Goal: Task Accomplishment & Management: Complete application form

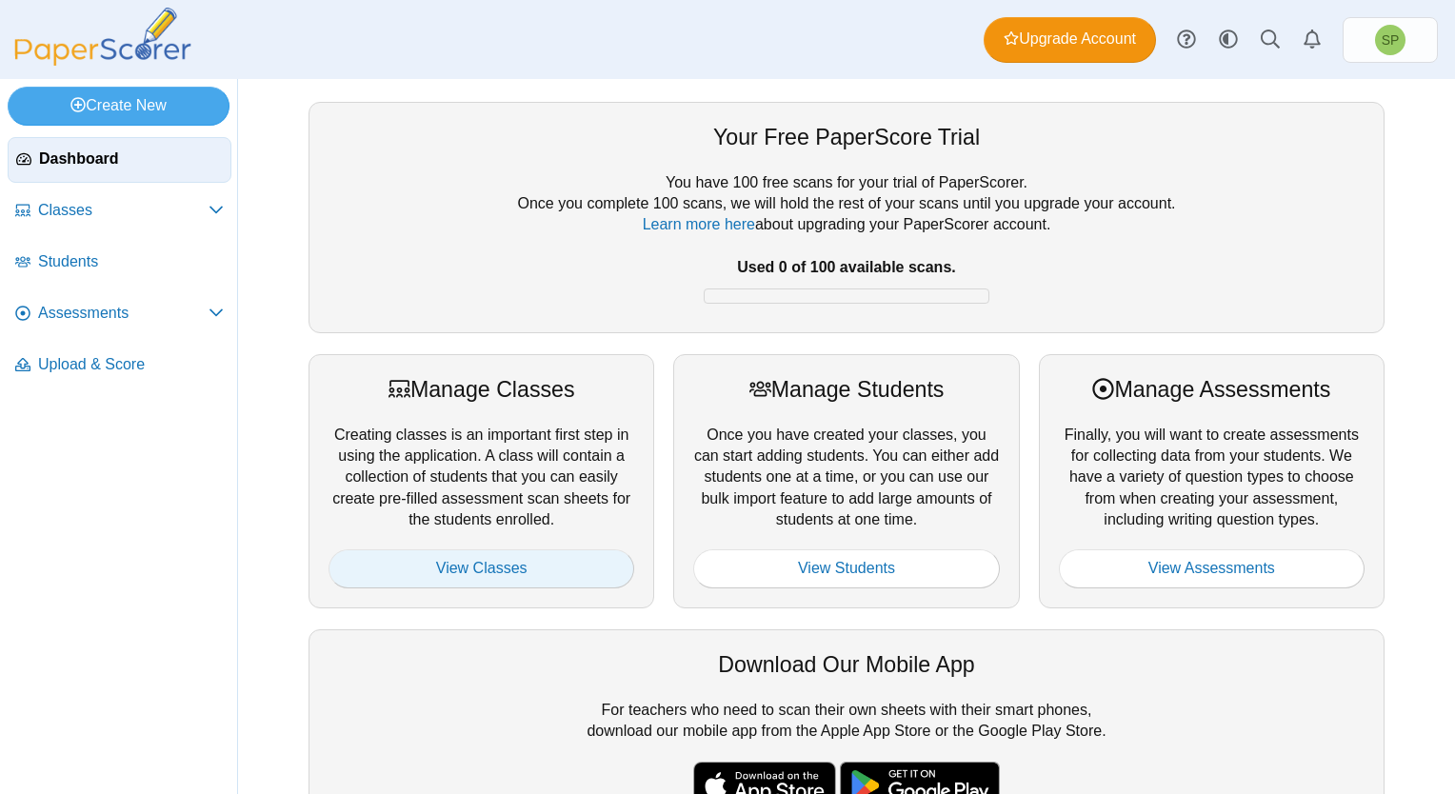
click at [454, 565] on link "View Classes" at bounding box center [482, 568] width 306 height 38
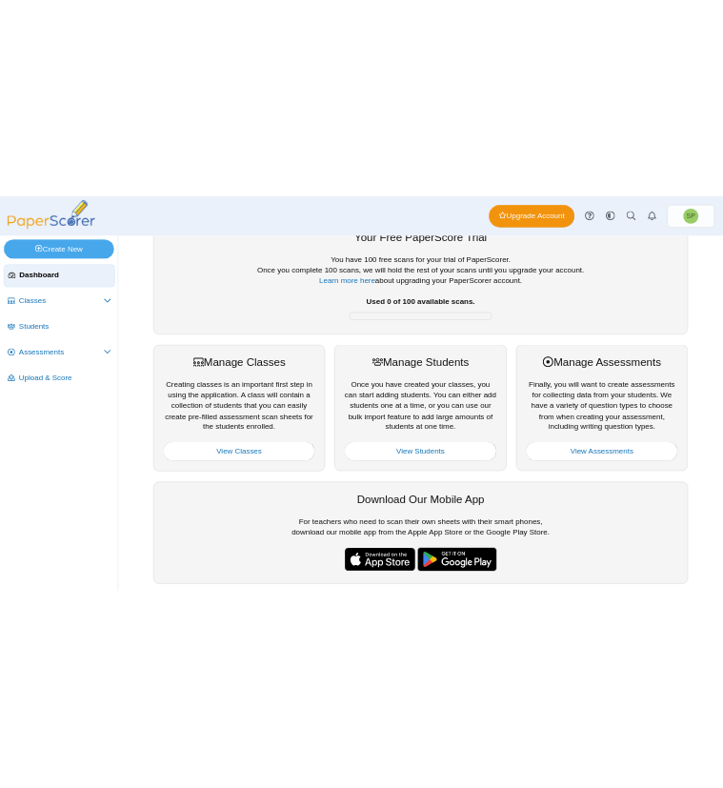
scroll to position [22, 0]
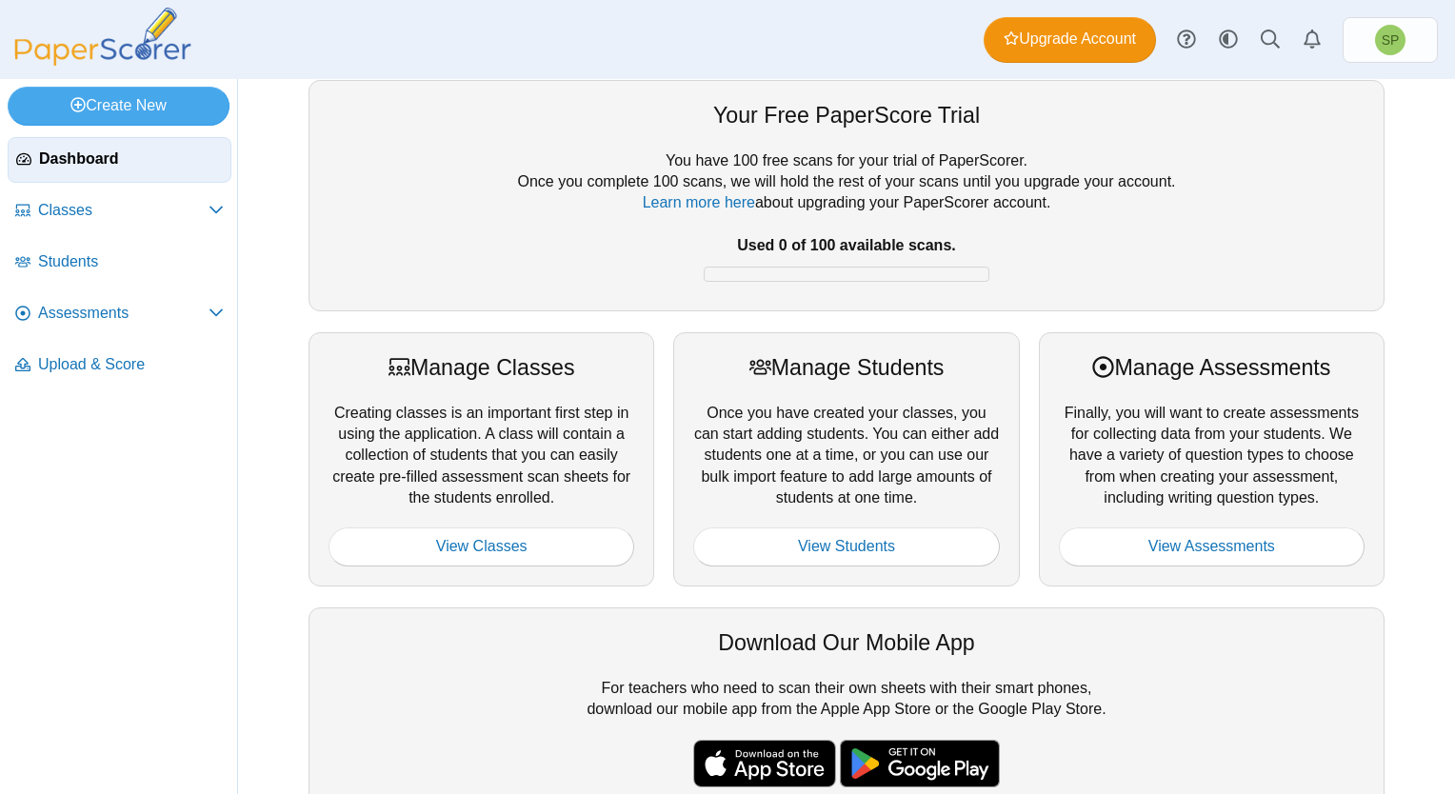
drag, startPoint x: 558, startPoint y: 496, endPoint x: 327, endPoint y: 416, distance: 244.8
click at [327, 416] on div "Manage Classes Creating classes is an important first step in using the applica…" at bounding box center [482, 459] width 346 height 254
copy div "Creating classes is an important first step in using the application. A class w…"
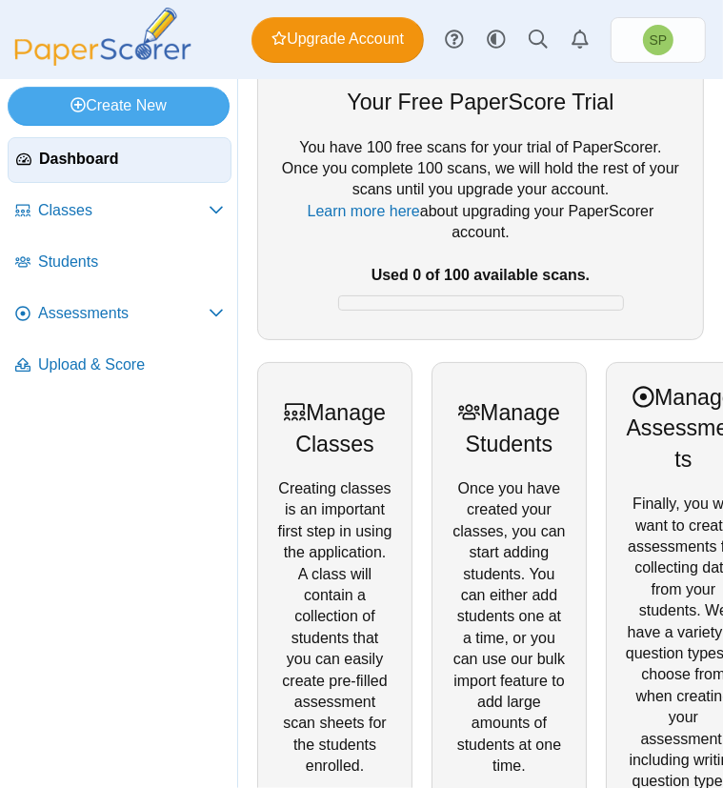
click at [386, 365] on div "Manage Classes Creating classes is an important first step in using the applica…" at bounding box center [334, 616] width 155 height 508
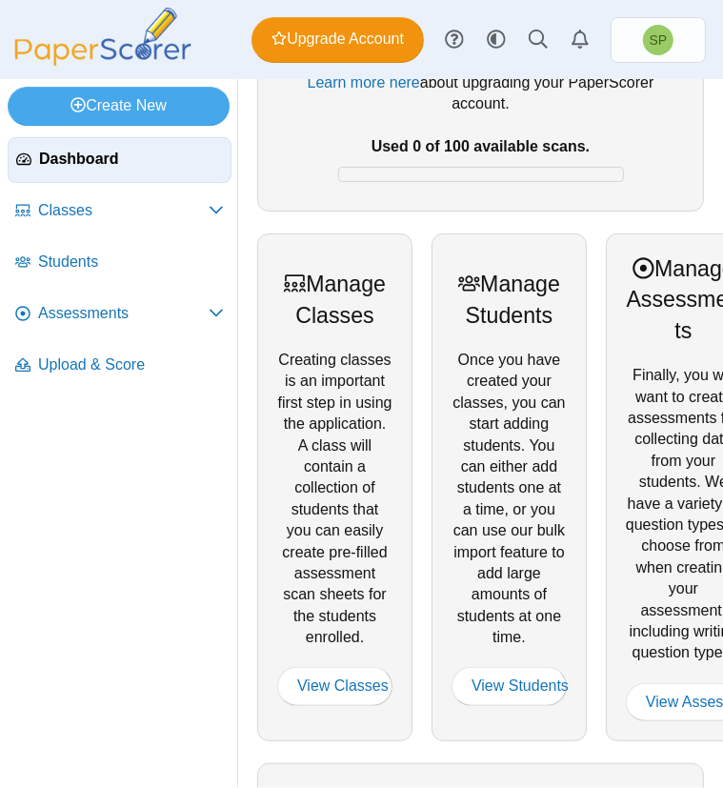
scroll to position [117, 0]
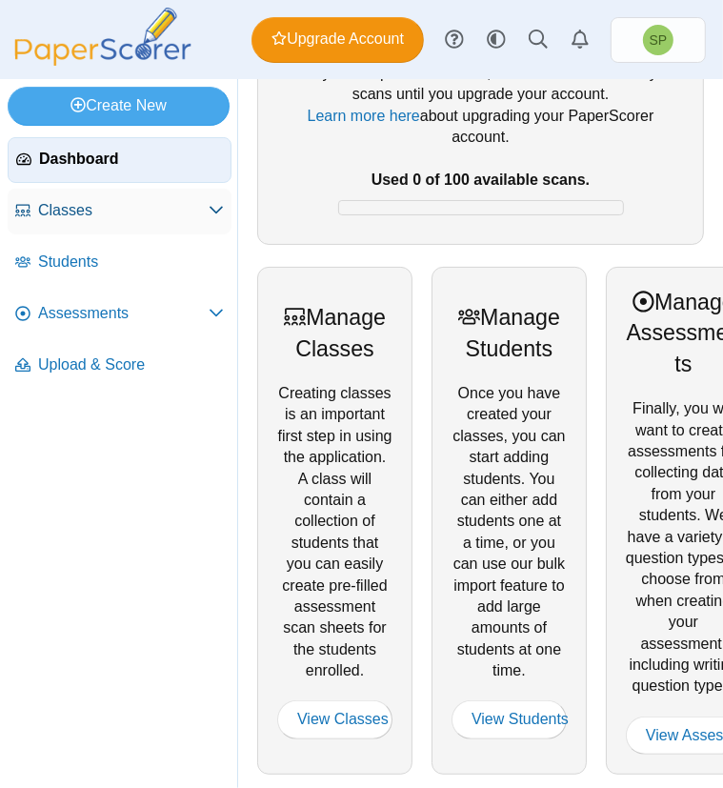
click at [221, 207] on use at bounding box center [215, 211] width 13 height 8
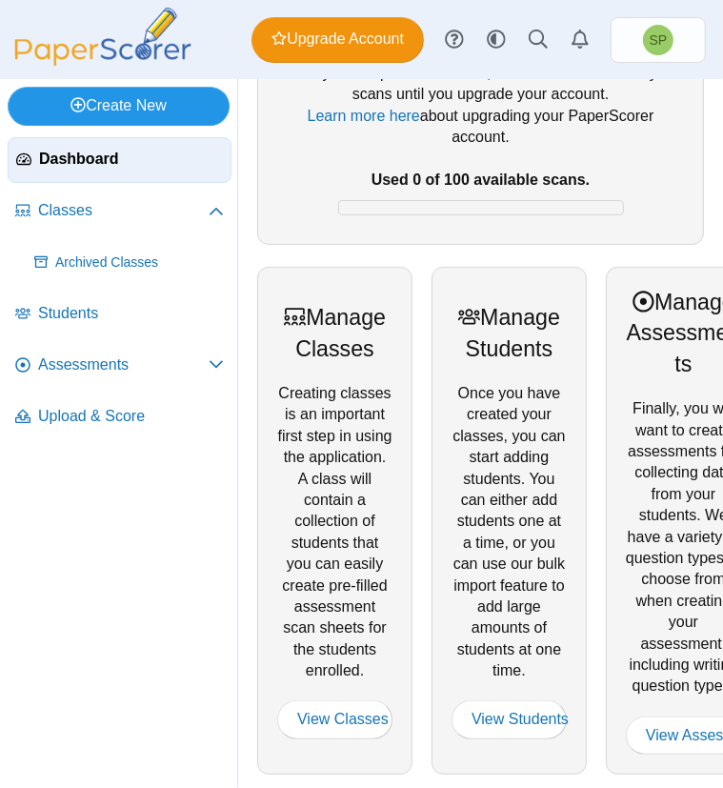
click at [104, 102] on link "Create New" at bounding box center [119, 106] width 222 height 38
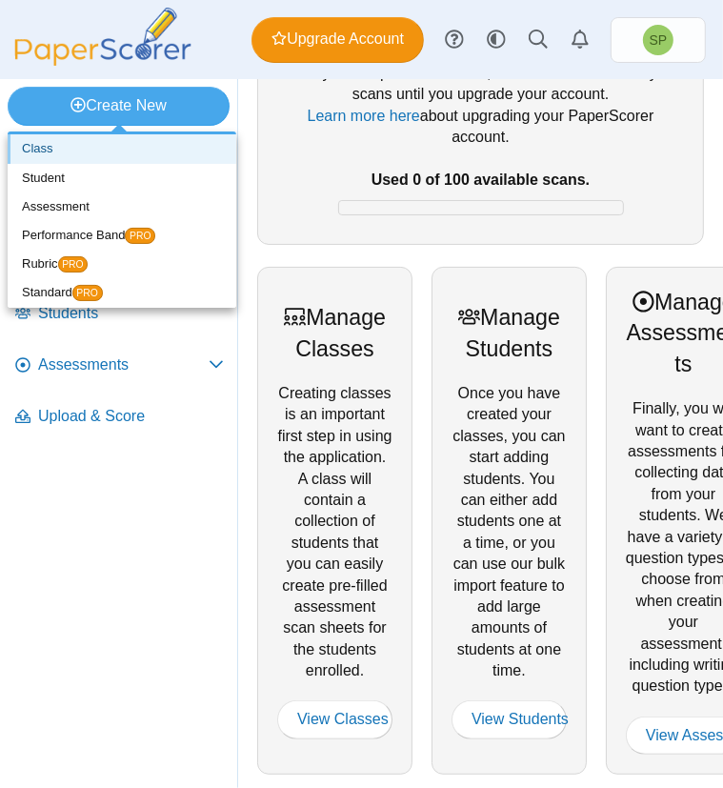
click at [62, 144] on link "Class" at bounding box center [122, 148] width 229 height 29
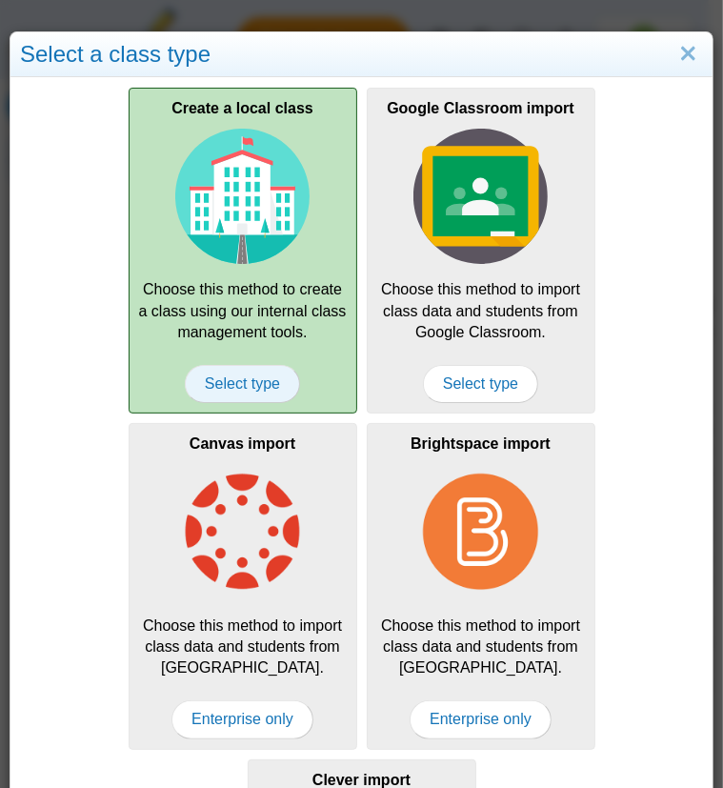
click at [240, 384] on span "Select type" at bounding box center [242, 384] width 115 height 38
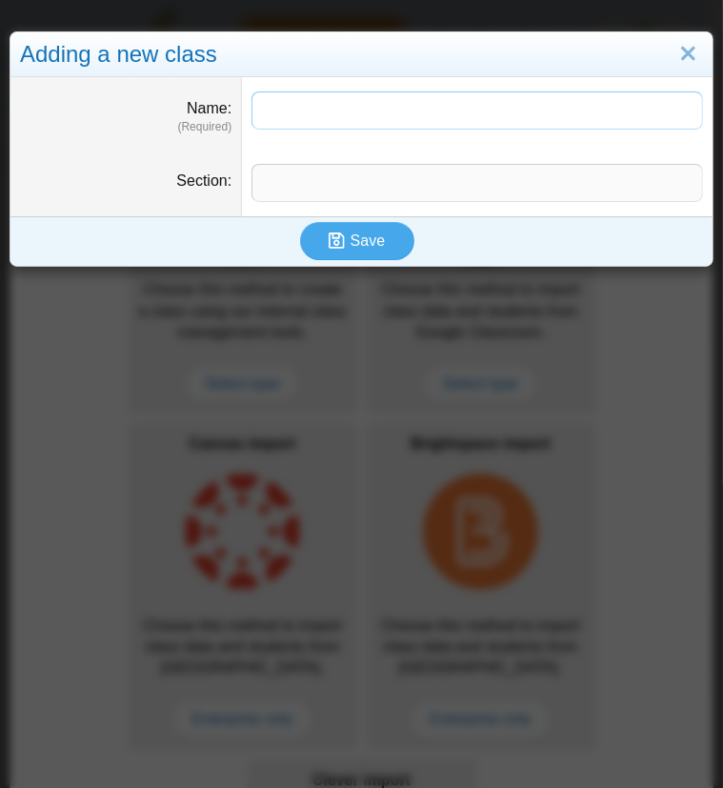
click at [334, 115] on input "Name" at bounding box center [476, 110] width 451 height 38
click at [520, 247] on div "Save" at bounding box center [356, 241] width 692 height 50
click at [378, 110] on input "*****" at bounding box center [476, 110] width 451 height 38
drag, startPoint x: 433, startPoint y: 249, endPoint x: 426, endPoint y: 216, distance: 34.2
click at [434, 249] on div "Save" at bounding box center [356, 241] width 692 height 50
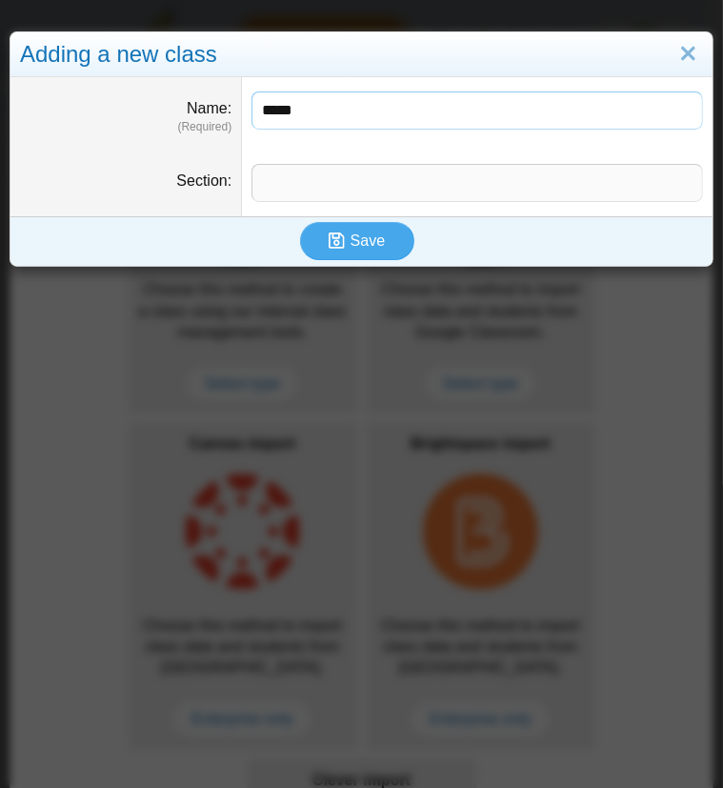
click at [355, 107] on input "*****" at bounding box center [476, 110] width 451 height 38
type input "**********"
click at [378, 178] on input "Section" at bounding box center [476, 183] width 451 height 38
type input "****"
click at [369, 238] on span "Save" at bounding box center [367, 240] width 34 height 16
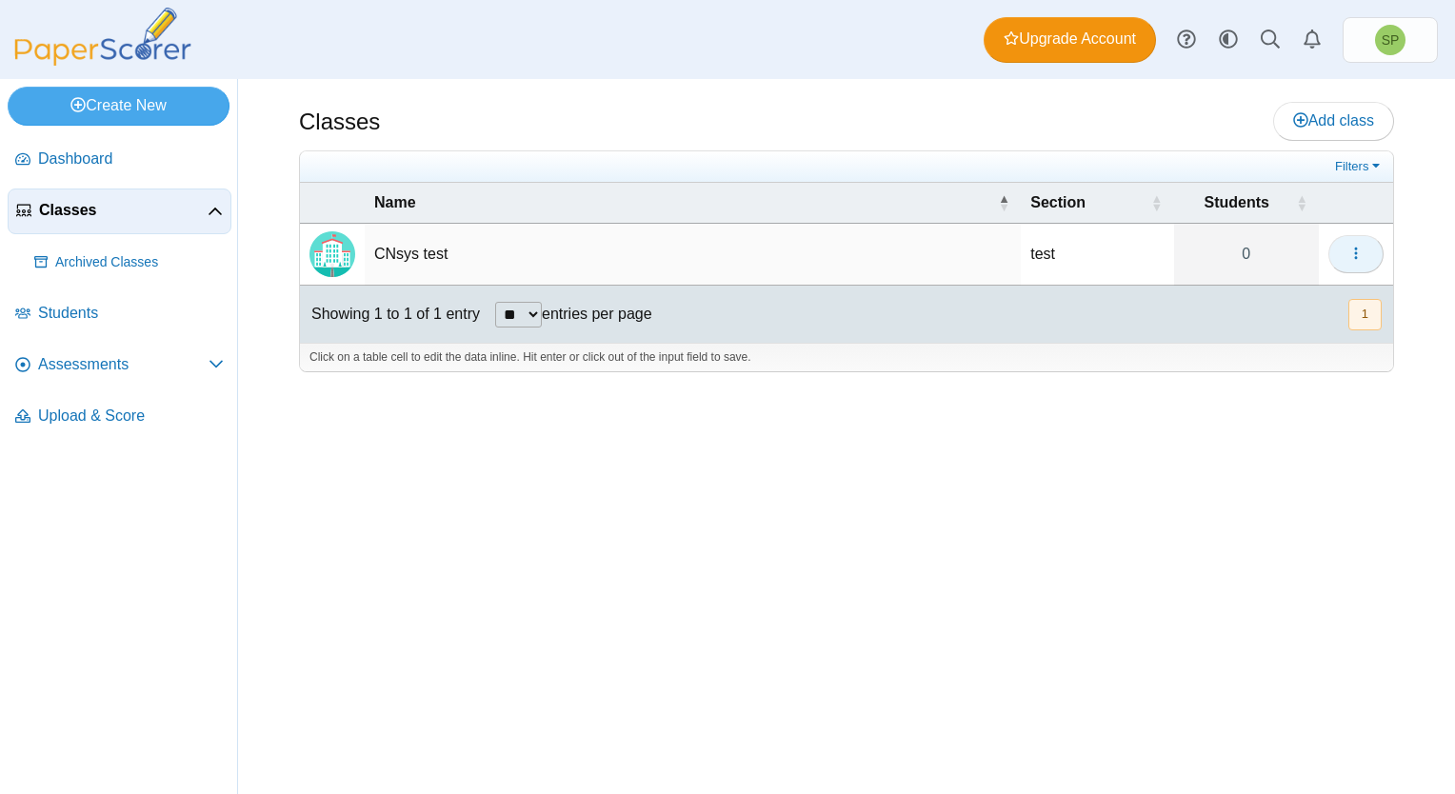
click at [722, 253] on button "button" at bounding box center [1355, 254] width 55 height 38
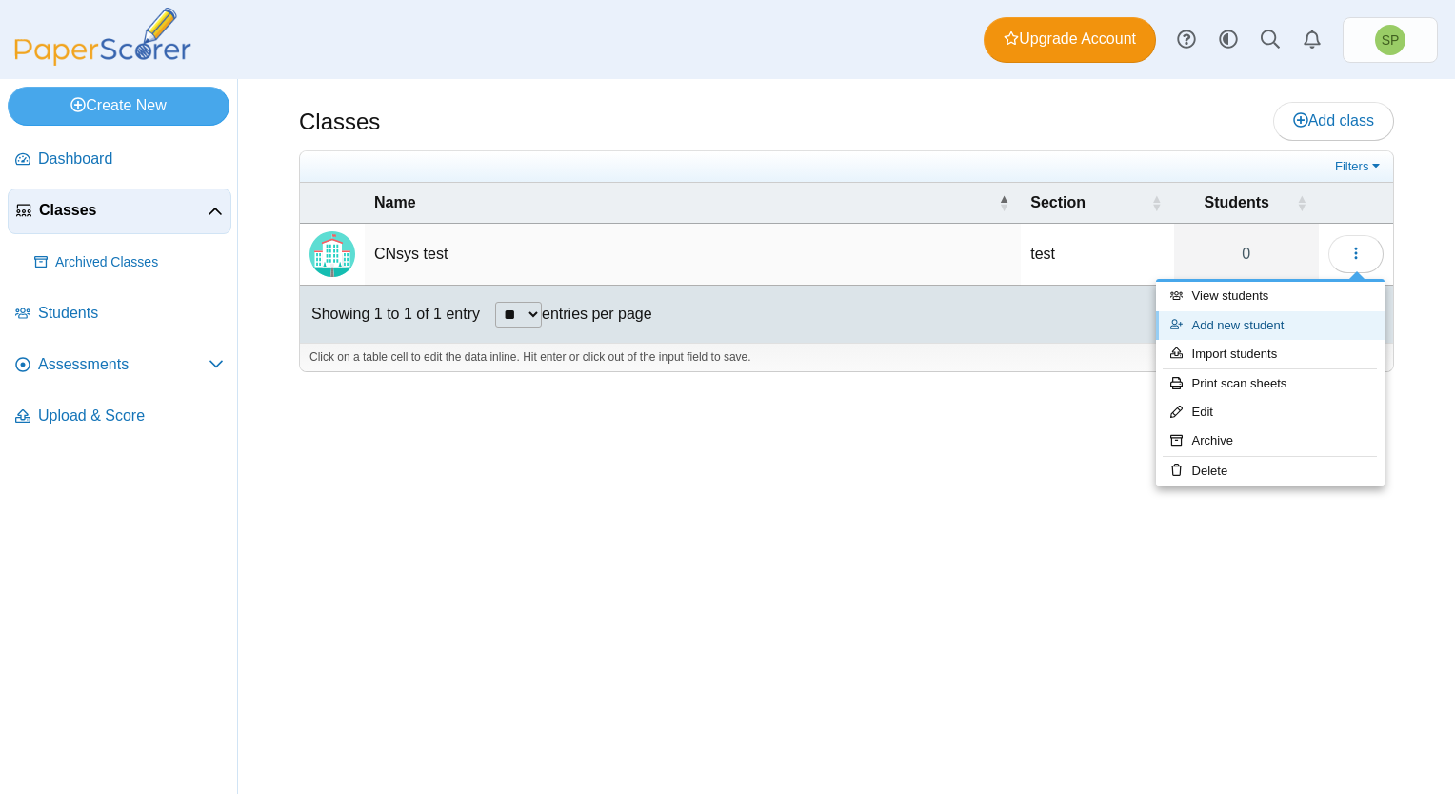
click at [722, 327] on link "Add new student" at bounding box center [1270, 325] width 229 height 29
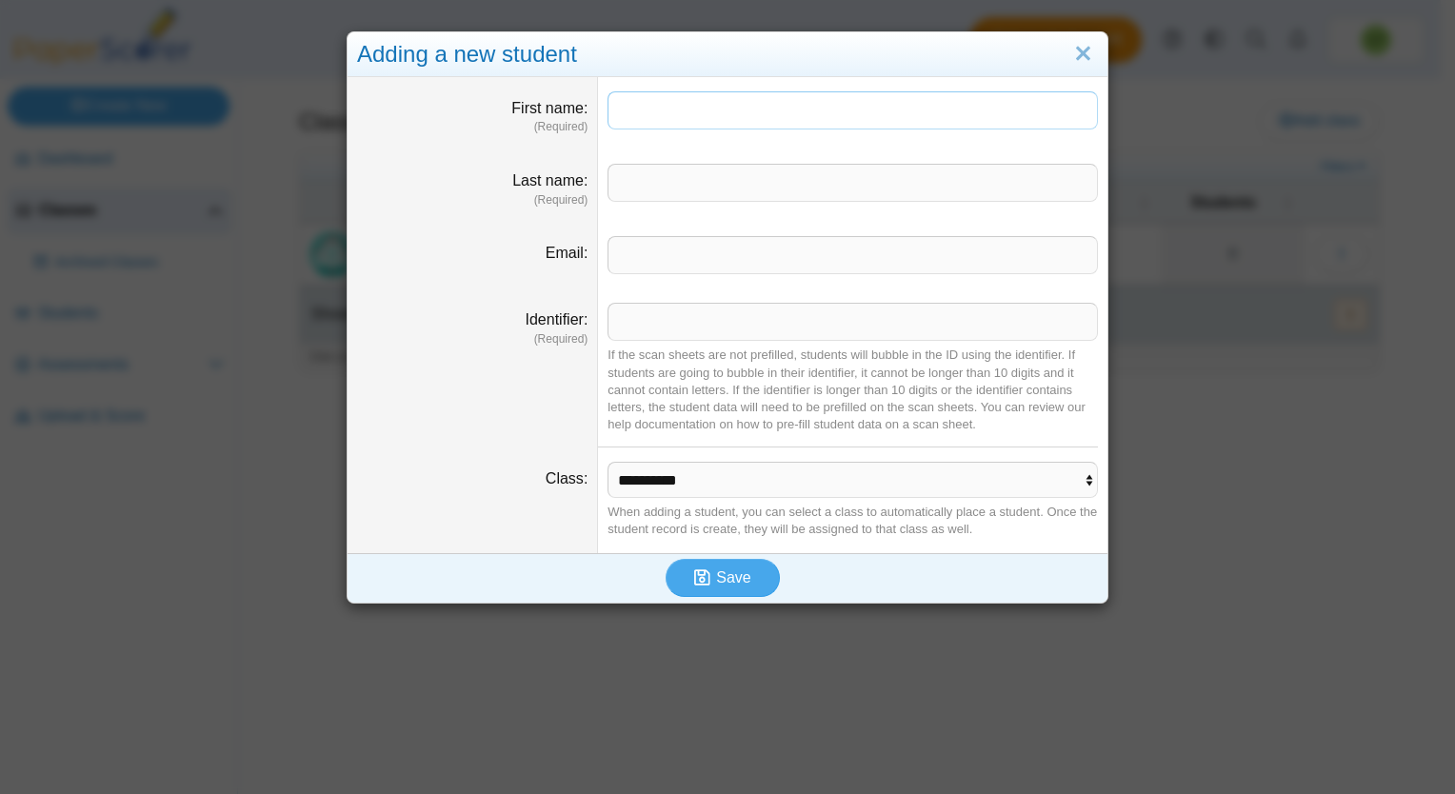
click at [702, 110] on input "First name" at bounding box center [853, 110] width 490 height 38
type input "*****"
click at [663, 179] on input "Last name" at bounding box center [853, 183] width 490 height 38
type input "******"
click at [720, 577] on span "Save" at bounding box center [733, 577] width 34 height 16
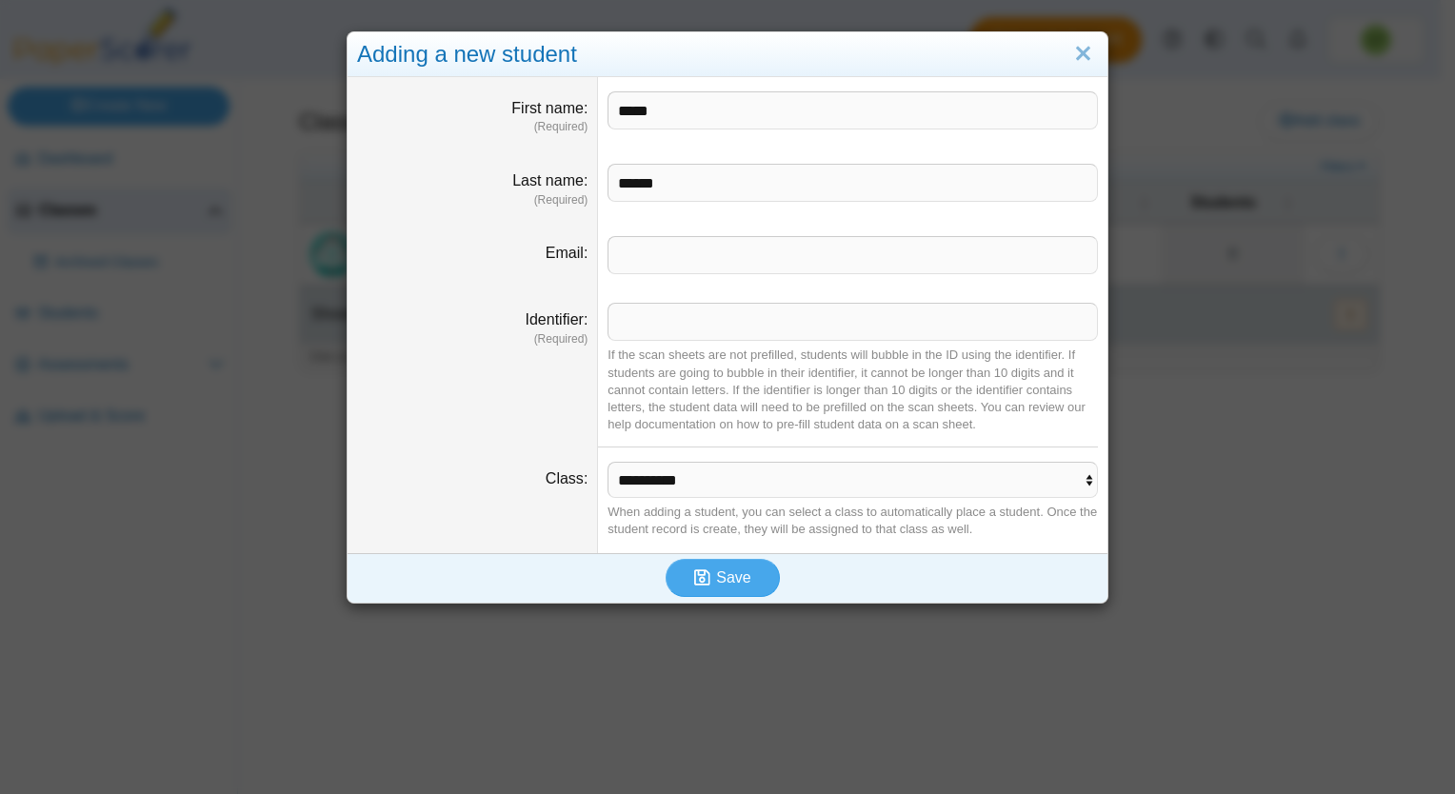
click at [722, 379] on div "If the scan sheets are not prefilled, students will bubble in the ID using the …" at bounding box center [853, 390] width 490 height 87
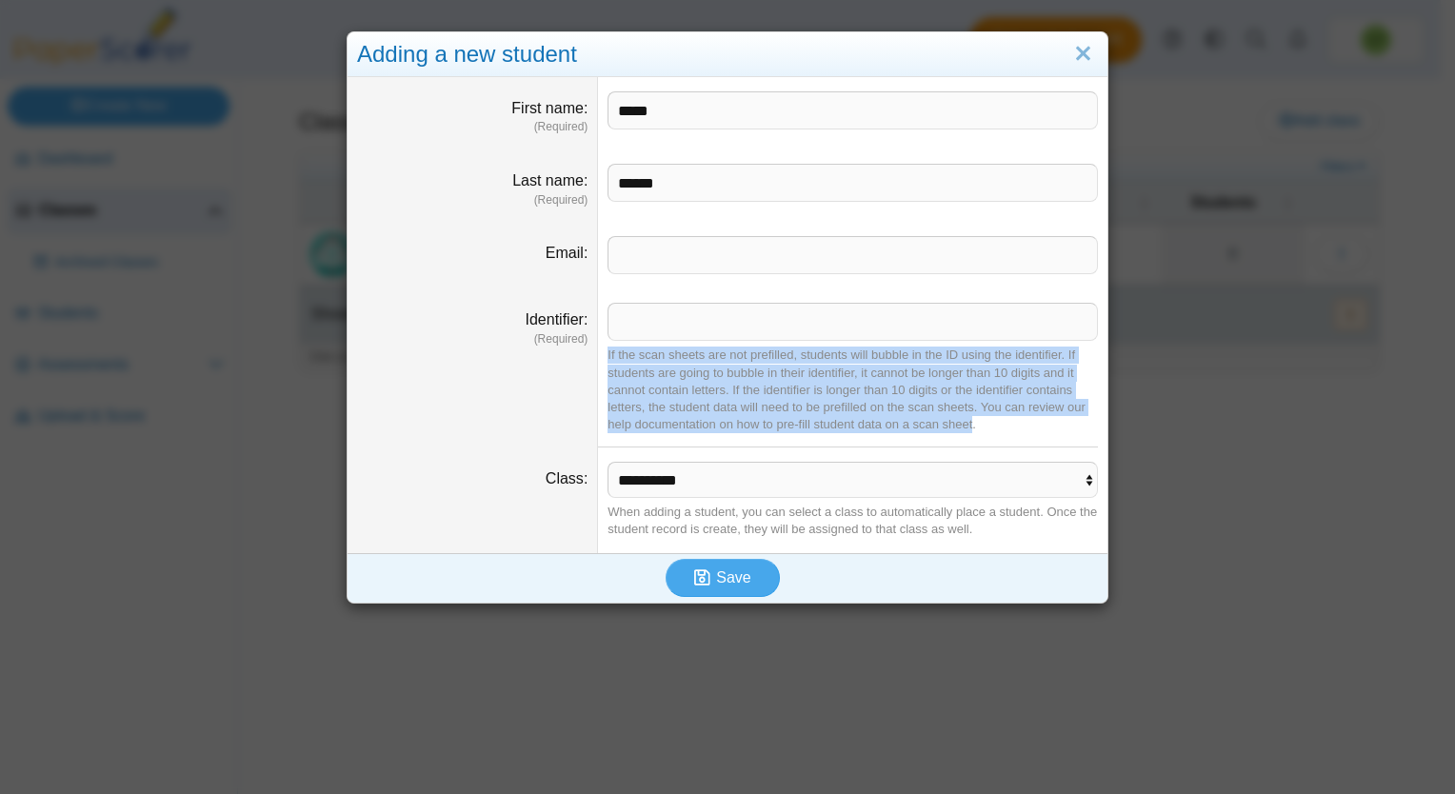
drag, startPoint x: 967, startPoint y: 423, endPoint x: 600, endPoint y: 355, distance: 373.7
click at [608, 355] on div "If the scan sheets are not prefilled, students will bubble in the ID using the …" at bounding box center [853, 390] width 490 height 87
copy div "If the scan sheets are not prefilled, students will bubble in the ID using the …"
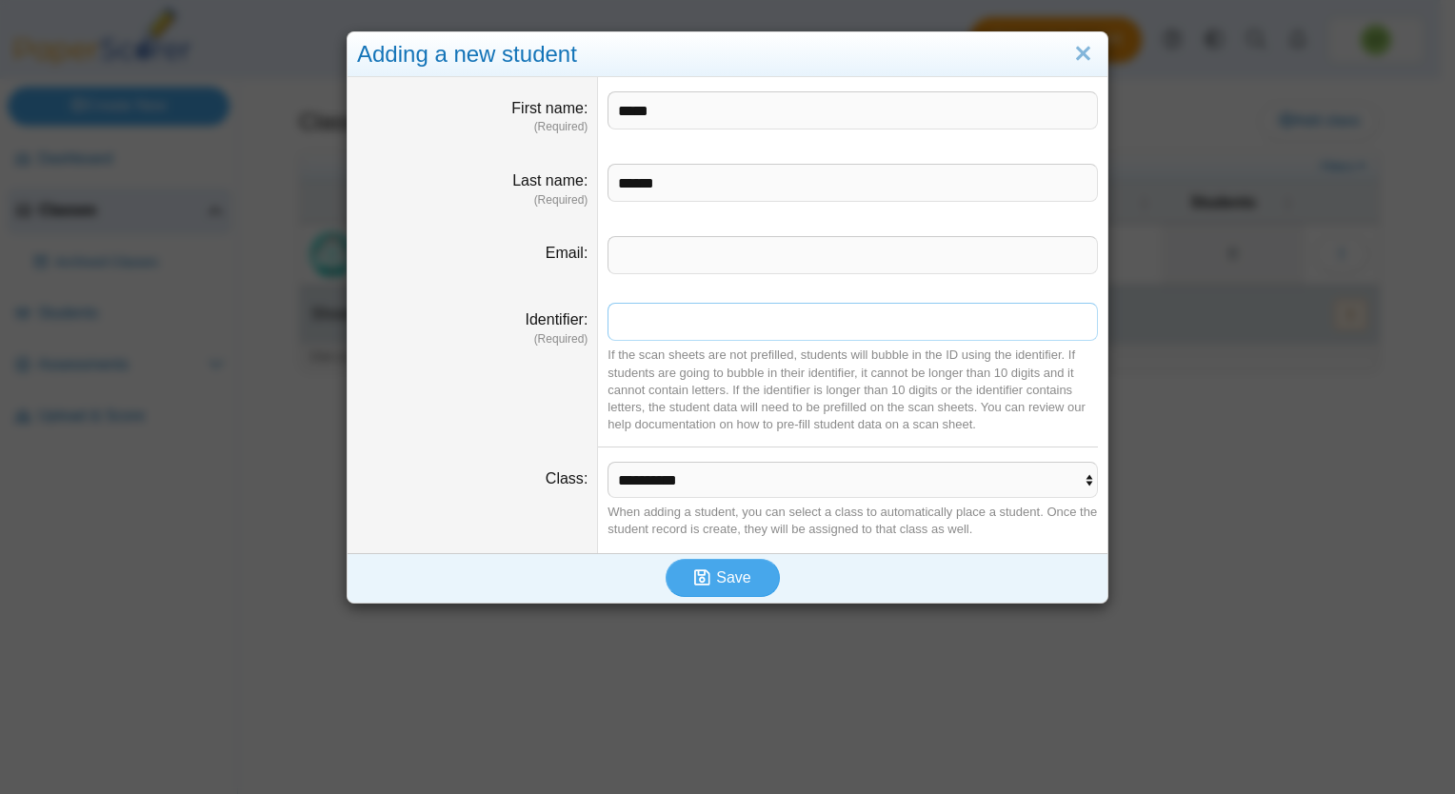
click at [668, 315] on input "Identifier" at bounding box center [853, 322] width 490 height 38
type input "**"
click at [722, 575] on span "Save" at bounding box center [733, 577] width 34 height 16
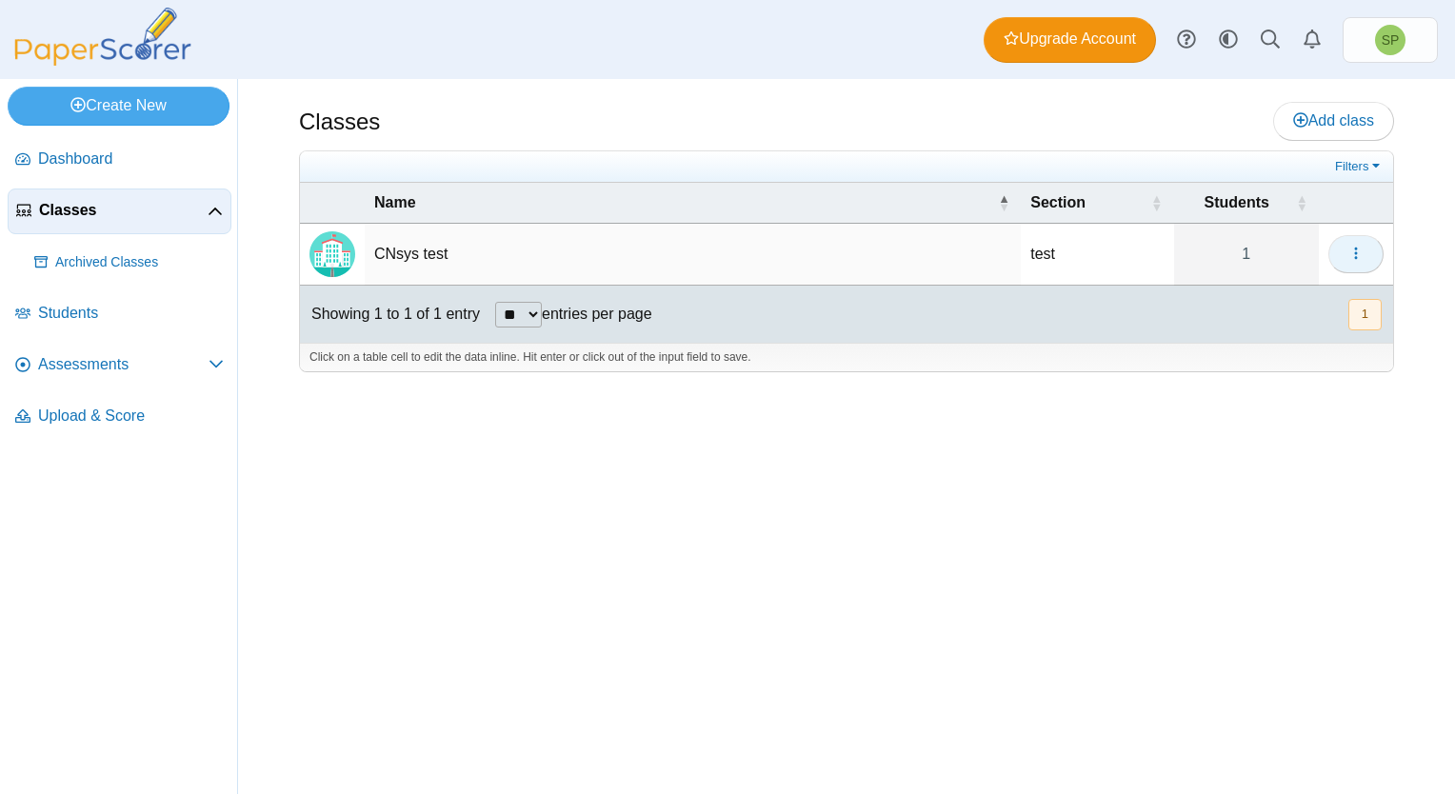
click at [1355, 246] on icon "button" at bounding box center [1355, 253] width 15 height 15
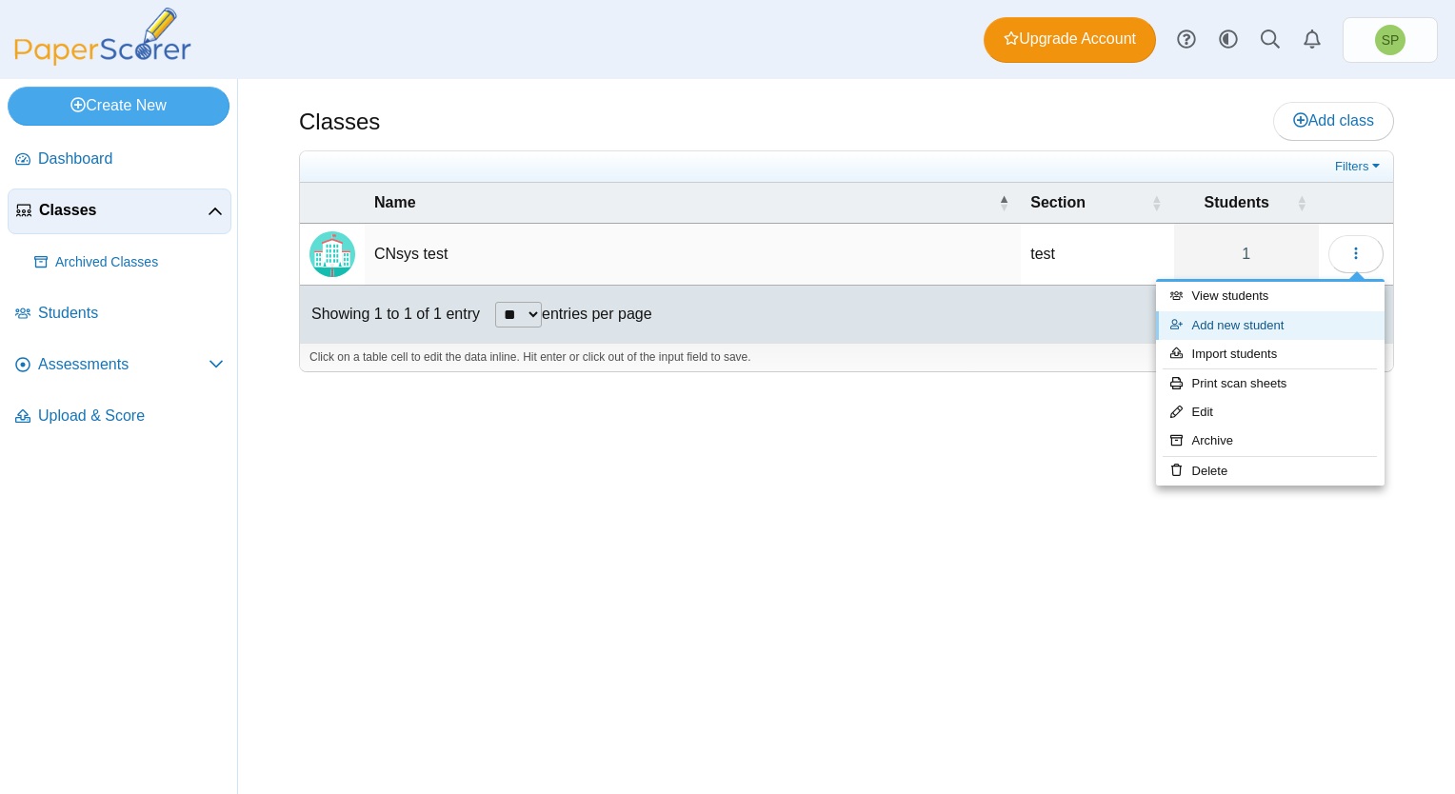
click at [1265, 320] on link "Add new student" at bounding box center [1270, 325] width 229 height 29
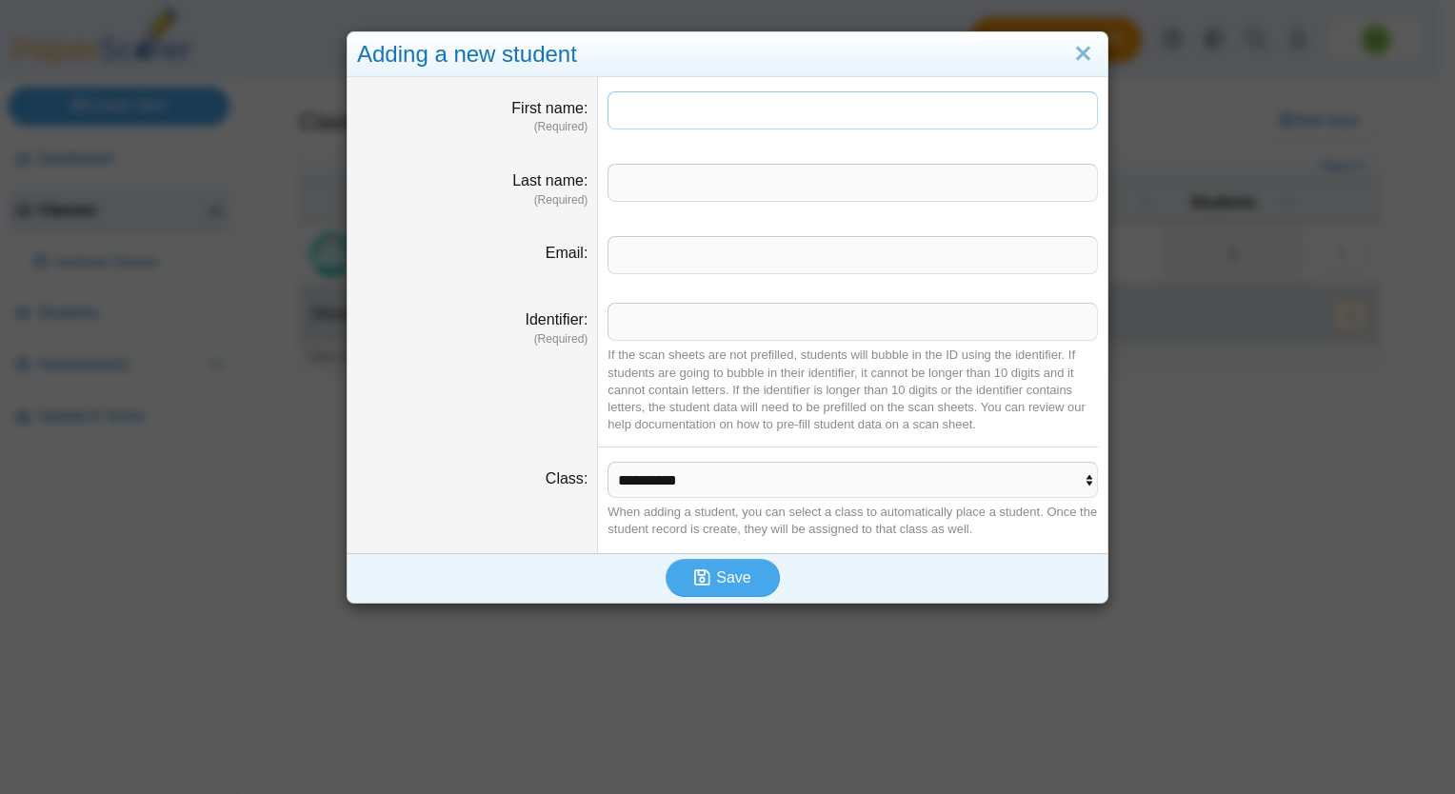
click at [712, 110] on input "First name" at bounding box center [853, 110] width 490 height 38
type input "****"
click at [695, 175] on input "Last name" at bounding box center [853, 183] width 490 height 38
type input "********"
click at [707, 323] on input "Identifier" at bounding box center [853, 322] width 490 height 38
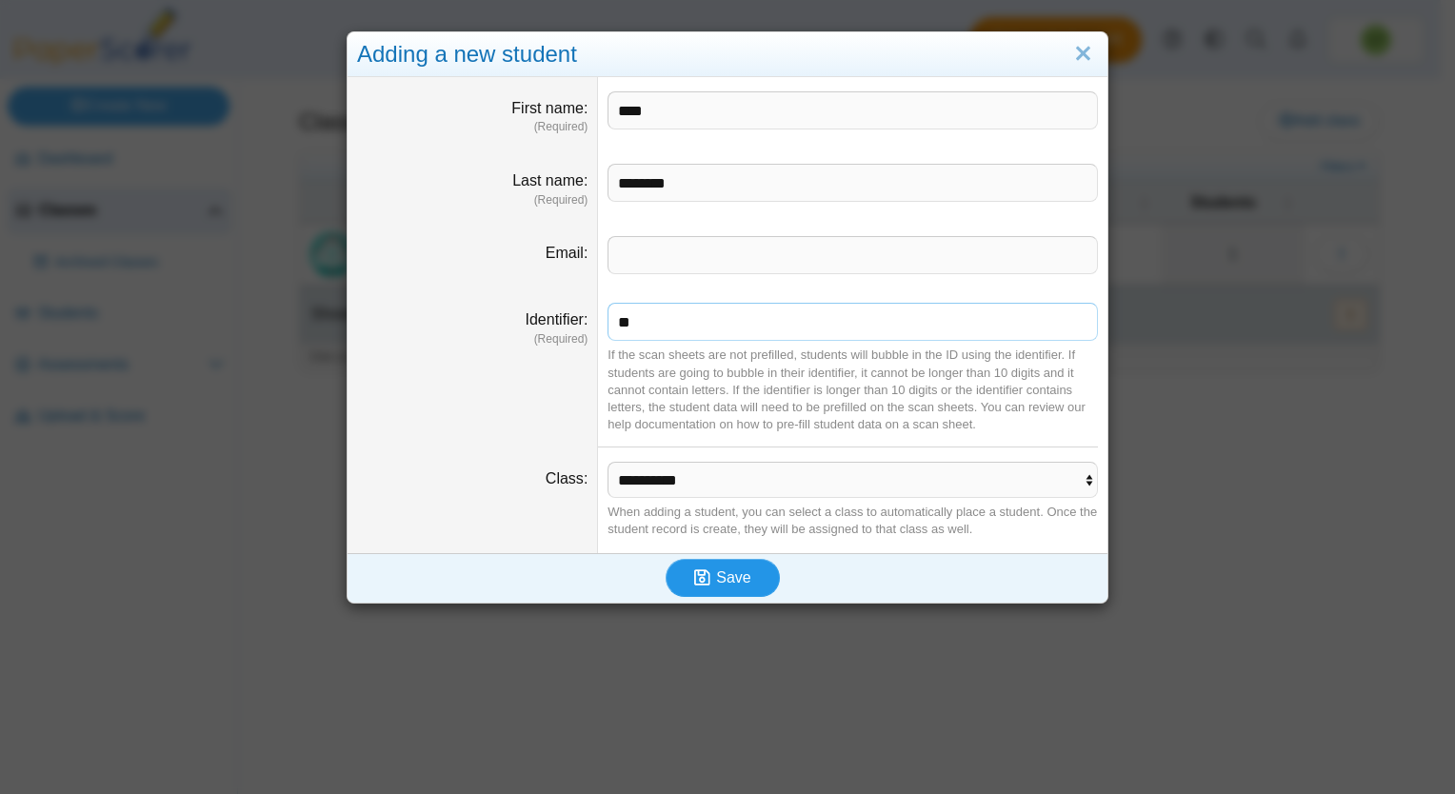
type input "**"
click at [716, 578] on span "Save" at bounding box center [733, 577] width 34 height 16
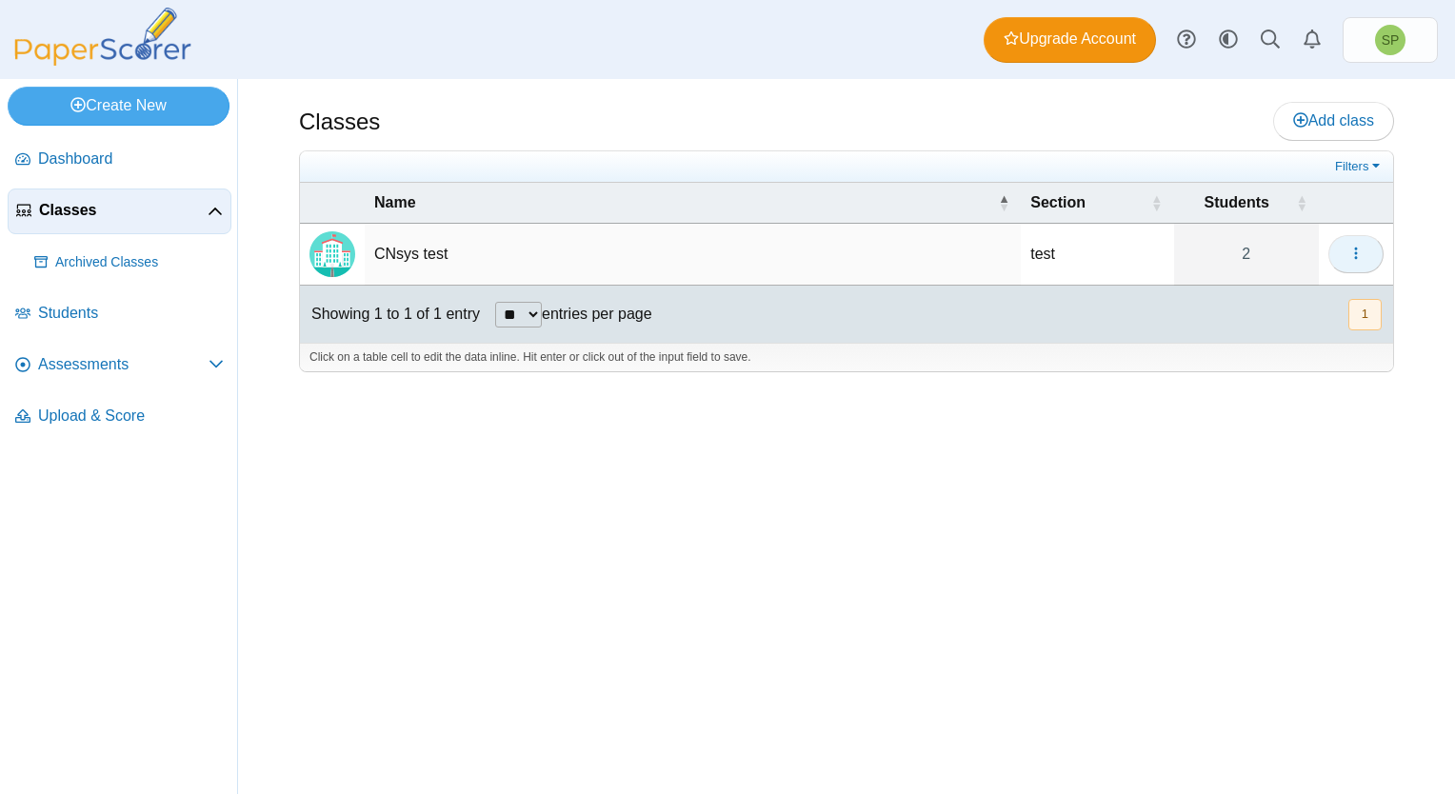
click at [1351, 246] on icon "button" at bounding box center [1355, 253] width 15 height 15
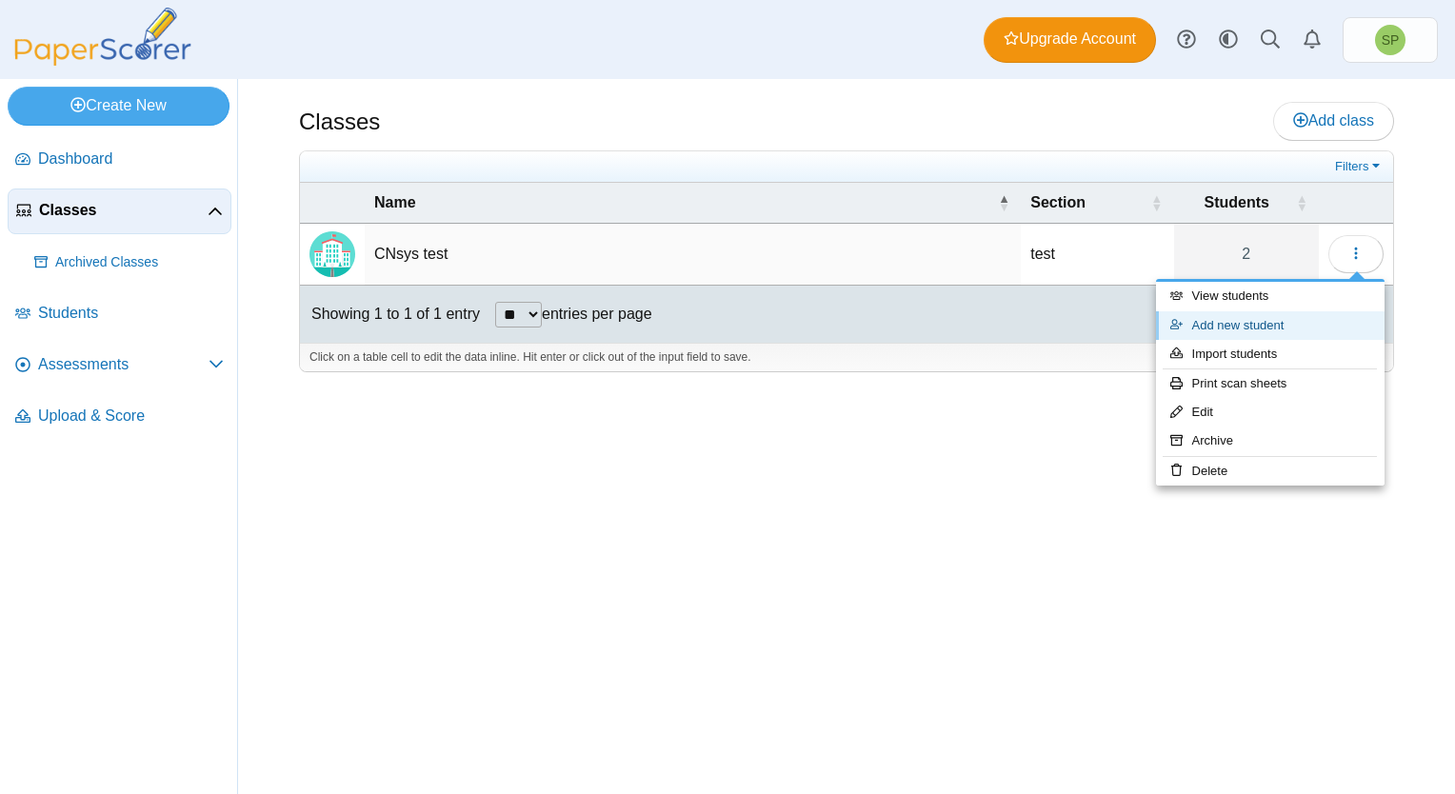
click at [1246, 326] on link "Add new student" at bounding box center [1270, 325] width 229 height 29
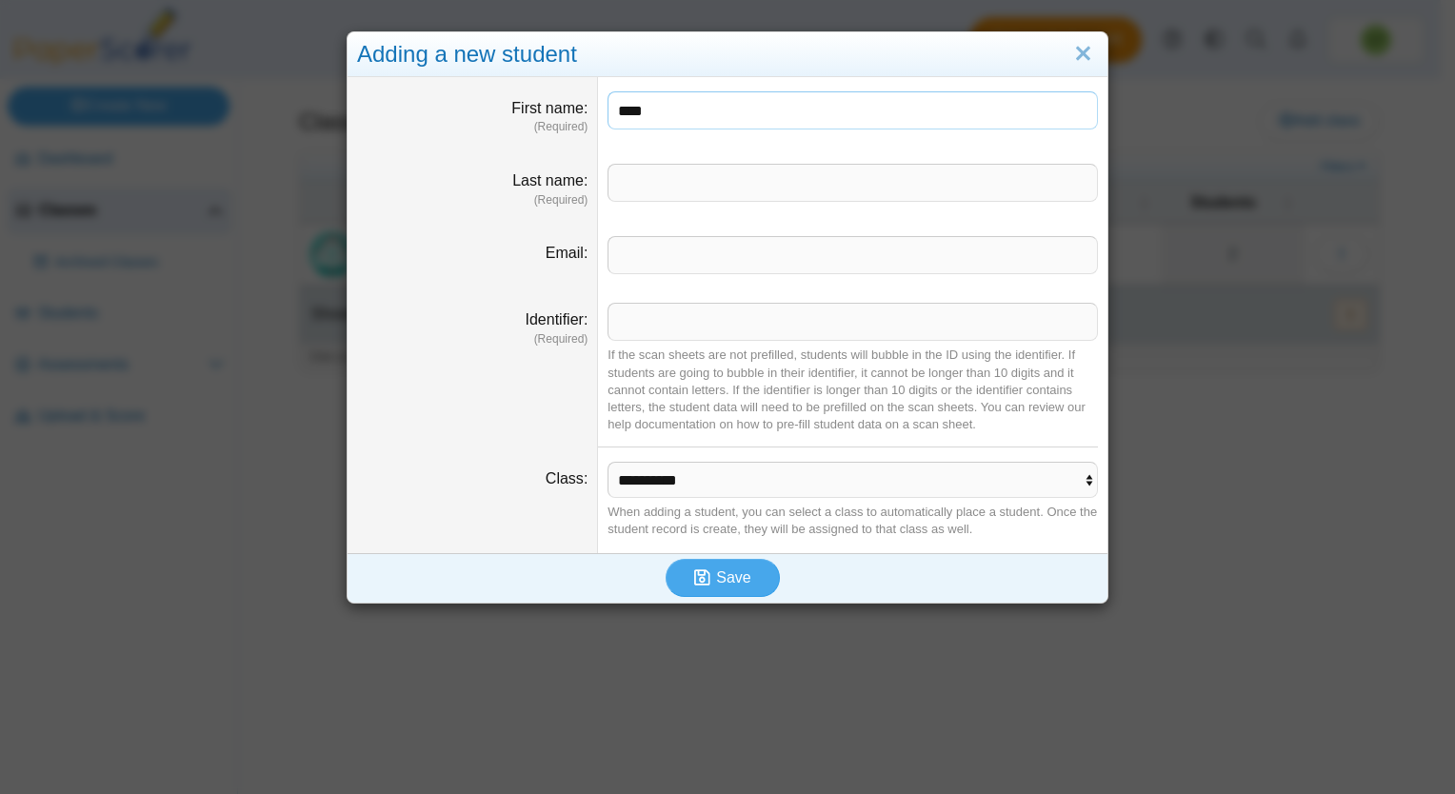
type input "****"
click at [766, 184] on input "Last name" at bounding box center [853, 183] width 490 height 38
type input "******"
click at [669, 322] on input "Identifier" at bounding box center [853, 322] width 490 height 38
type input "**"
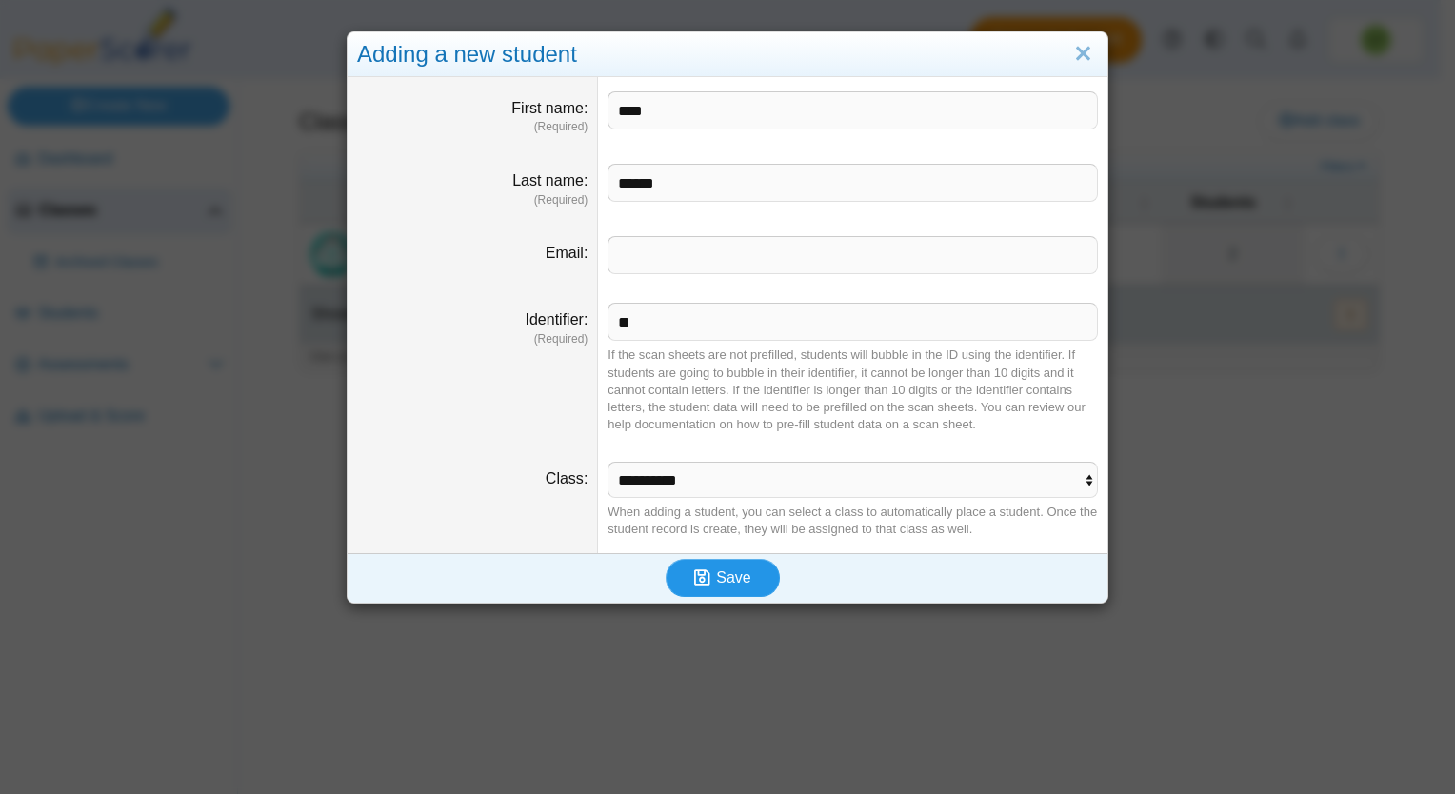
click at [699, 582] on icon "submit" at bounding box center [702, 577] width 16 height 18
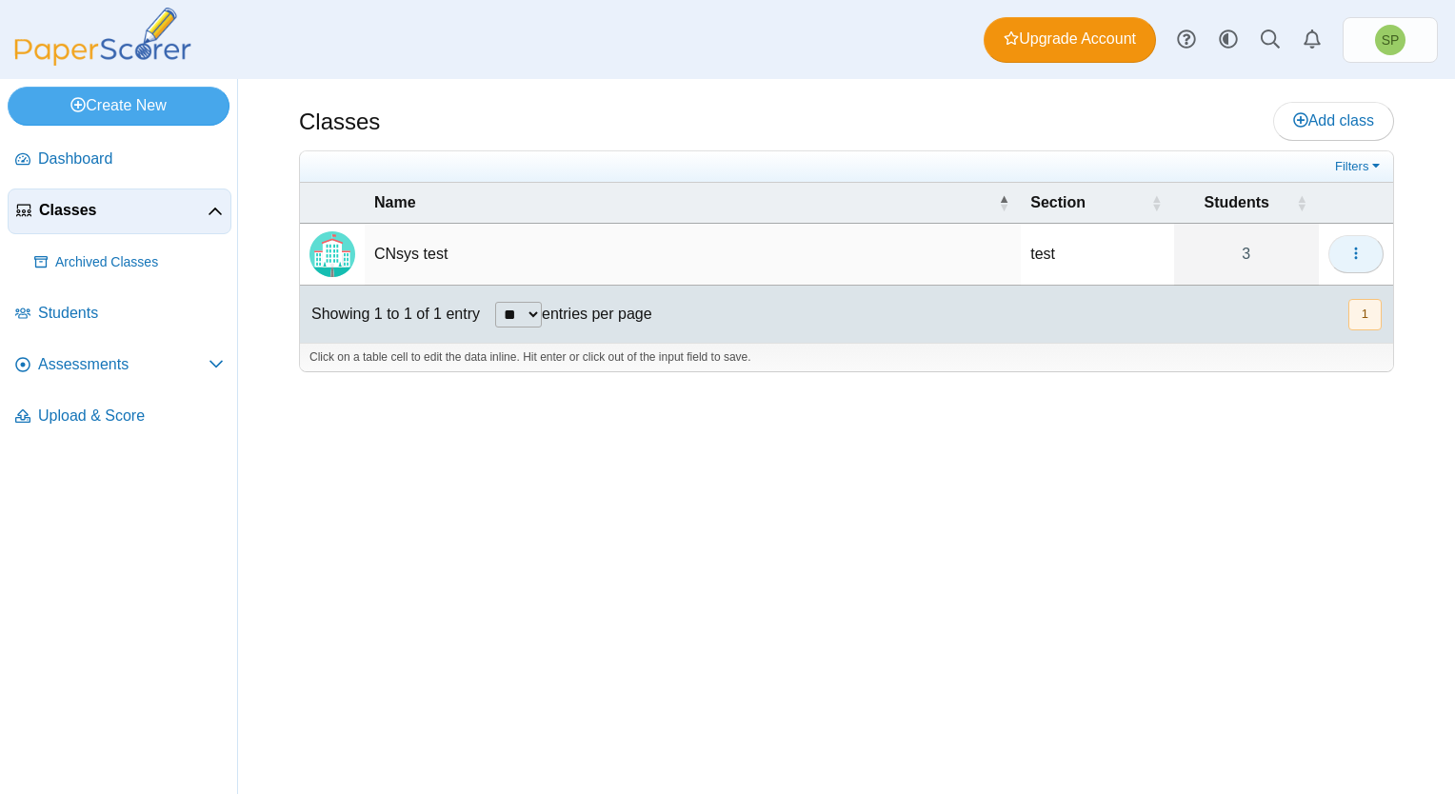
click at [1353, 254] on icon "button" at bounding box center [1355, 253] width 15 height 15
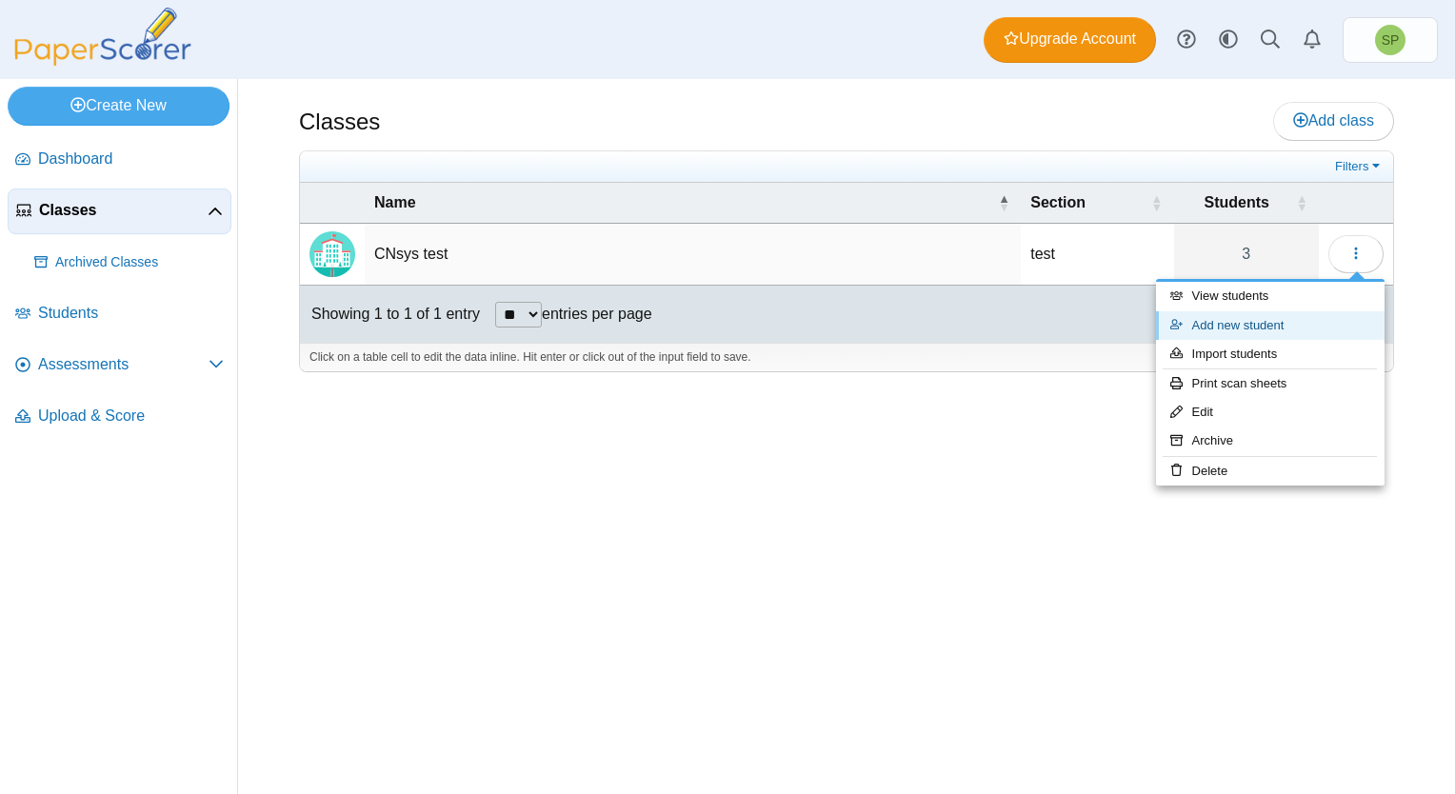
click at [1241, 327] on link "Add new student" at bounding box center [1270, 325] width 229 height 29
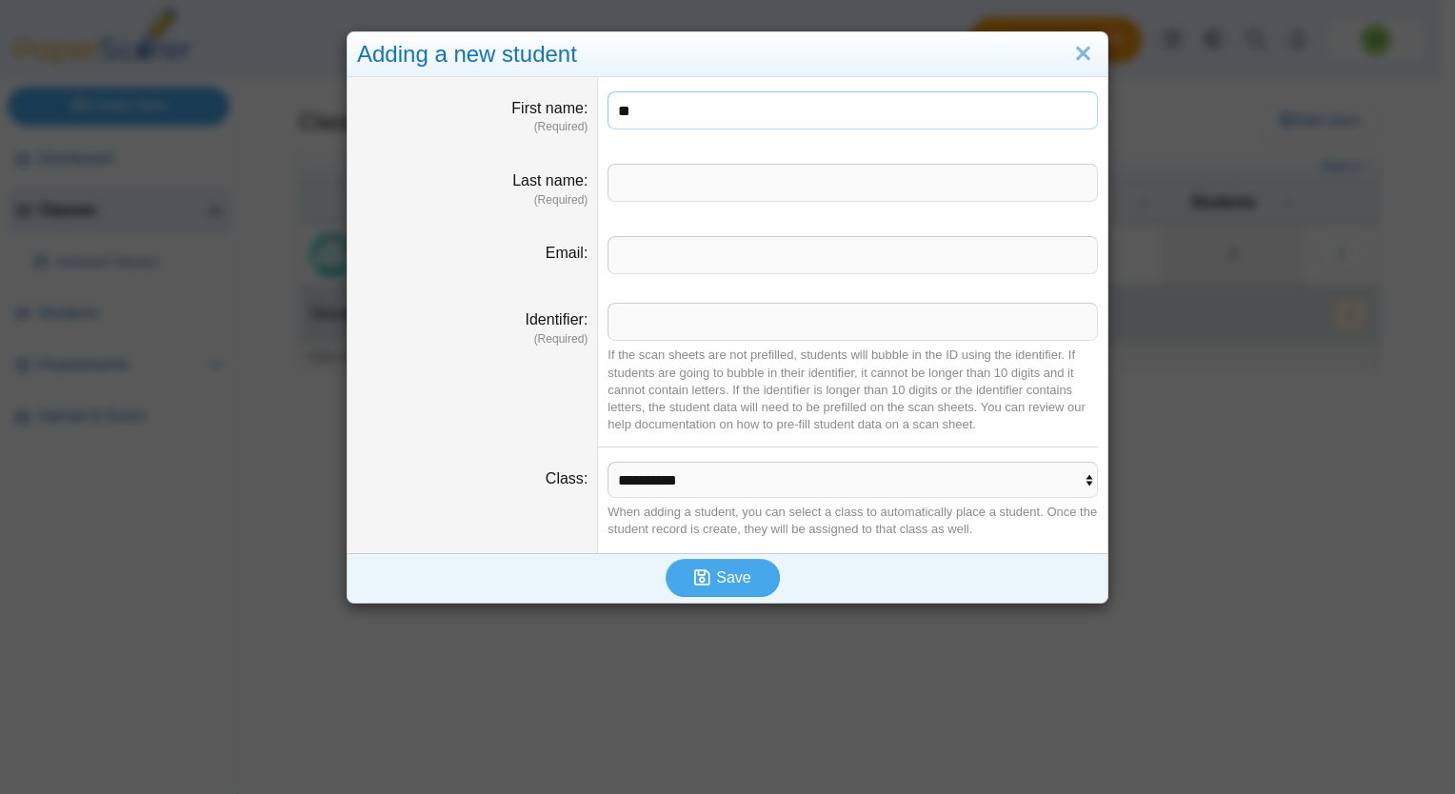
type input "*"
type input "******"
click at [678, 183] on input "Last name" at bounding box center [853, 183] width 490 height 38
type input "*******"
click at [651, 320] on input "Identifier" at bounding box center [853, 322] width 490 height 38
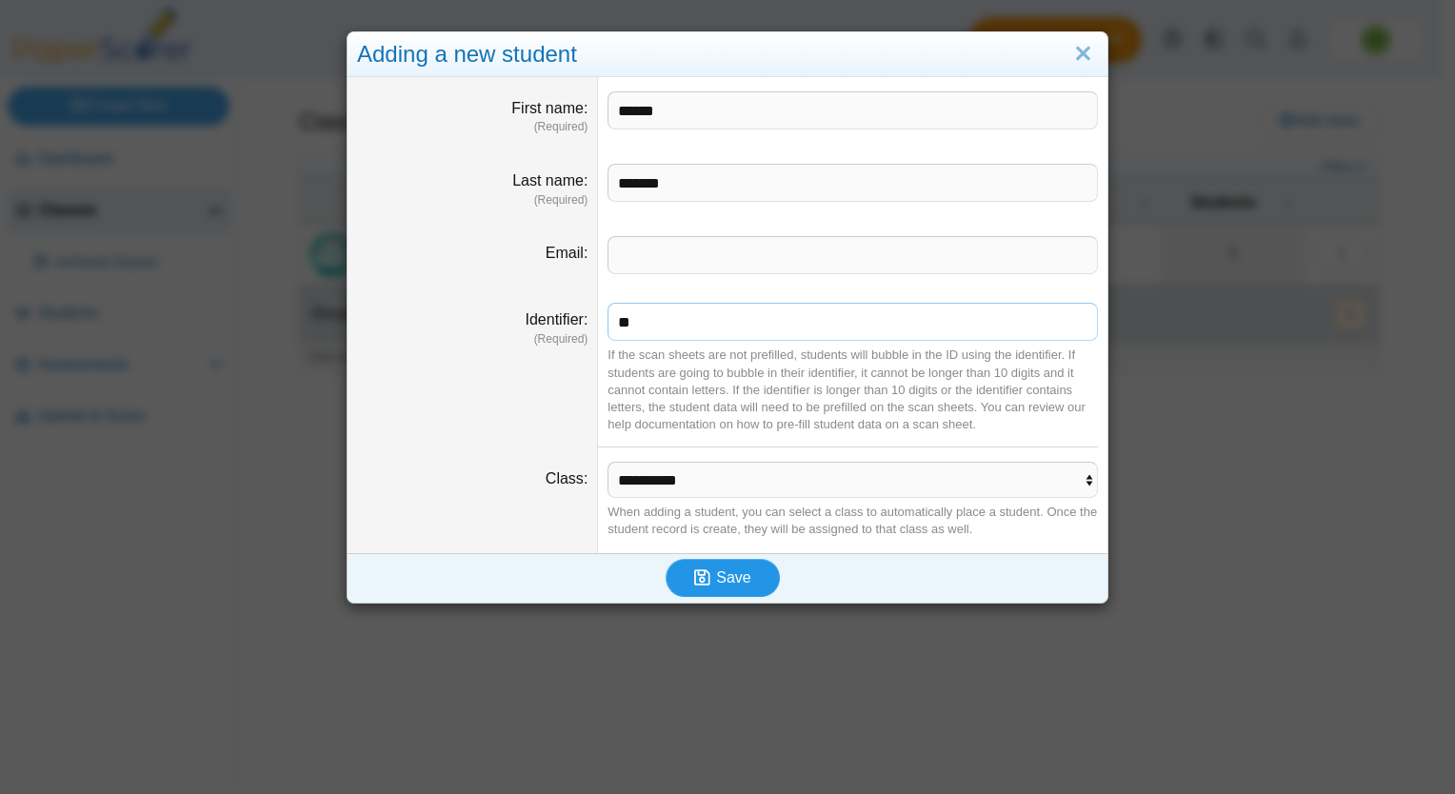
type input "**"
click at [720, 581] on span "Save" at bounding box center [733, 577] width 34 height 16
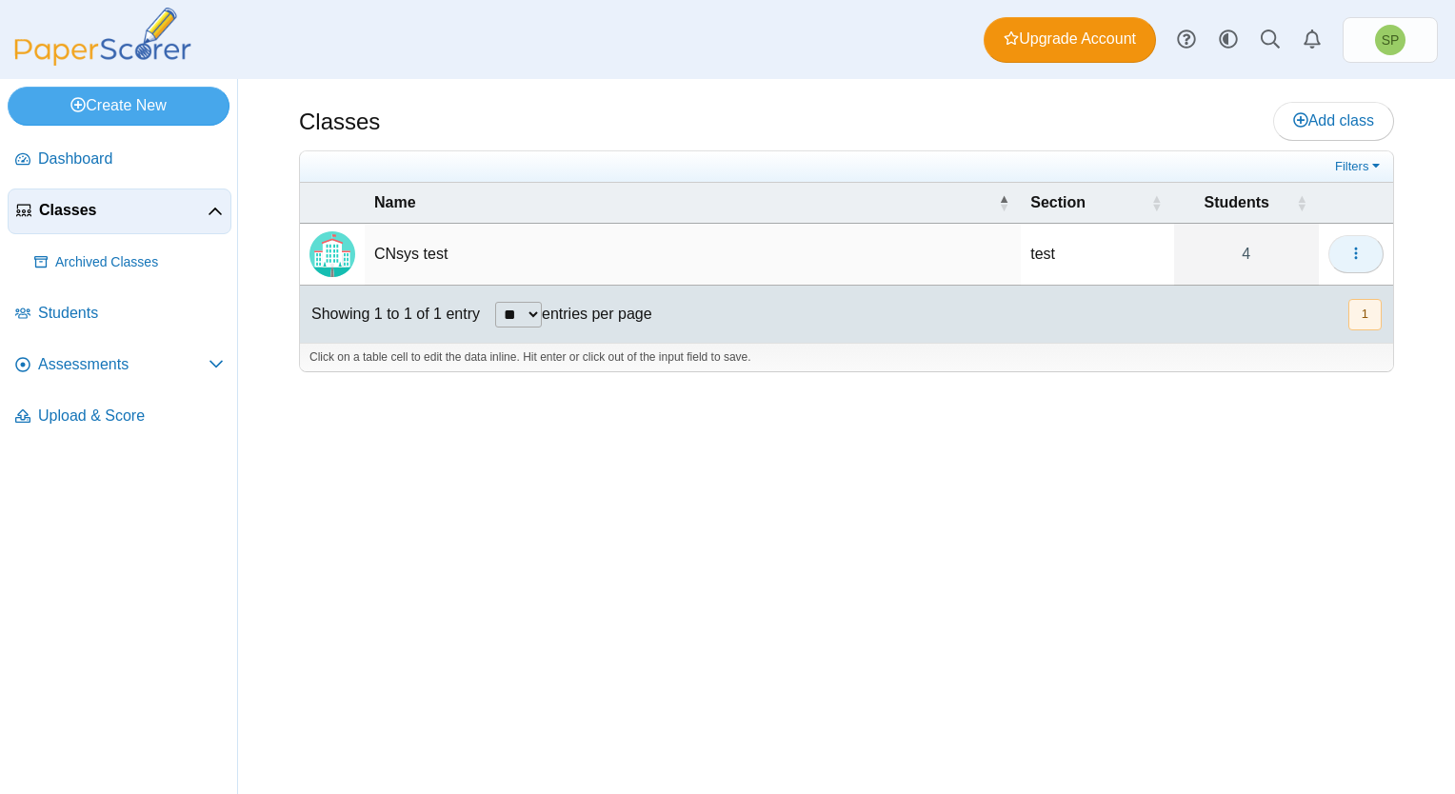
click at [1349, 251] on icon "button" at bounding box center [1355, 253] width 15 height 15
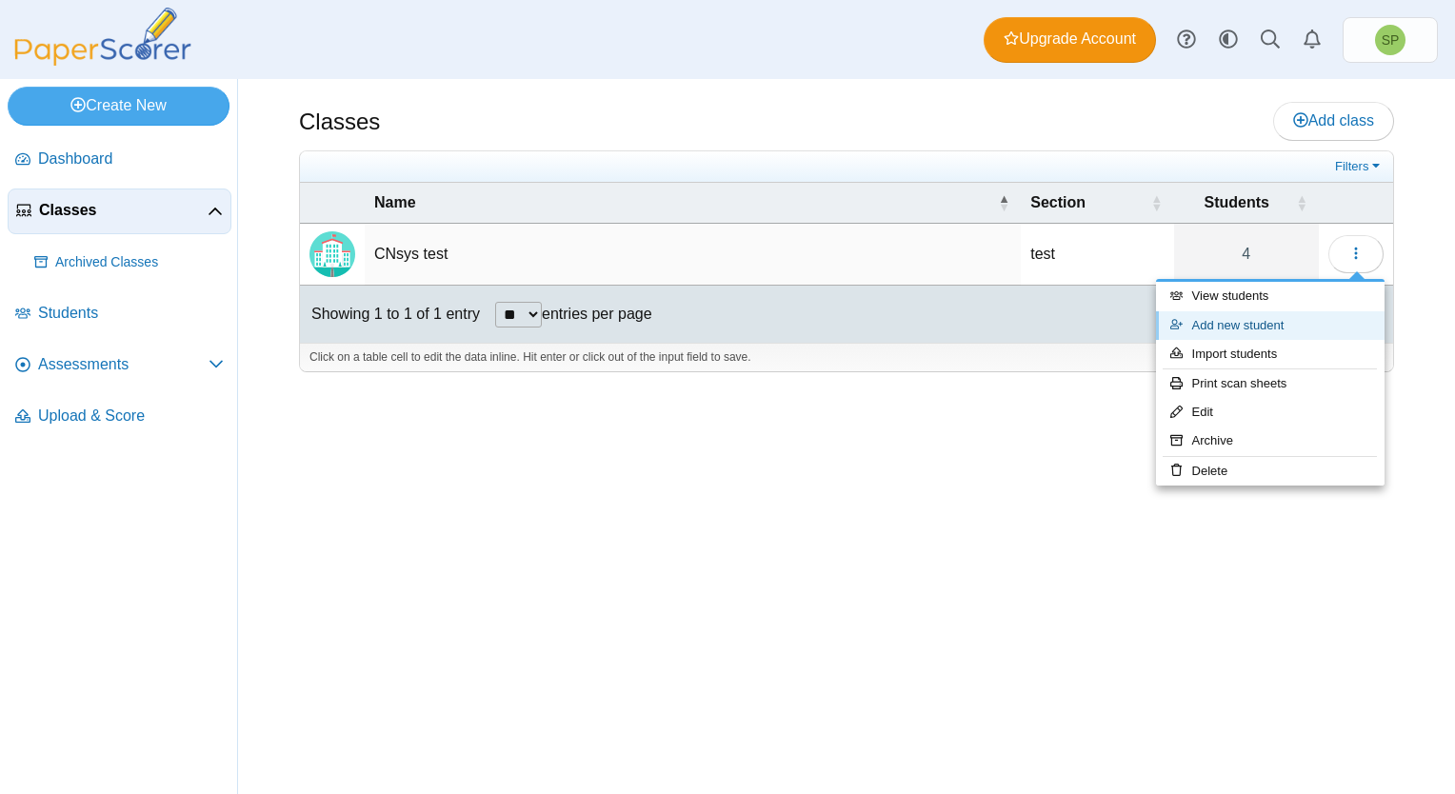
click at [1246, 325] on link "Add new student" at bounding box center [1270, 325] width 229 height 29
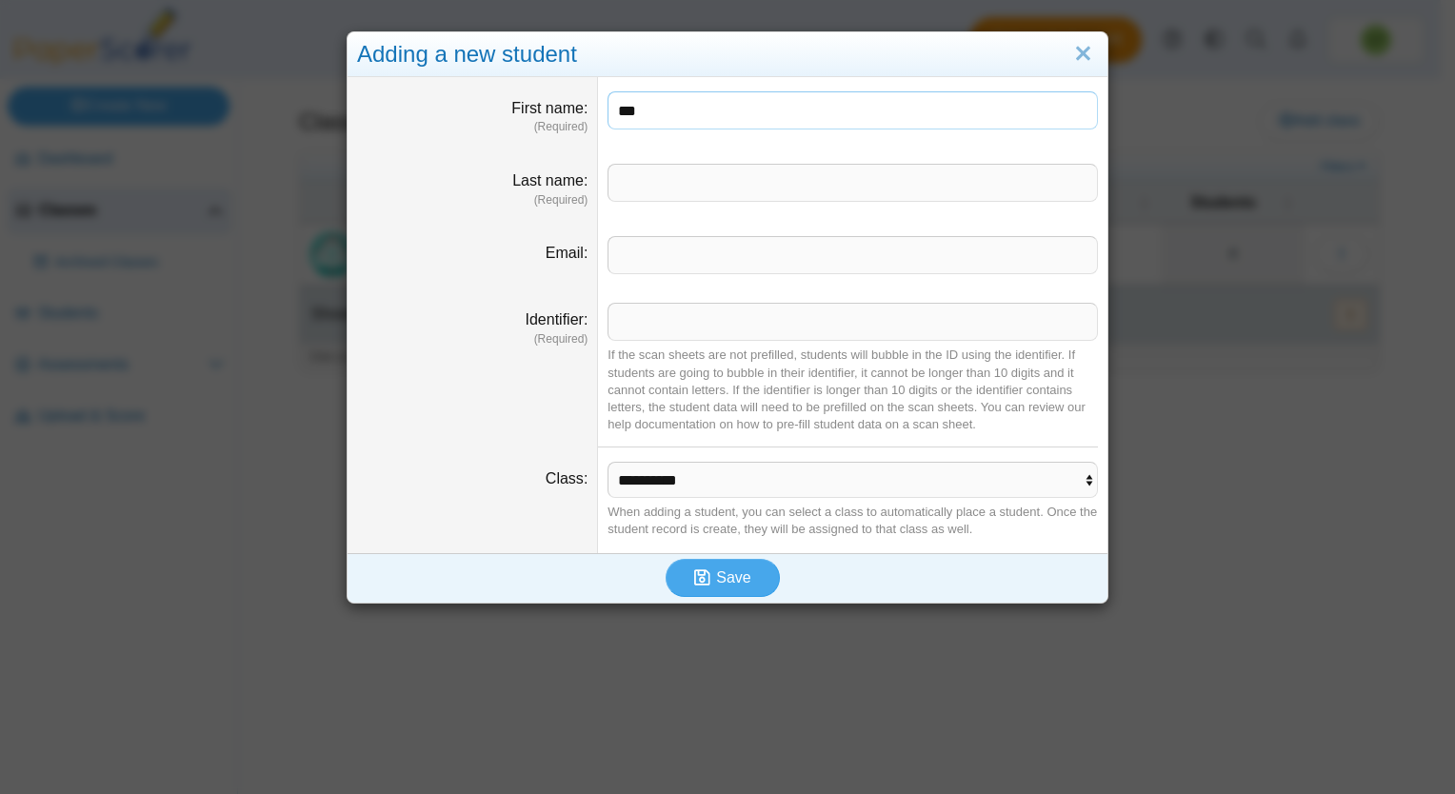
type input "***"
click at [747, 187] on input "Last name" at bounding box center [853, 183] width 490 height 38
type input "*******"
click at [665, 313] on input "Identifier" at bounding box center [853, 322] width 490 height 38
type input "**"
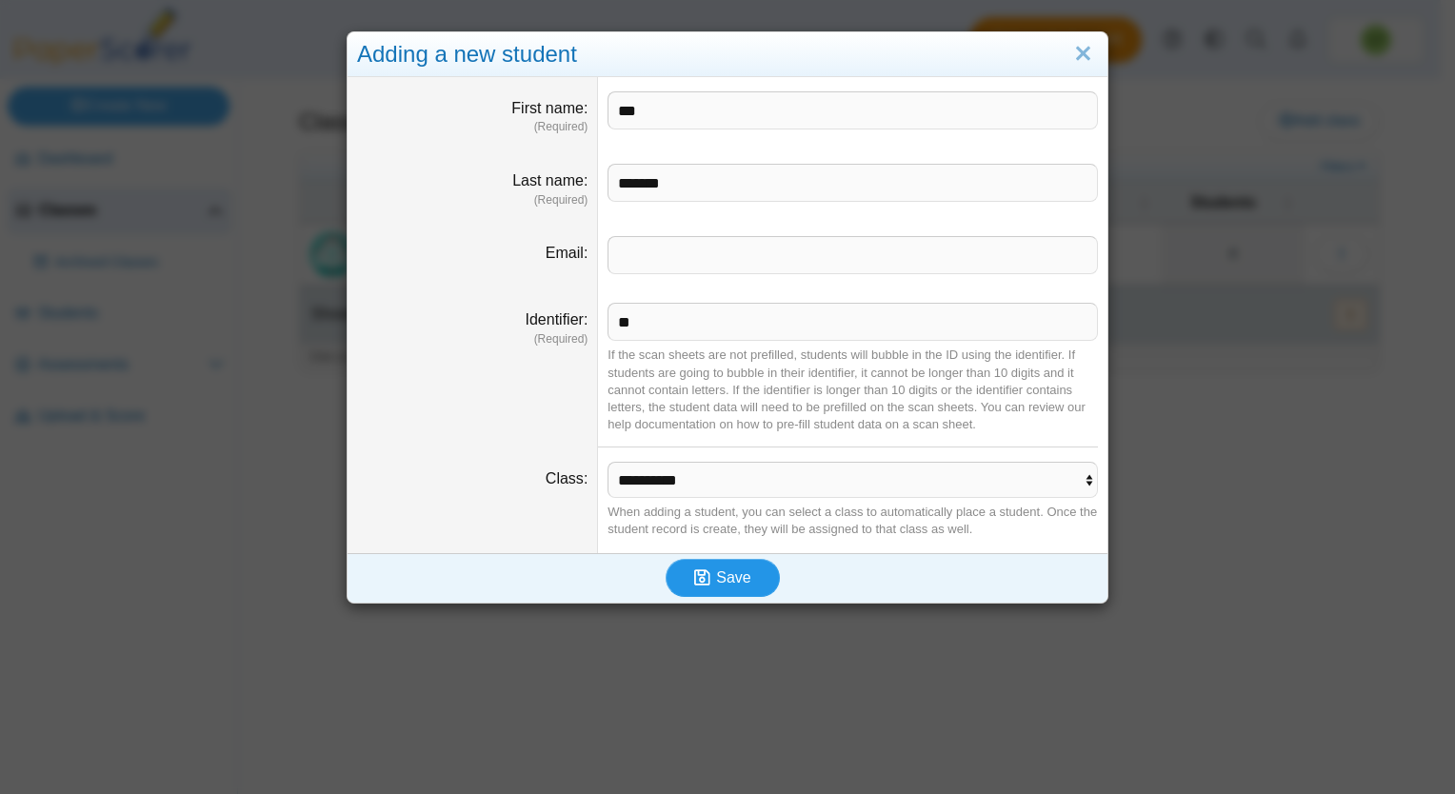
click at [725, 577] on span "Save" at bounding box center [733, 577] width 34 height 16
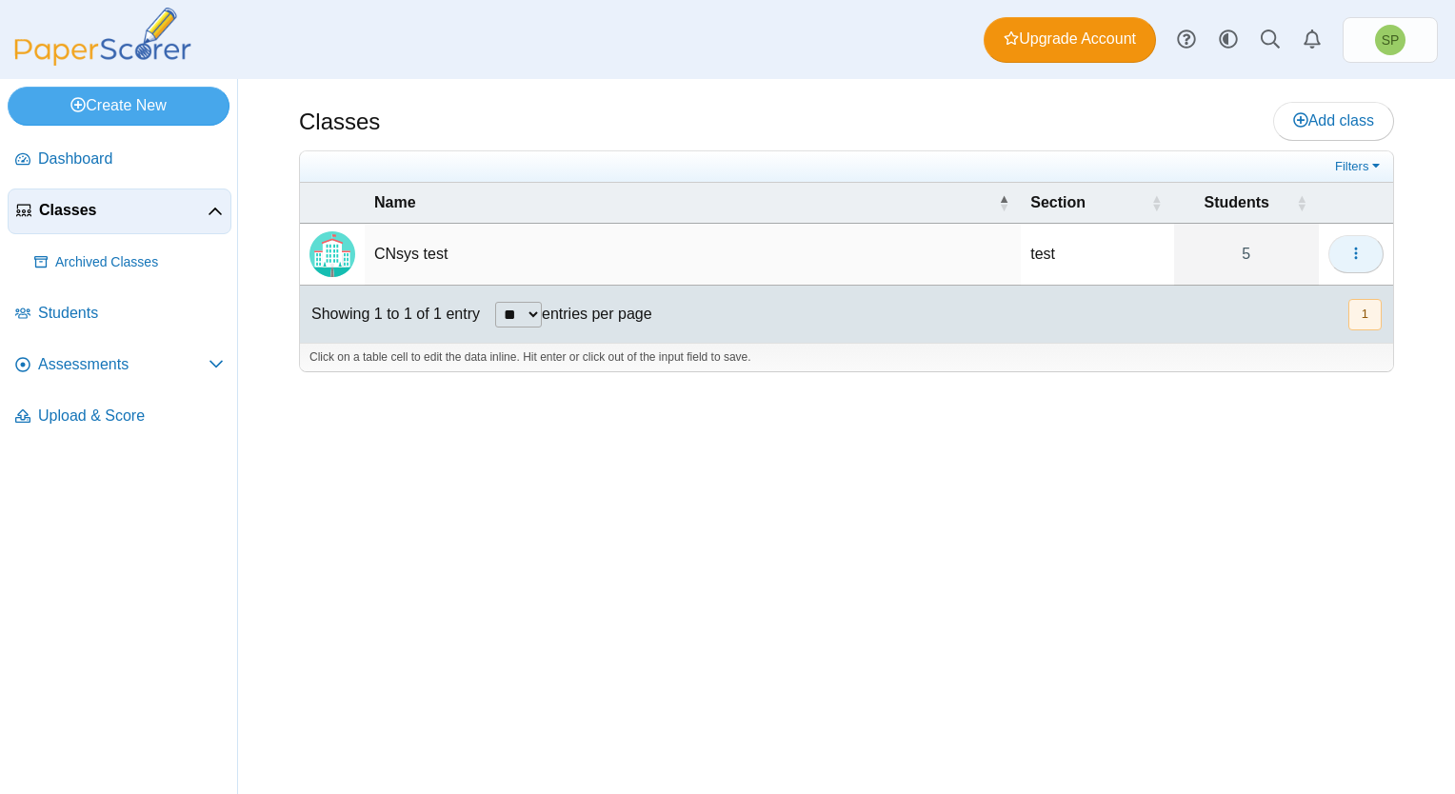
click at [1355, 256] on use "button" at bounding box center [1355, 254] width 3 height 12
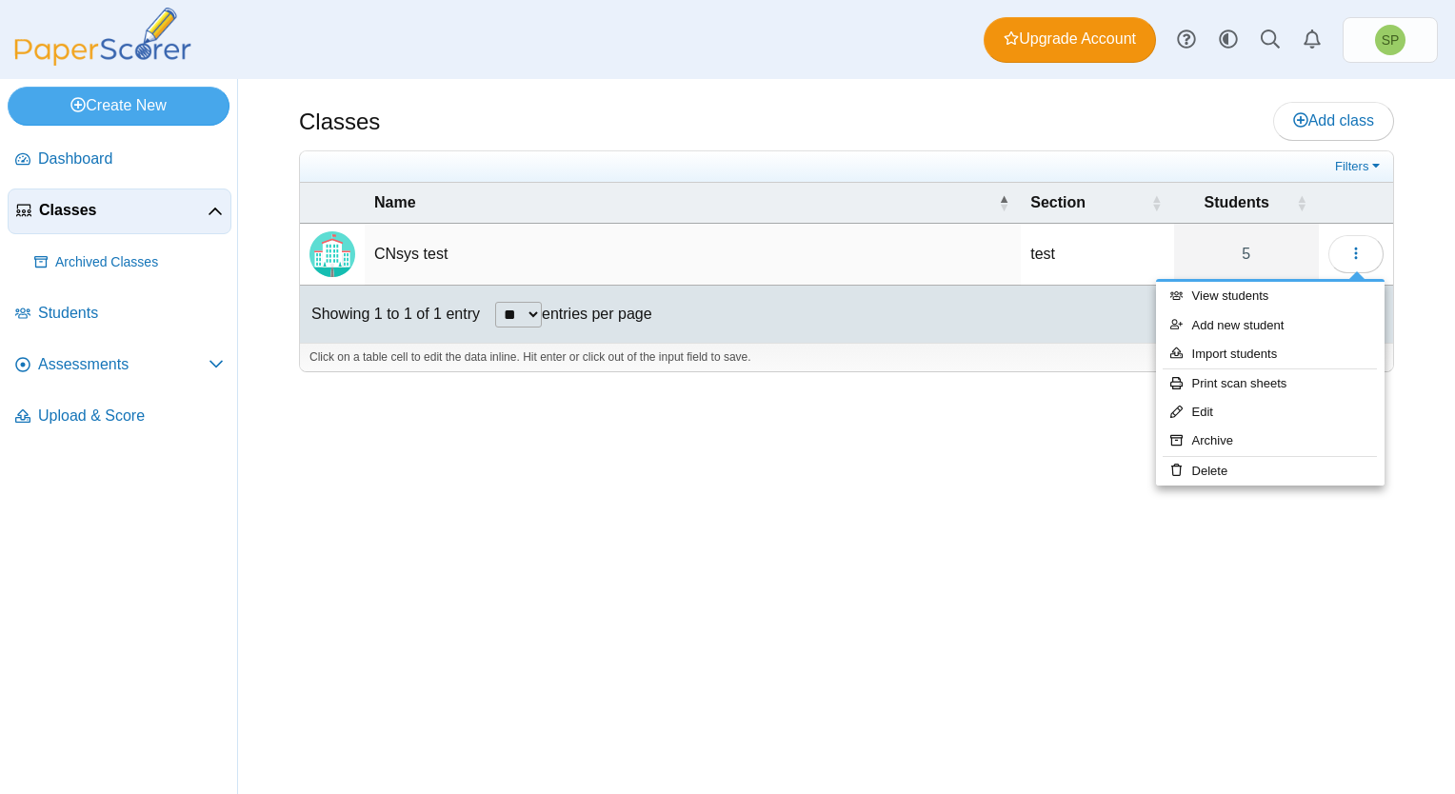
click at [1031, 453] on div "Classes Add class Filters test" at bounding box center [846, 436] width 1217 height 715
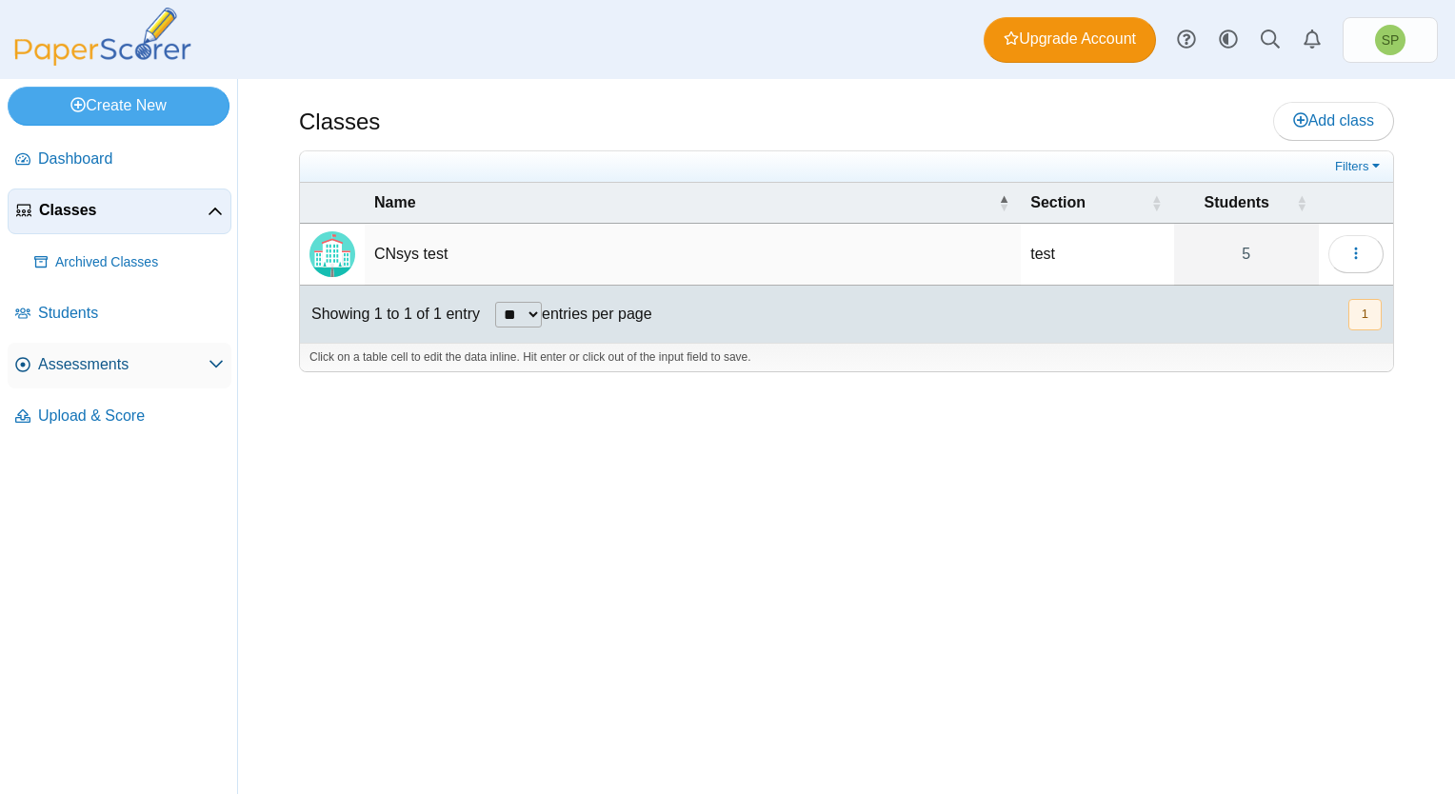
click at [220, 364] on icon at bounding box center [216, 363] width 15 height 15
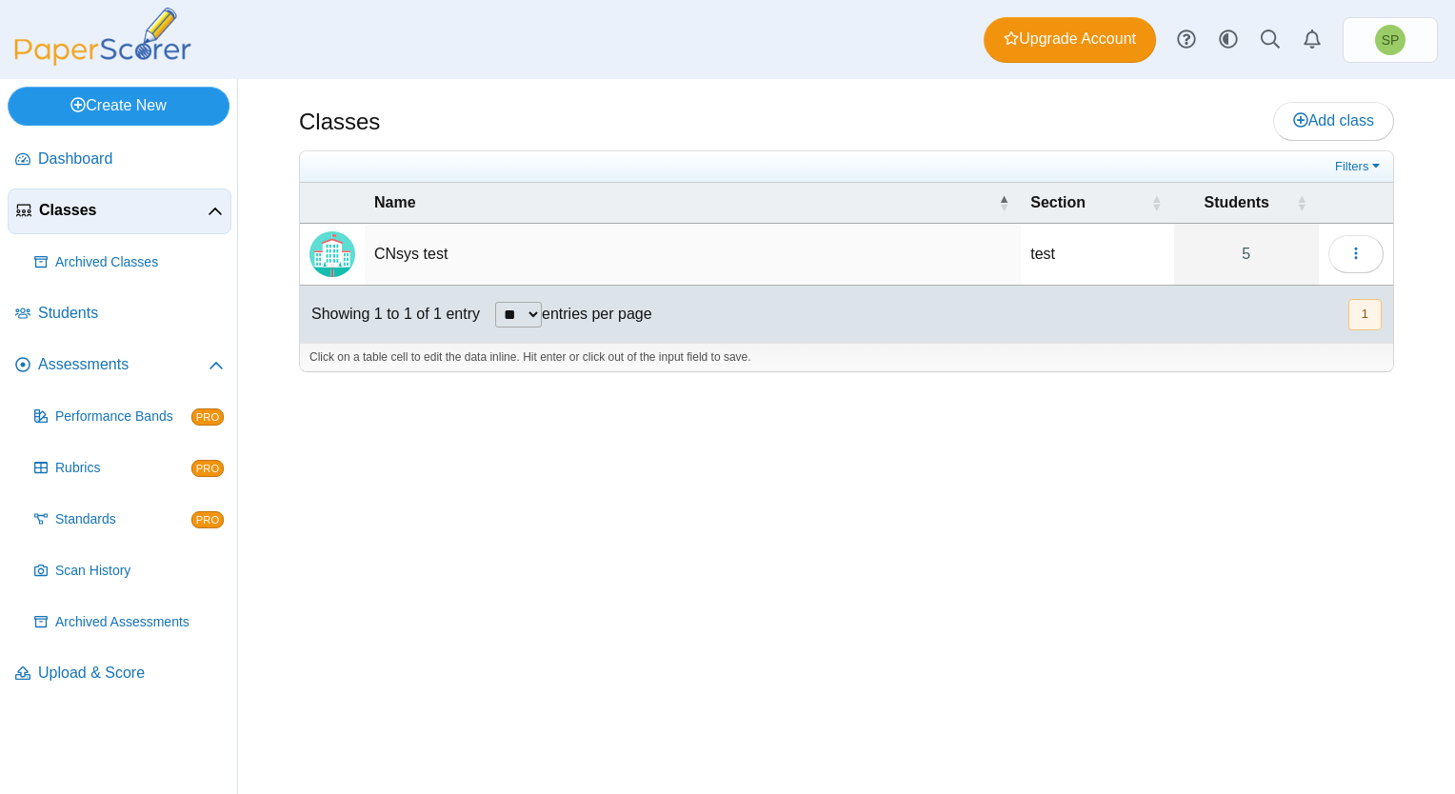
click at [150, 110] on link "Create New" at bounding box center [119, 106] width 222 height 38
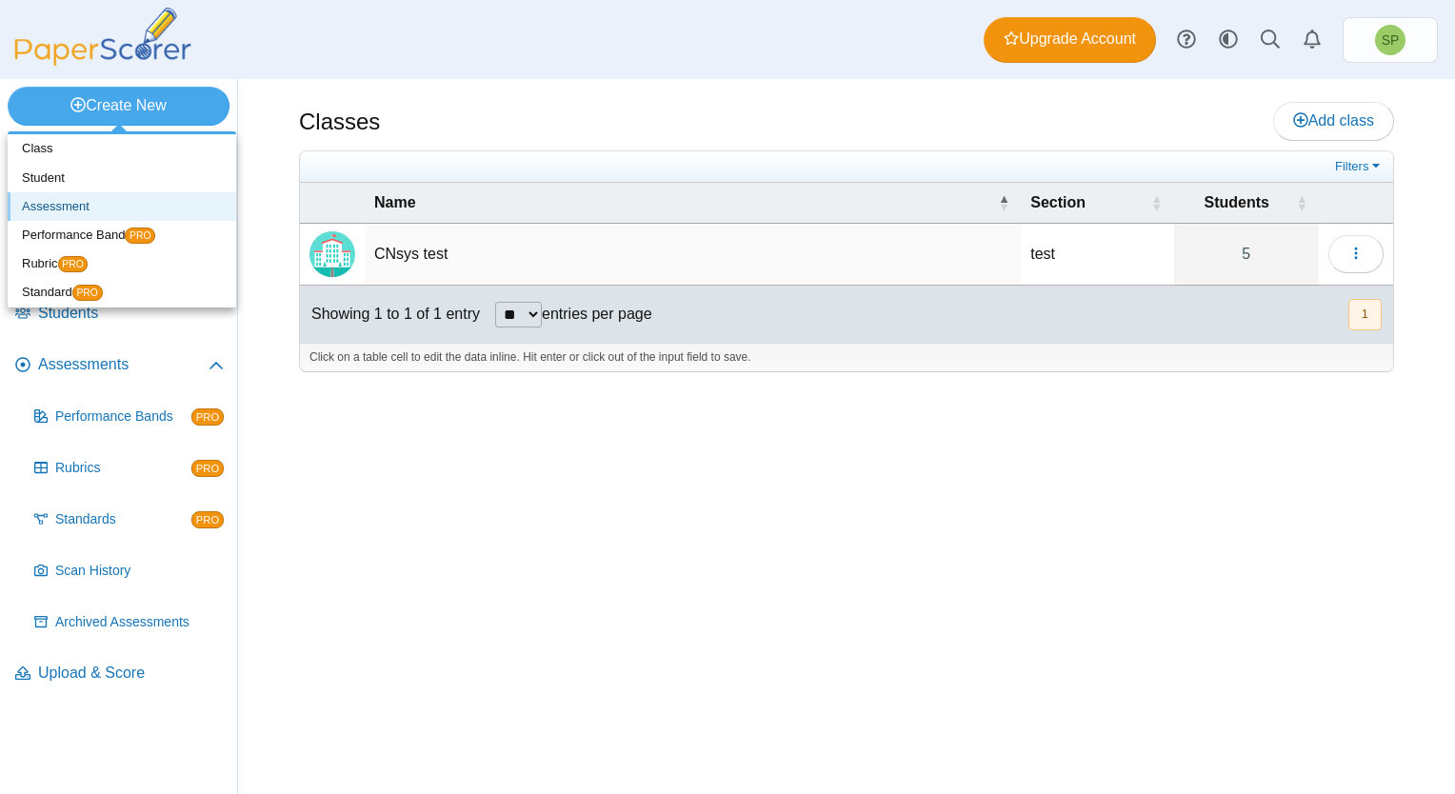
click at [84, 200] on link "Assessment" at bounding box center [122, 206] width 229 height 29
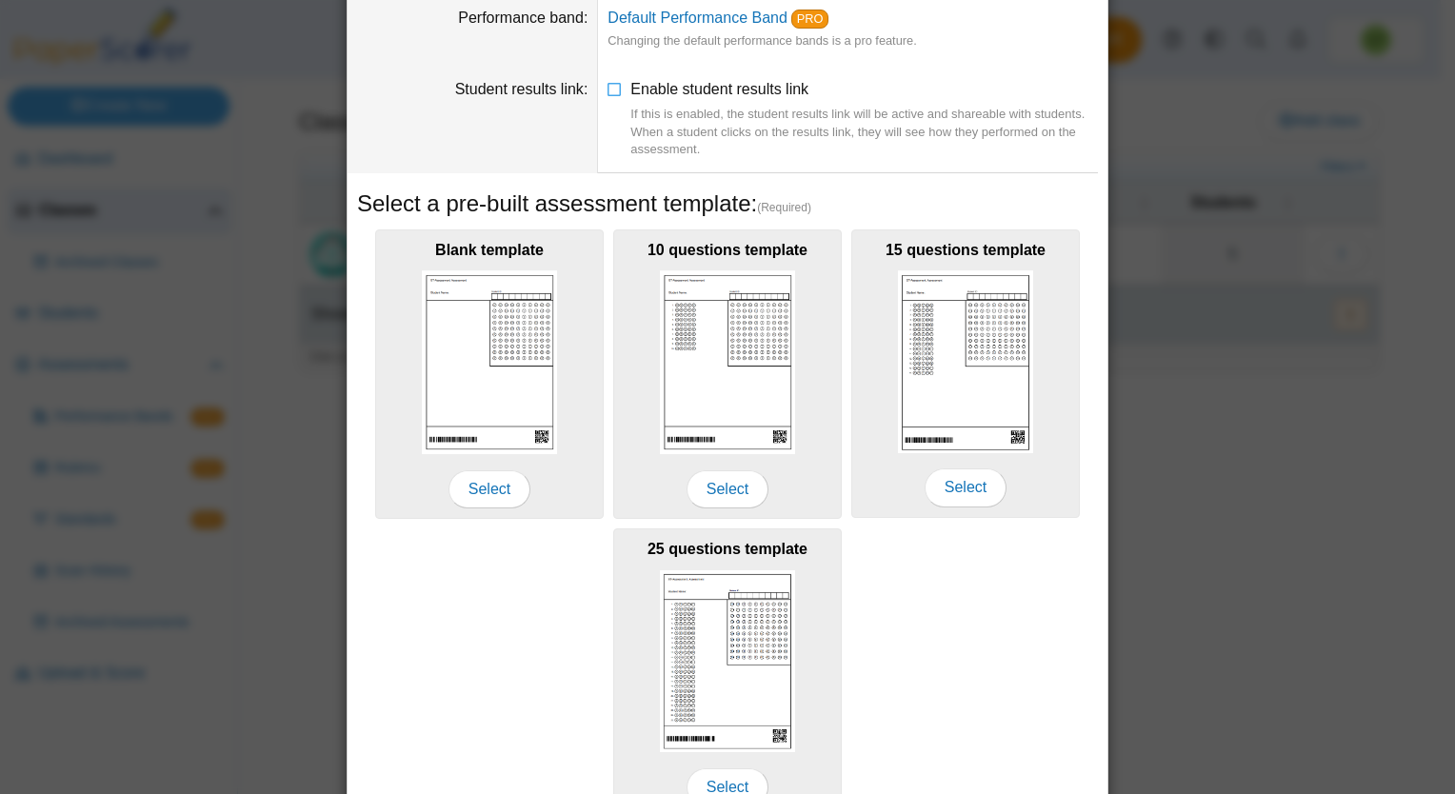
scroll to position [190, 0]
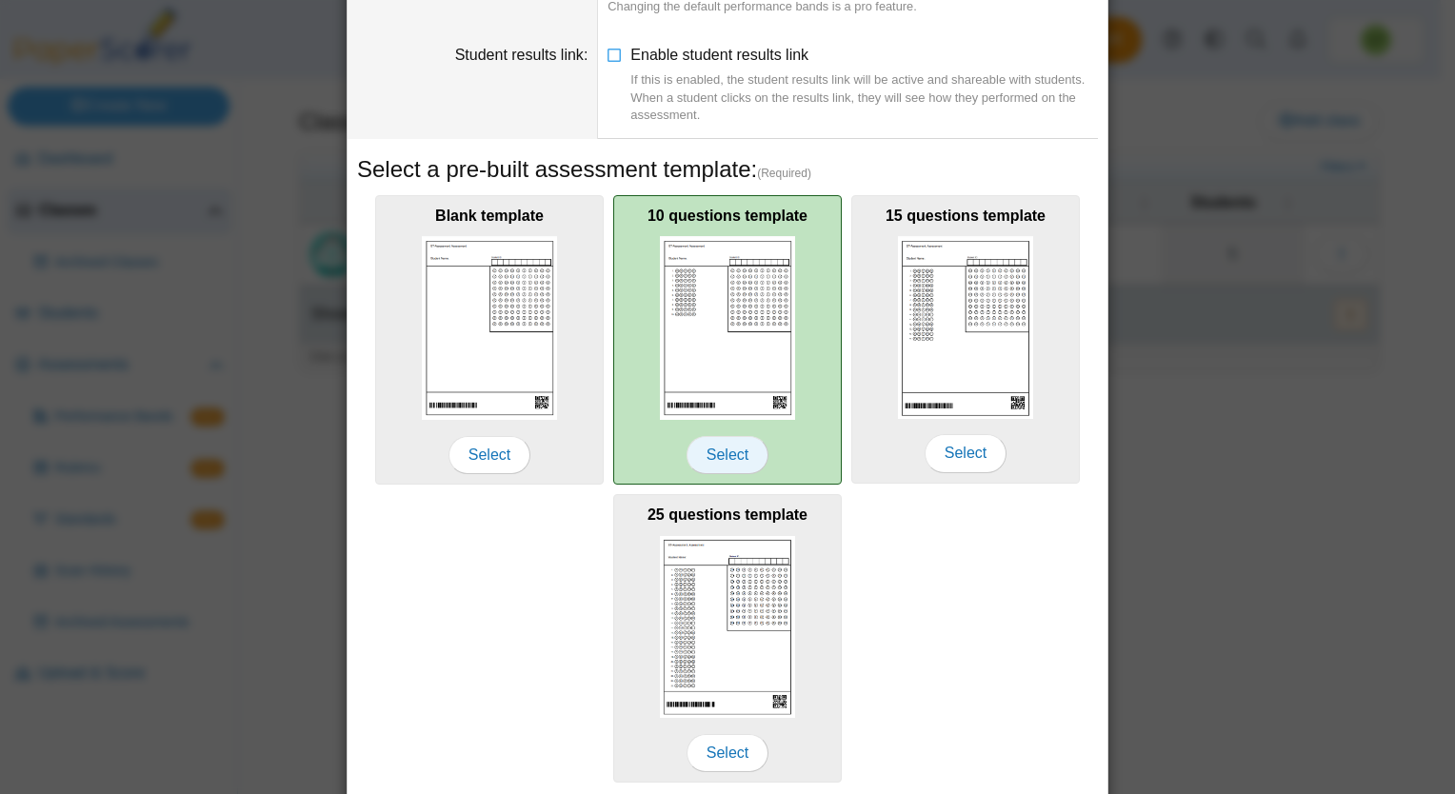
type input "******"
click at [740, 451] on span "Select" at bounding box center [728, 455] width 82 height 38
click at [719, 447] on span "Select" at bounding box center [728, 455] width 82 height 38
click at [719, 366] on img at bounding box center [727, 328] width 135 height 184
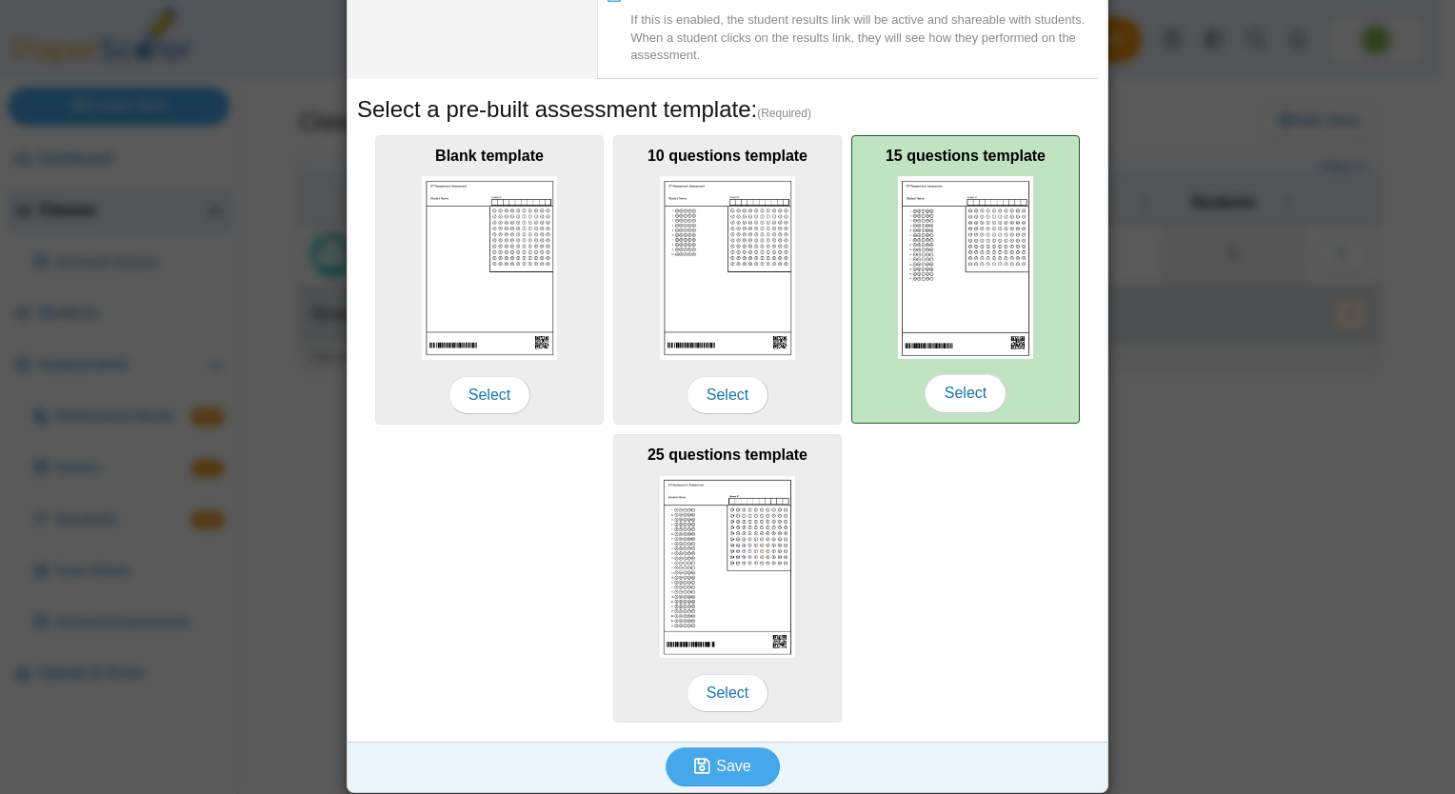
scroll to position [254, 0]
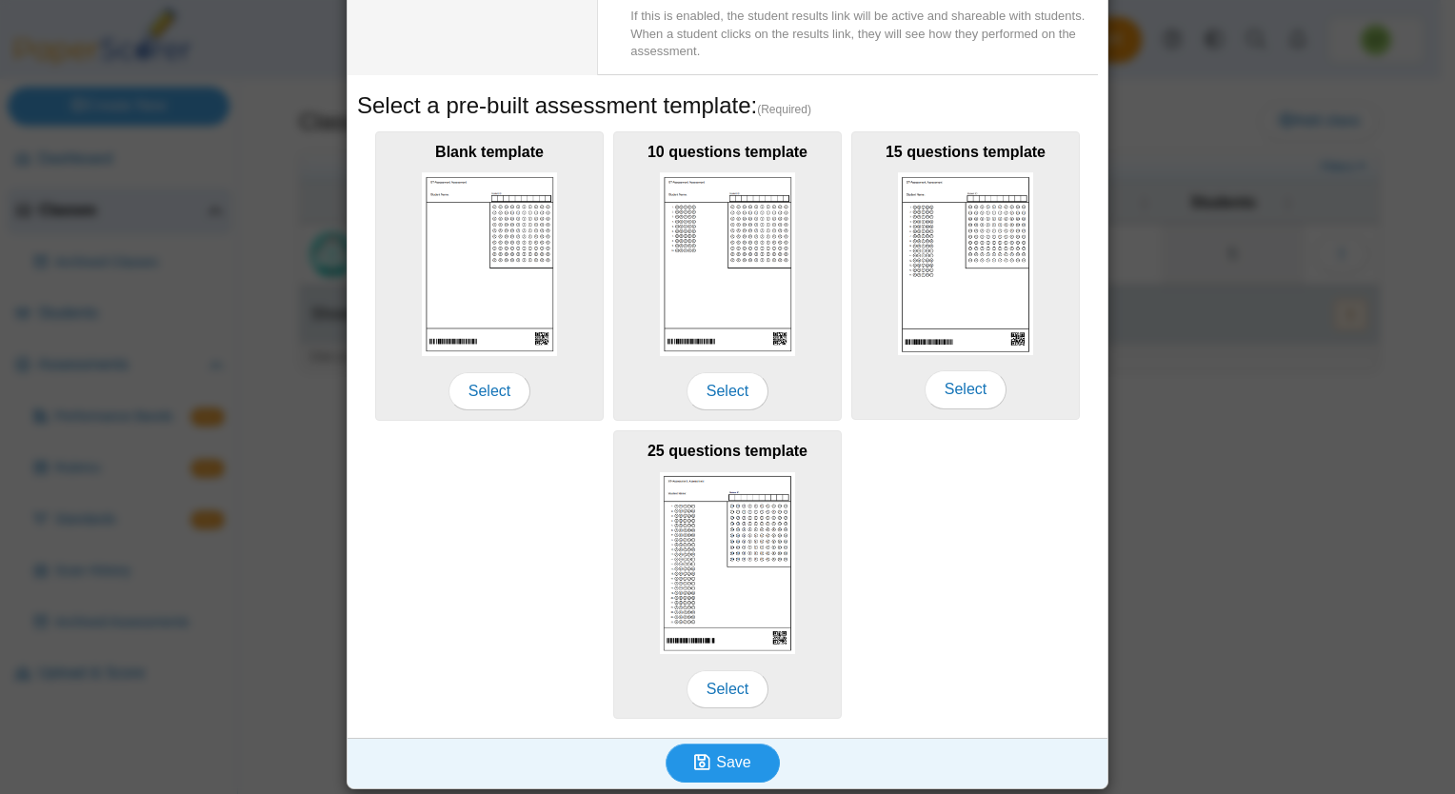
click at [706, 754] on icon "submit" at bounding box center [705, 762] width 22 height 21
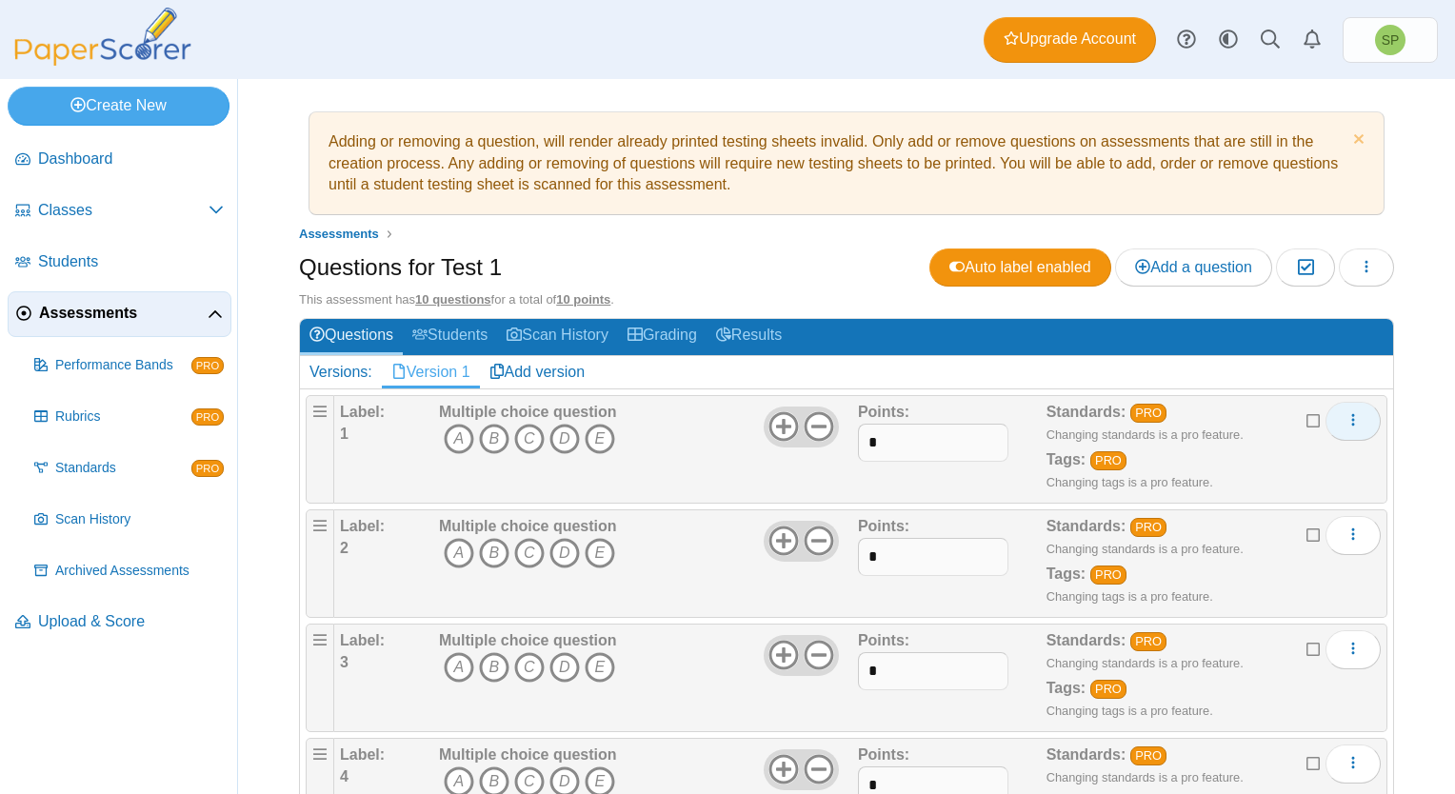
click at [1346, 420] on icon "More options" at bounding box center [1353, 419] width 15 height 15
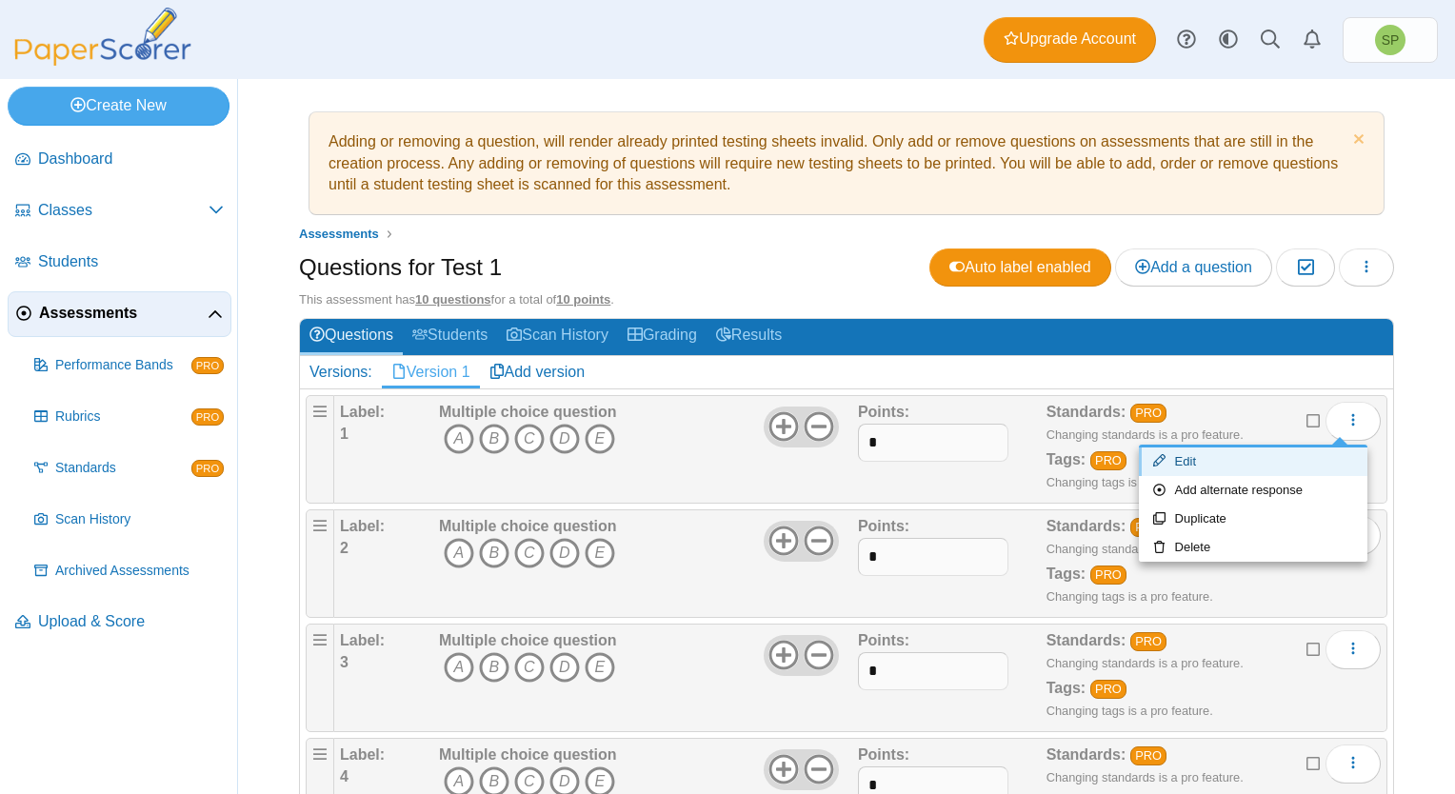
click at [1186, 453] on link "Edit" at bounding box center [1253, 462] width 229 height 29
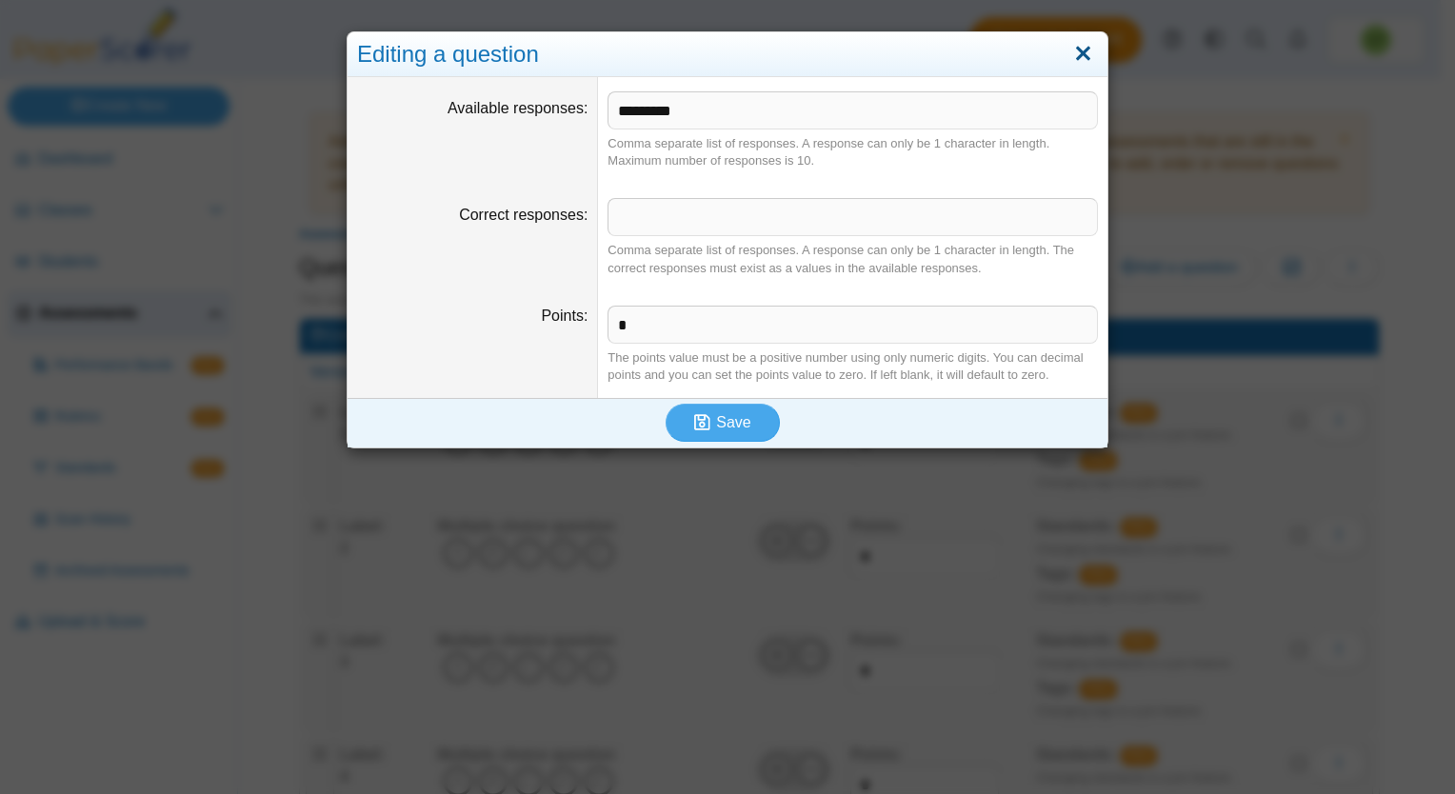
click at [1070, 53] on link "Close" at bounding box center [1083, 54] width 30 height 32
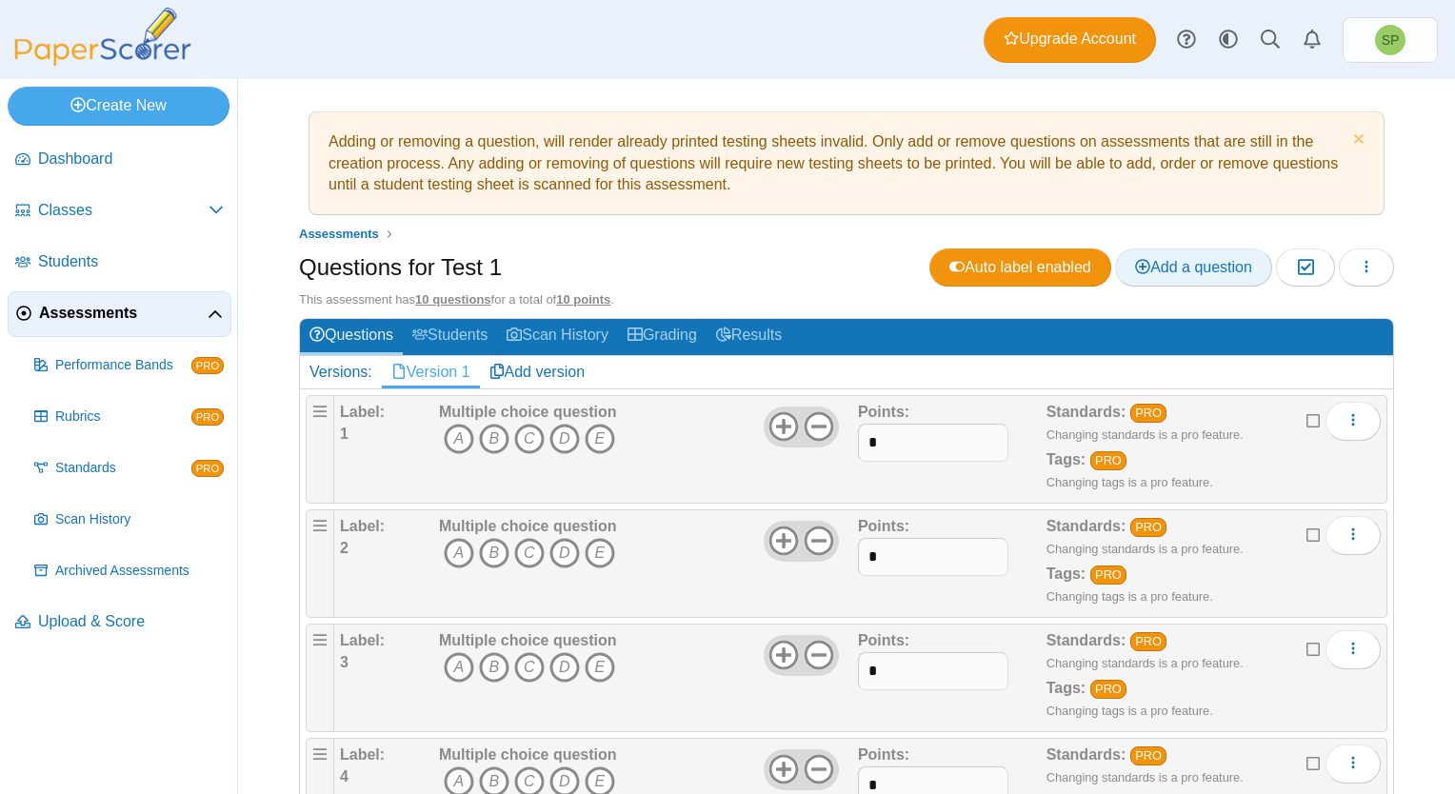
click at [1163, 259] on span "Add a question" at bounding box center [1193, 267] width 117 height 16
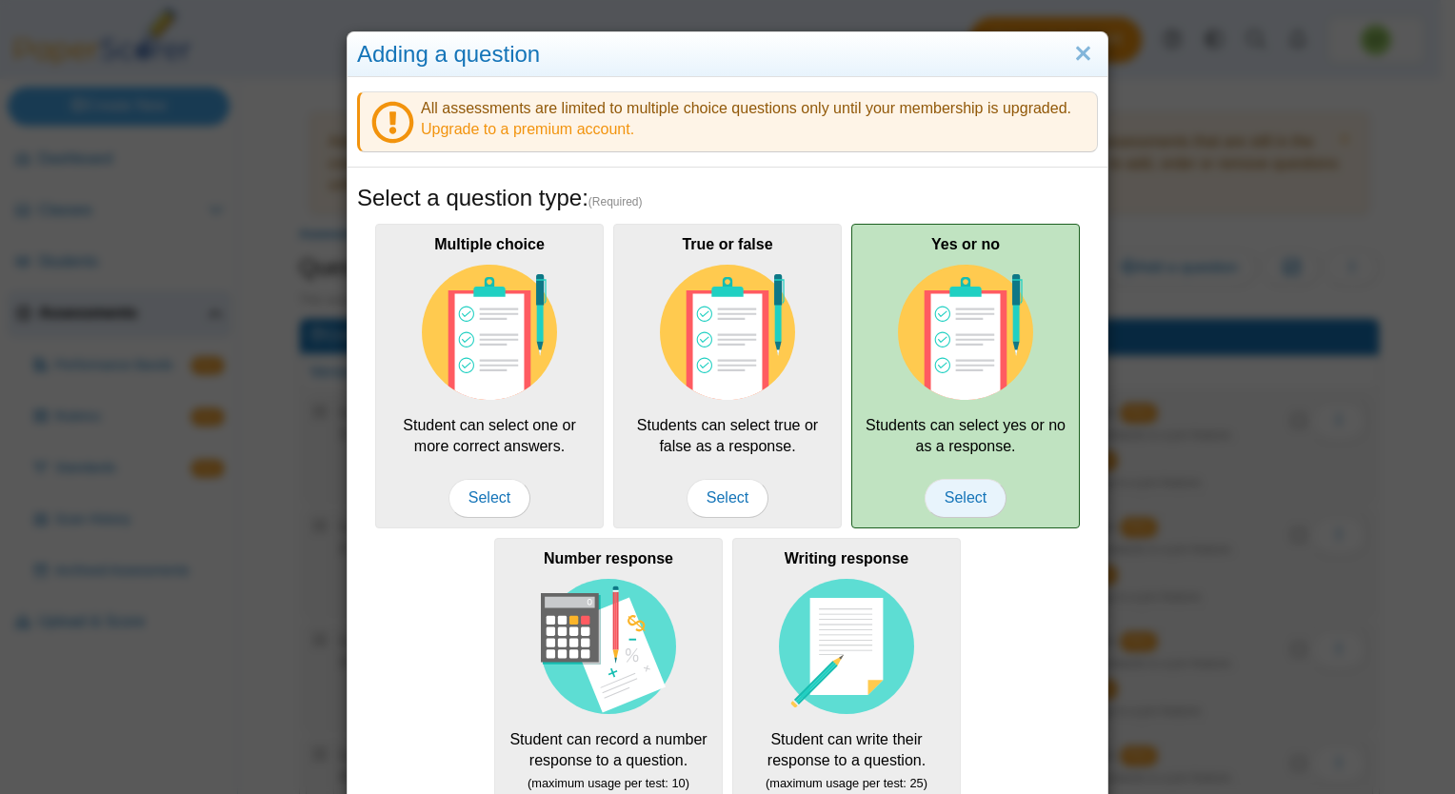
click at [964, 487] on span "Select" at bounding box center [966, 498] width 82 height 38
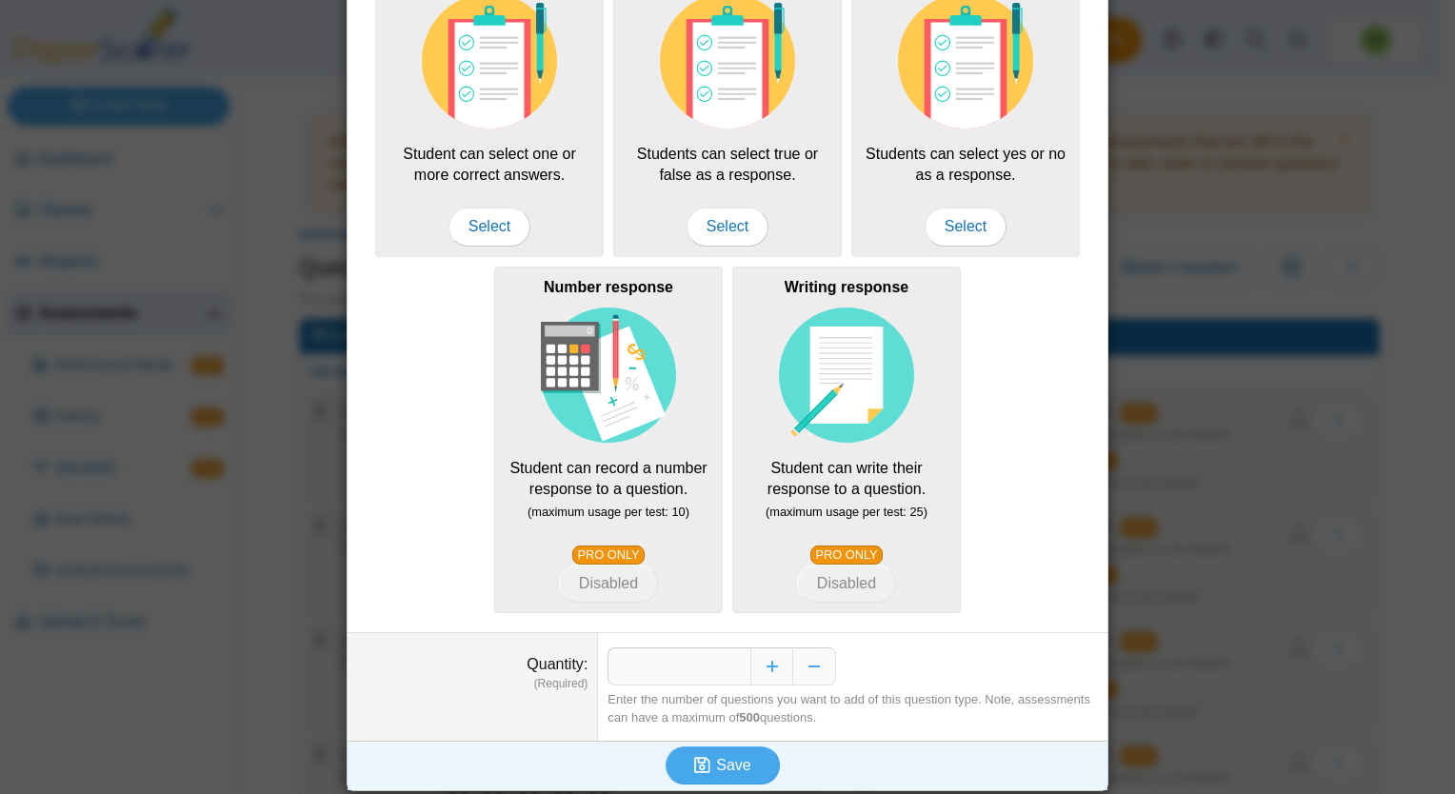
scroll to position [274, 0]
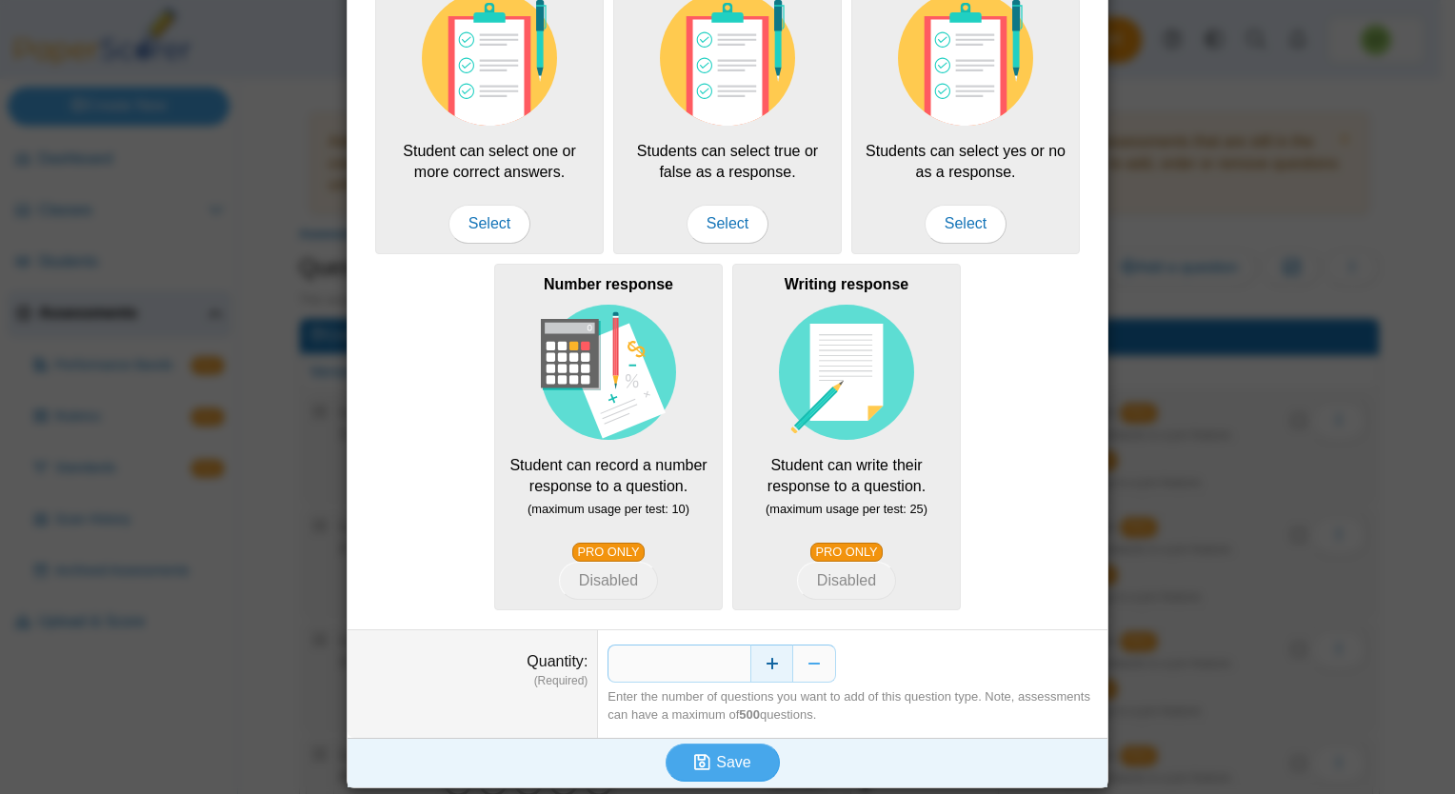
click at [765, 660] on button "Increase" at bounding box center [771, 664] width 43 height 38
type input "*"
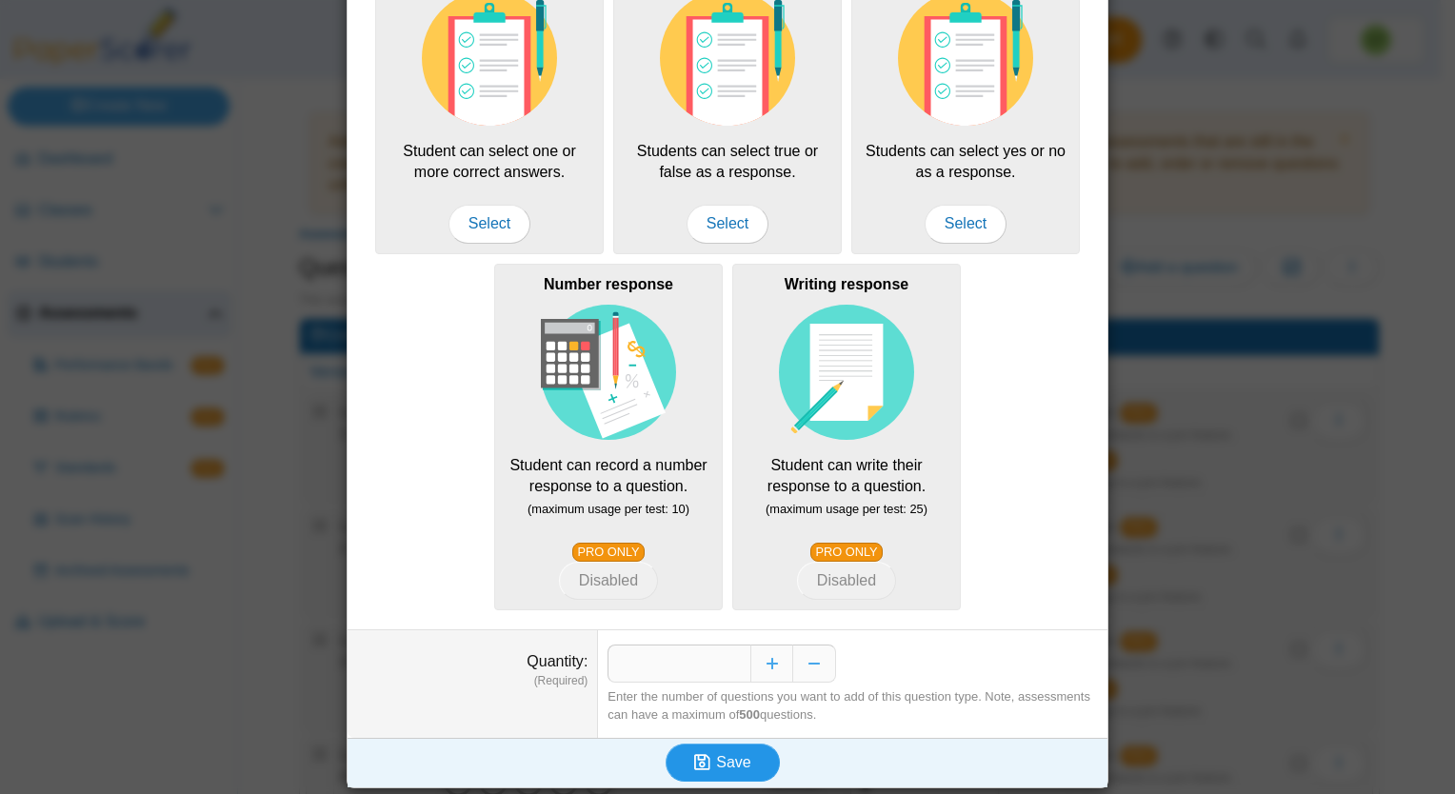
click at [716, 756] on span "Save" at bounding box center [733, 762] width 34 height 16
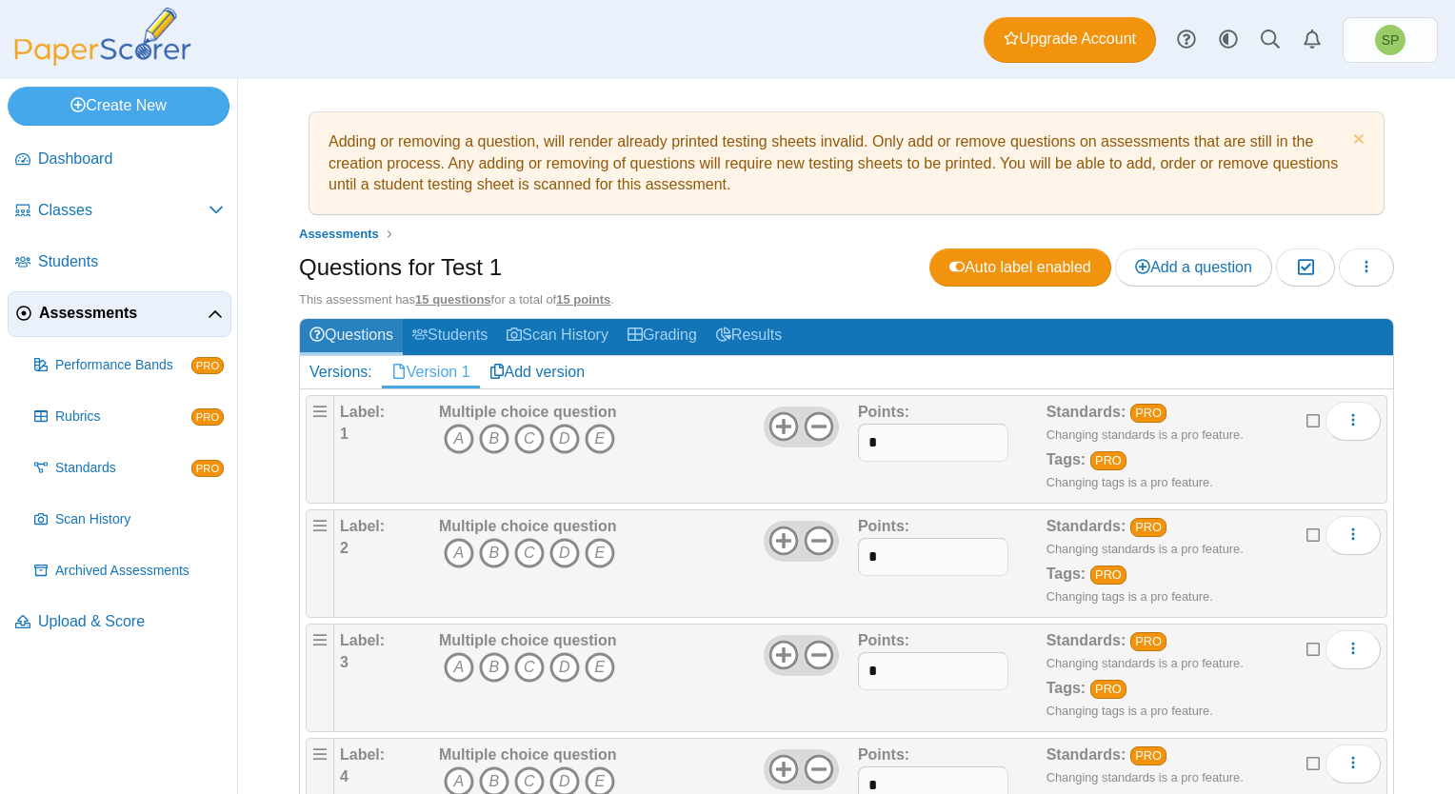
click at [366, 337] on link "Questions" at bounding box center [351, 336] width 103 height 35
click at [1172, 265] on span "Add a question" at bounding box center [1193, 267] width 117 height 16
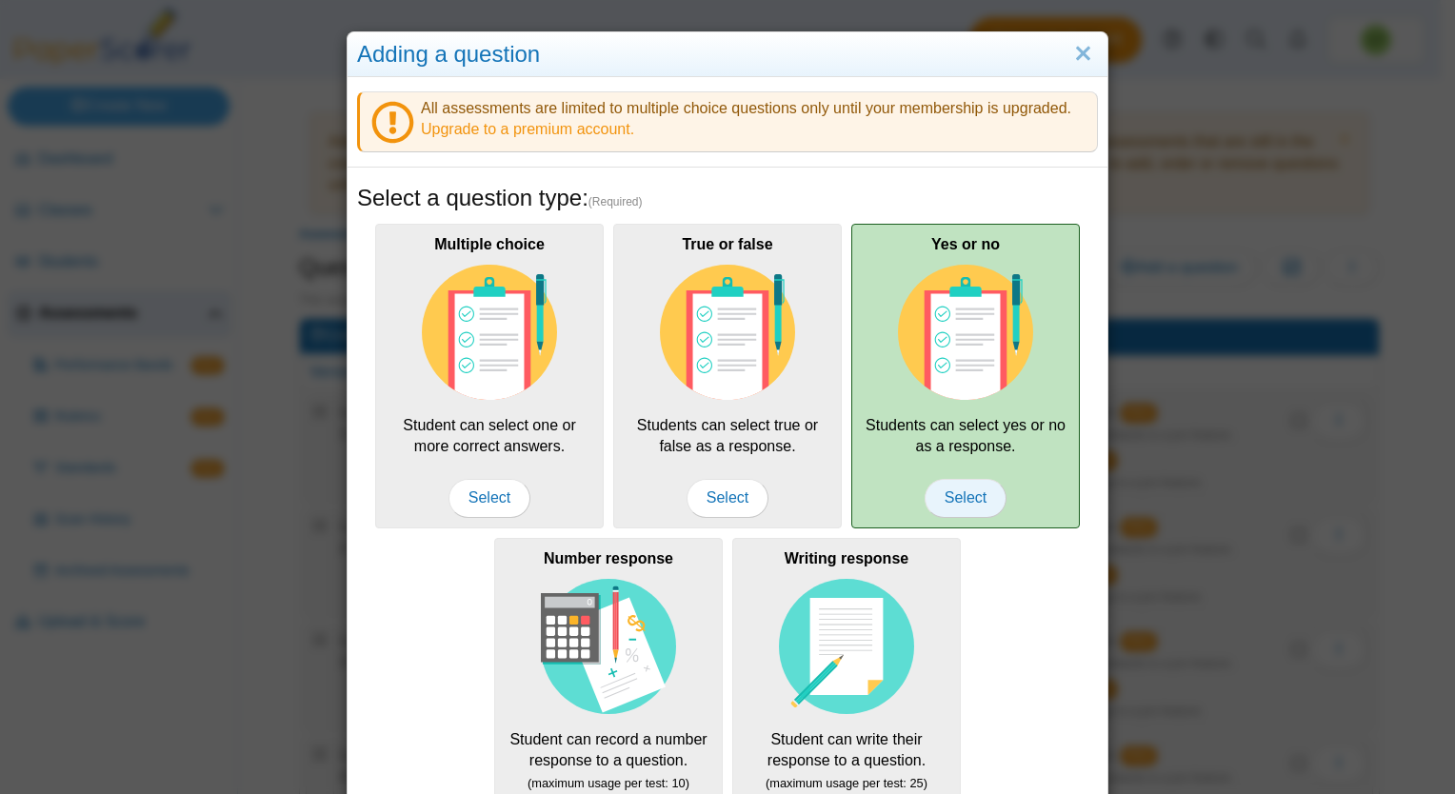
click at [975, 489] on span "Select" at bounding box center [966, 498] width 82 height 38
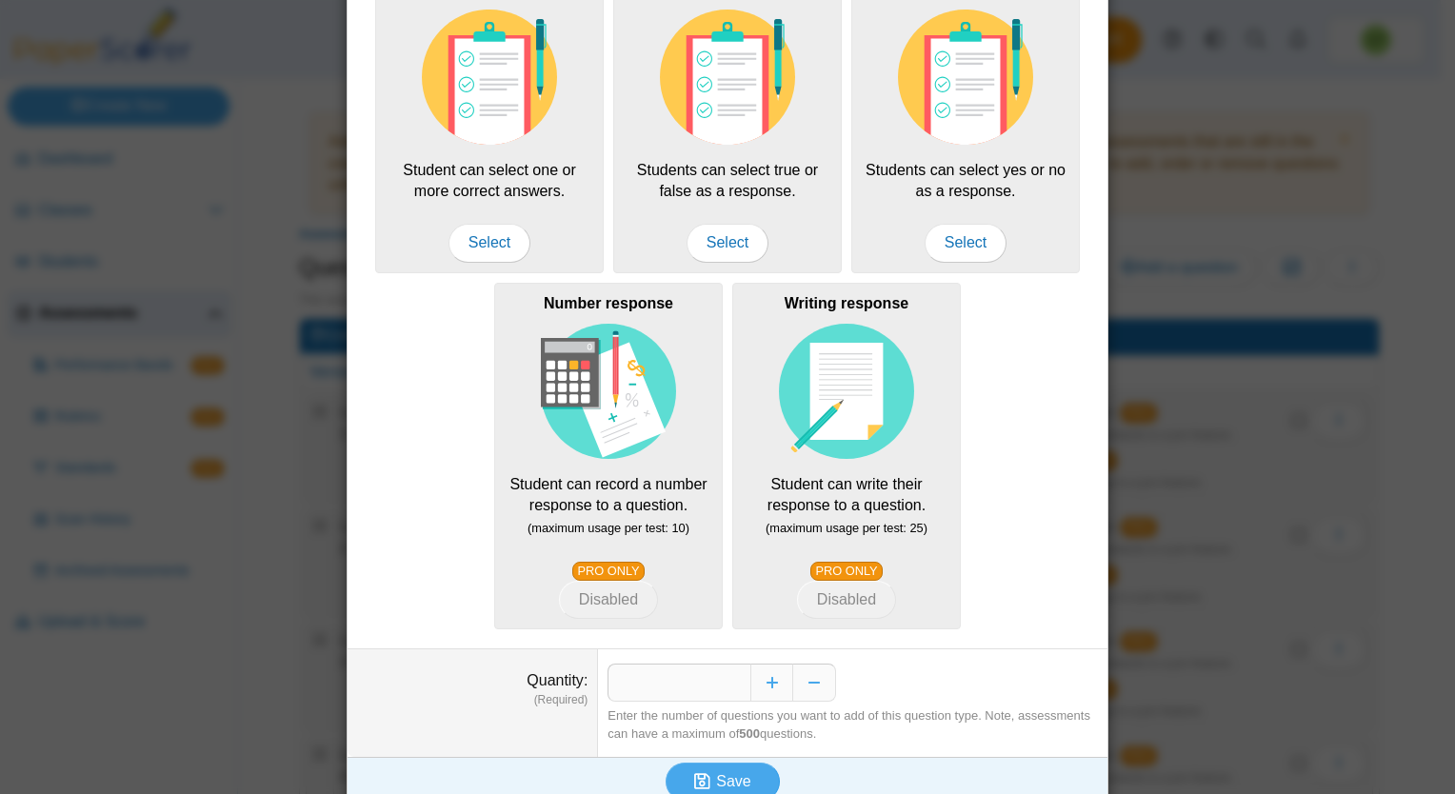
scroll to position [274, 0]
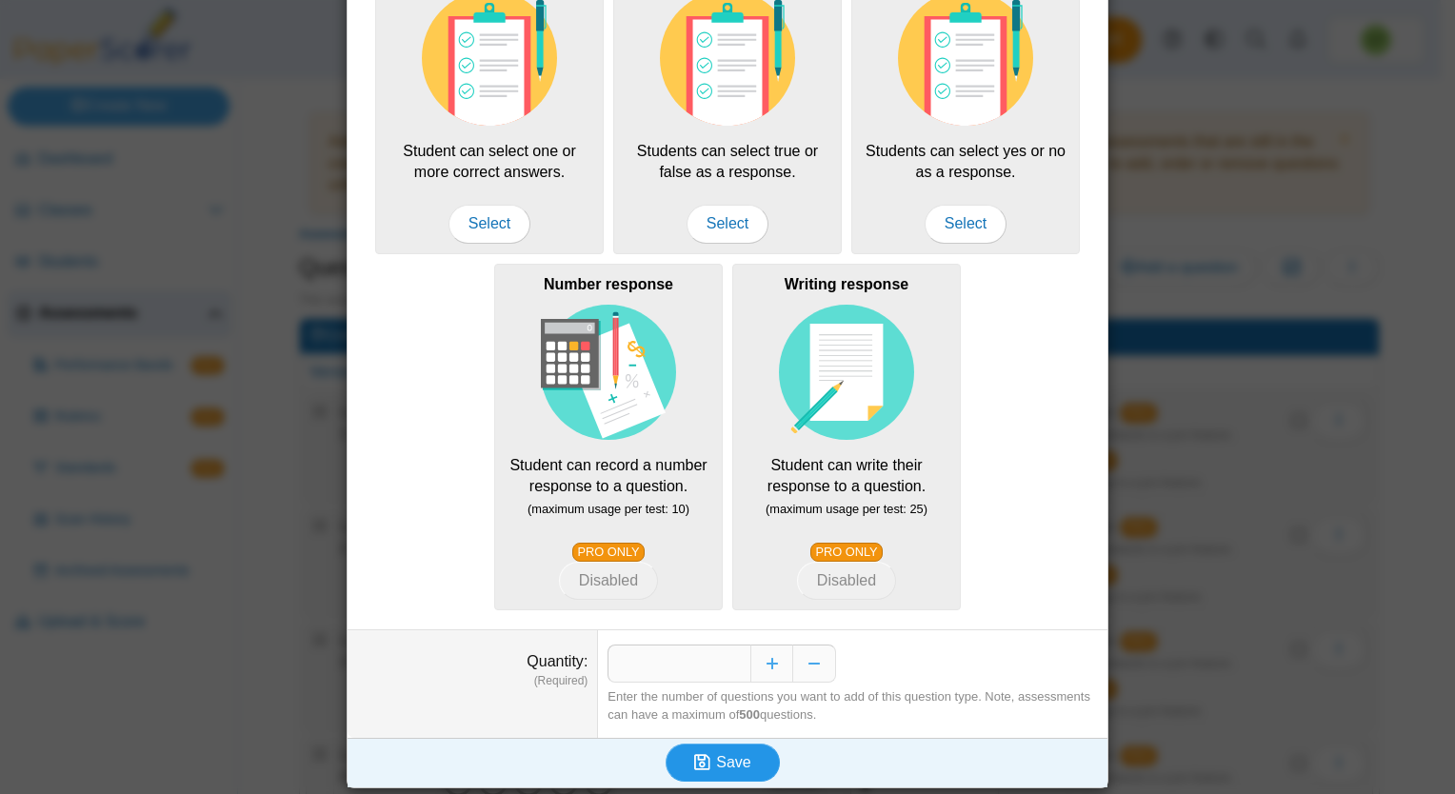
click at [731, 764] on span "Save" at bounding box center [733, 762] width 34 height 16
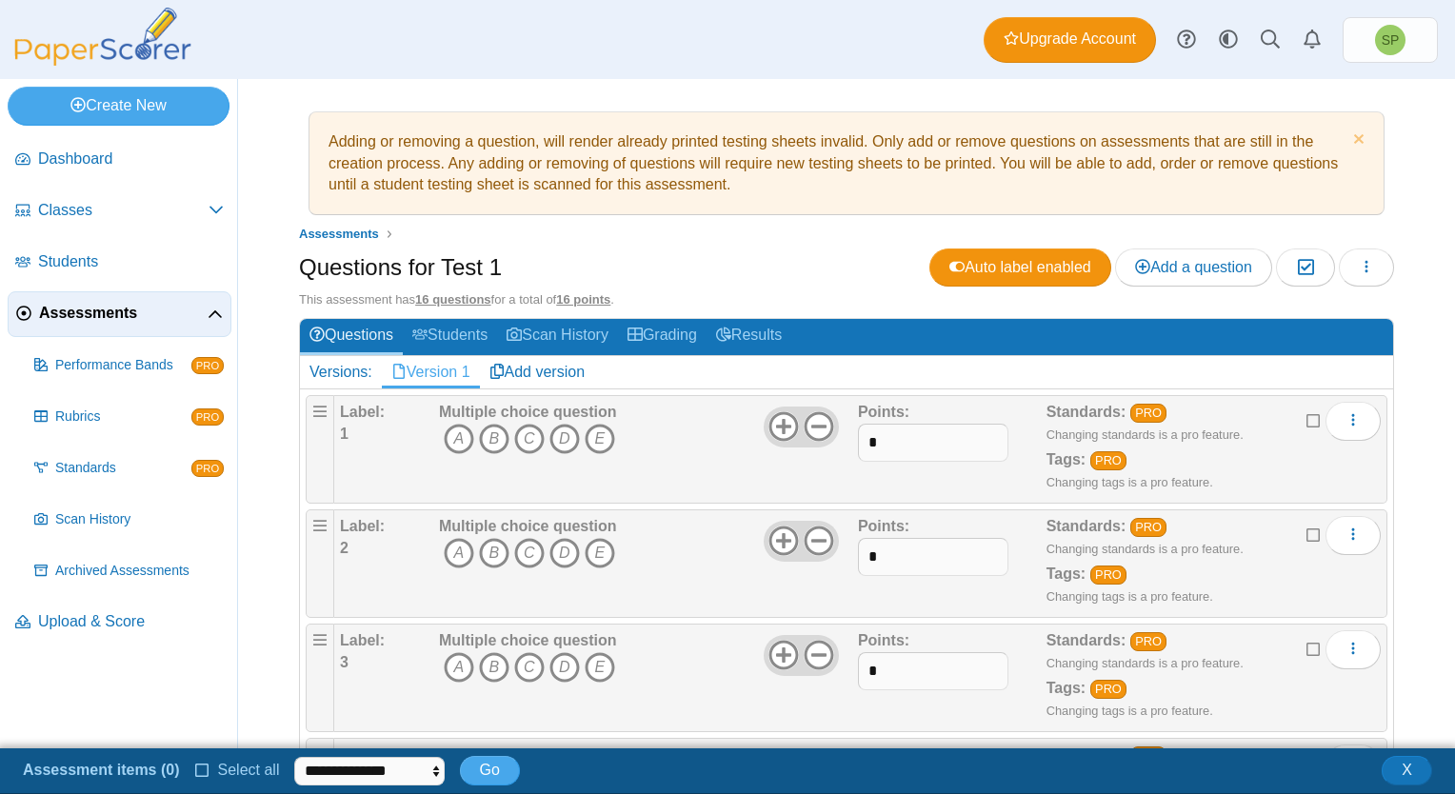
scroll to position [95, 0]
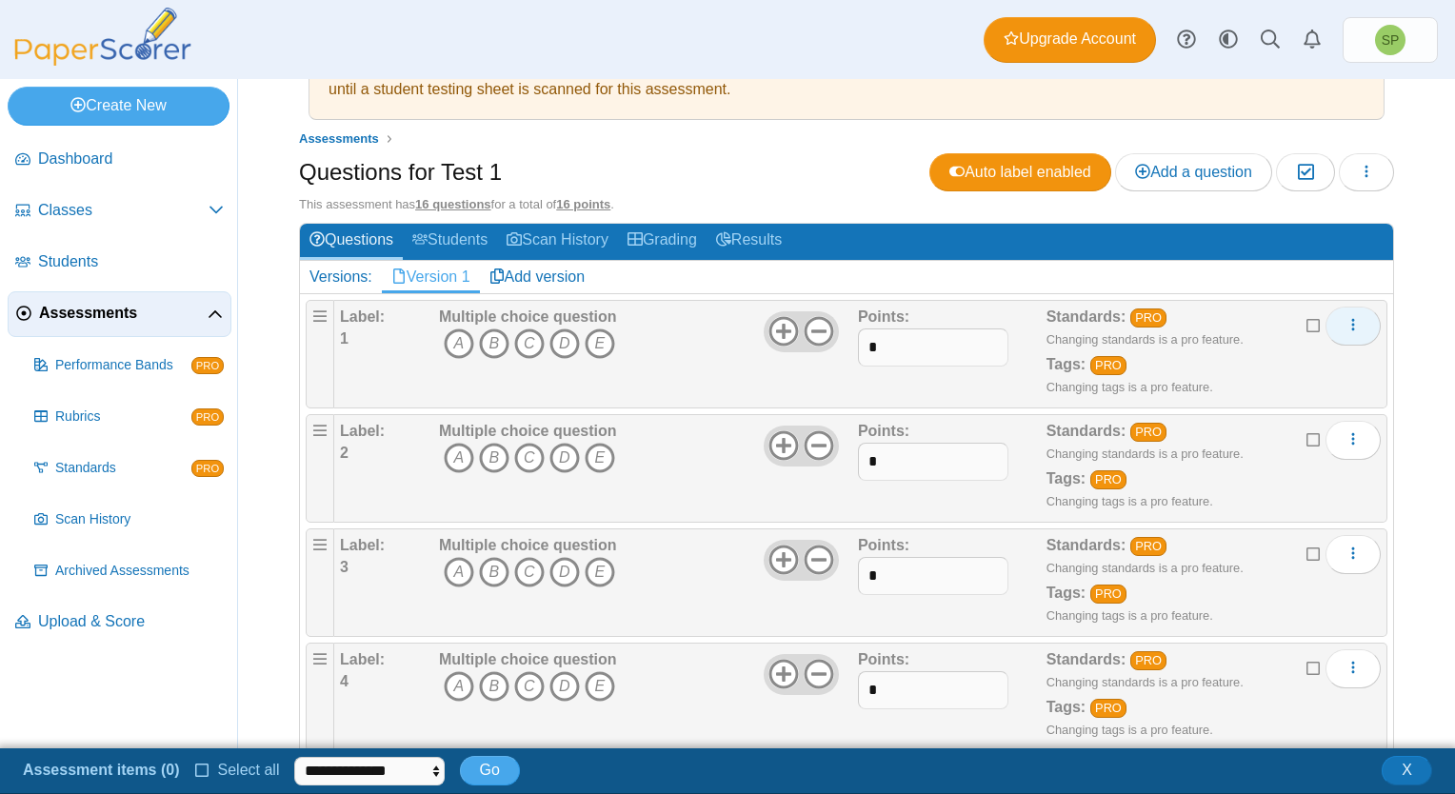
click at [1326, 315] on button "More options" at bounding box center [1353, 326] width 55 height 38
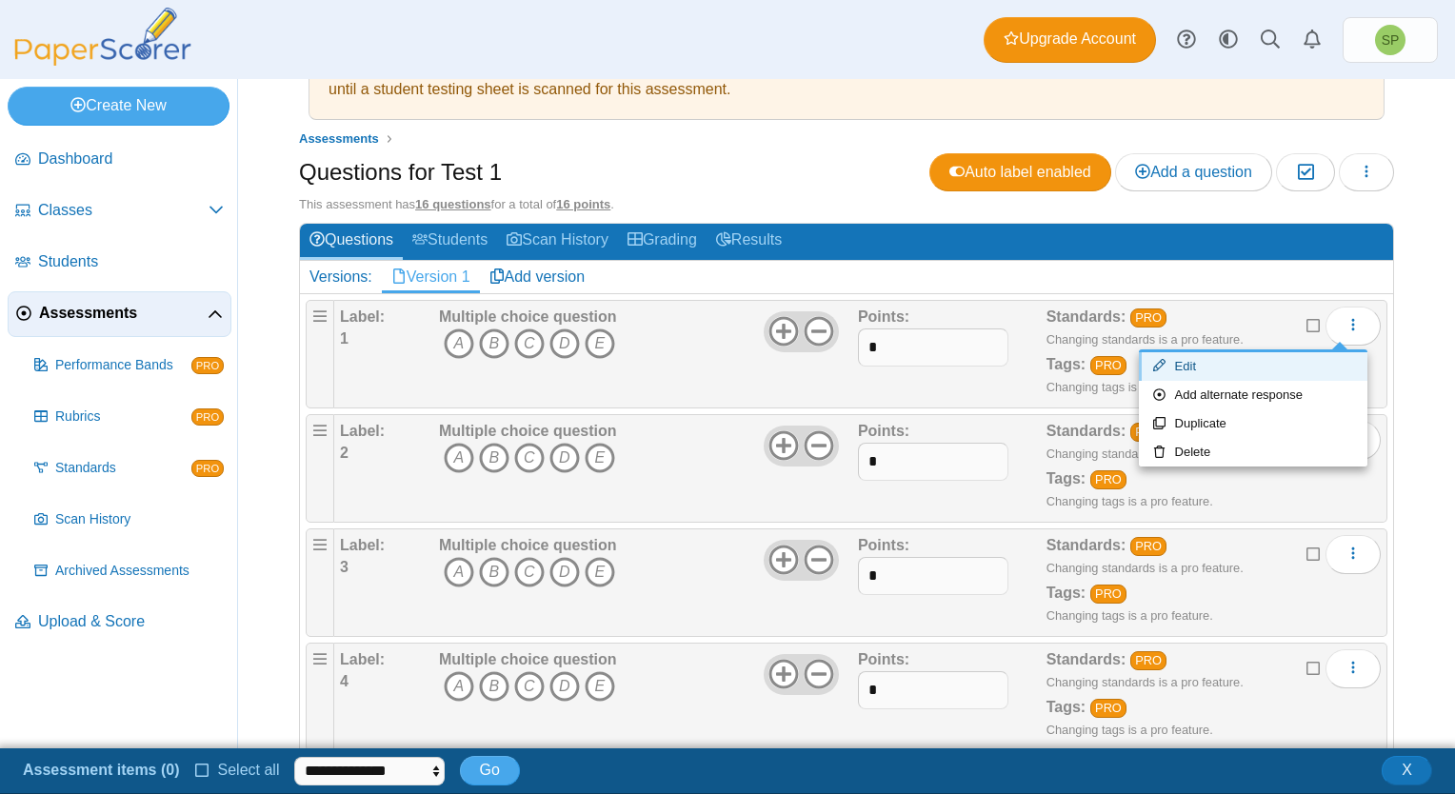
click at [1196, 364] on link "Edit" at bounding box center [1253, 366] width 229 height 29
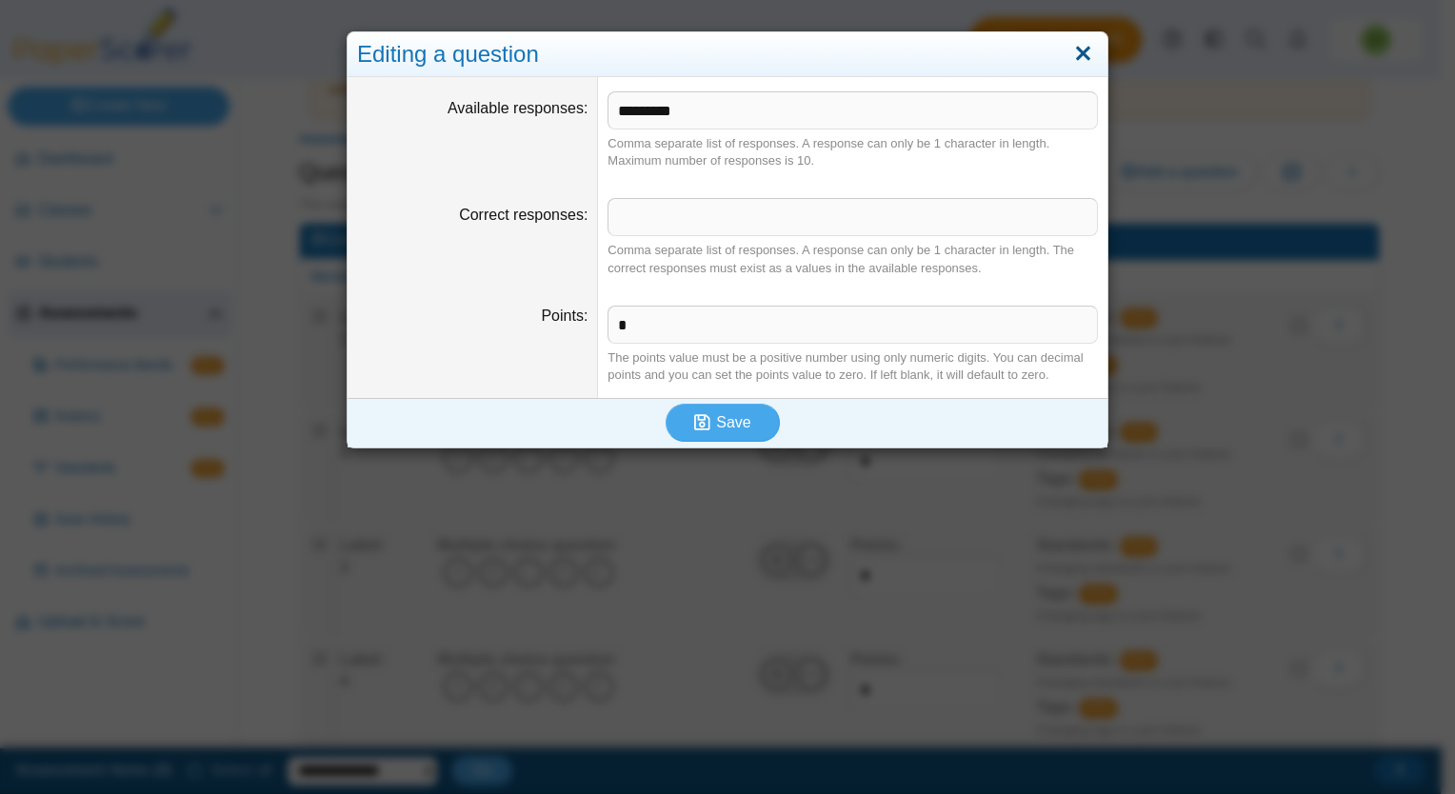
click at [1075, 53] on link "Close" at bounding box center [1083, 54] width 30 height 32
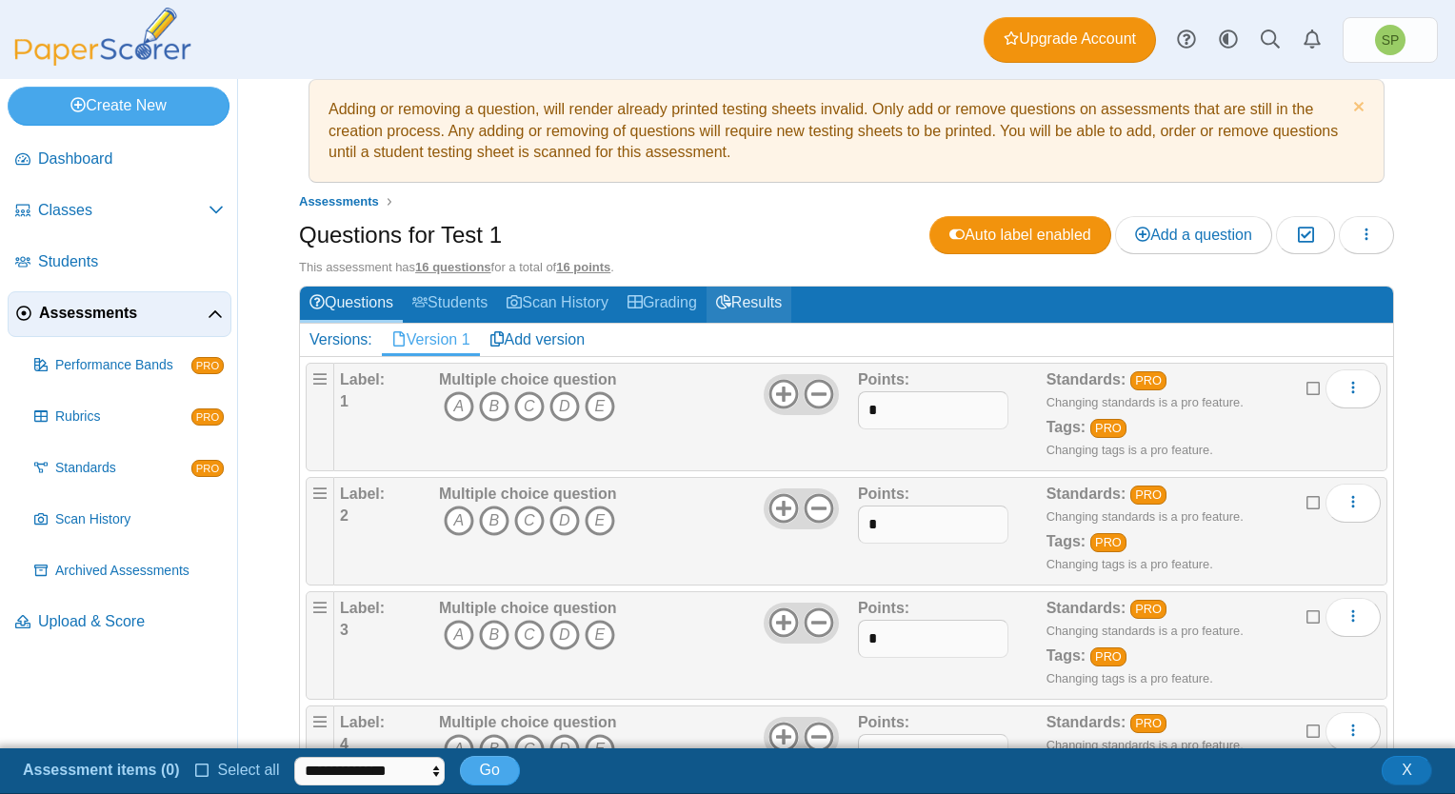
scroll to position [0, 0]
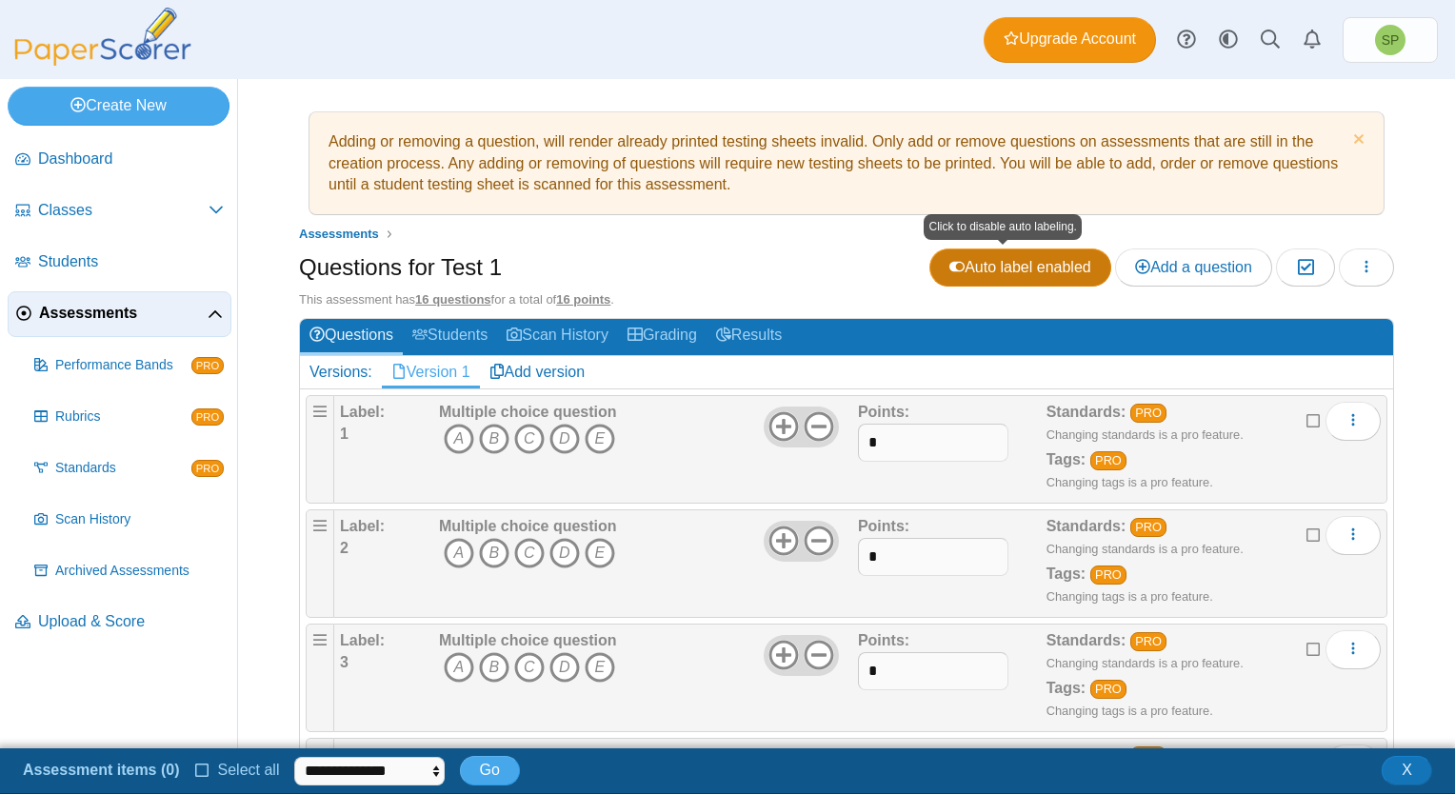
click at [988, 267] on span "Auto label enabled" at bounding box center [1020, 267] width 142 height 16
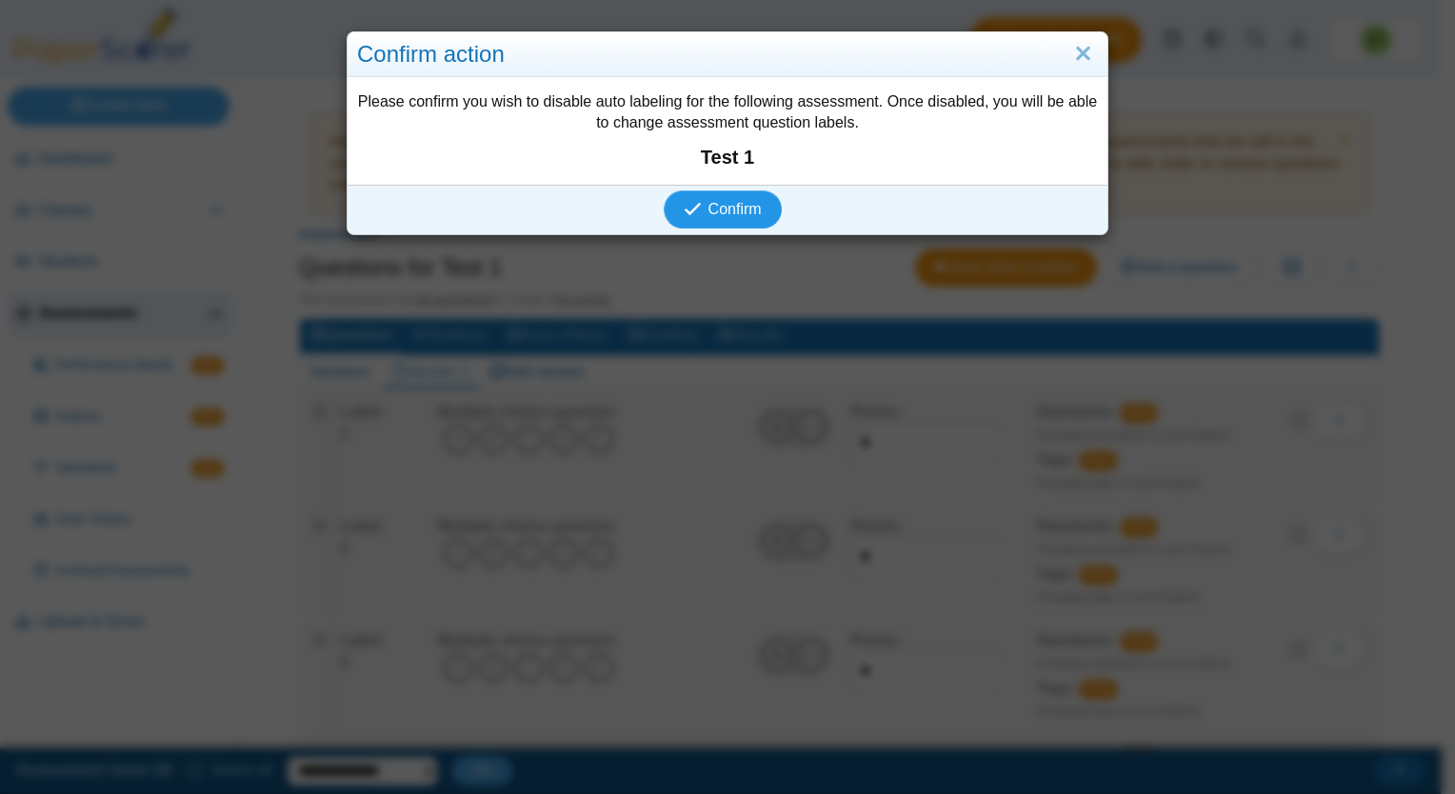
click at [731, 202] on span "Confirm" at bounding box center [734, 209] width 53 height 16
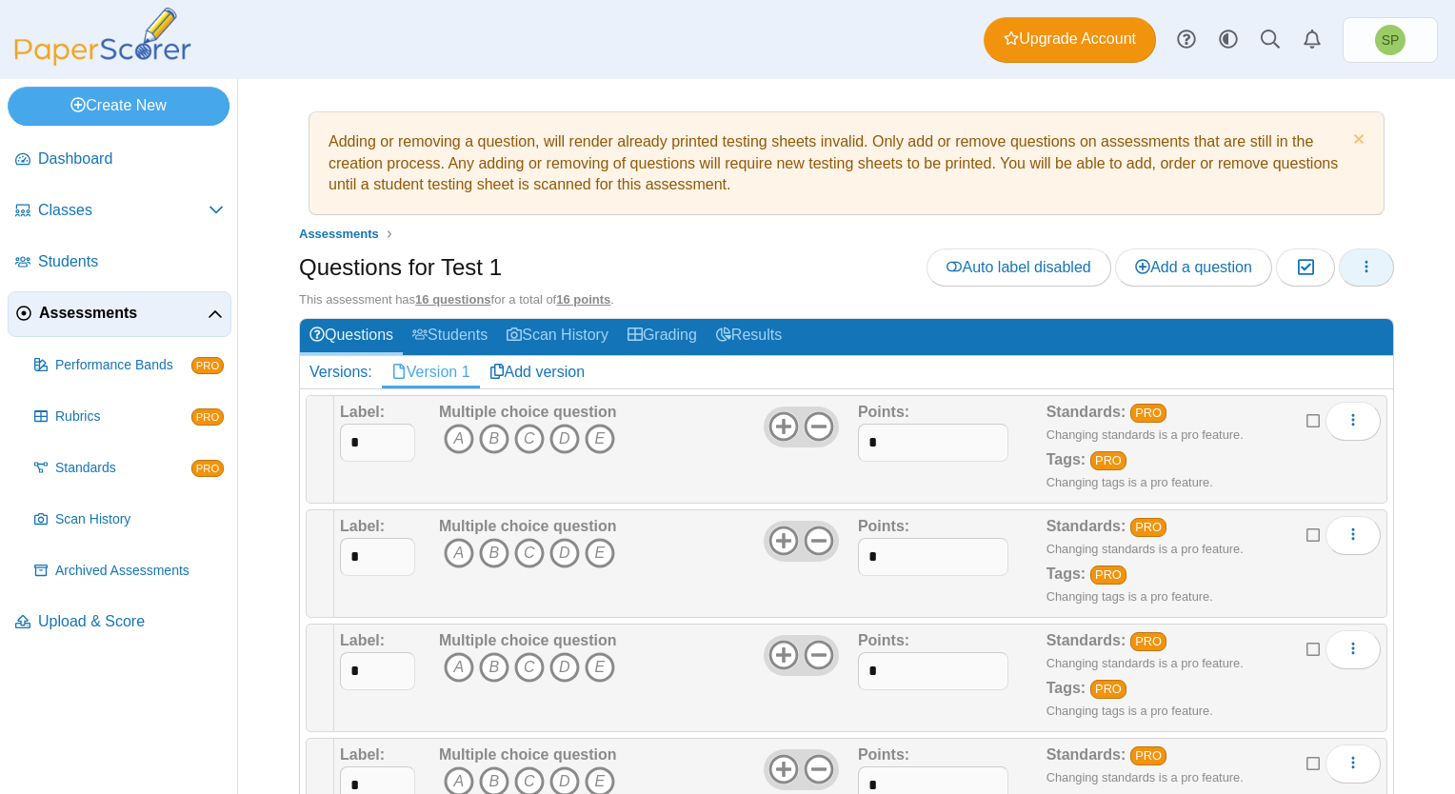
click at [1359, 266] on icon "button" at bounding box center [1366, 266] width 15 height 15
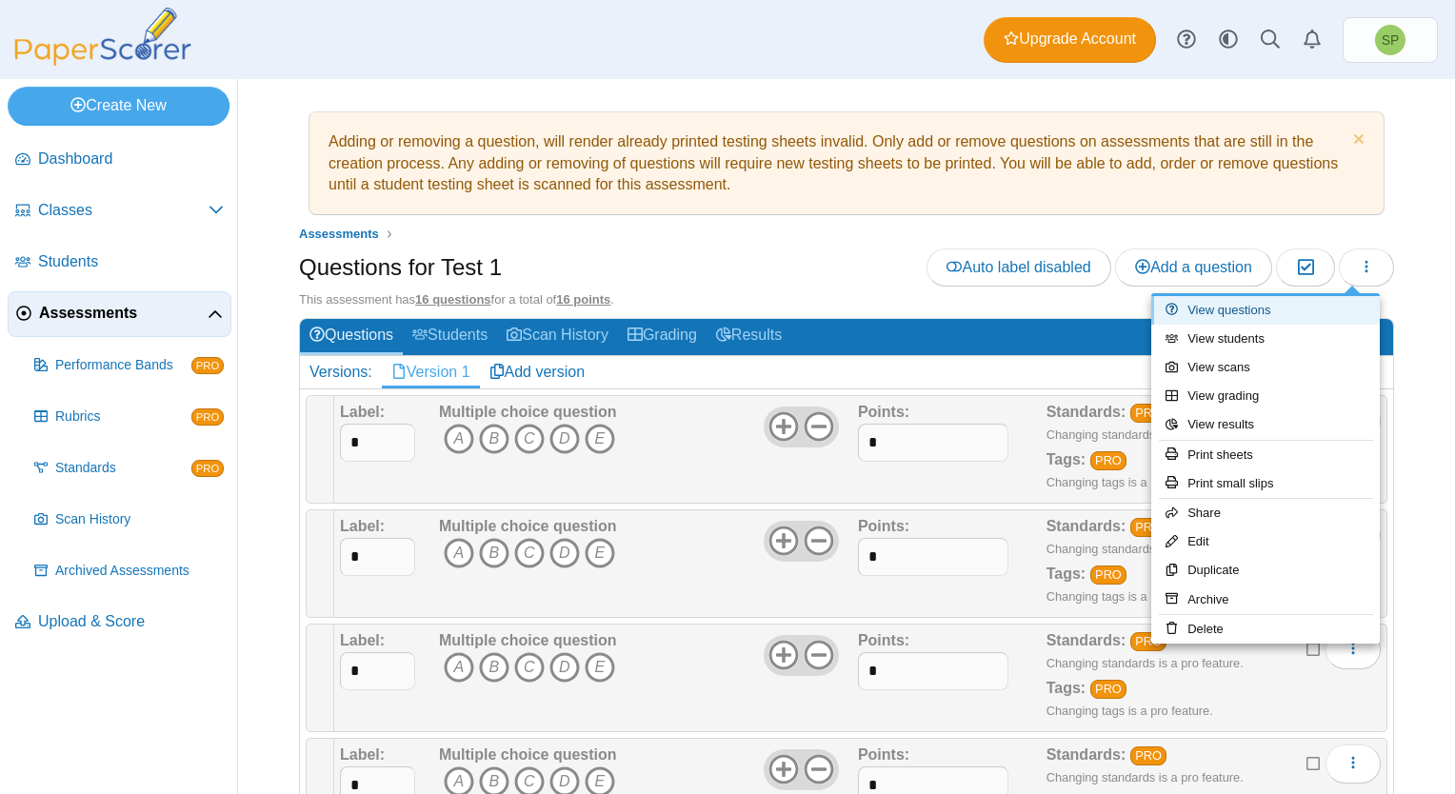
click at [1256, 304] on link "View questions" at bounding box center [1265, 310] width 229 height 29
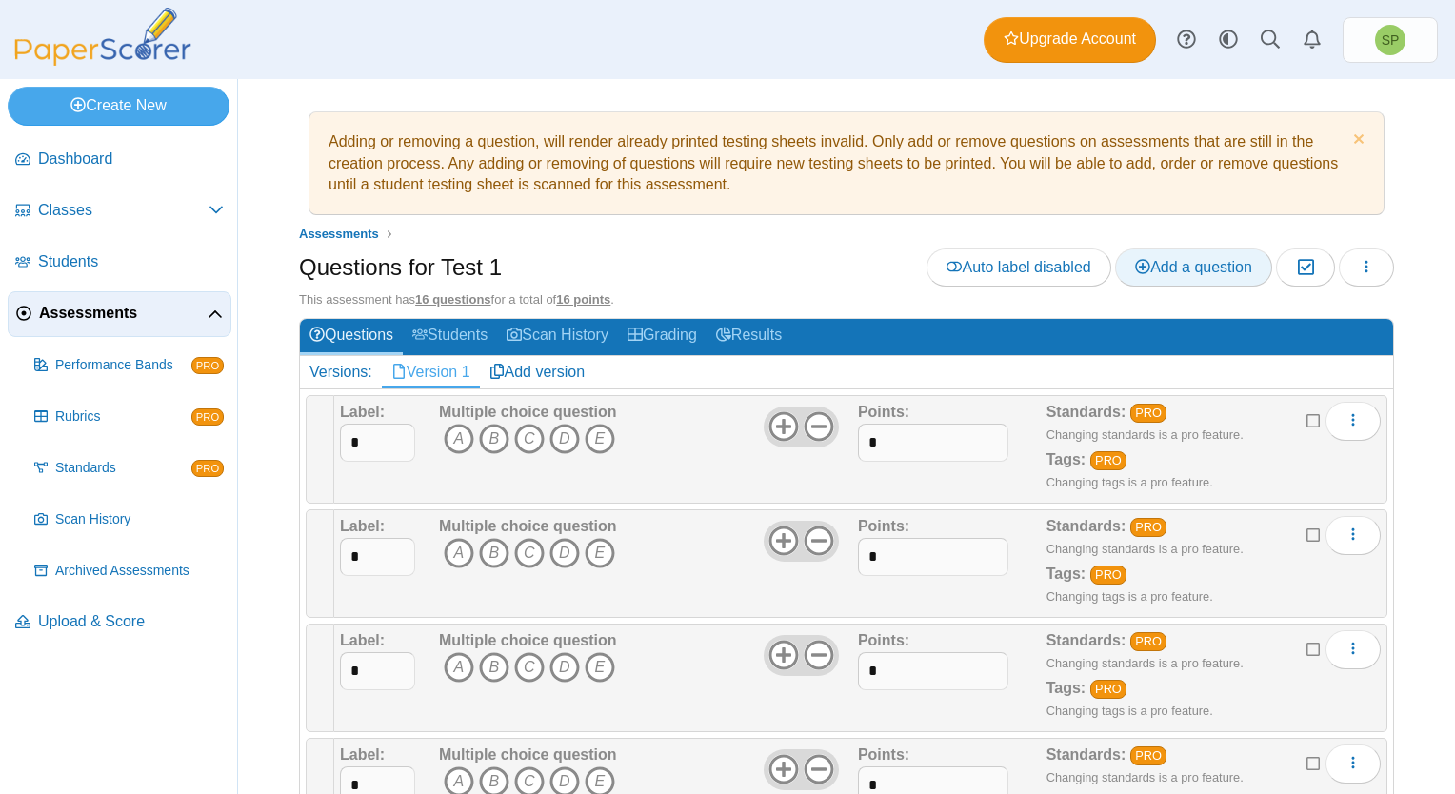
click at [1208, 269] on span "Add a question" at bounding box center [1193, 267] width 117 height 16
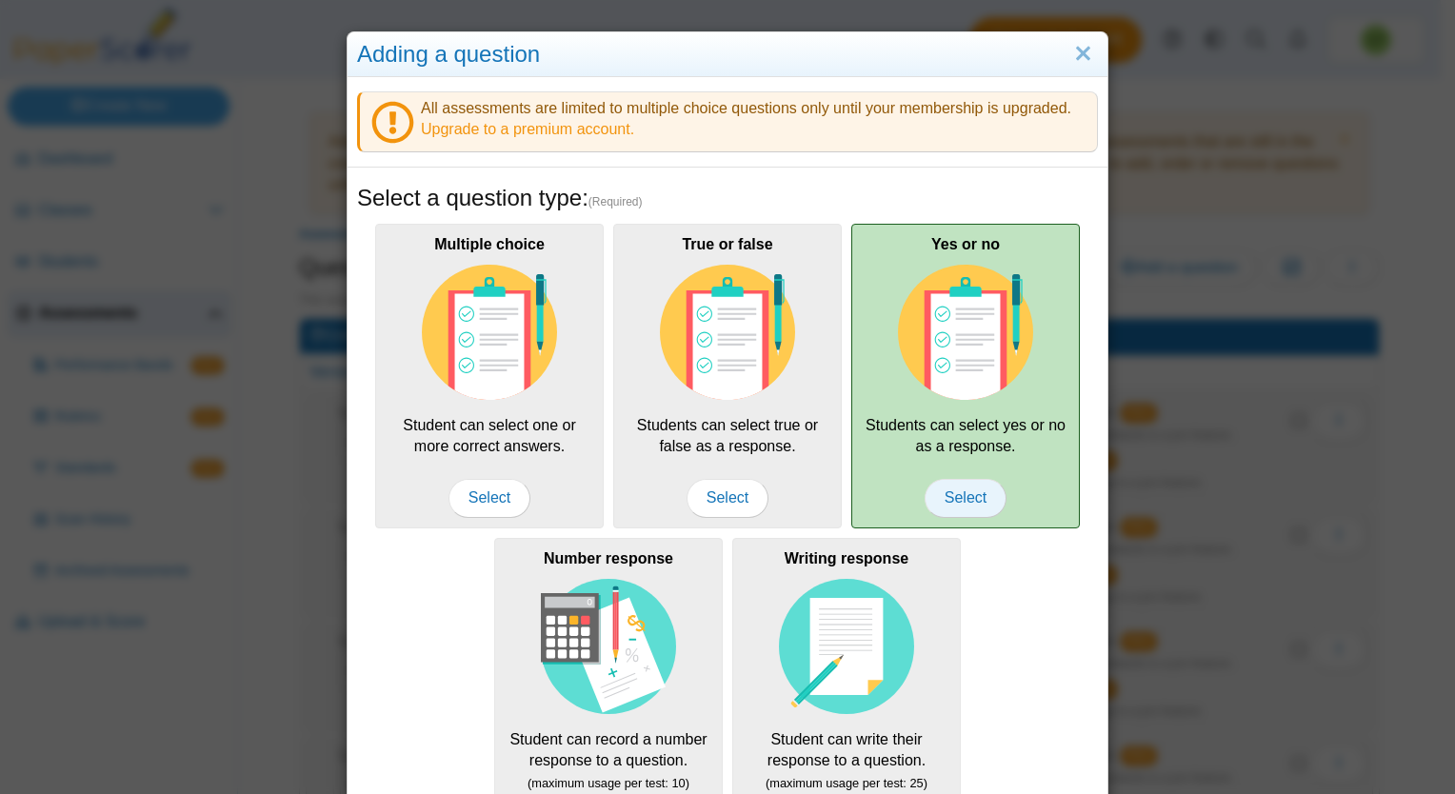
click at [964, 501] on span "Select" at bounding box center [966, 498] width 82 height 38
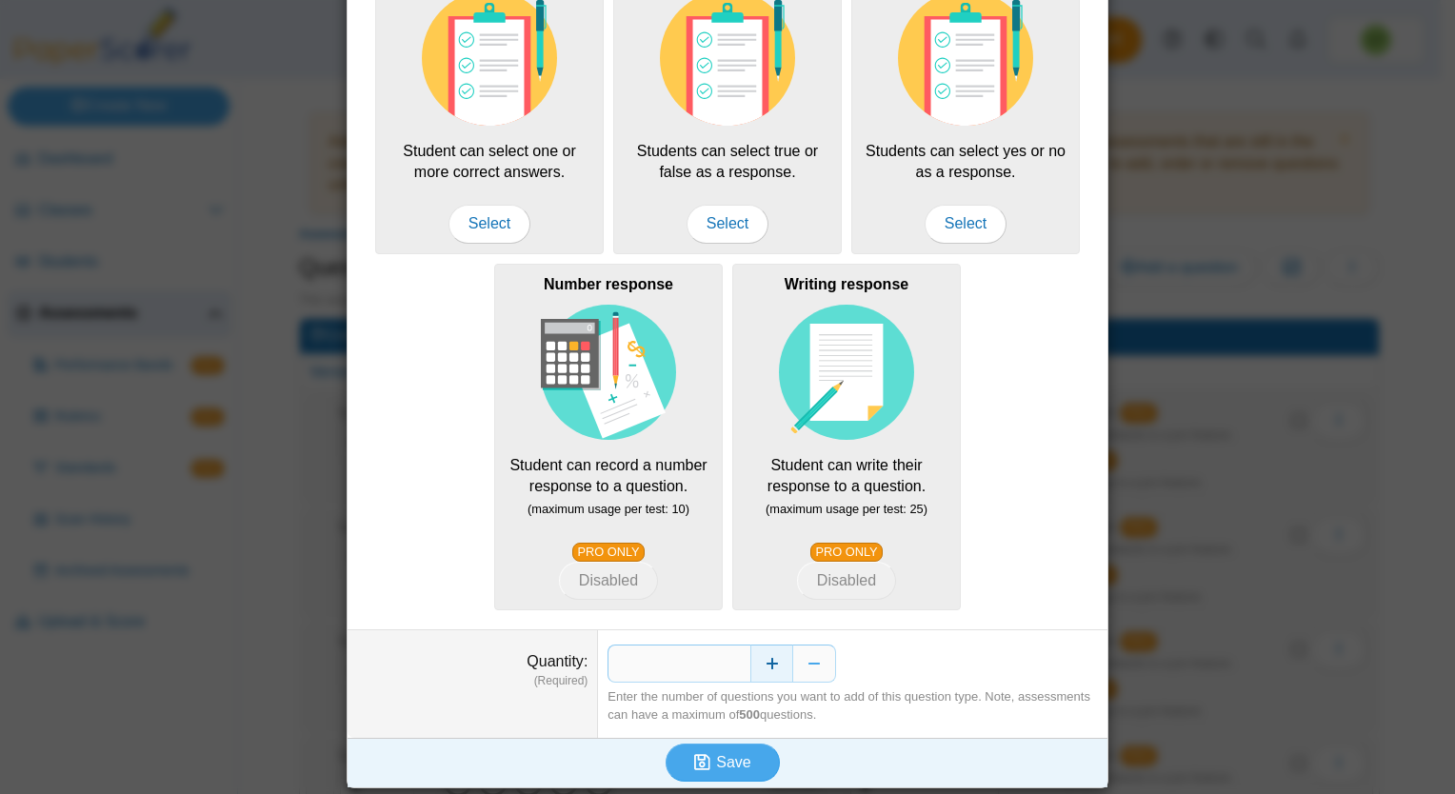
click at [771, 661] on button "Increase" at bounding box center [771, 664] width 43 height 38
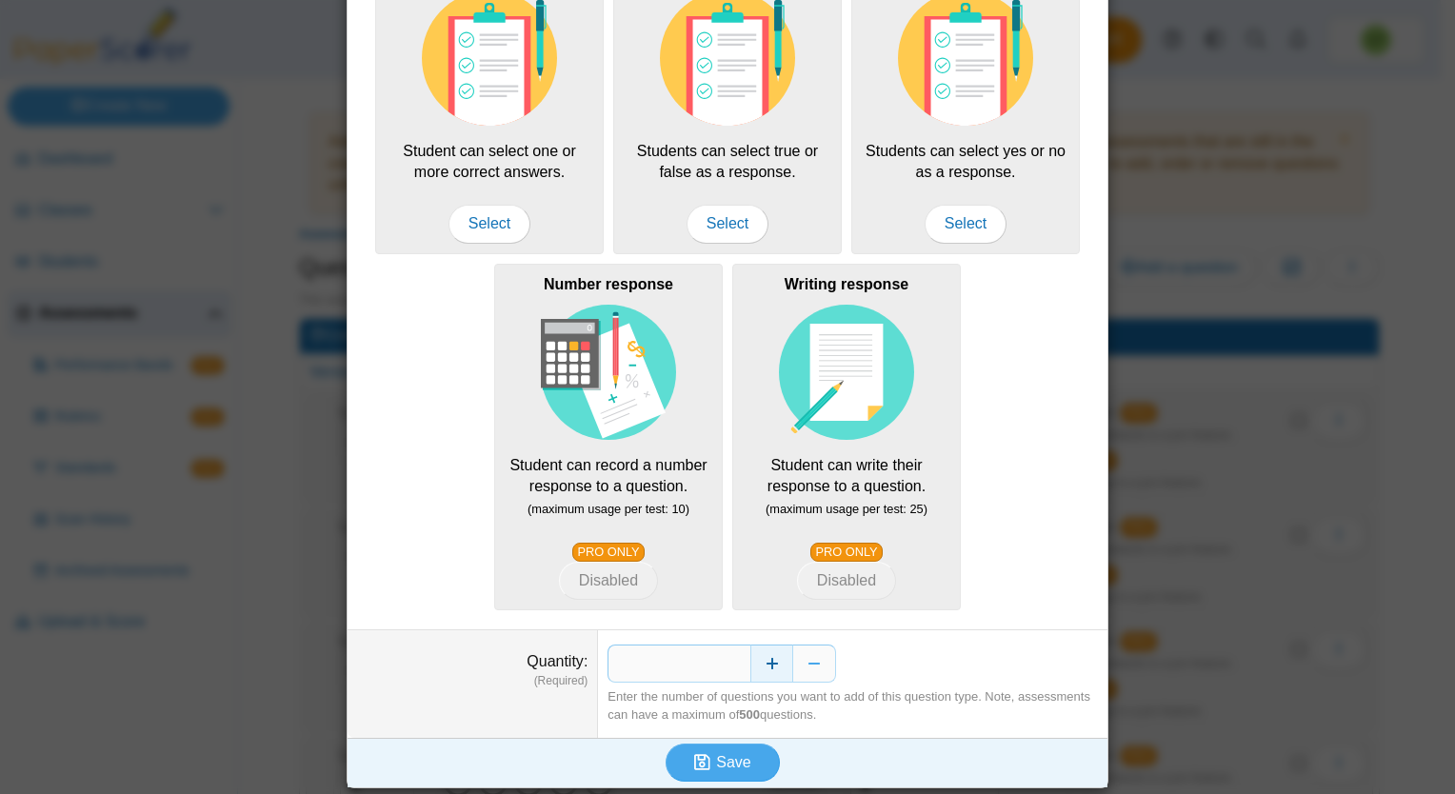
click at [771, 661] on button "Increase" at bounding box center [771, 664] width 43 height 38
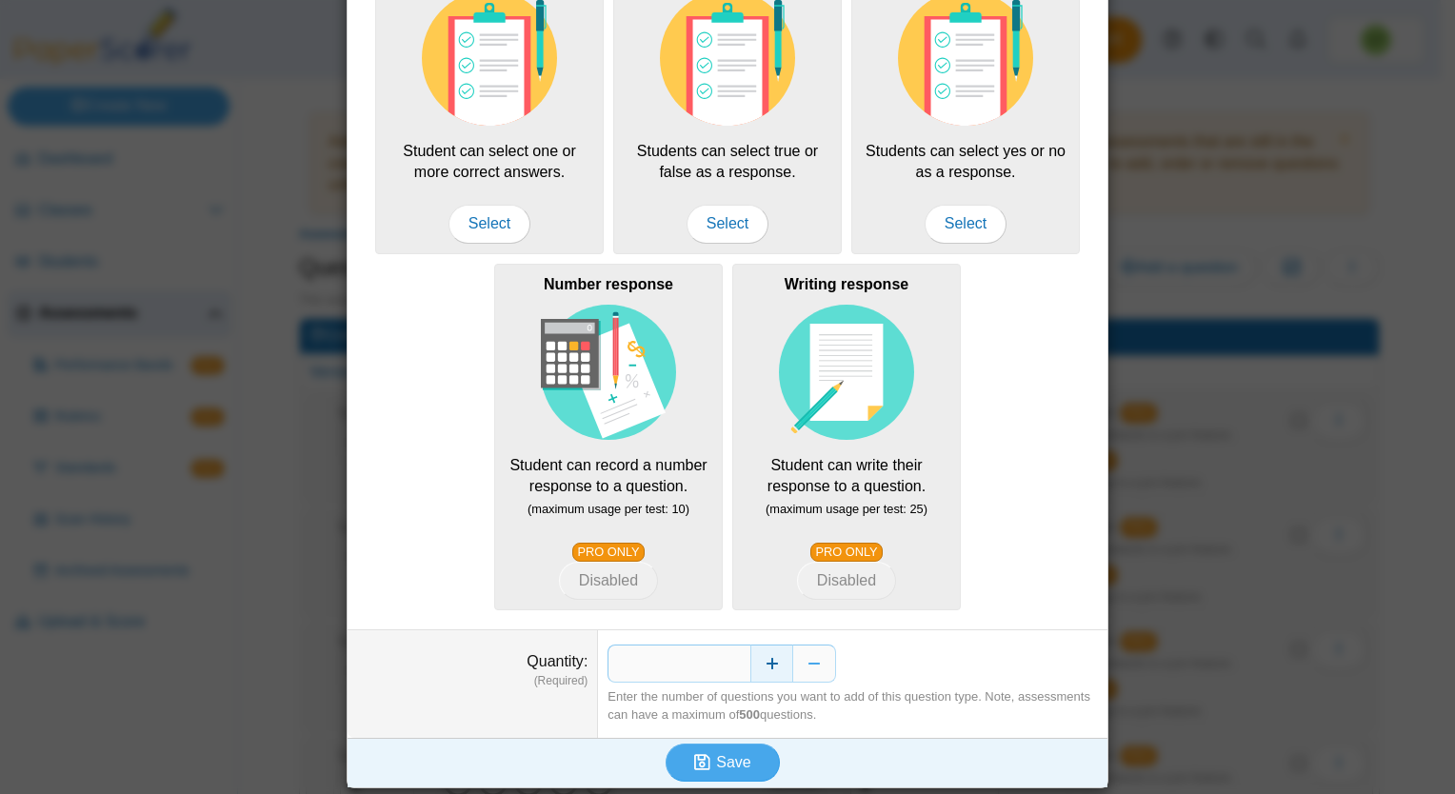
click at [771, 661] on button "Increase" at bounding box center [771, 664] width 43 height 38
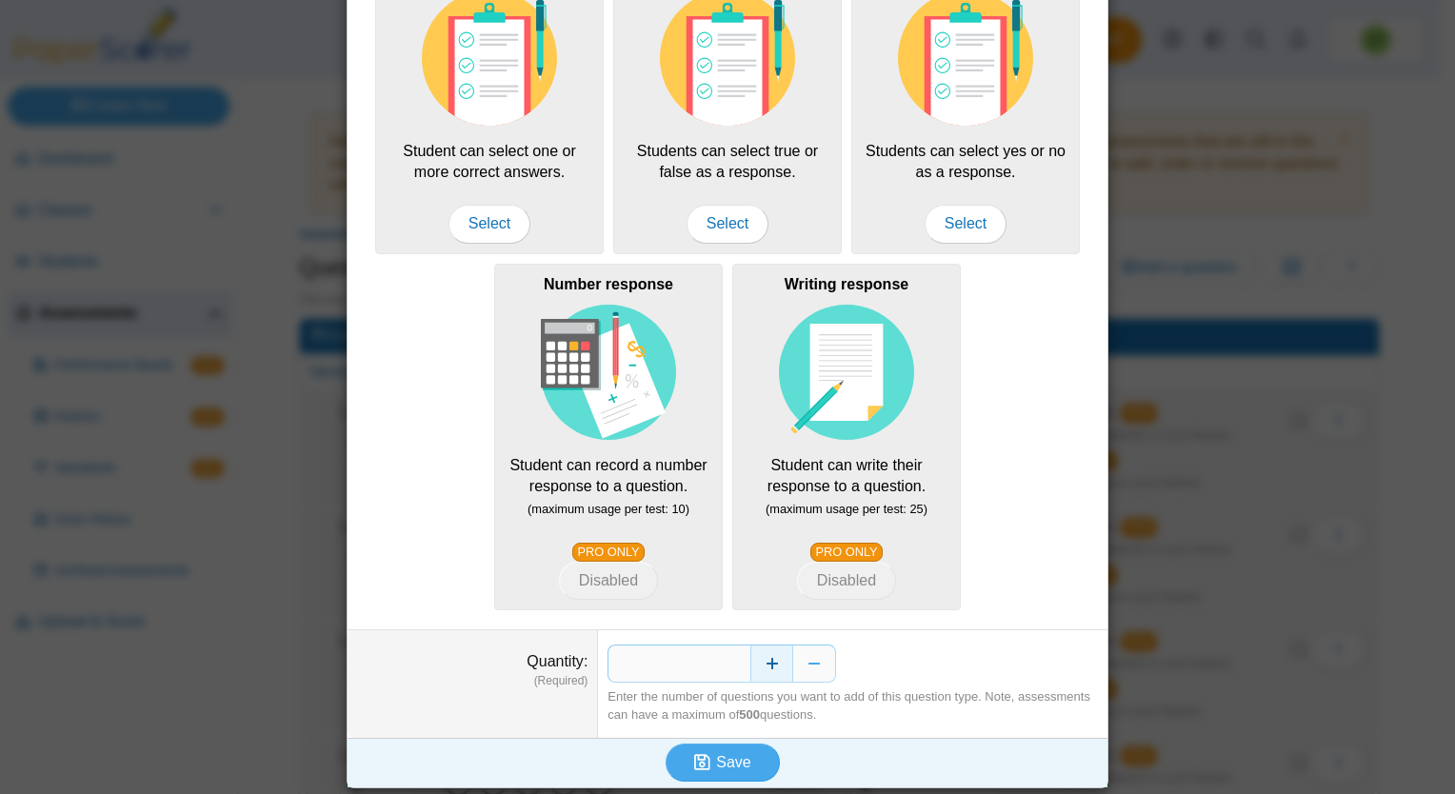
type input "**"
click at [748, 757] on button "Save" at bounding box center [723, 763] width 114 height 38
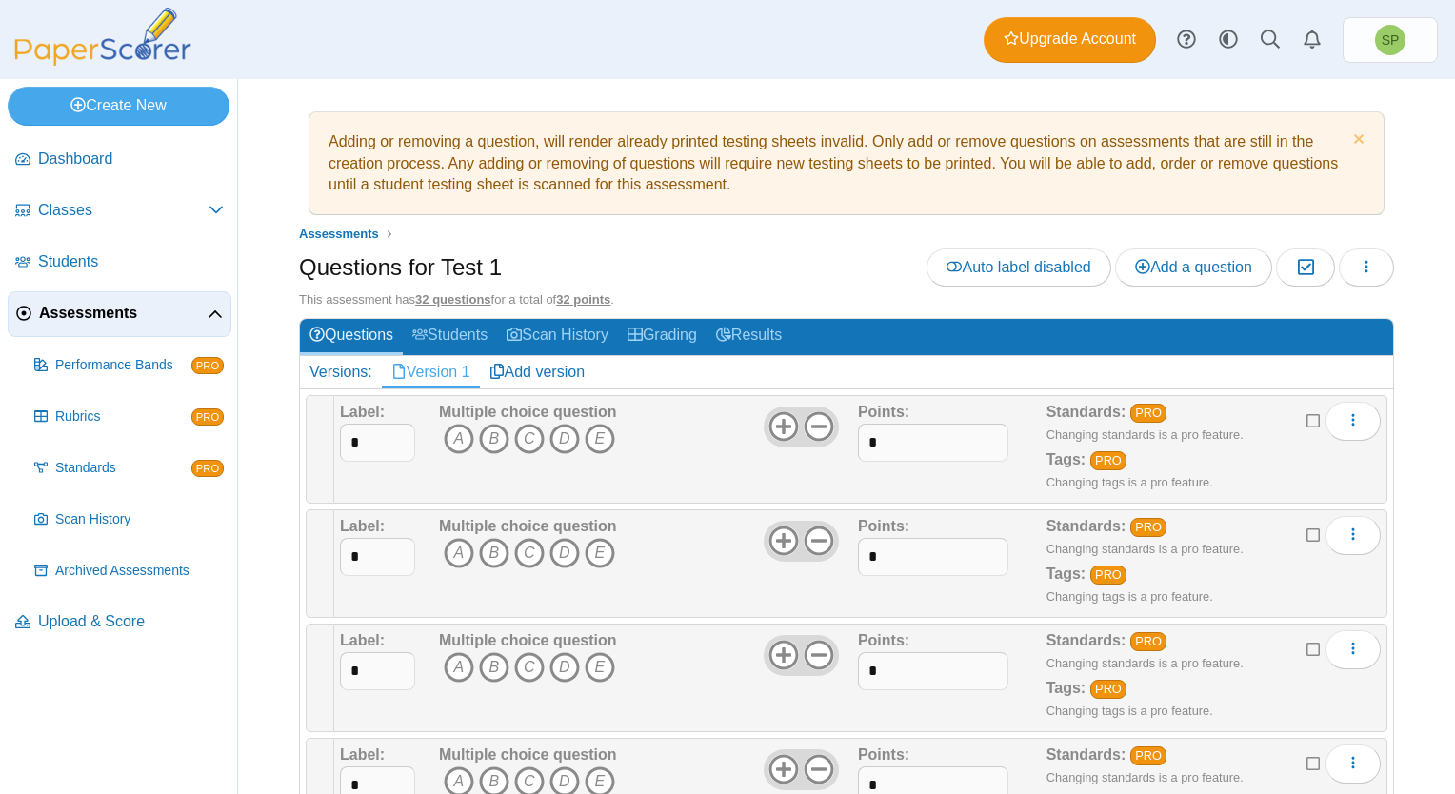
drag, startPoint x: 740, startPoint y: 186, endPoint x: 327, endPoint y: 137, distance: 416.1
click at [327, 137] on div "Adding or removing a question, will render already printed testing sheets inval…" at bounding box center [846, 163] width 1055 height 83
copy div "Adding or removing a question, will render already printed testing sheets inval…"
click at [897, 279] on div "Questions for Test 1 Auto label disabled Add a question Moderation 0 Loading…" at bounding box center [846, 270] width 1095 height 43
click at [962, 263] on span "Auto label disabled" at bounding box center [1019, 267] width 144 height 16
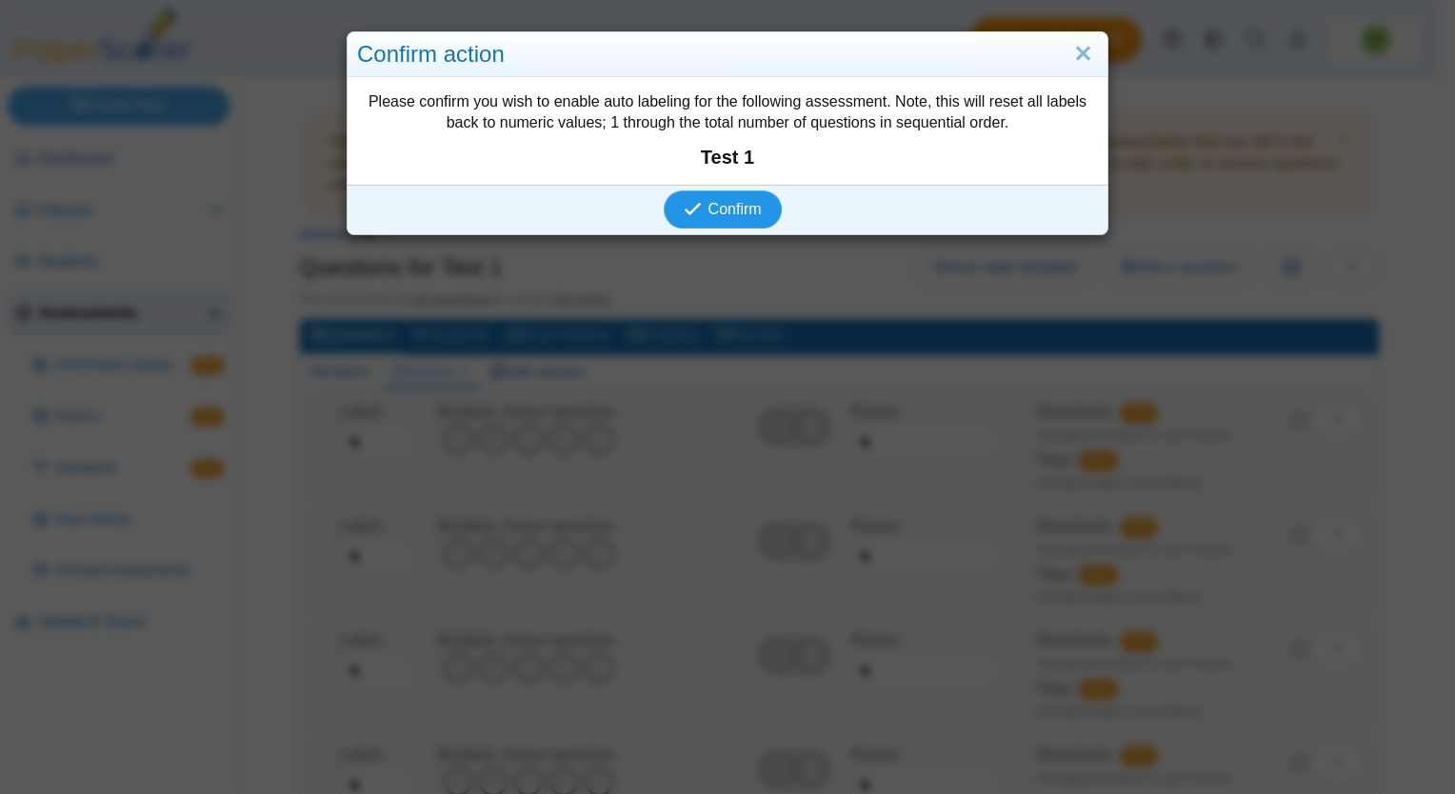
click at [745, 203] on span "Confirm" at bounding box center [734, 209] width 53 height 16
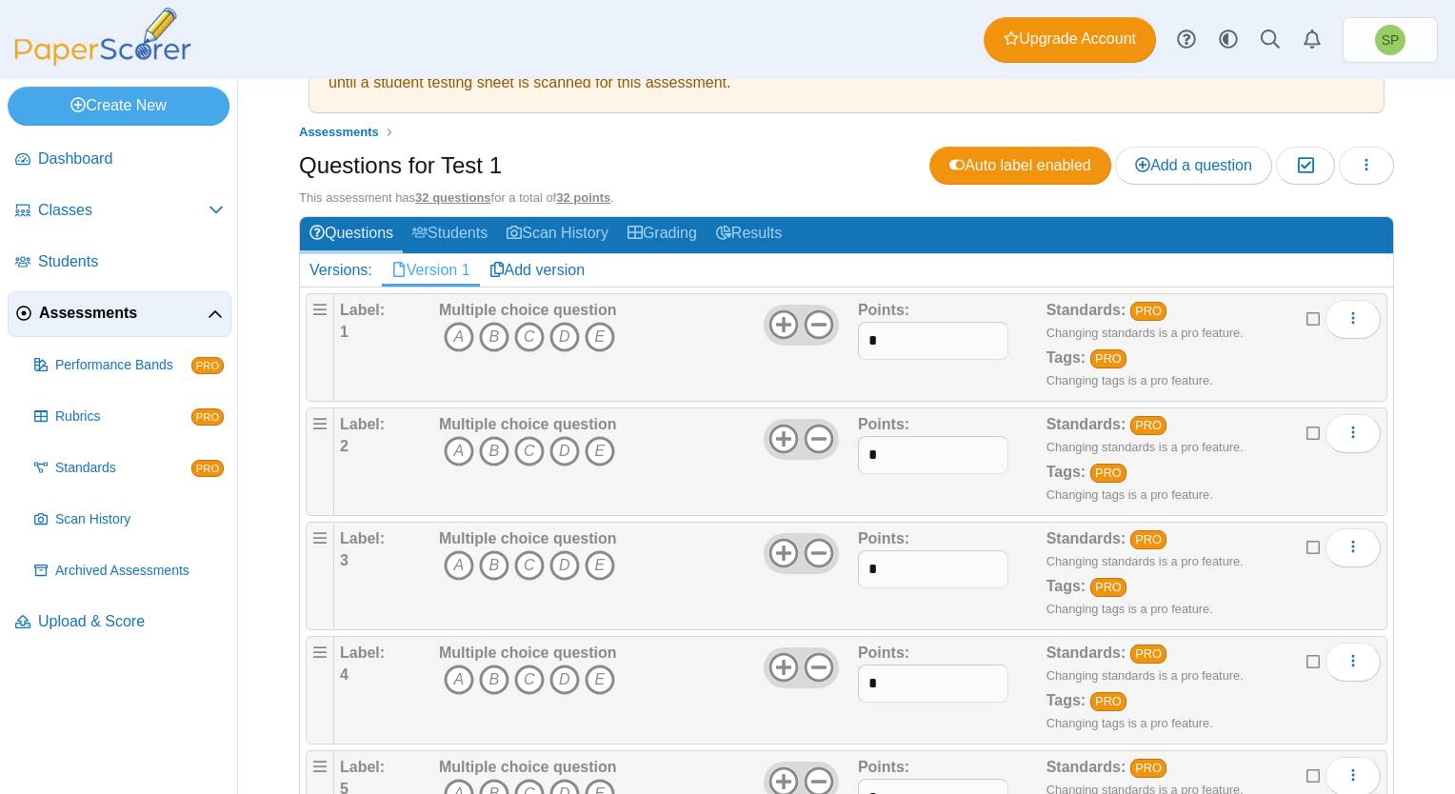
scroll to position [95, 0]
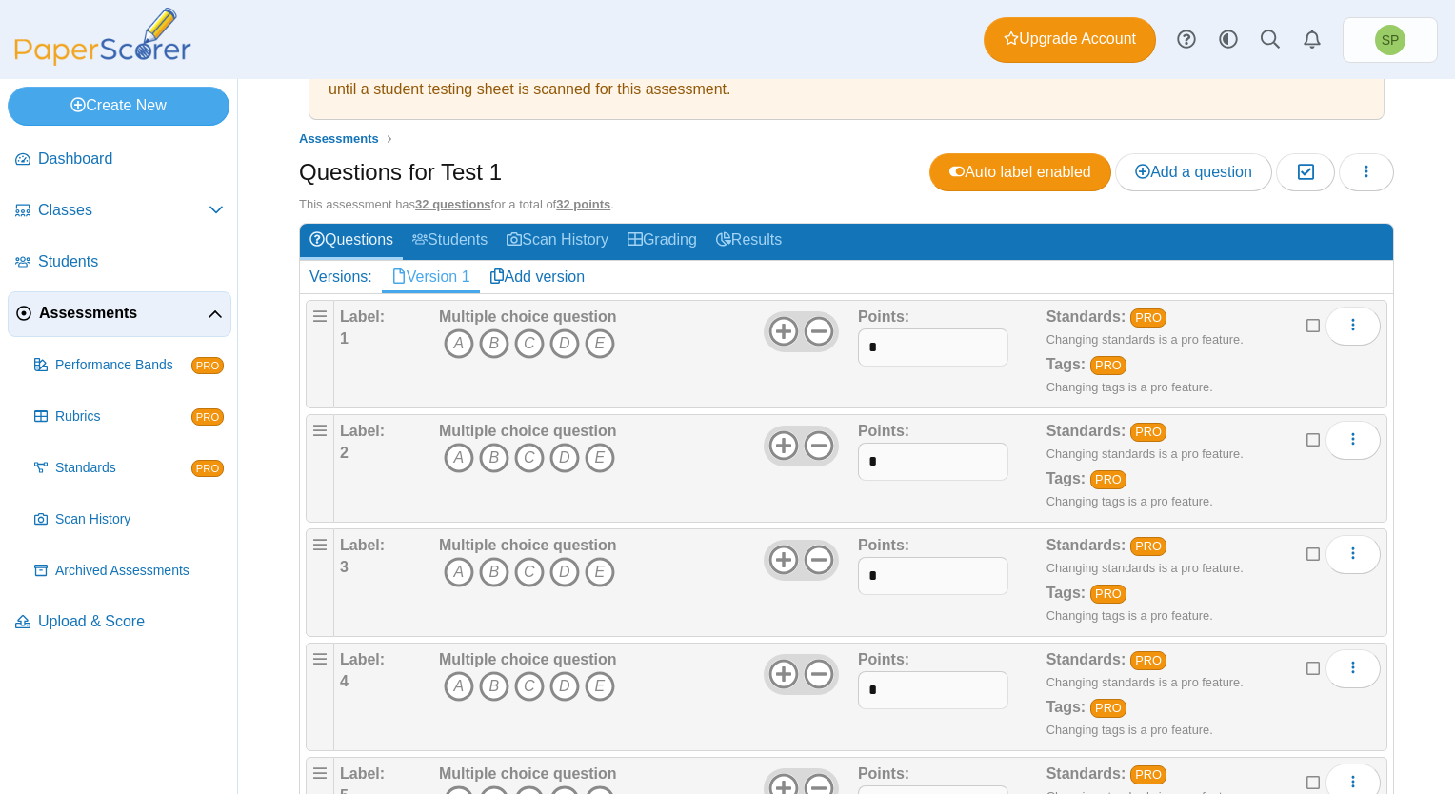
click at [1306, 322] on icon at bounding box center [1313, 323] width 15 height 13
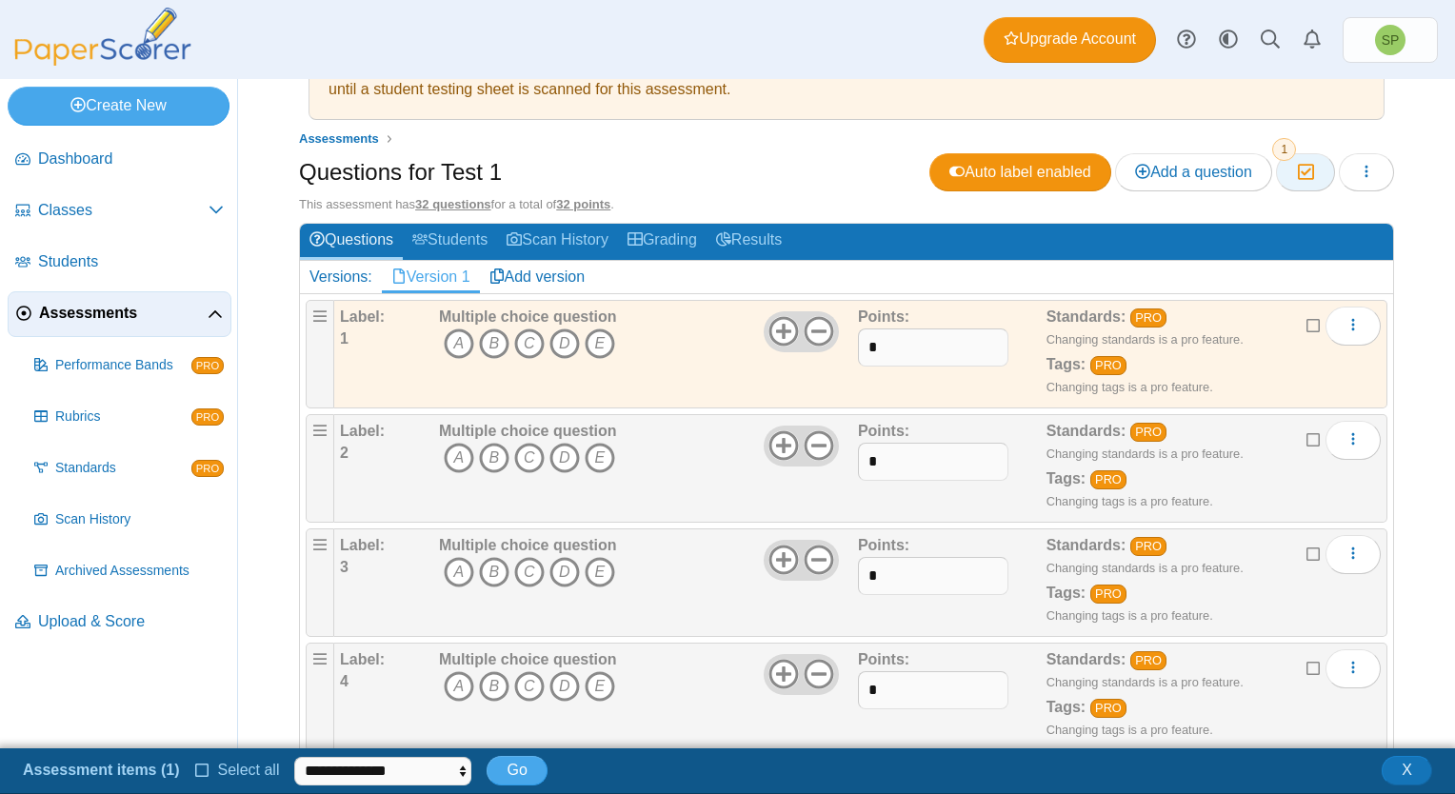
click at [1297, 176] on icon "button" at bounding box center [1305, 172] width 18 height 16
click at [1306, 321] on icon at bounding box center [1313, 323] width 15 height 13
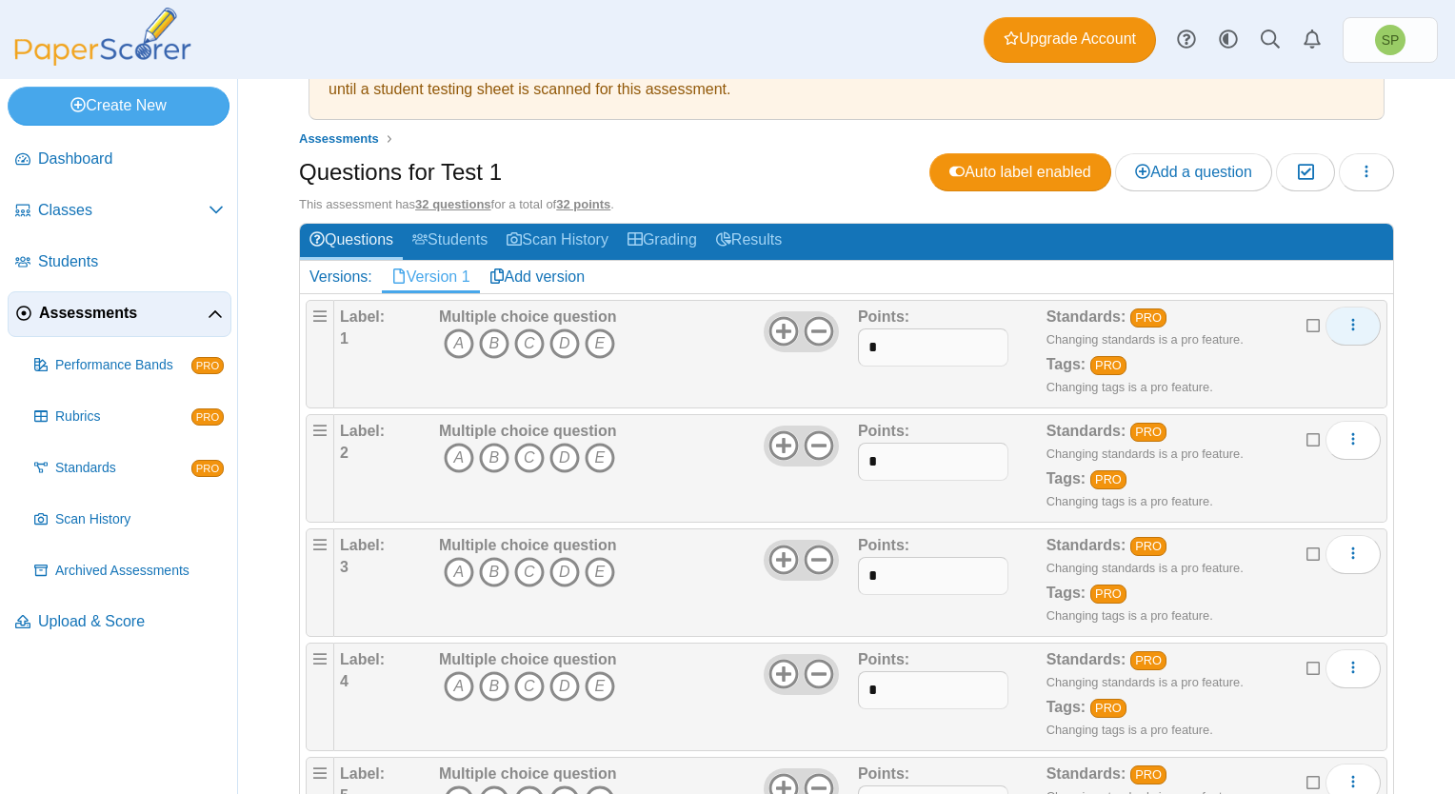
click at [1351, 324] on button "More options" at bounding box center [1353, 326] width 55 height 38
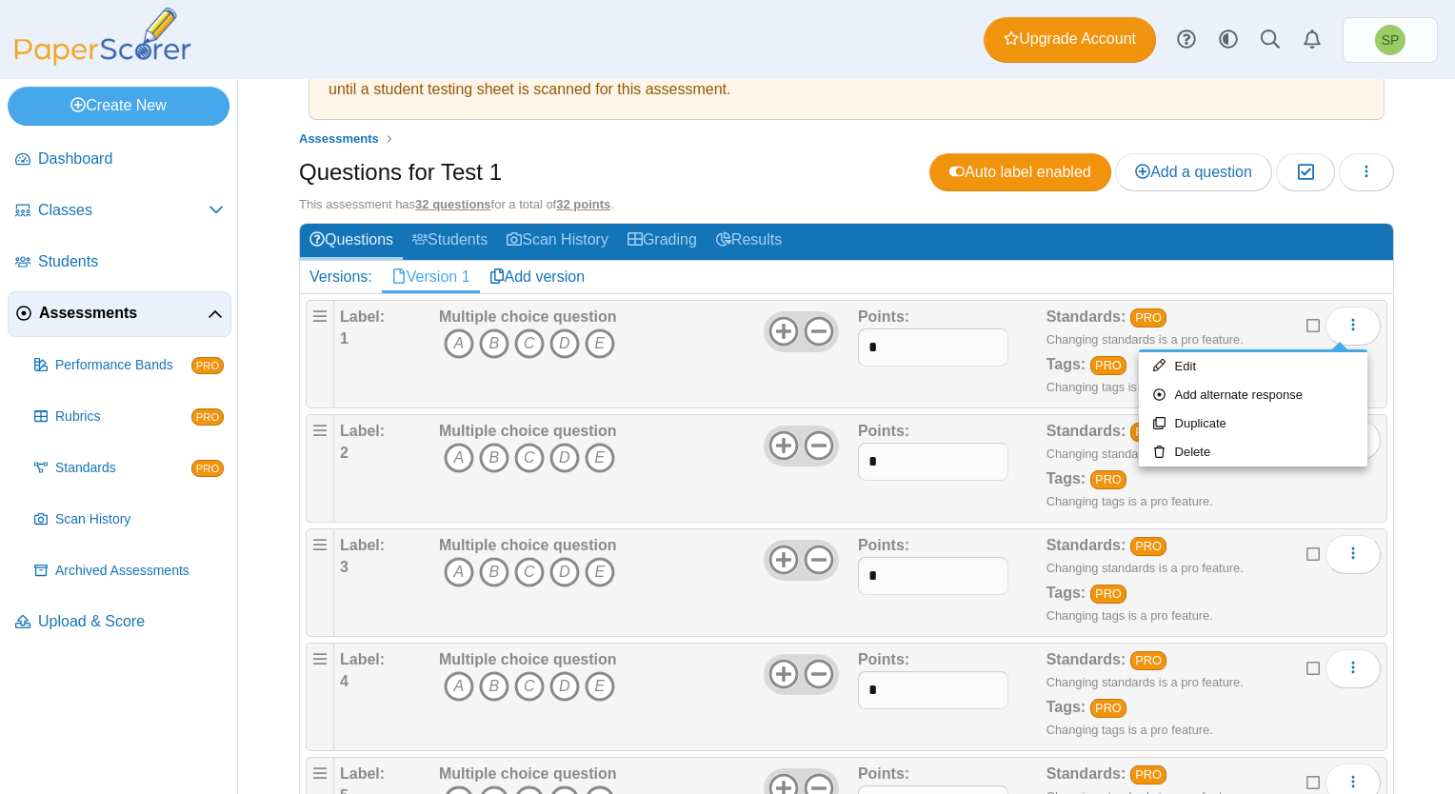
click at [661, 360] on div "Multiple choice question A B C D E" at bounding box center [646, 354] width 424 height 95
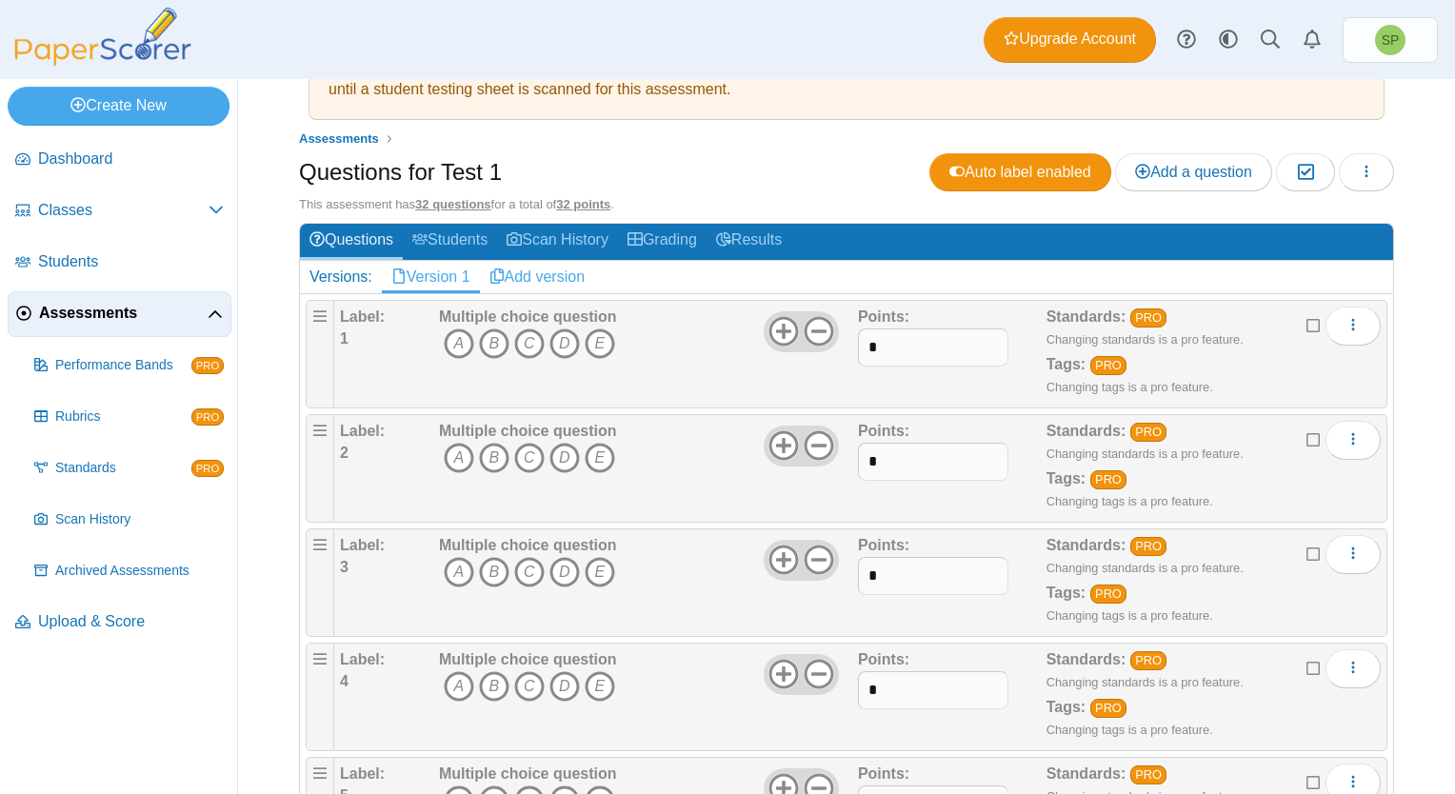
click at [542, 271] on link "Add version" at bounding box center [537, 277] width 115 height 32
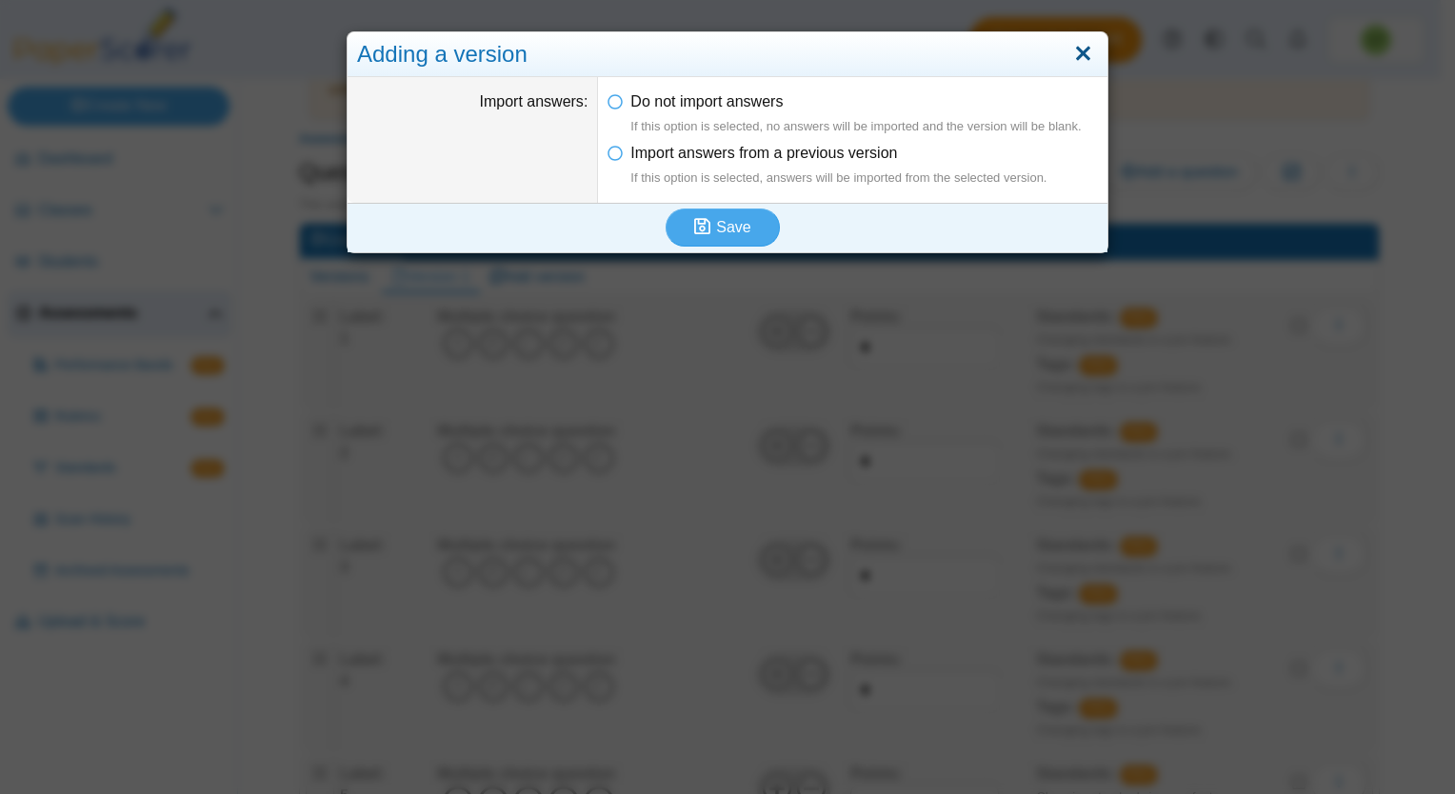
click at [1074, 59] on link "Close" at bounding box center [1083, 54] width 30 height 32
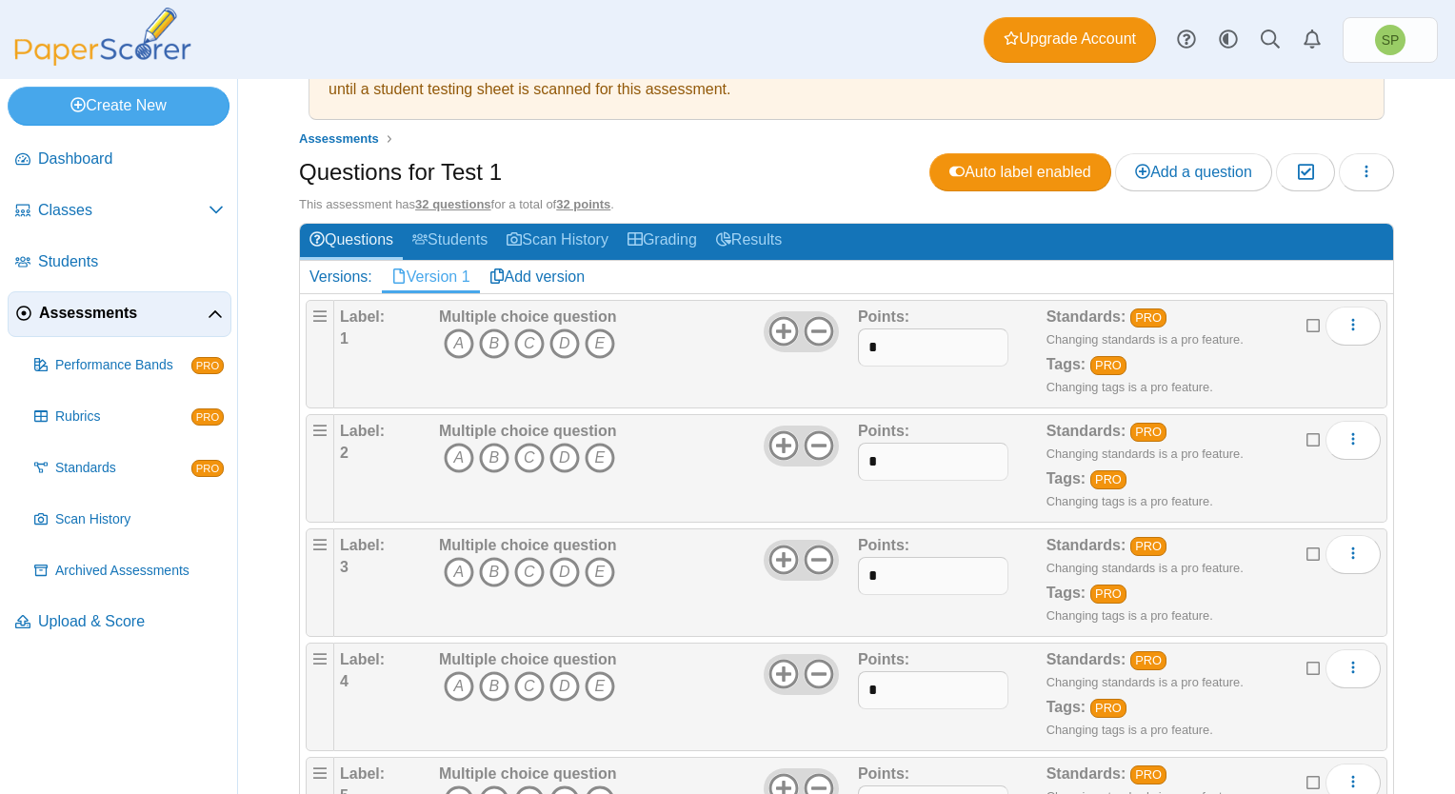
scroll to position [0, 0]
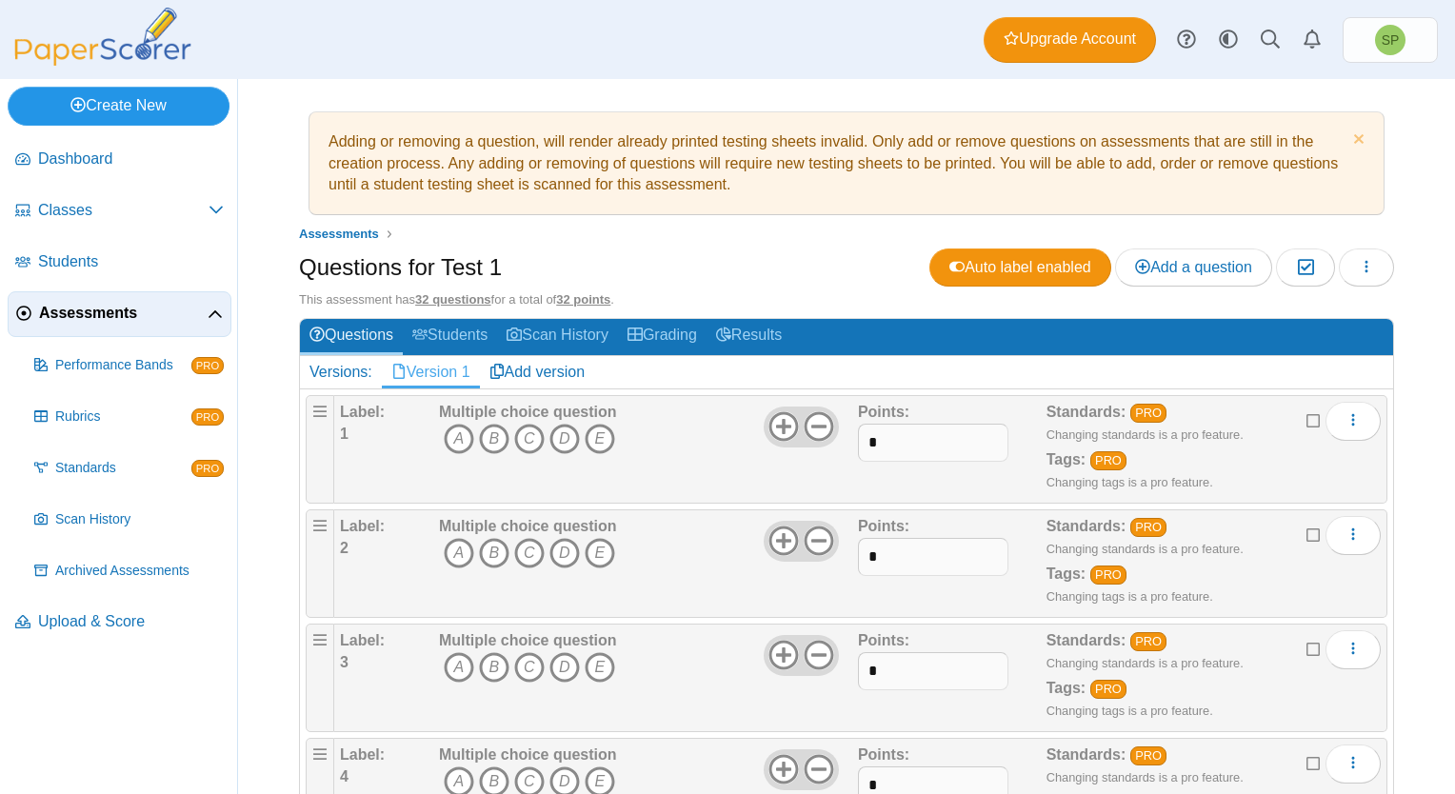
click at [134, 112] on link "Create New" at bounding box center [119, 106] width 222 height 38
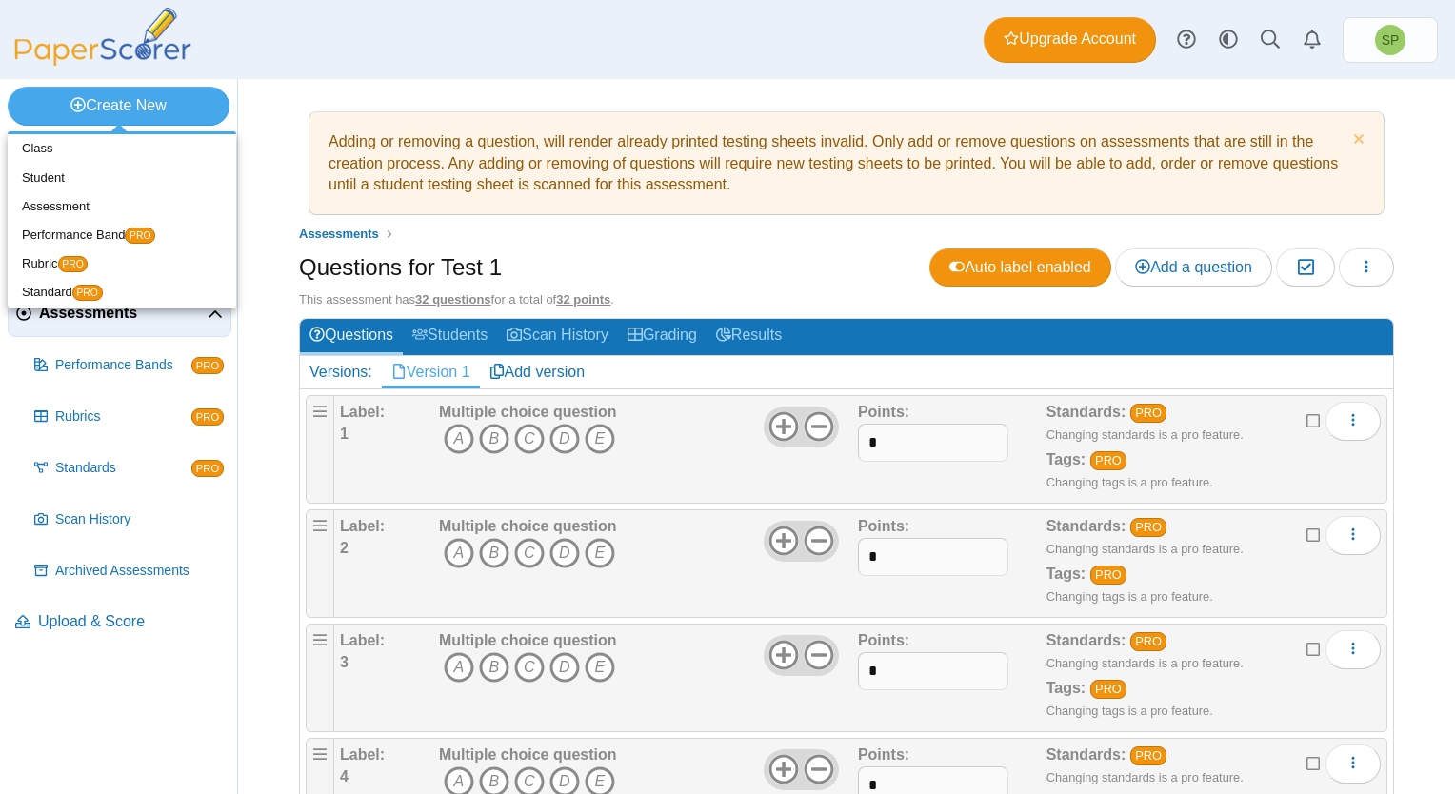
click at [282, 163] on div "Adding or removing a question, will render already printed testing sheets inval…" at bounding box center [846, 436] width 1217 height 715
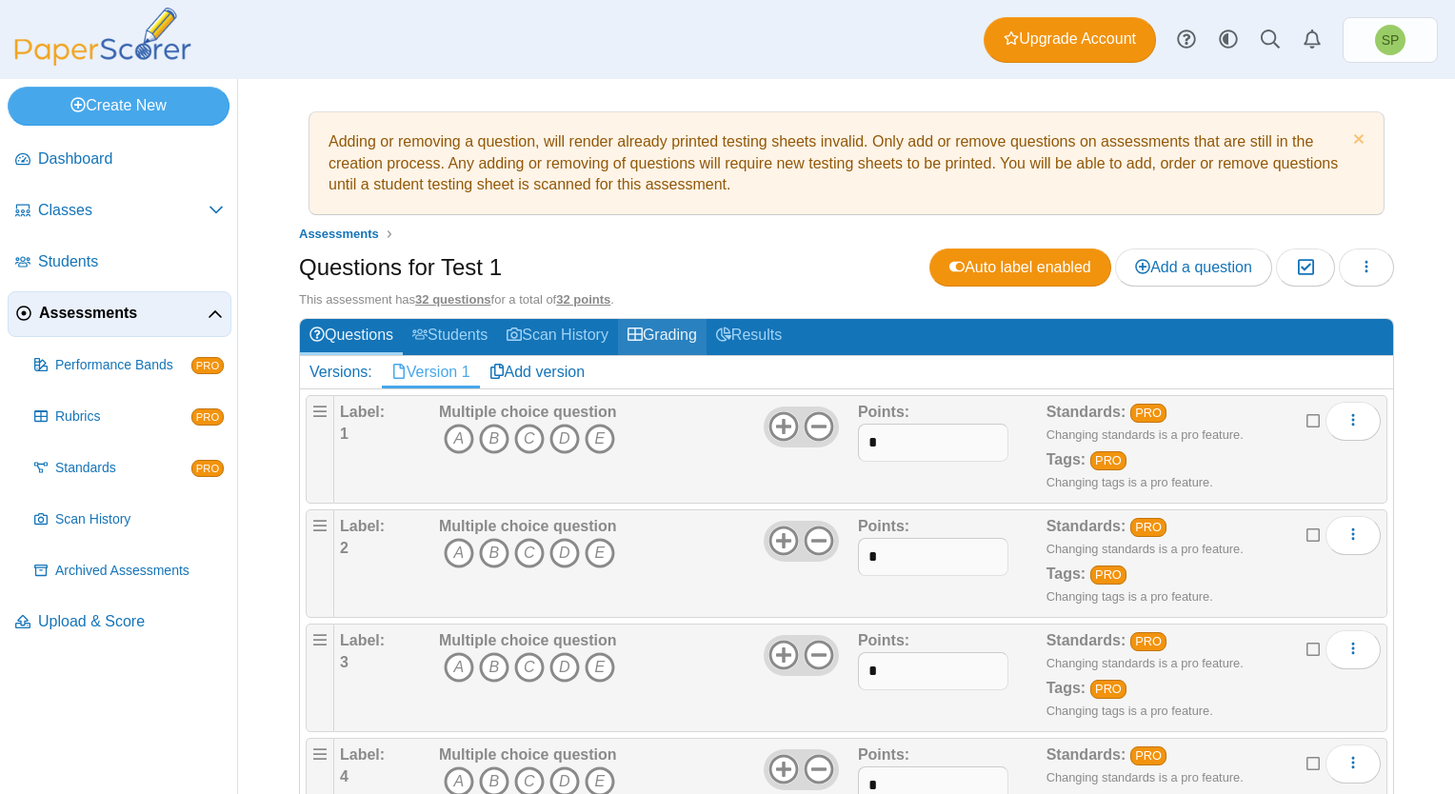
click at [681, 331] on link "Grading" at bounding box center [662, 336] width 89 height 35
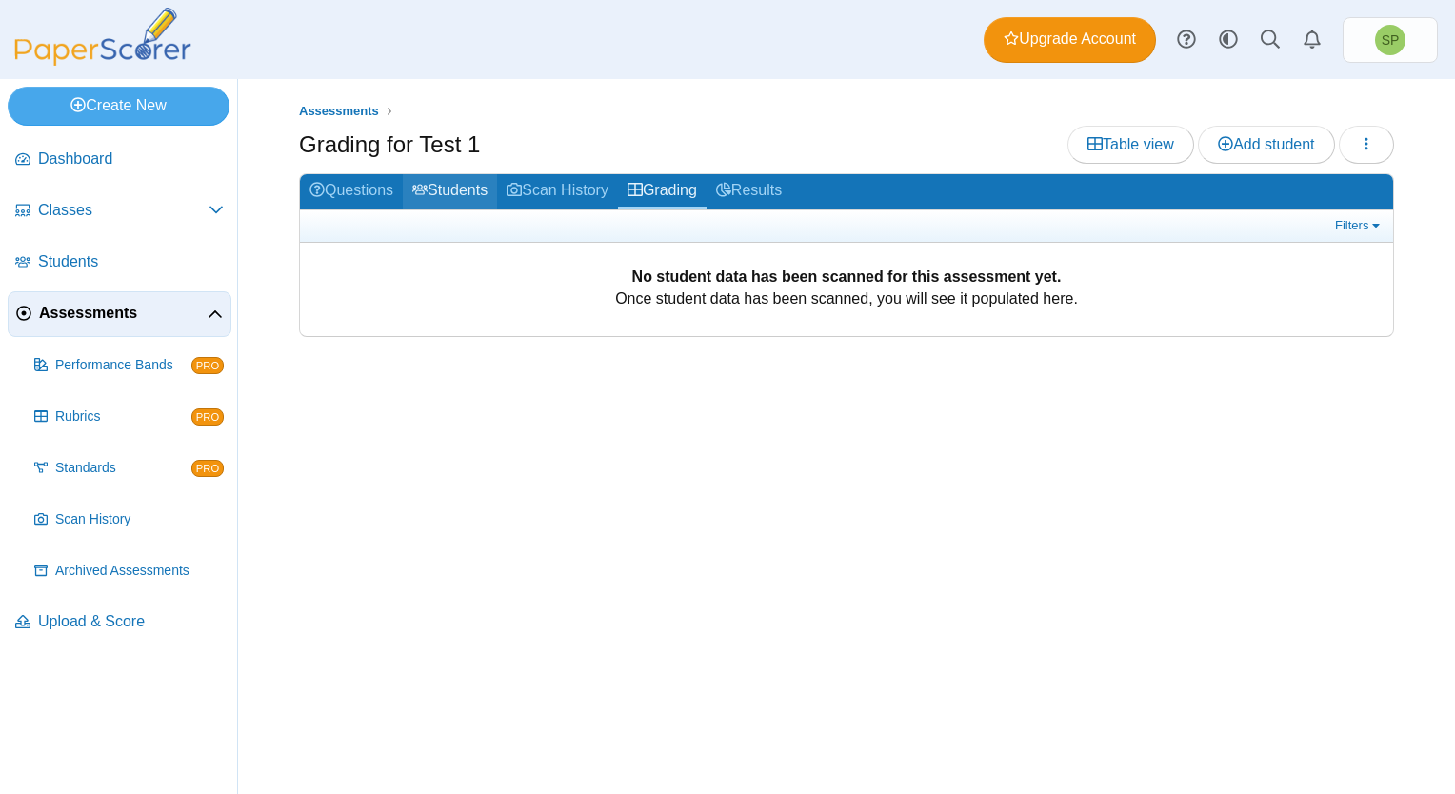
click at [461, 189] on link "Students" at bounding box center [450, 191] width 94 height 35
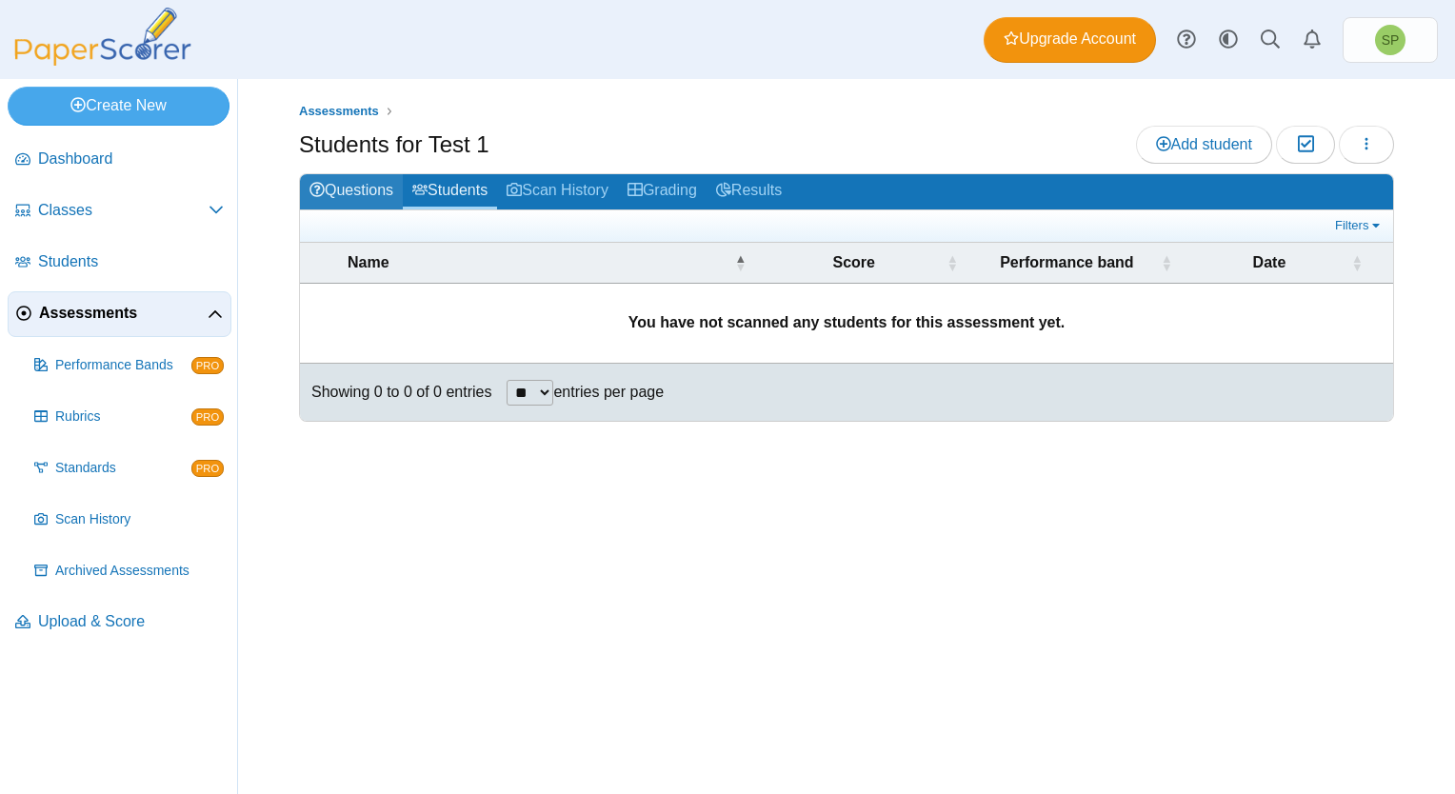
click at [362, 184] on link "Questions" at bounding box center [351, 191] width 103 height 35
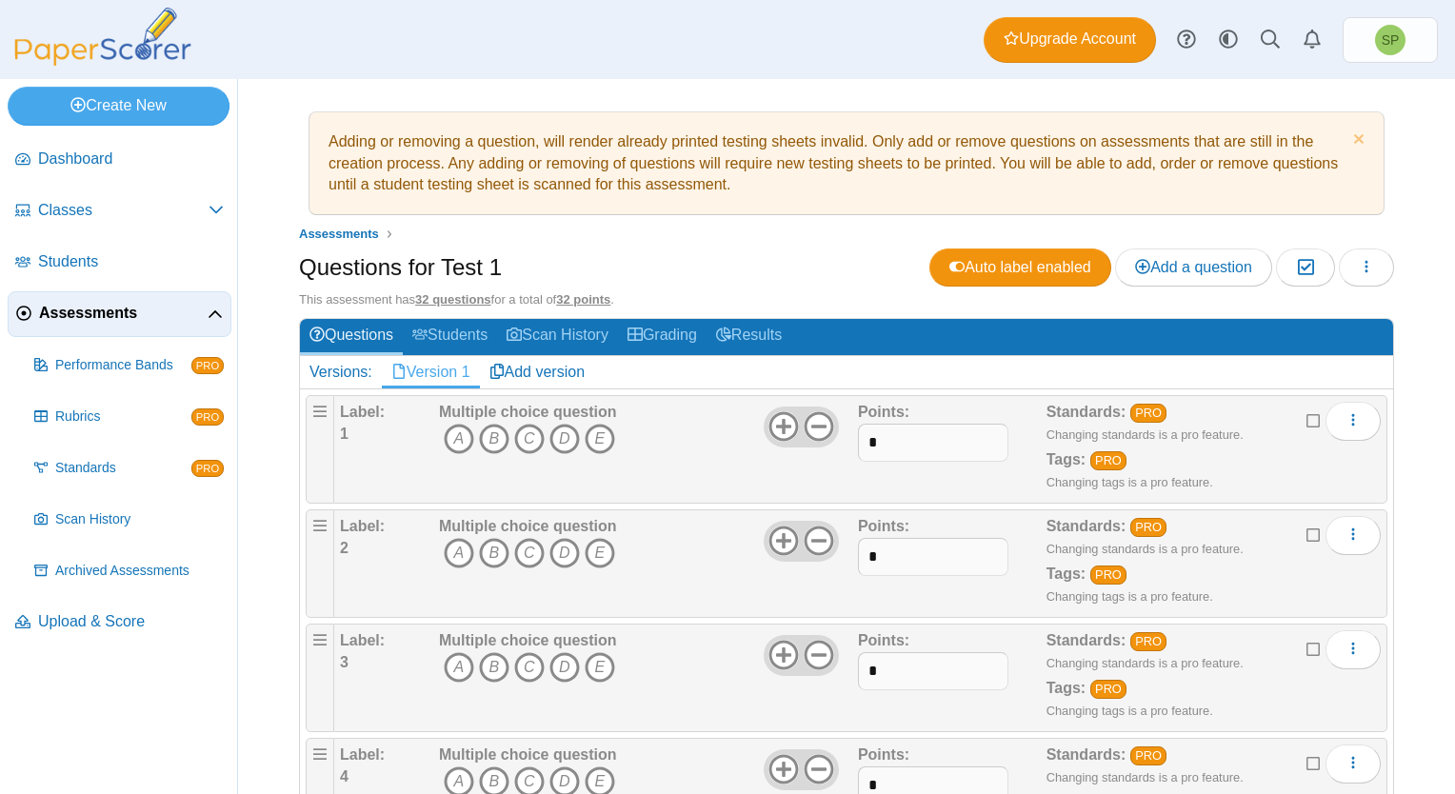
scroll to position [95, 0]
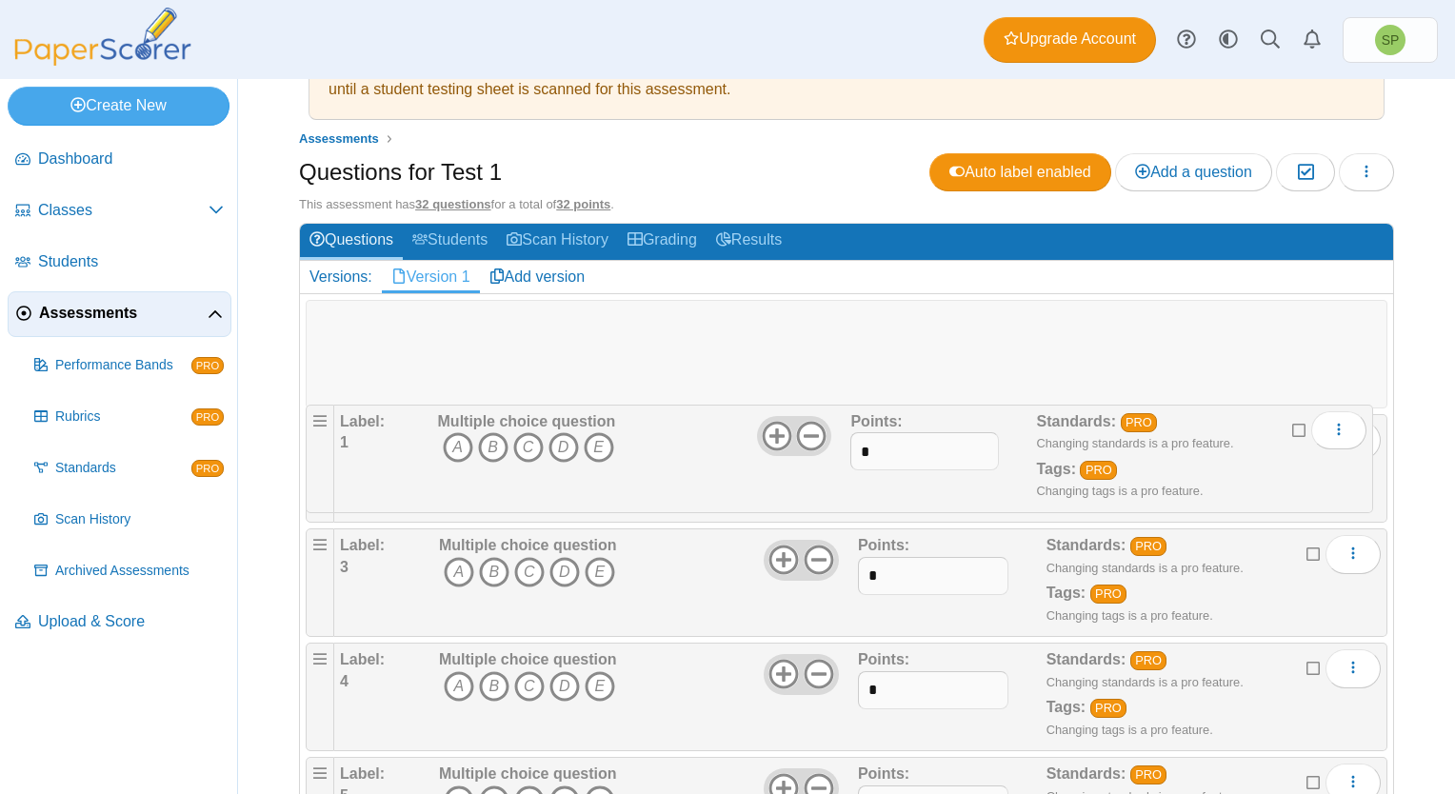
drag, startPoint x: 316, startPoint y: 311, endPoint x: 309, endPoint y: 405, distance: 93.6
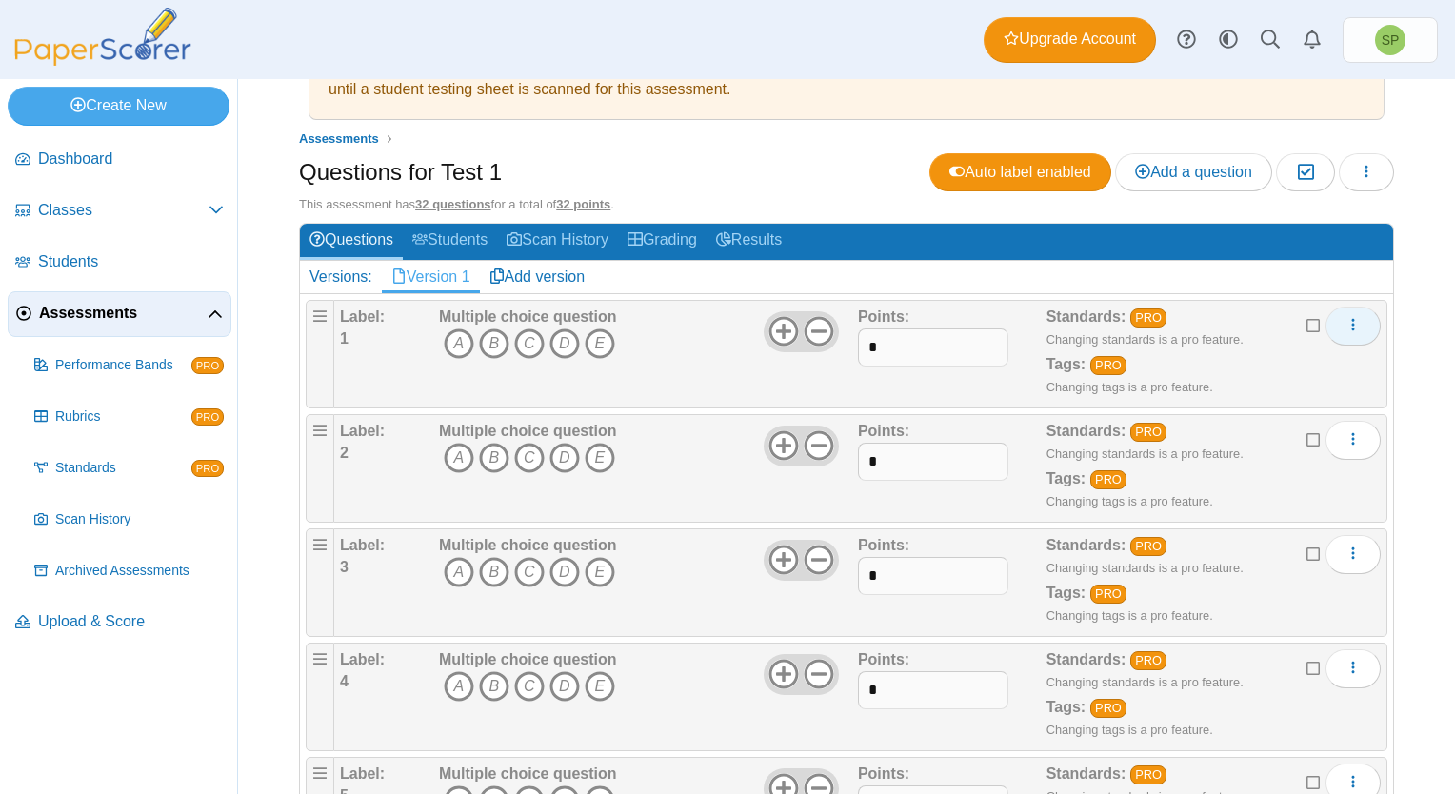
click at [1346, 324] on icon "More options" at bounding box center [1353, 324] width 15 height 15
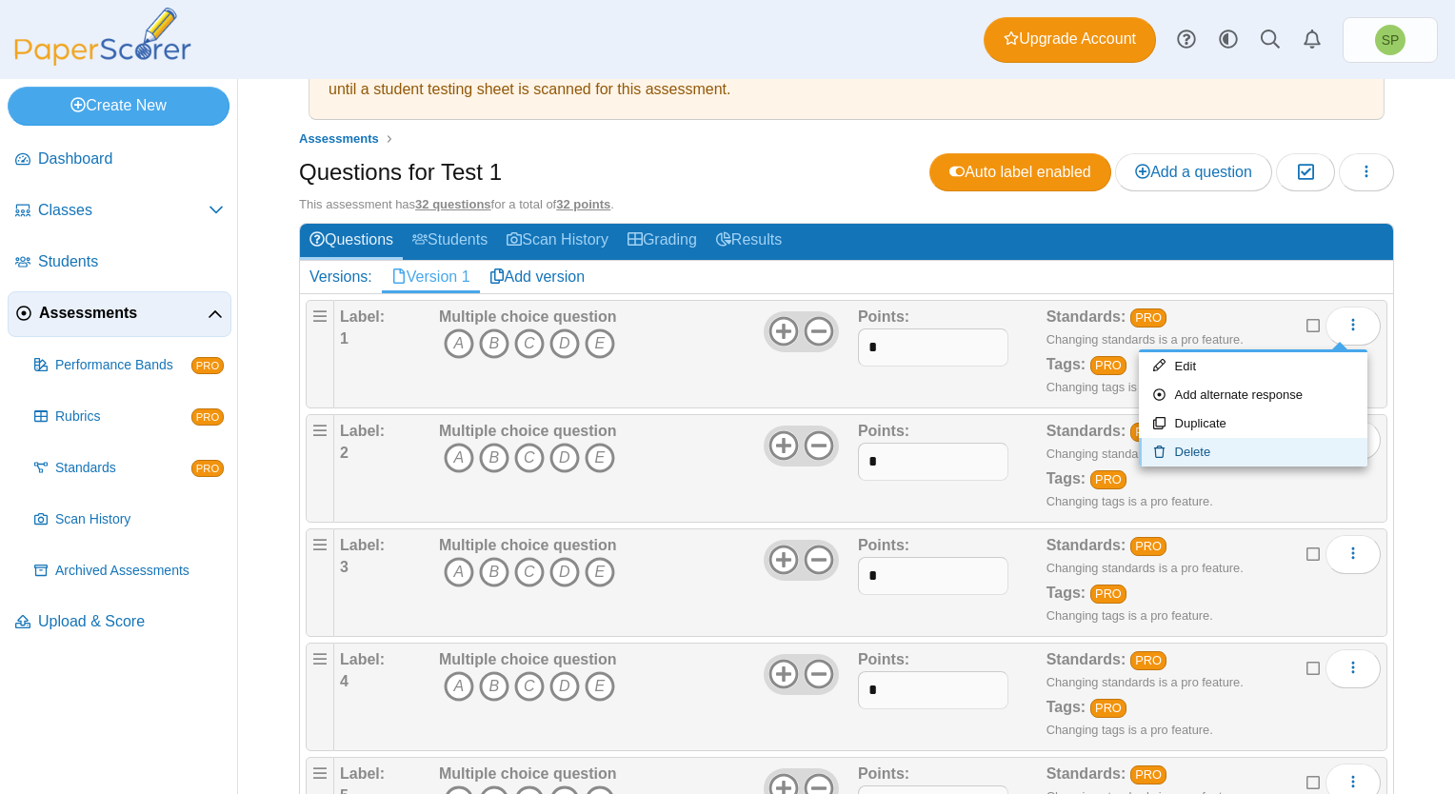
click at [1209, 455] on link "Delete" at bounding box center [1253, 452] width 229 height 29
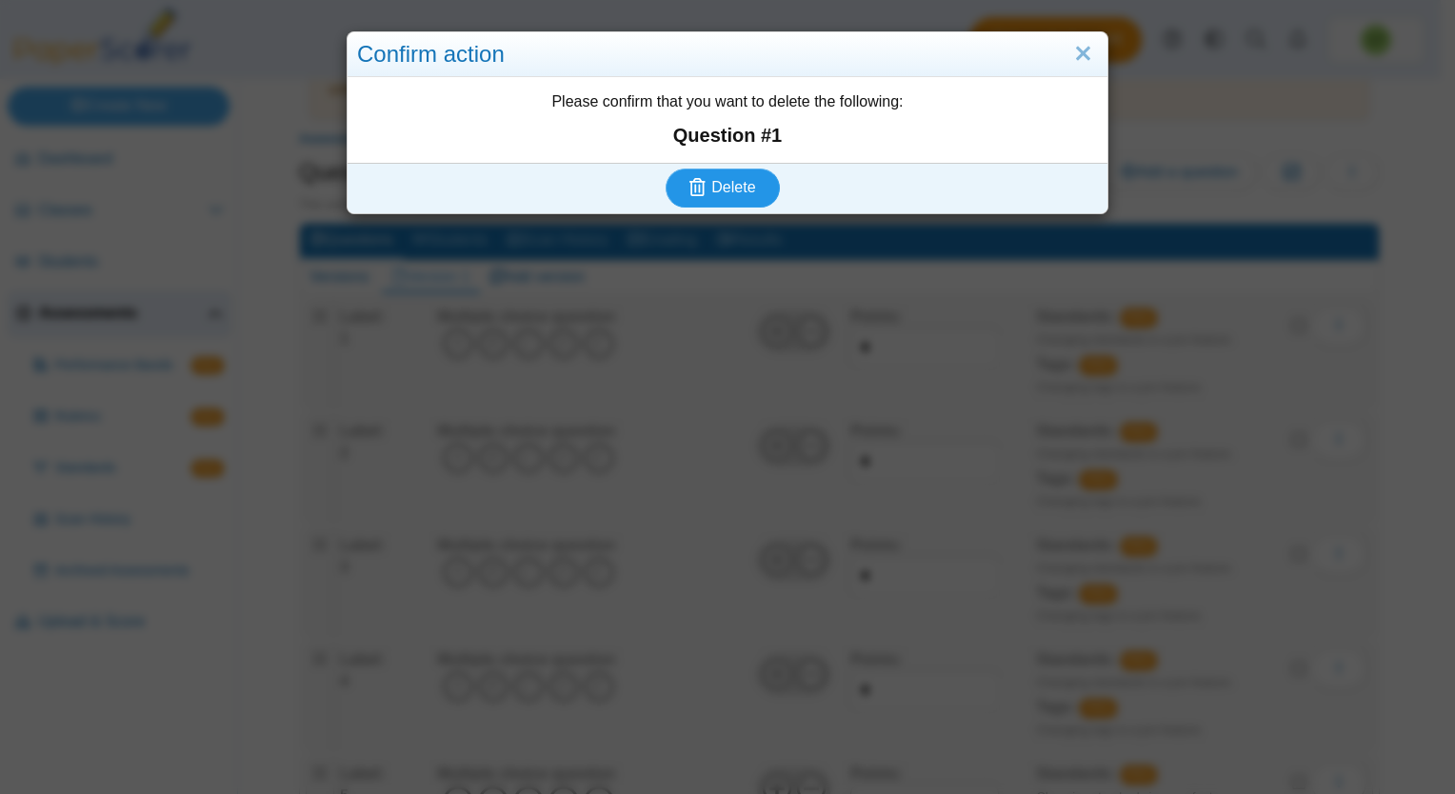
click at [743, 184] on span "Delete" at bounding box center [733, 187] width 44 height 16
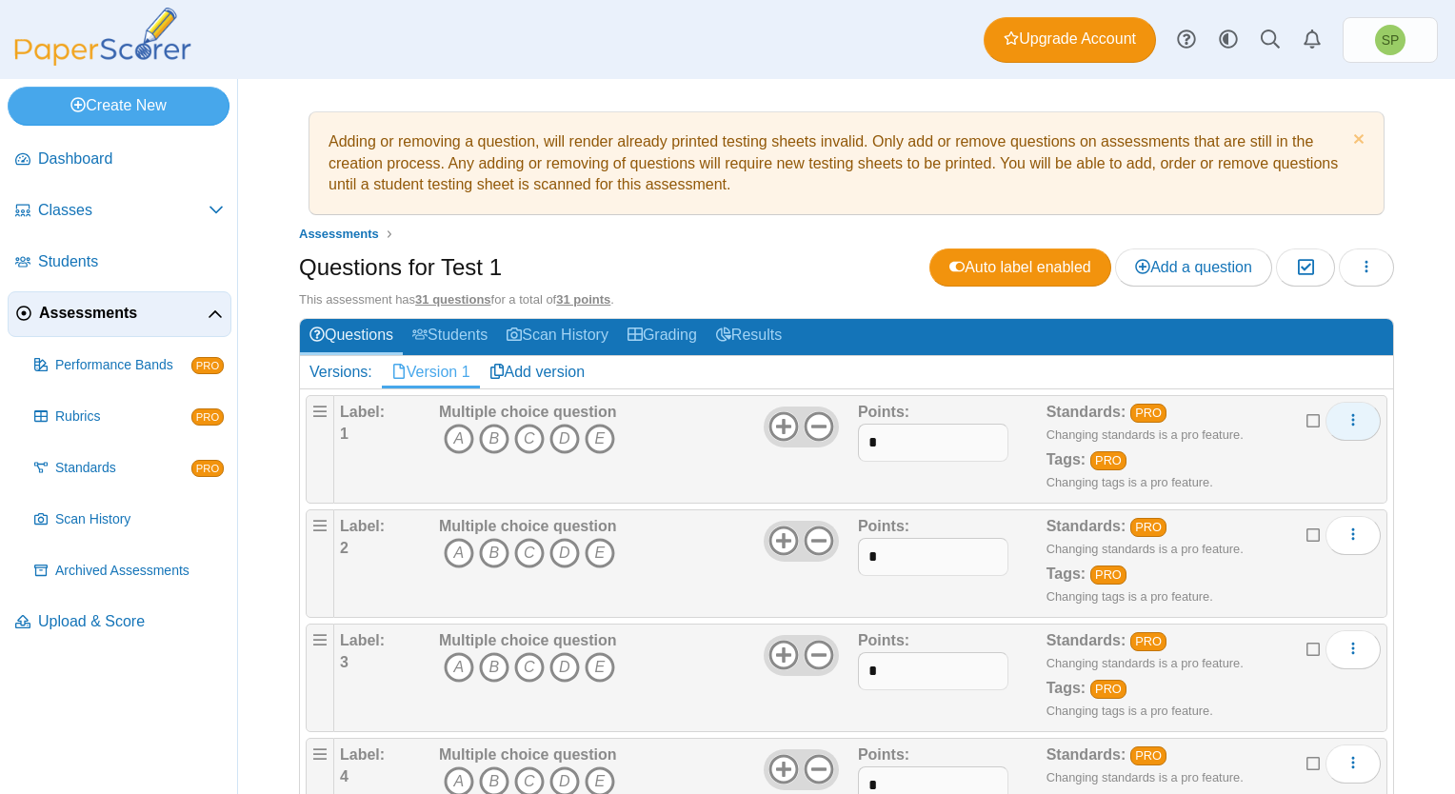
click at [1346, 418] on icon "More options" at bounding box center [1353, 419] width 15 height 15
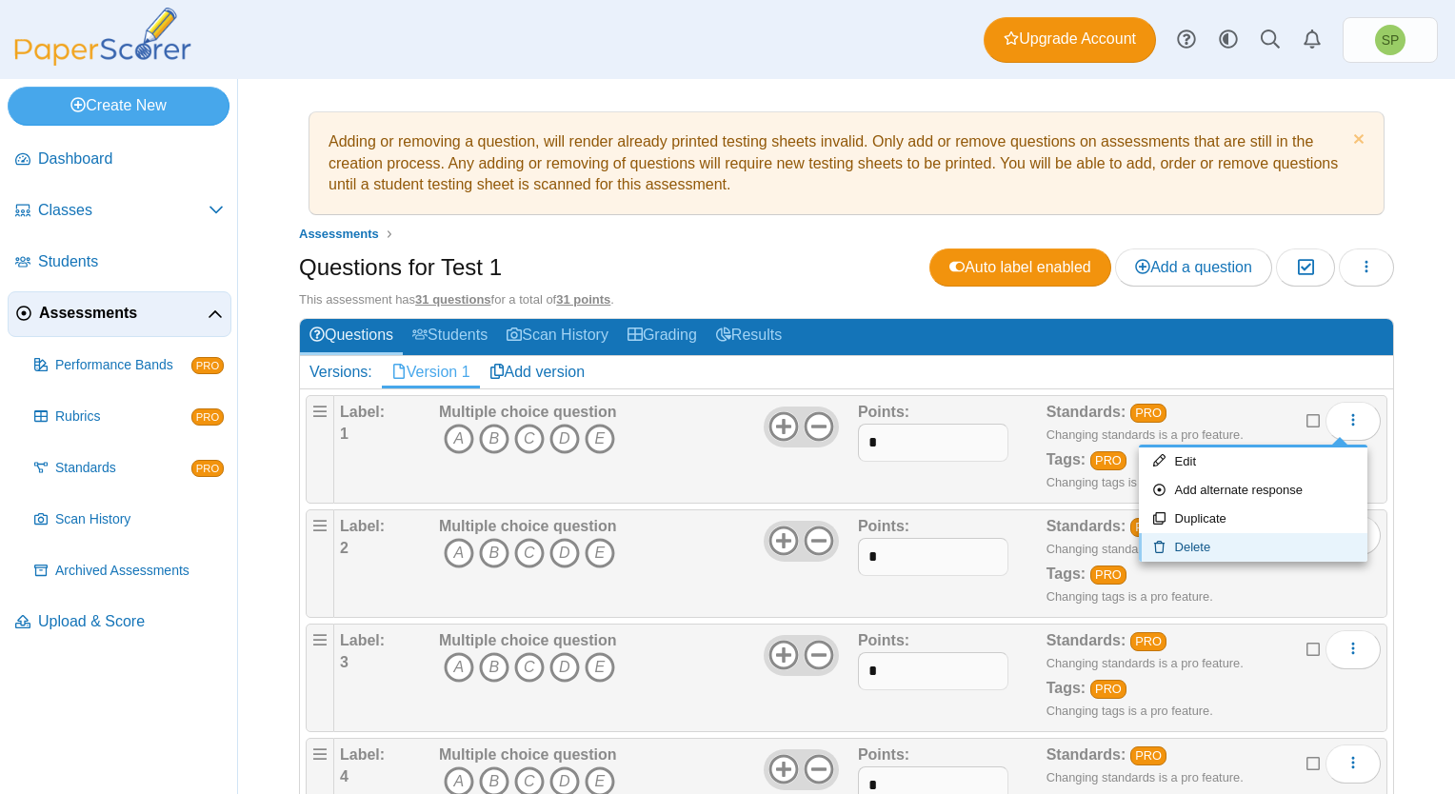
click at [1207, 543] on link "Delete" at bounding box center [1253, 547] width 229 height 29
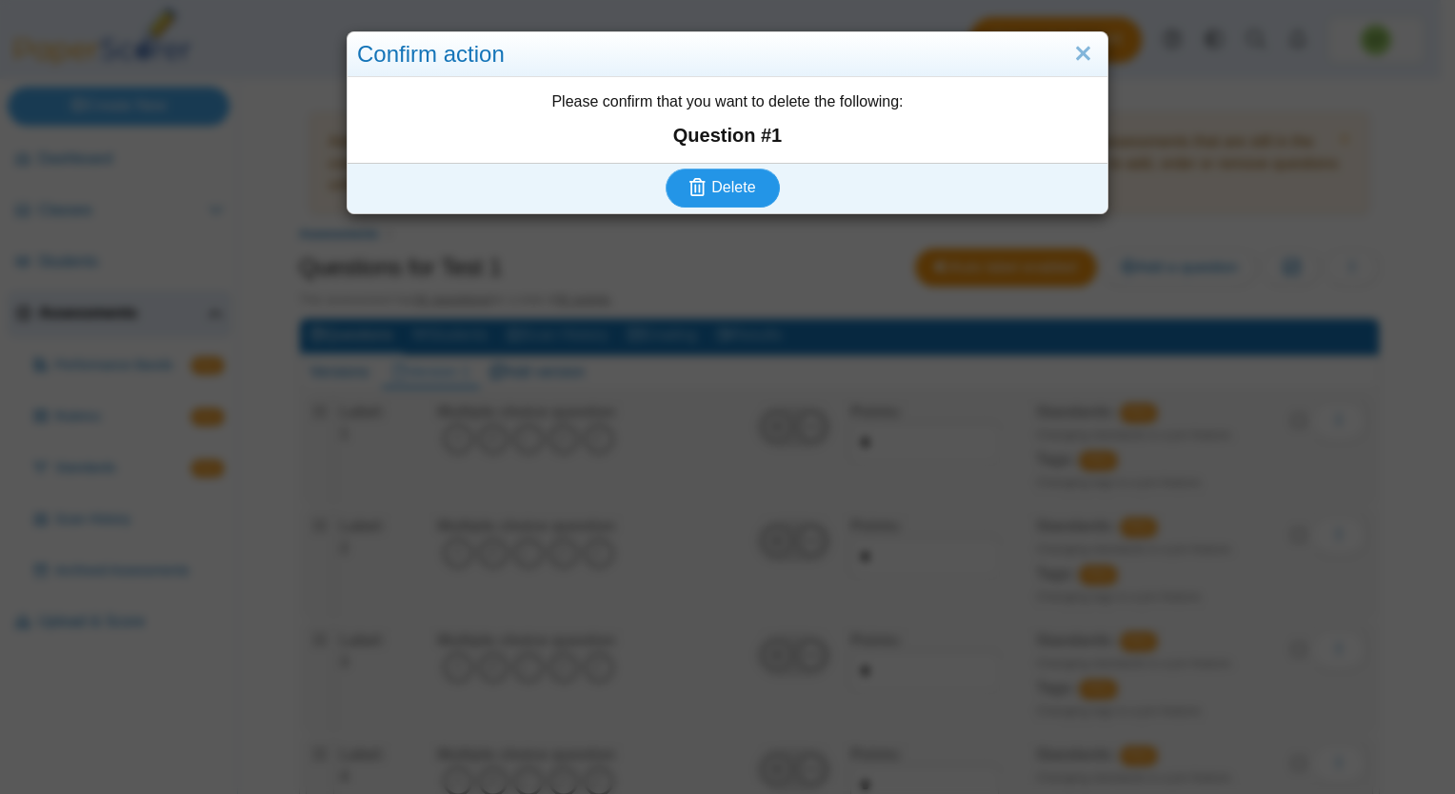
click at [740, 190] on span "Delete" at bounding box center [733, 187] width 44 height 16
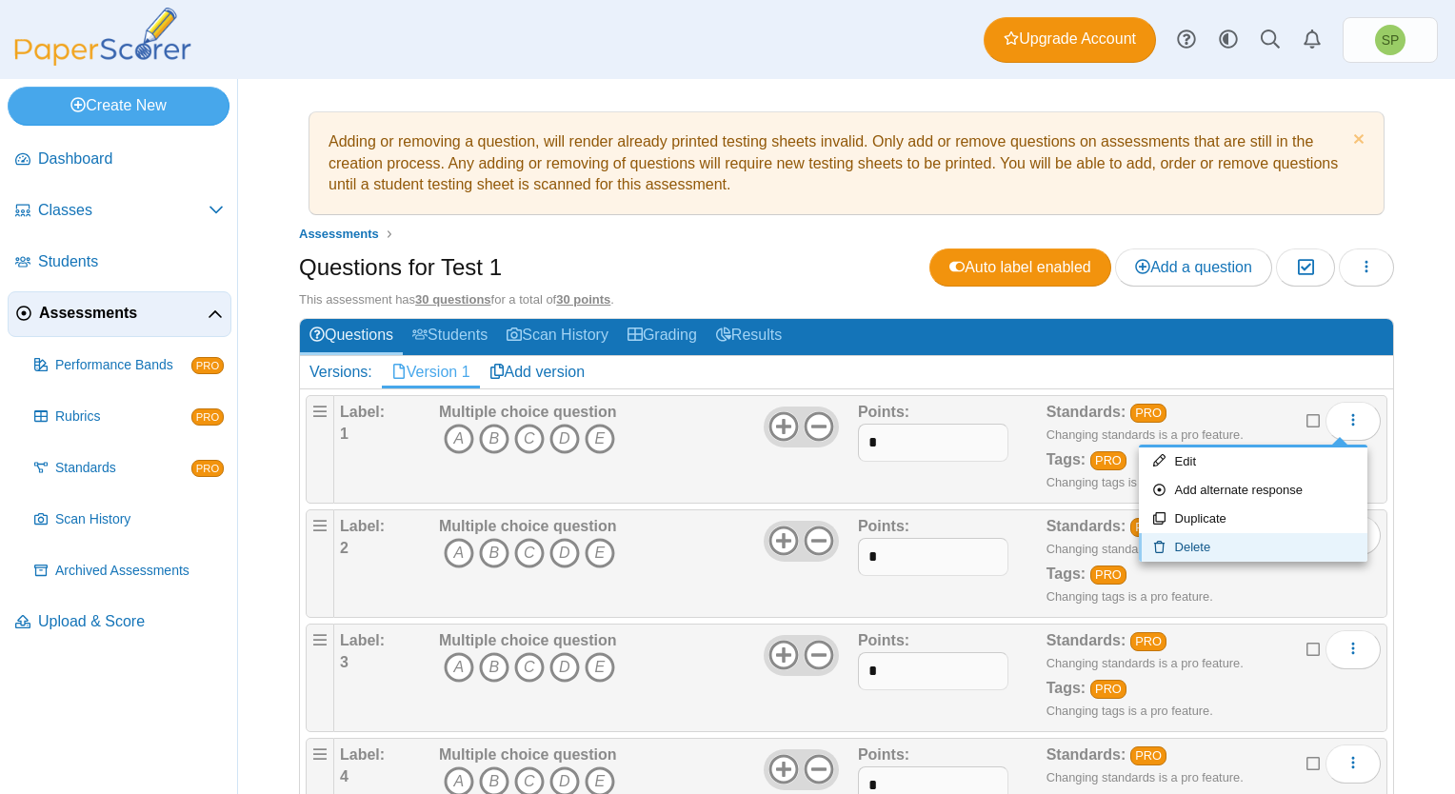
click at [1202, 544] on link "Delete" at bounding box center [1253, 547] width 229 height 29
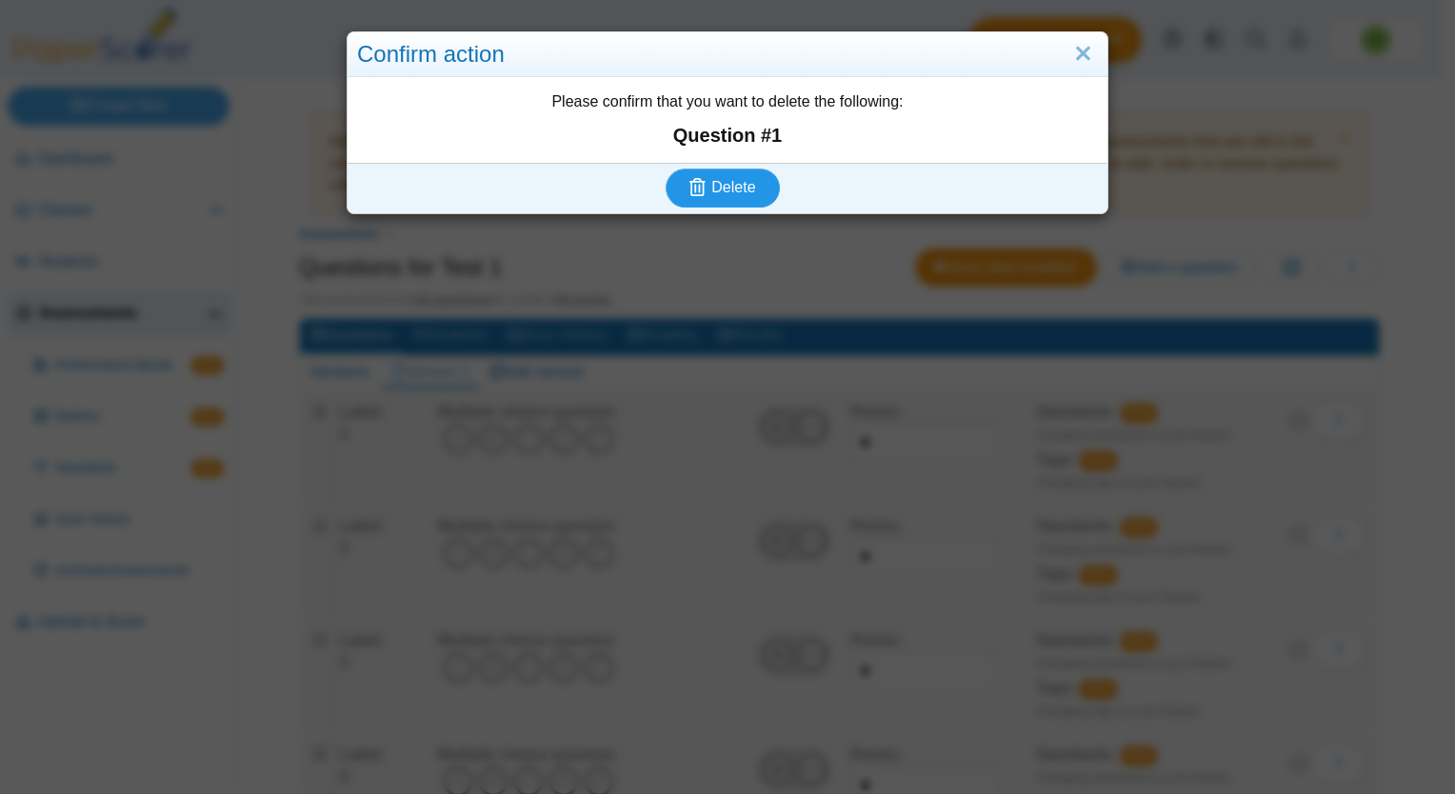
click at [737, 189] on span "Delete" at bounding box center [733, 187] width 44 height 16
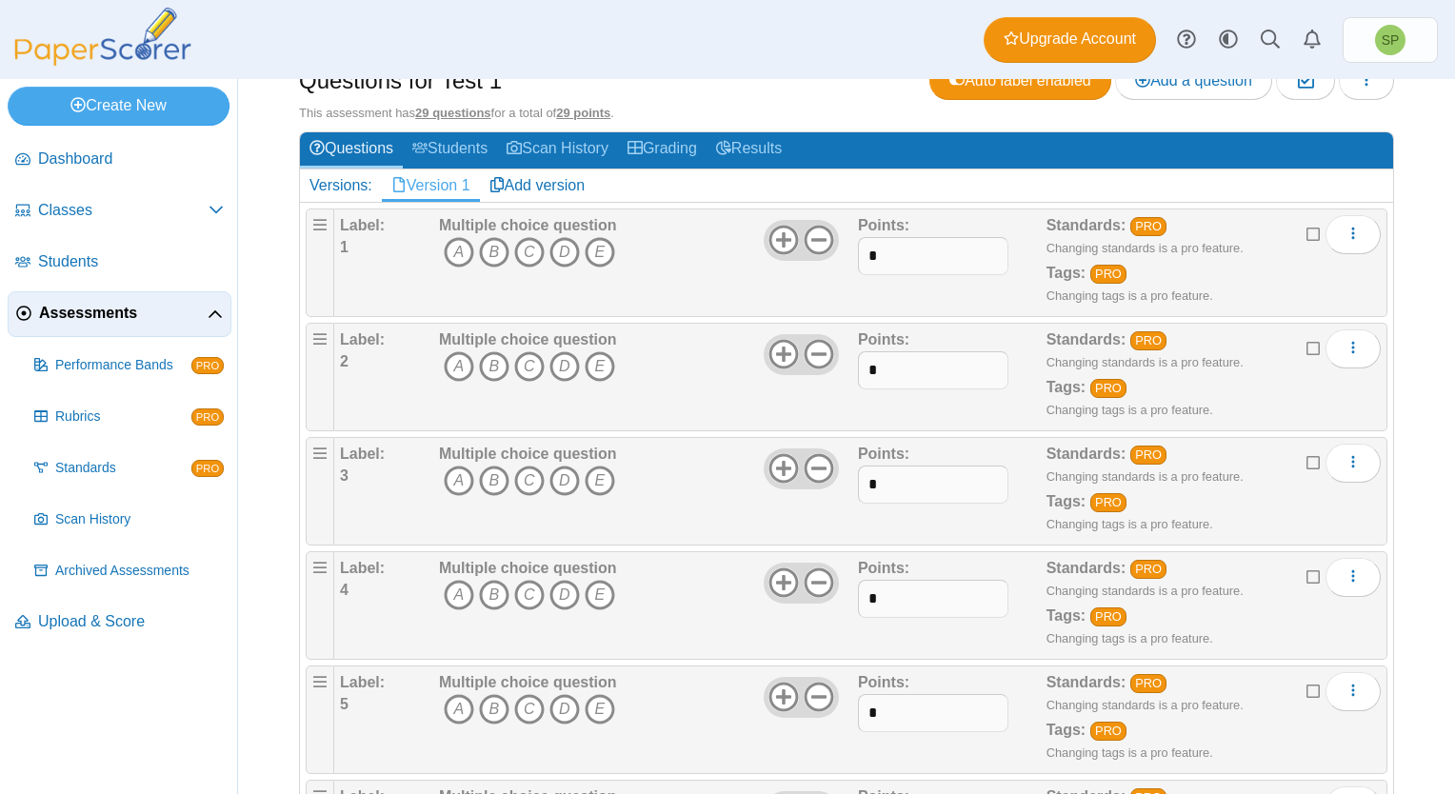
scroll to position [190, 0]
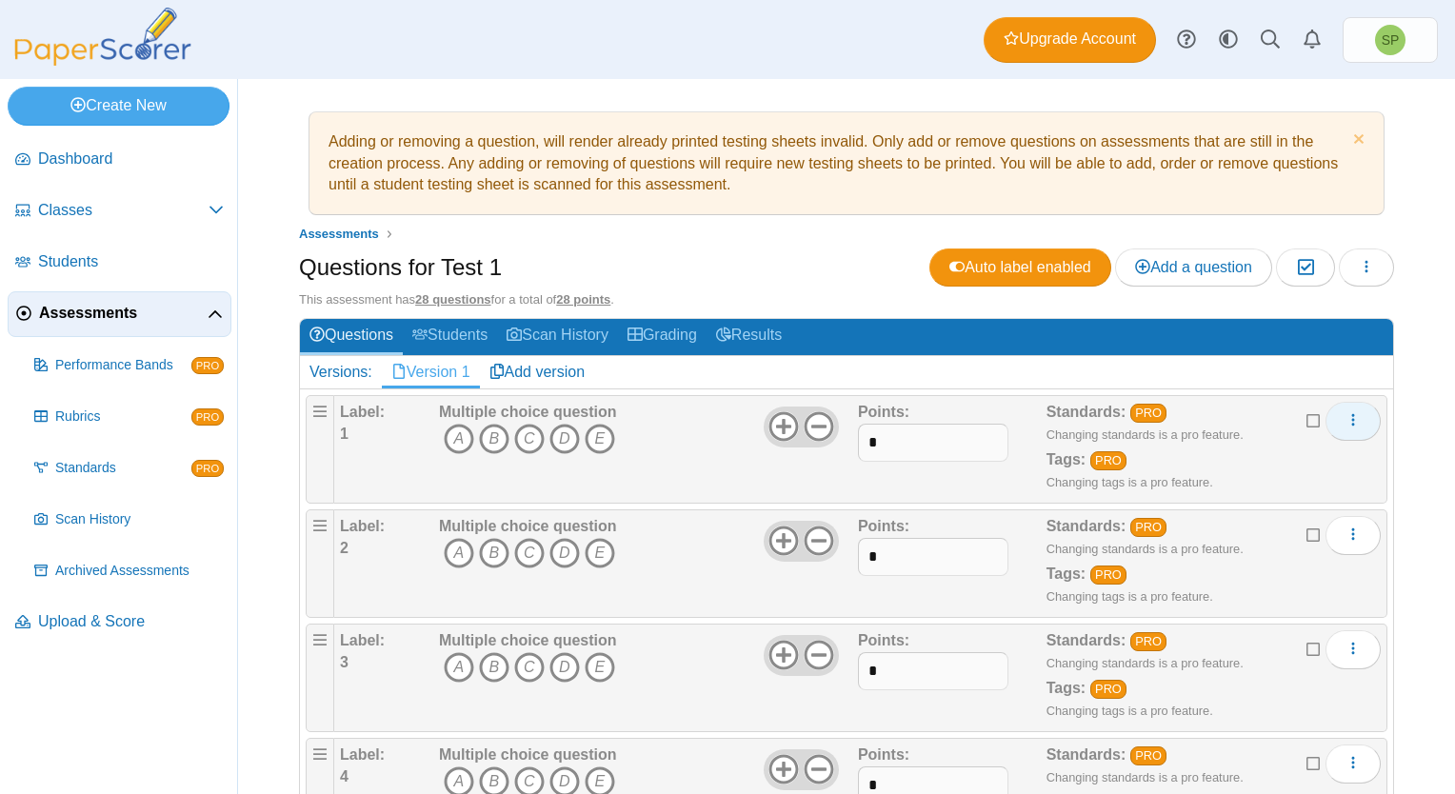
click at [1329, 421] on button "More options" at bounding box center [1353, 421] width 55 height 38
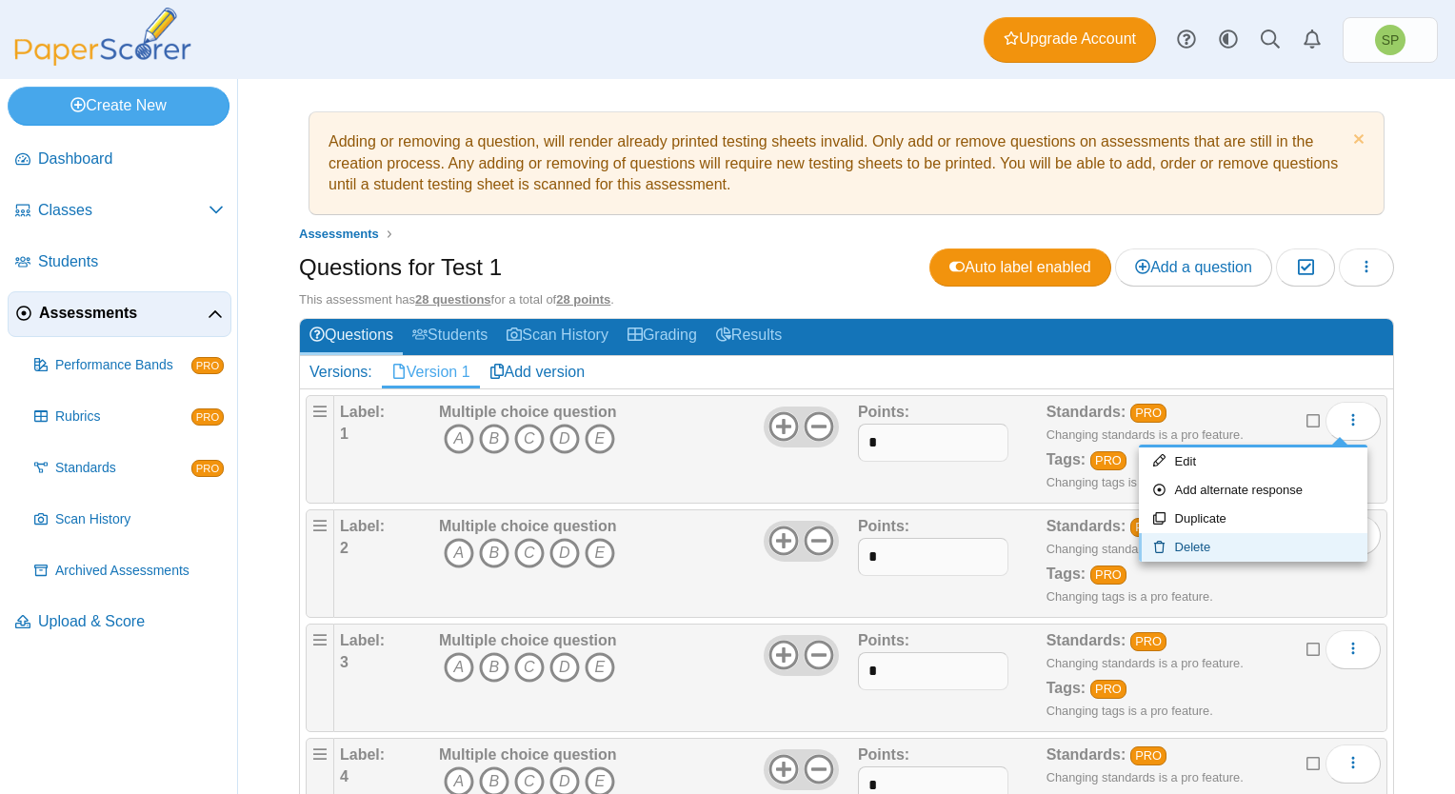
click at [1216, 538] on link "Delete" at bounding box center [1253, 547] width 229 height 29
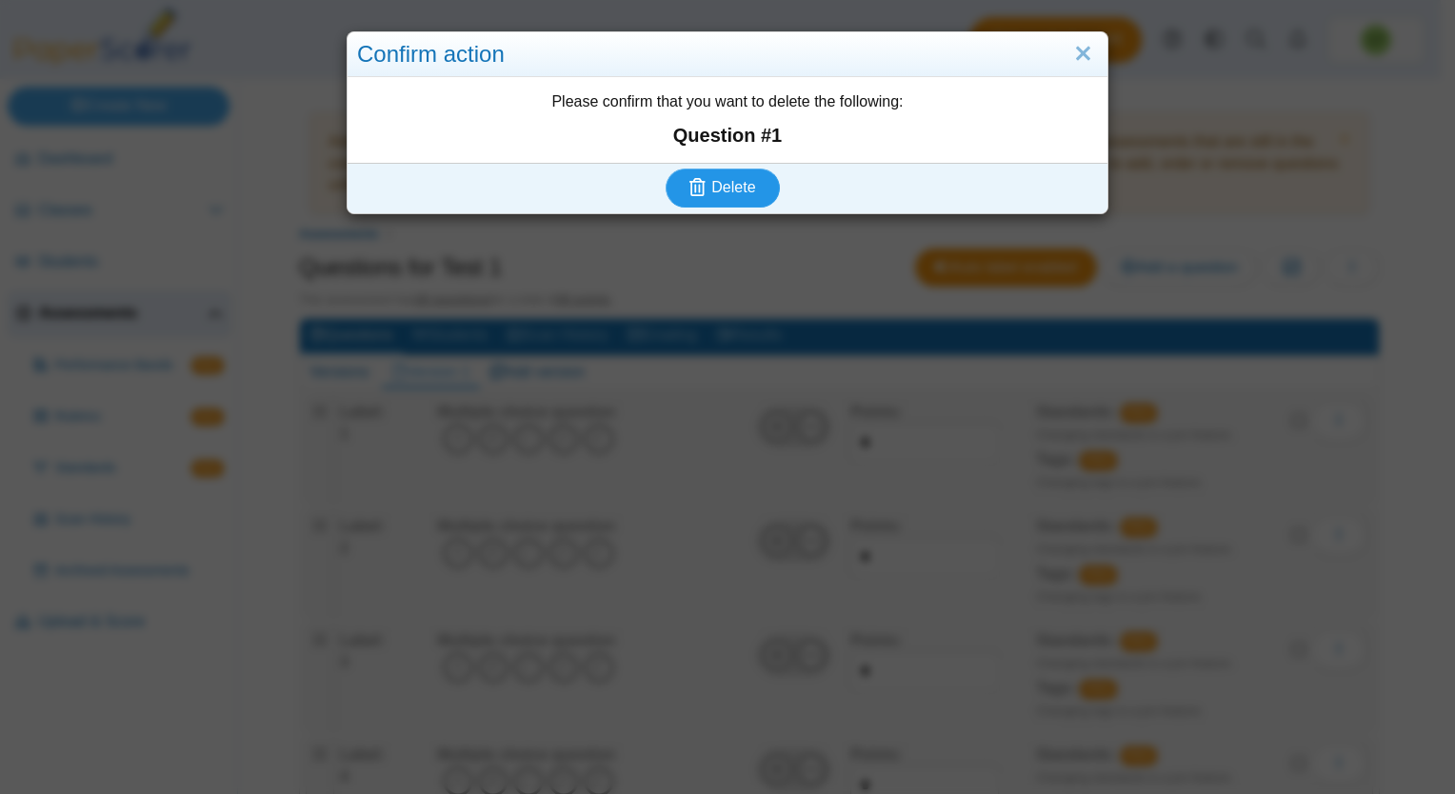
click at [748, 190] on button "Delete" at bounding box center [723, 188] width 114 height 38
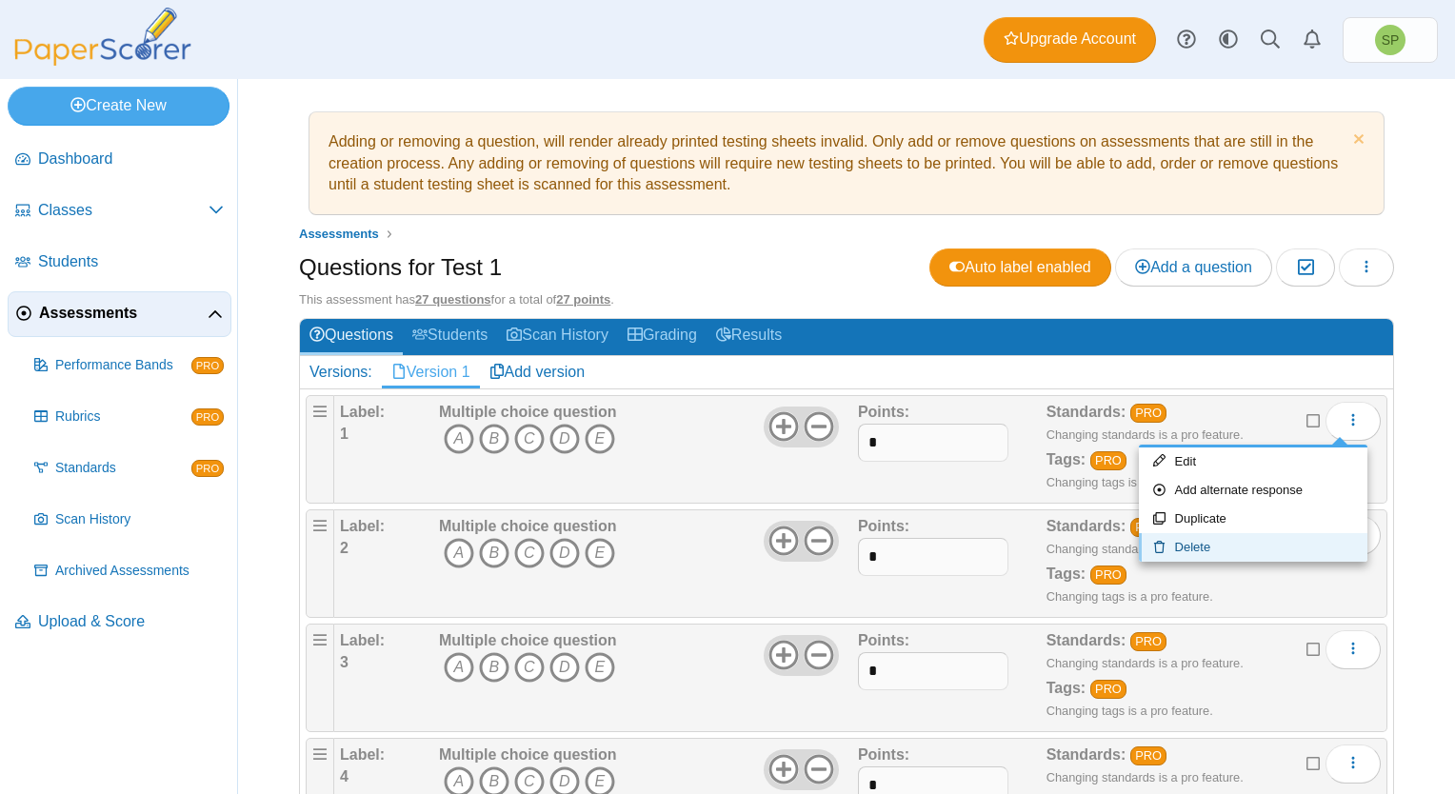
click at [1222, 539] on link "Delete" at bounding box center [1253, 547] width 229 height 29
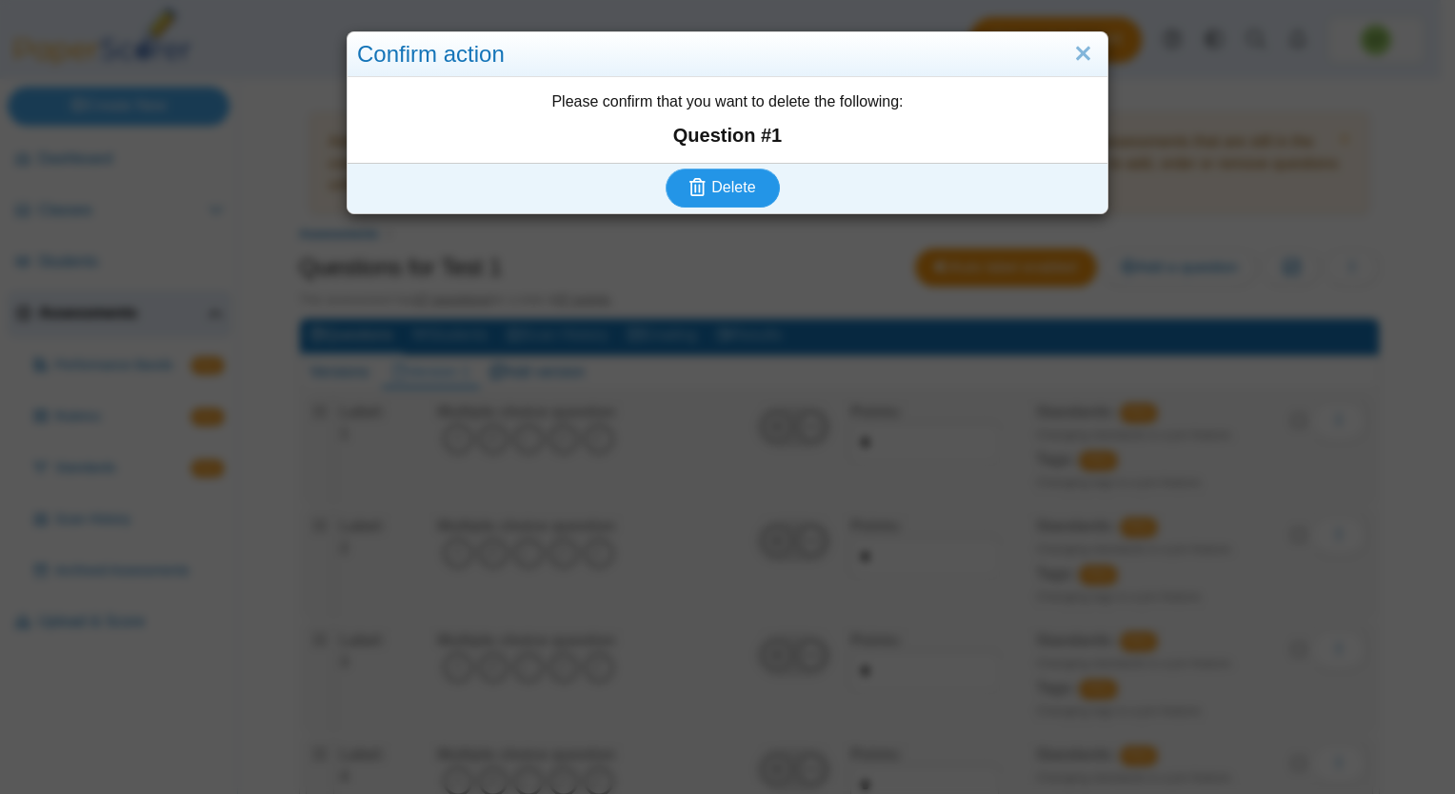
click at [758, 181] on button "Delete" at bounding box center [723, 188] width 114 height 38
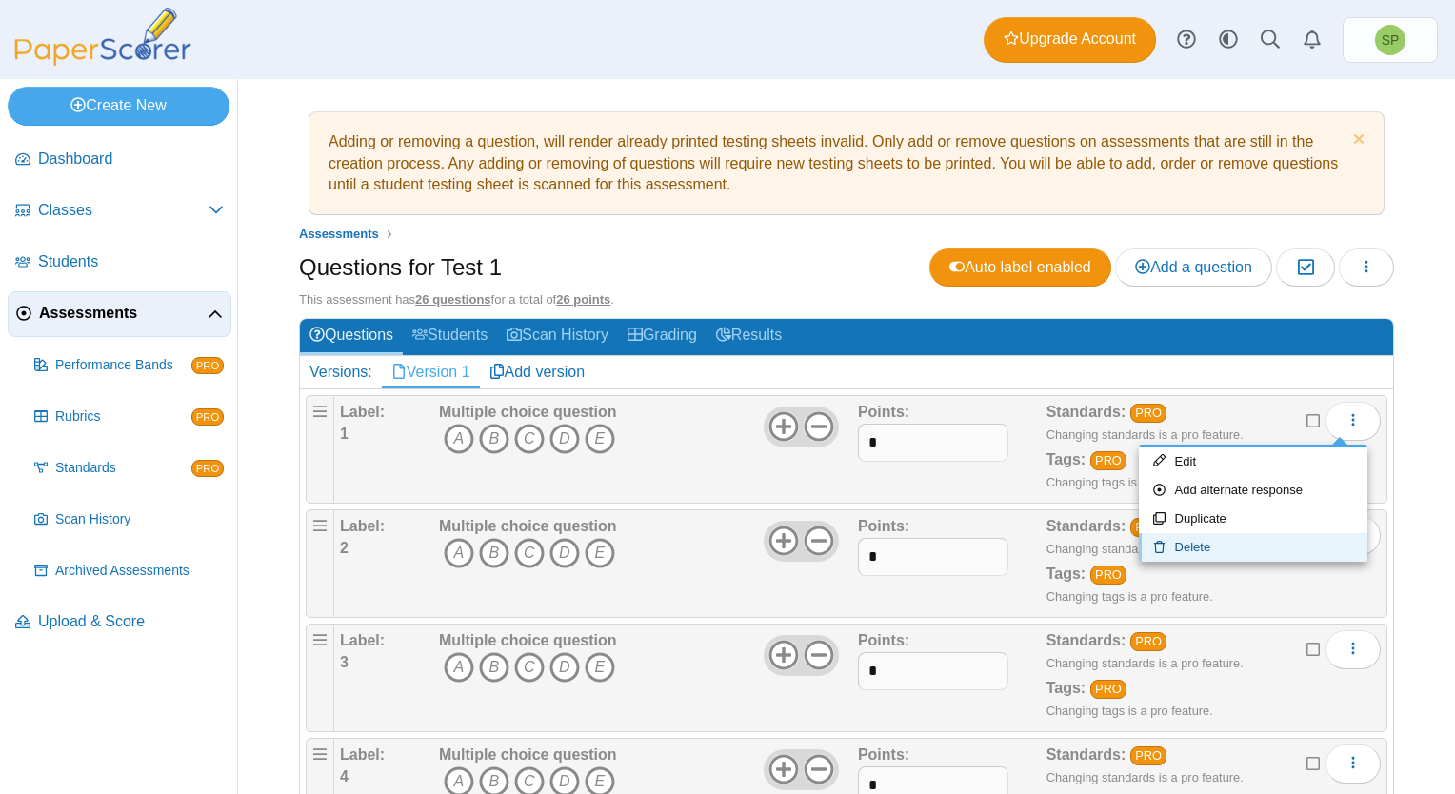
click at [1207, 543] on link "Delete" at bounding box center [1253, 547] width 229 height 29
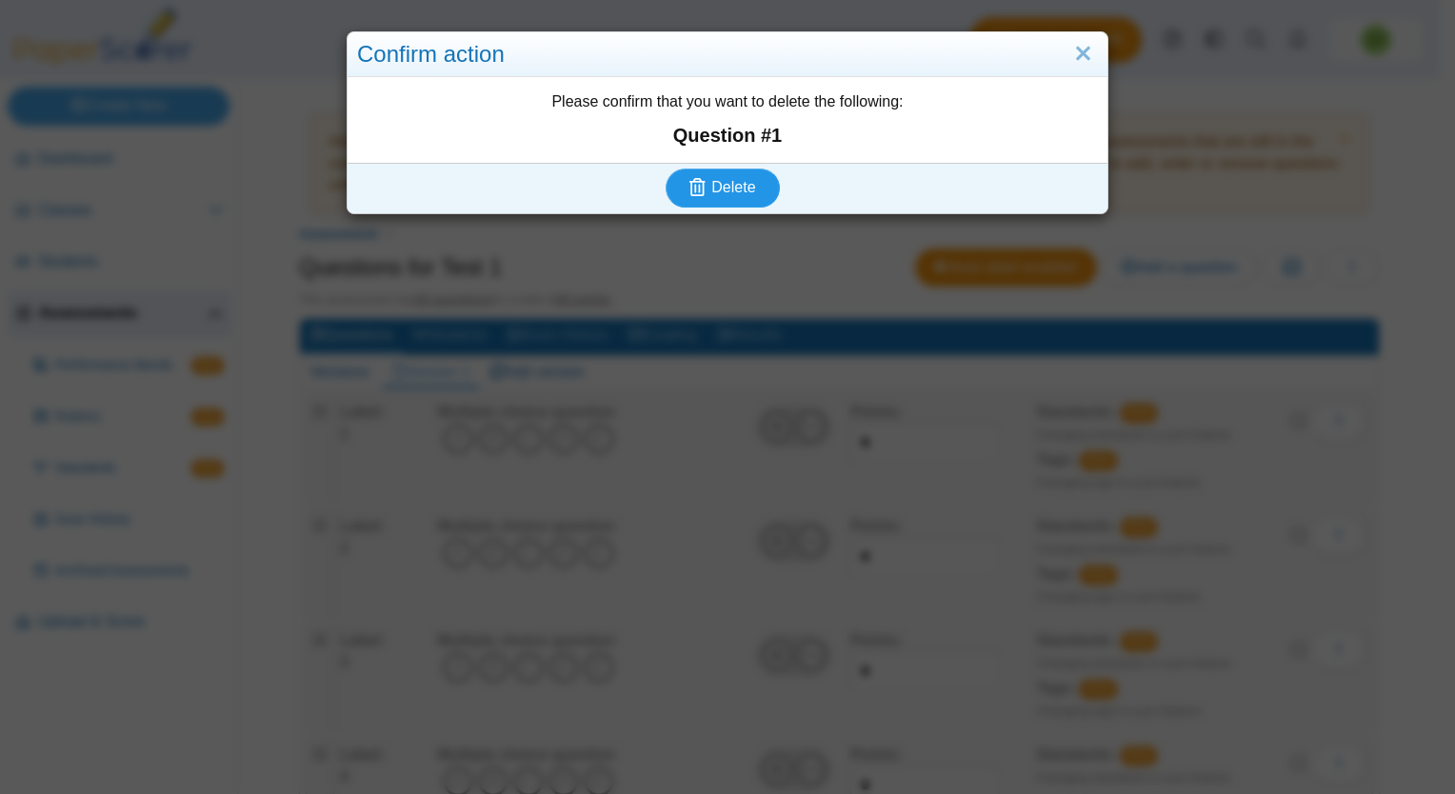
click at [741, 181] on span "Delete" at bounding box center [733, 187] width 44 height 16
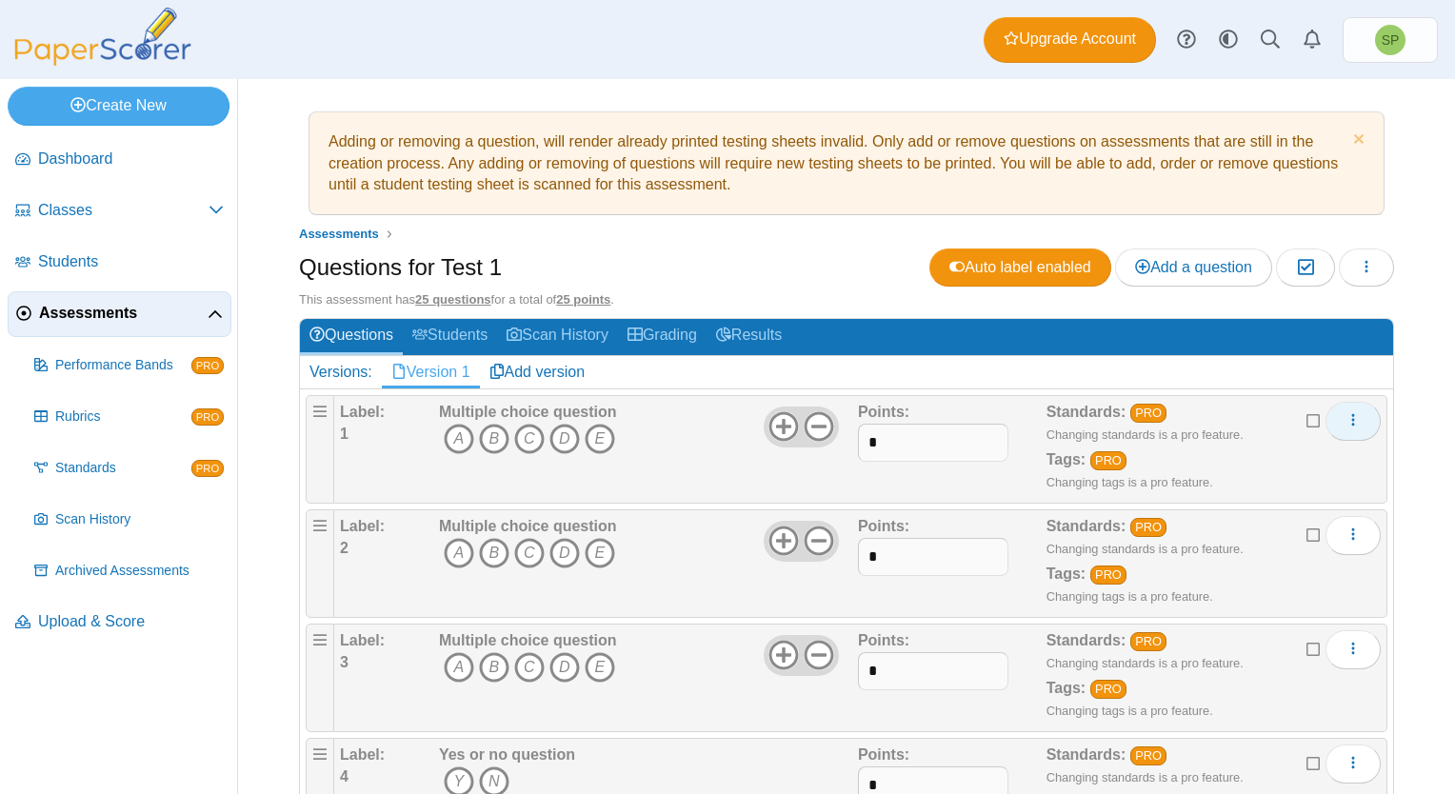
click at [1326, 415] on button "More options" at bounding box center [1353, 421] width 55 height 38
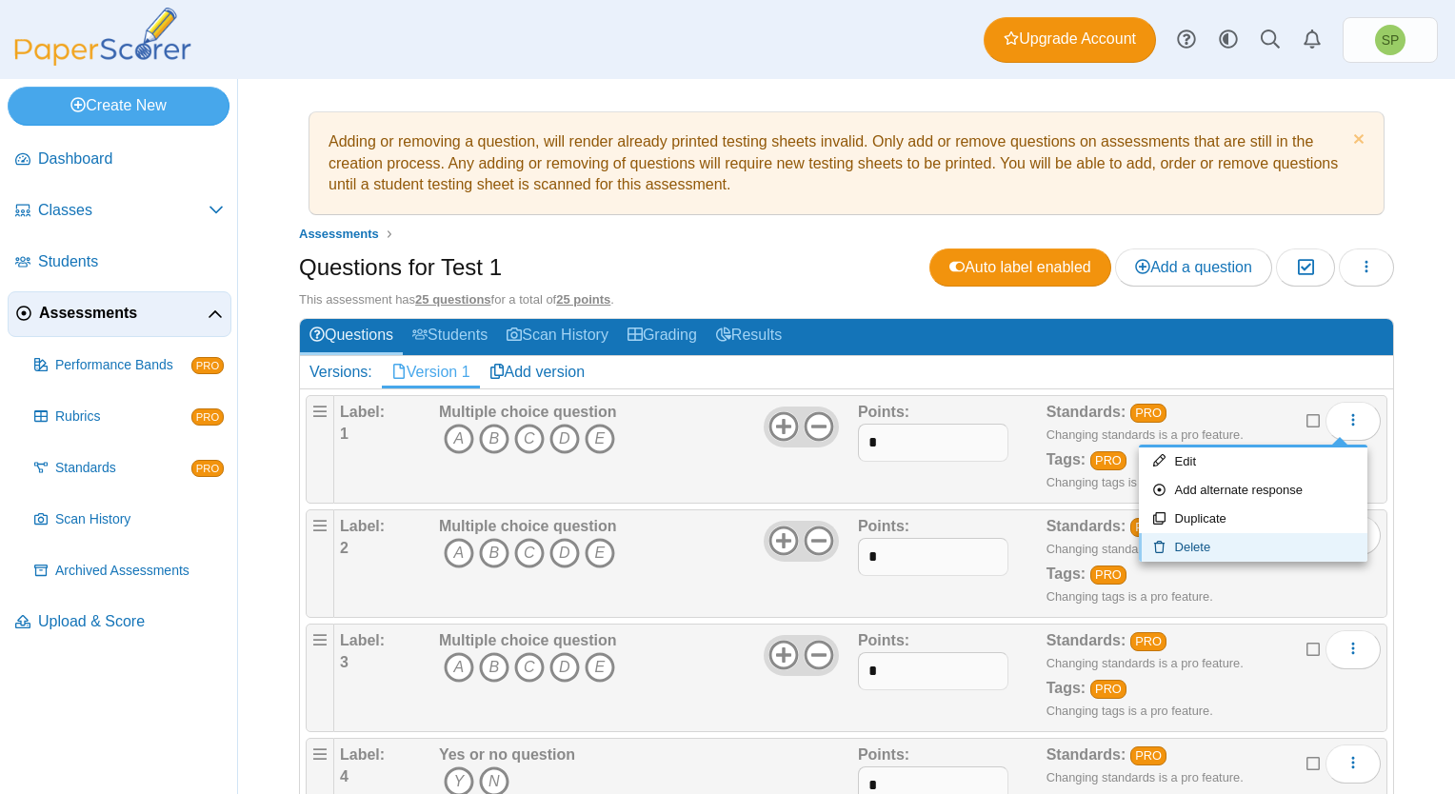
click at [1226, 540] on link "Delete" at bounding box center [1253, 547] width 229 height 29
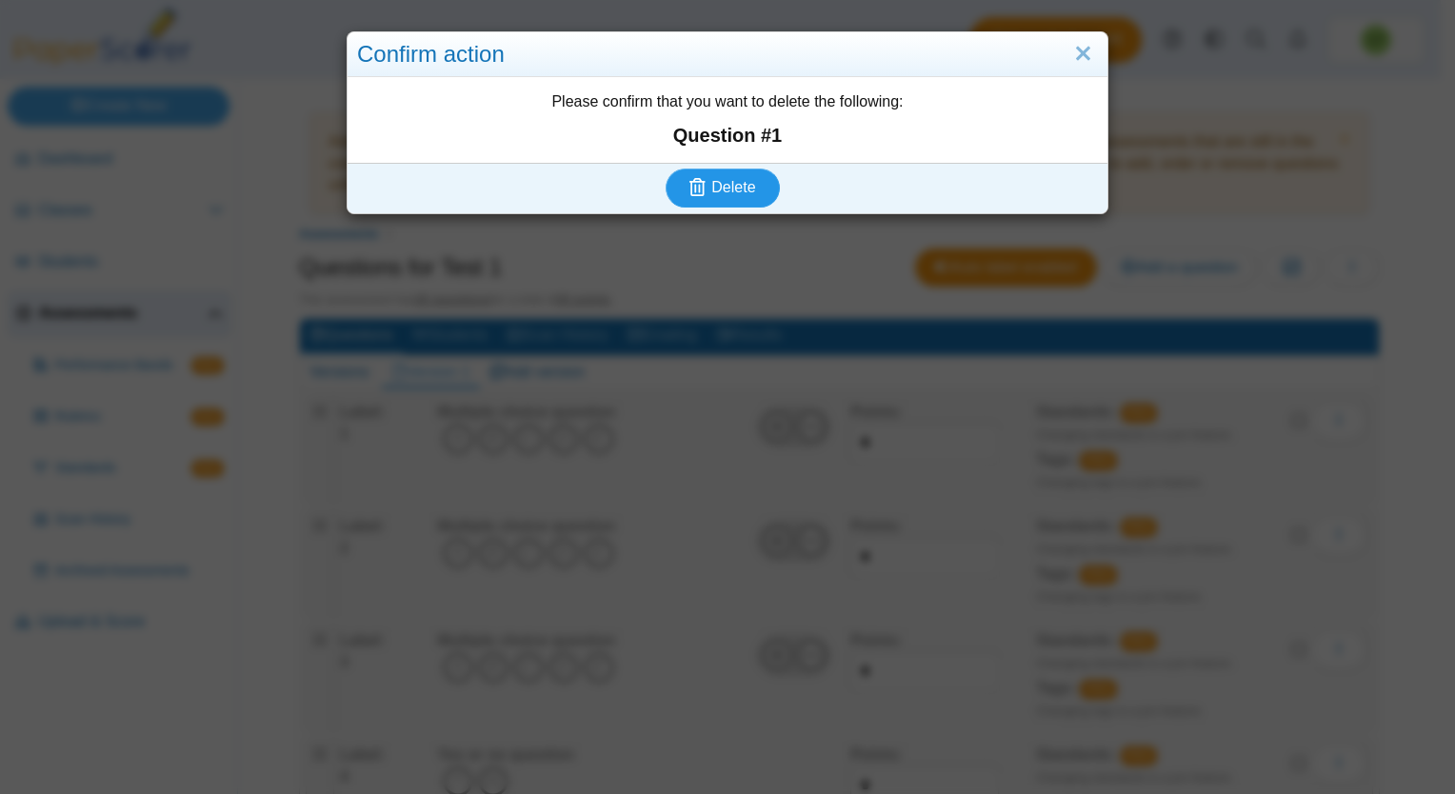
click at [731, 189] on span "Delete" at bounding box center [733, 187] width 44 height 16
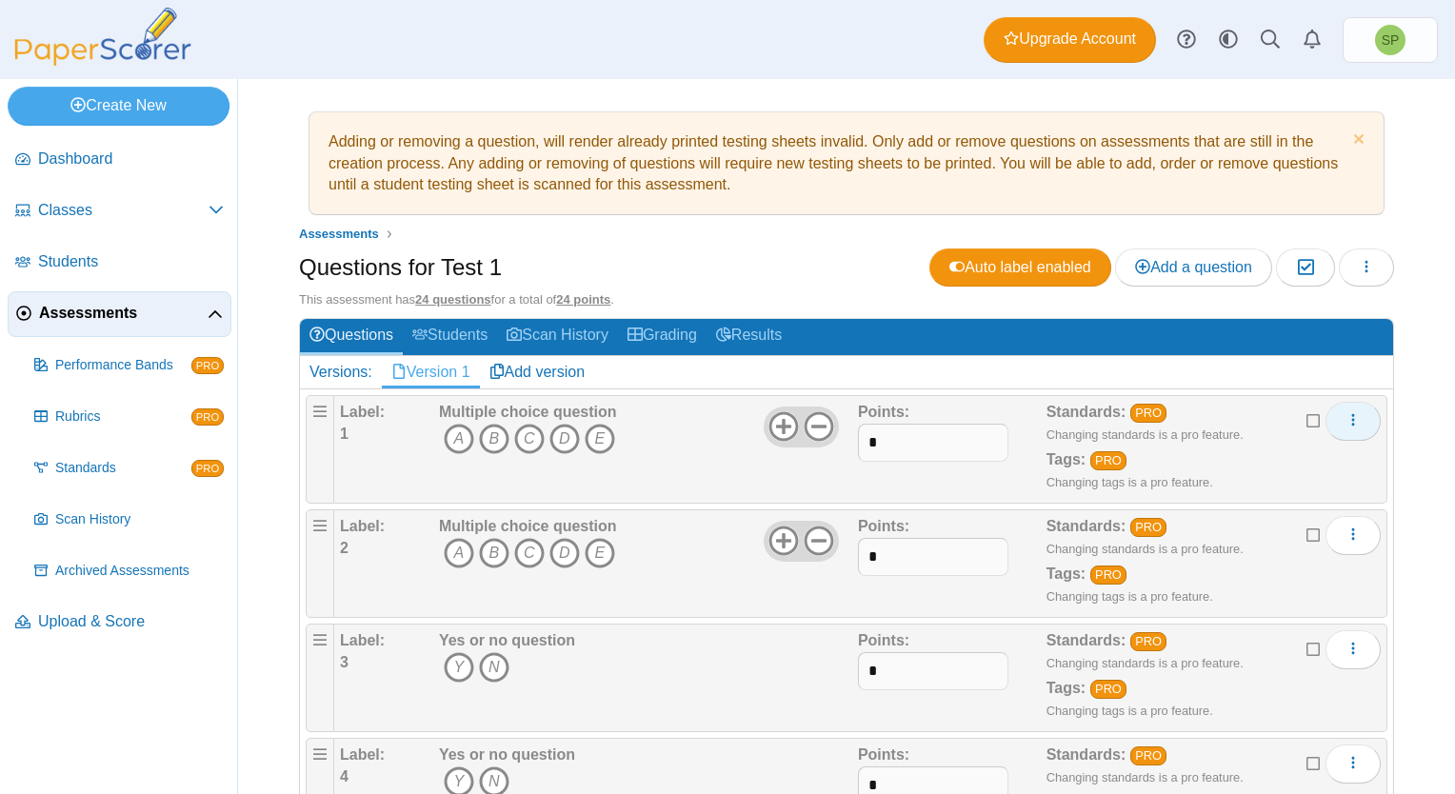
click at [1346, 416] on icon "More options" at bounding box center [1353, 419] width 15 height 15
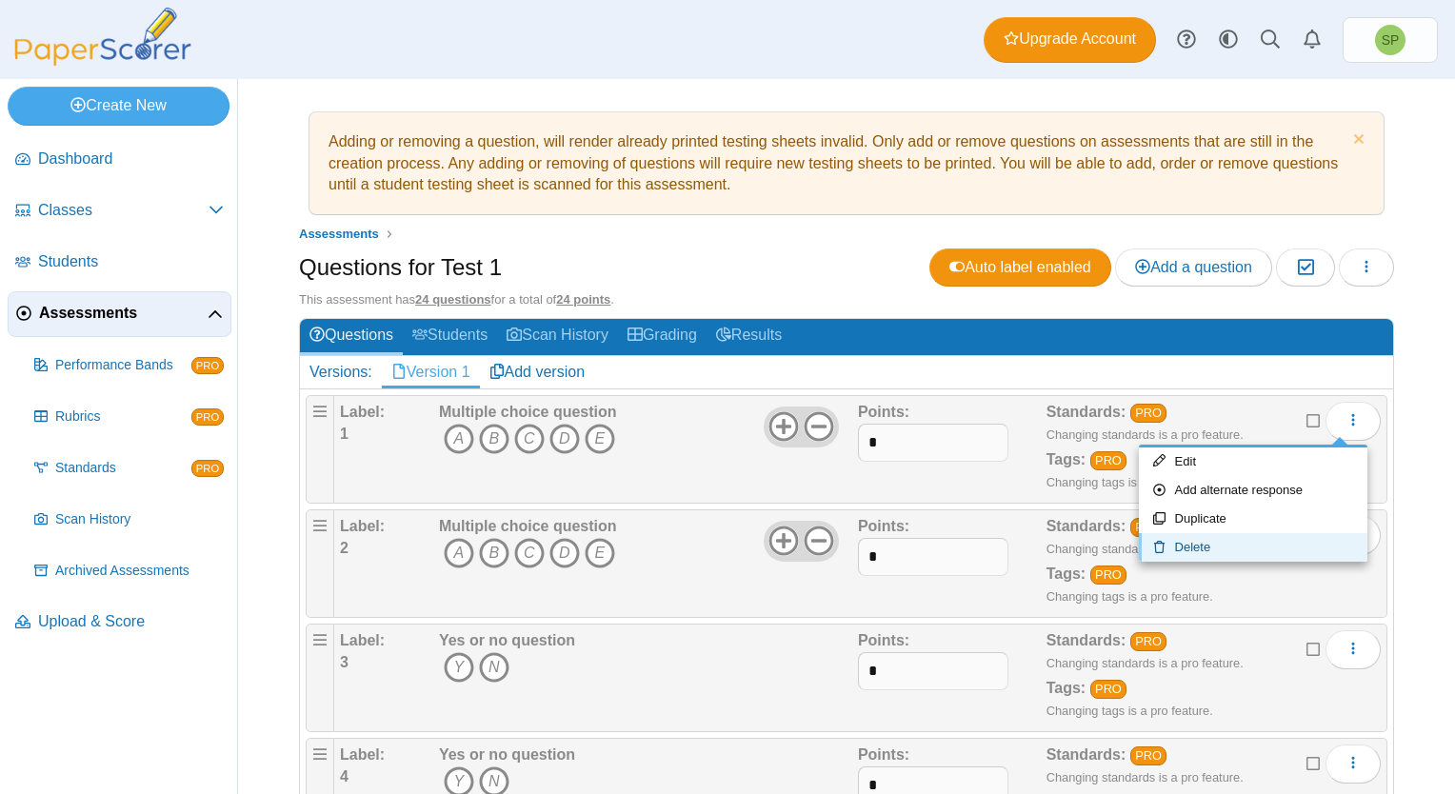
click at [1185, 542] on link "Delete" at bounding box center [1253, 547] width 229 height 29
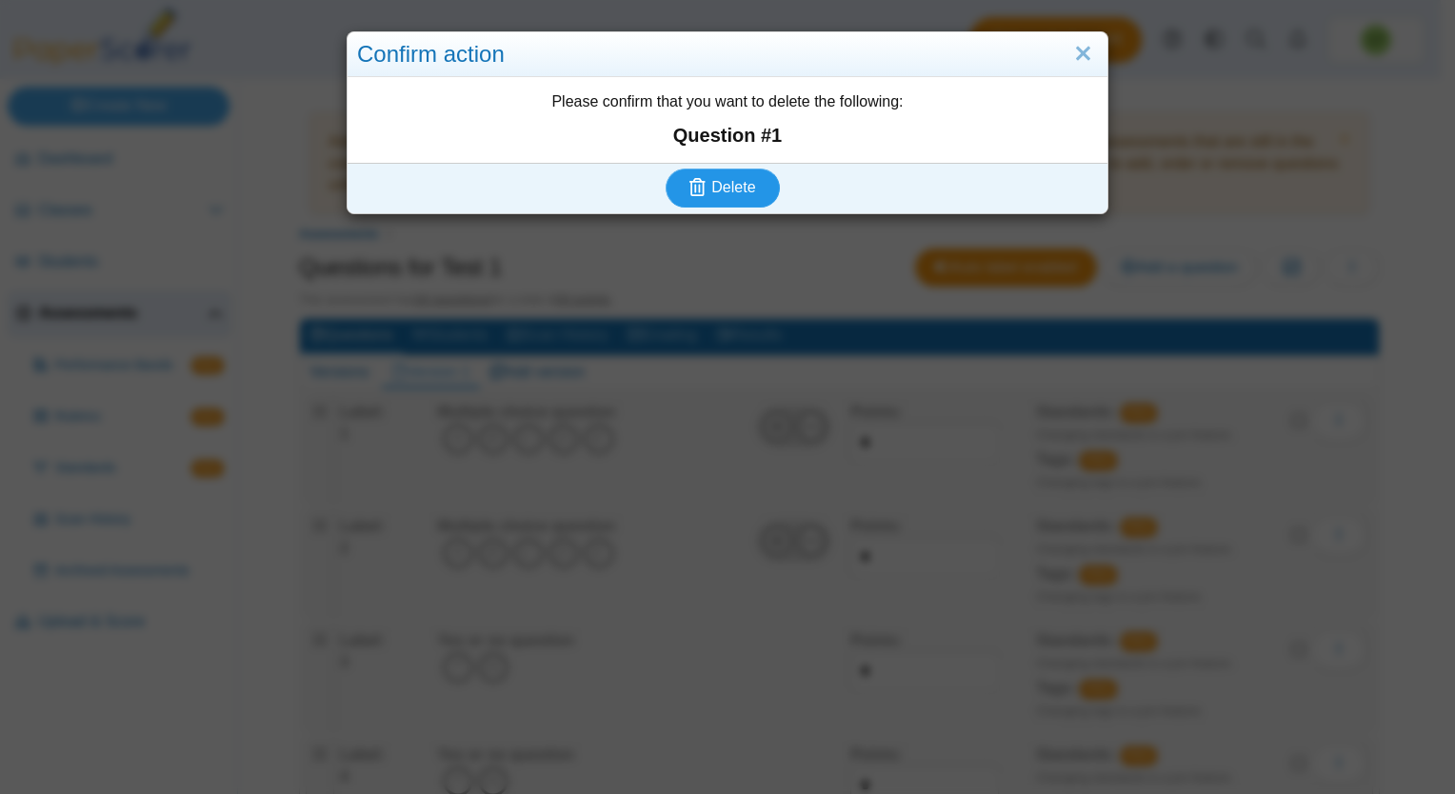
click at [759, 196] on button "Delete" at bounding box center [723, 188] width 114 height 38
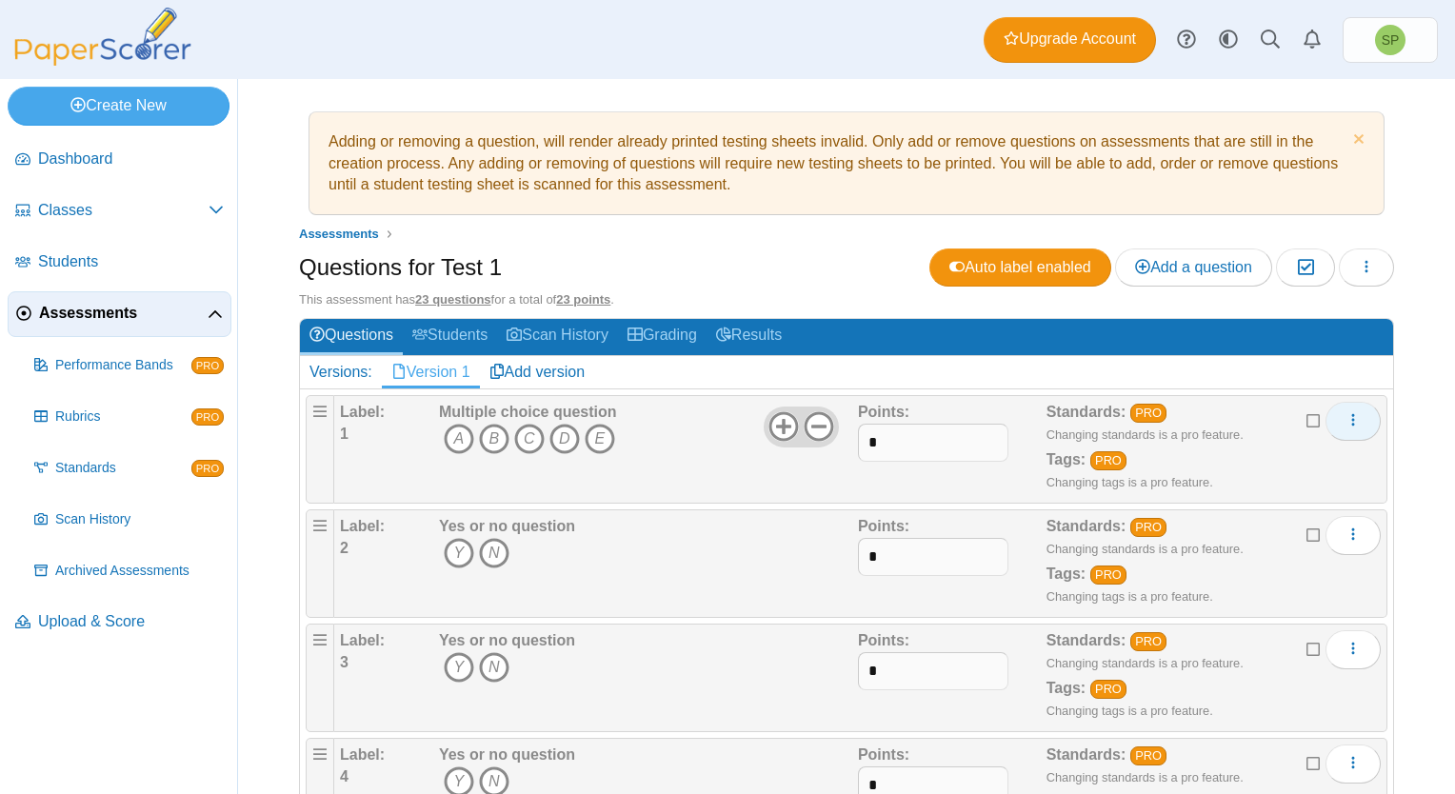
click at [1348, 413] on button "More options" at bounding box center [1353, 421] width 55 height 38
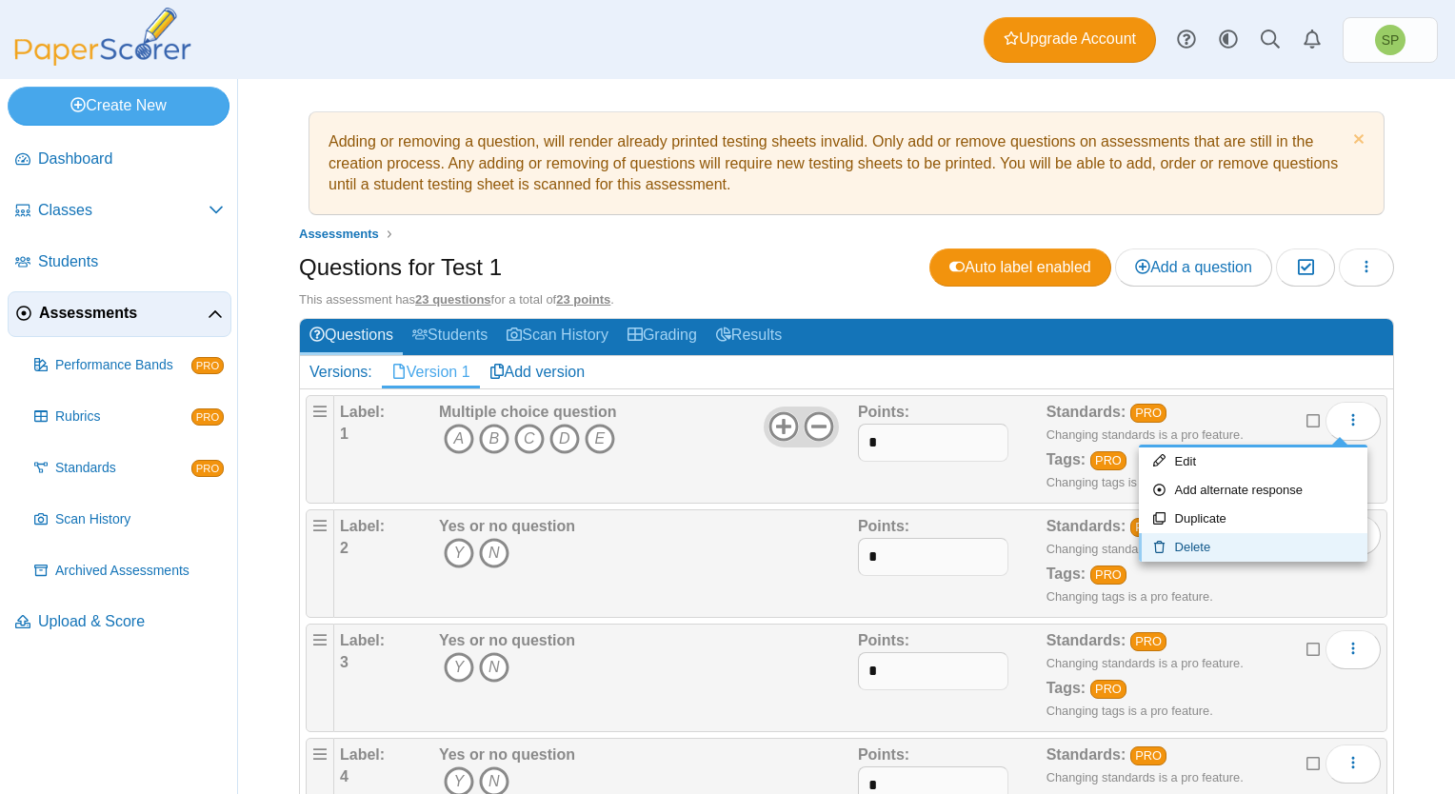
click at [1233, 538] on link "Delete" at bounding box center [1253, 547] width 229 height 29
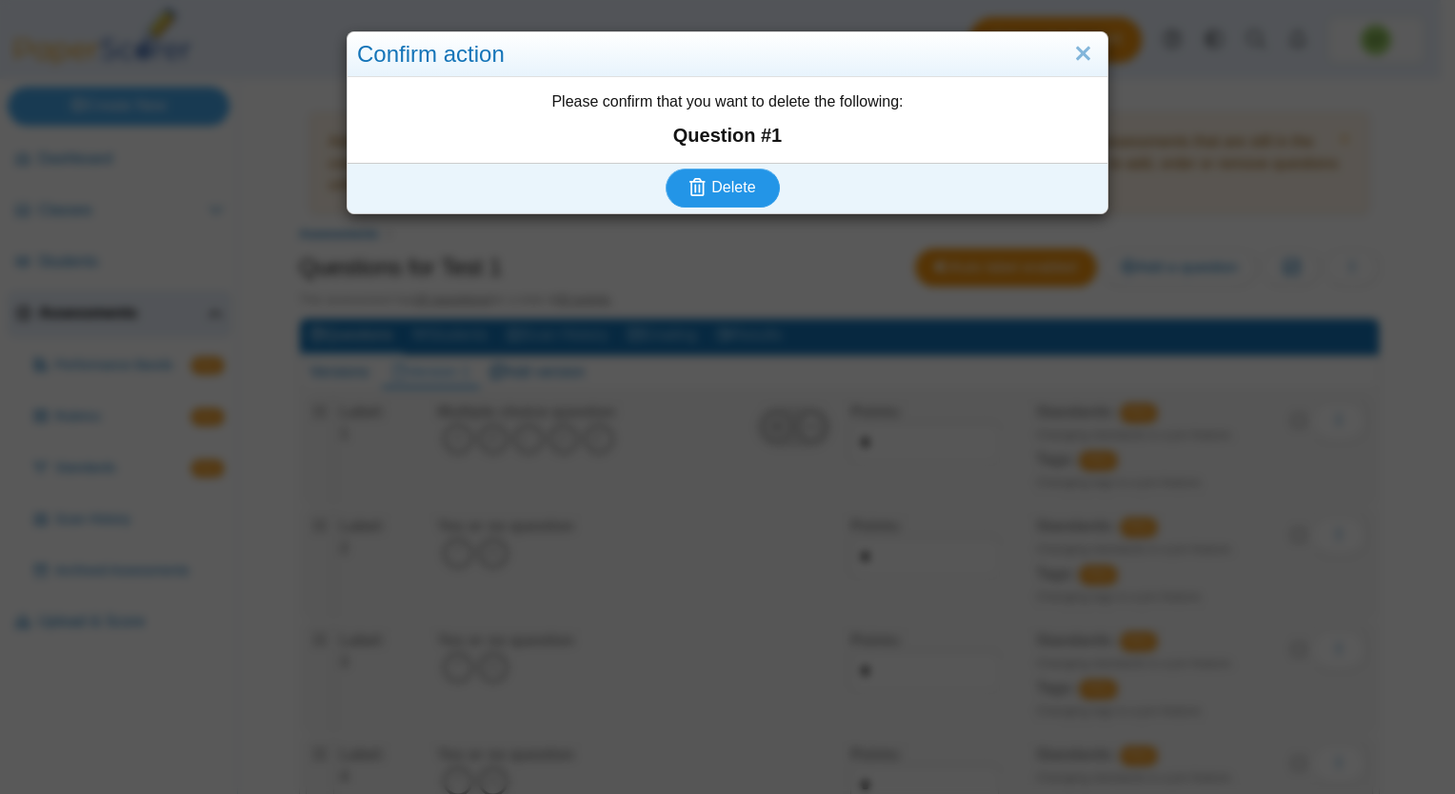
click at [735, 187] on span "Delete" at bounding box center [733, 187] width 44 height 16
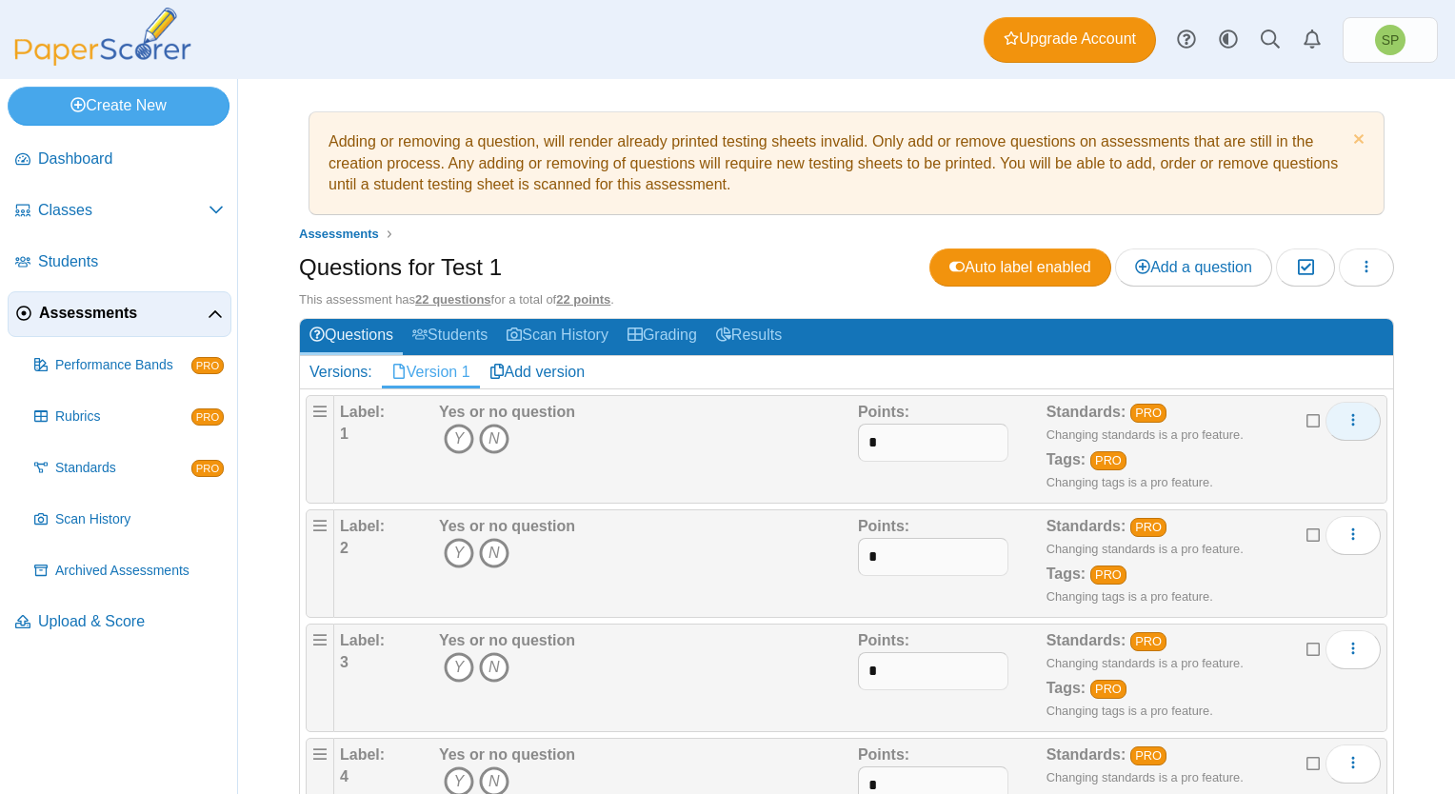
click at [1346, 415] on icon "More options" at bounding box center [1353, 419] width 15 height 15
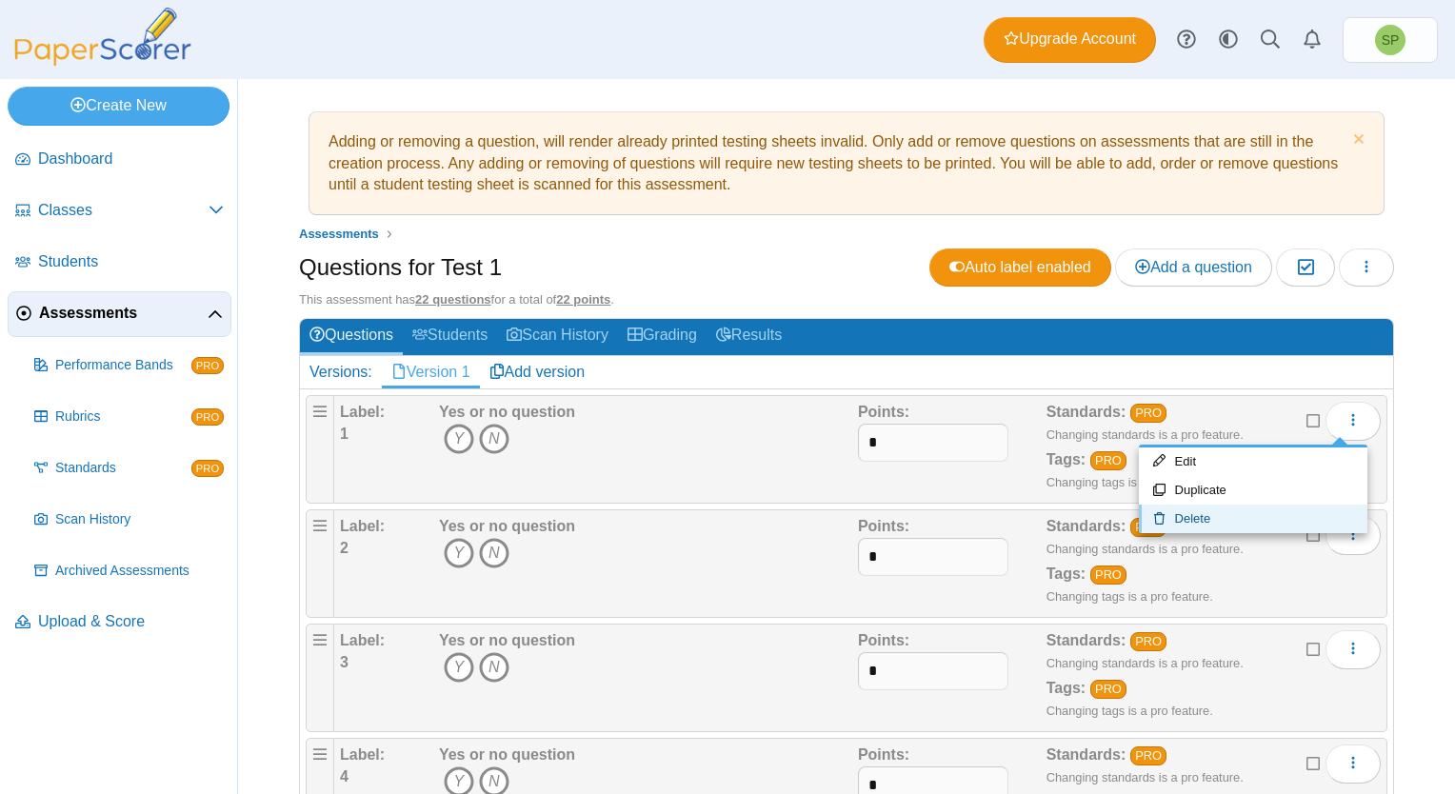
click at [1238, 517] on link "Delete" at bounding box center [1253, 519] width 229 height 29
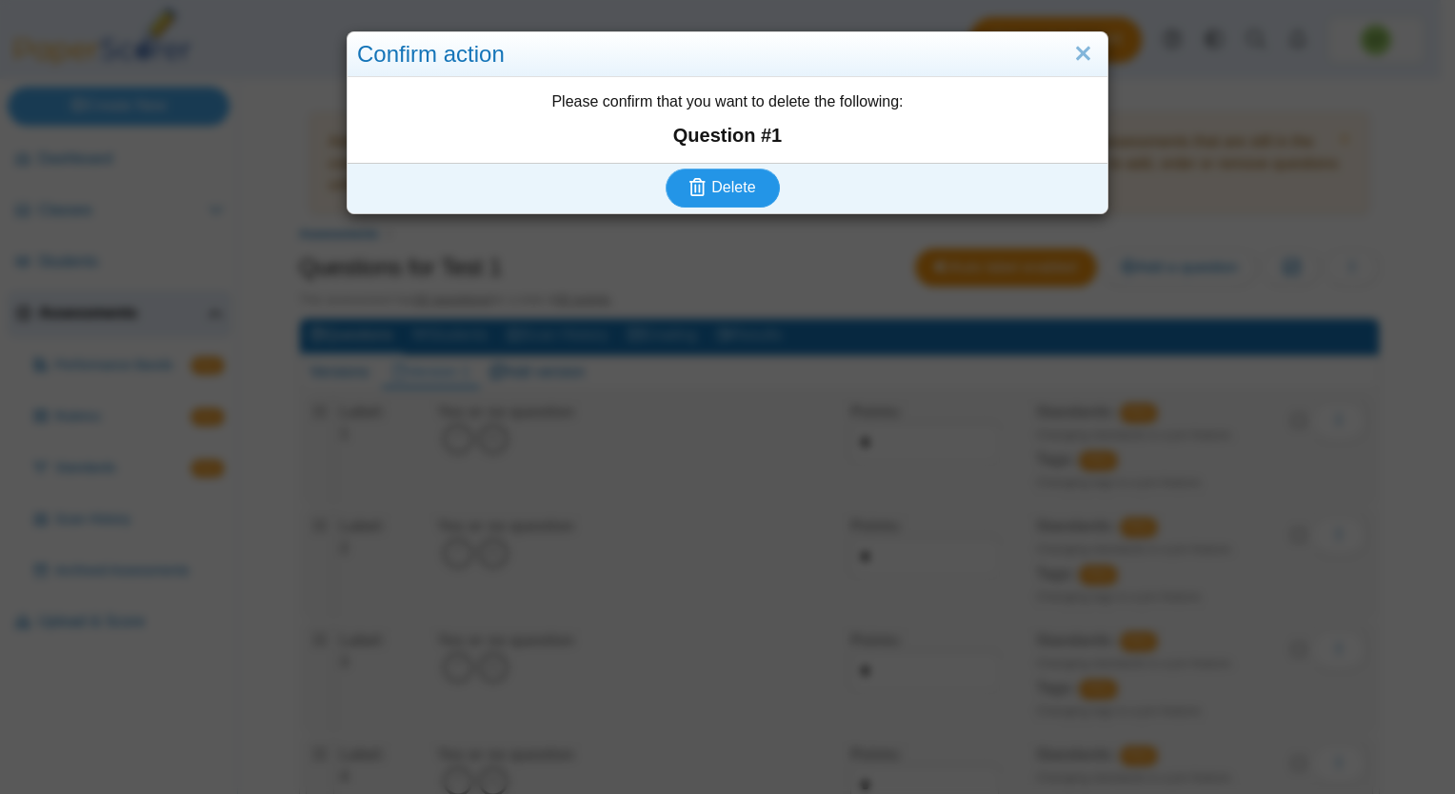
click at [728, 190] on span "Delete" at bounding box center [733, 187] width 44 height 16
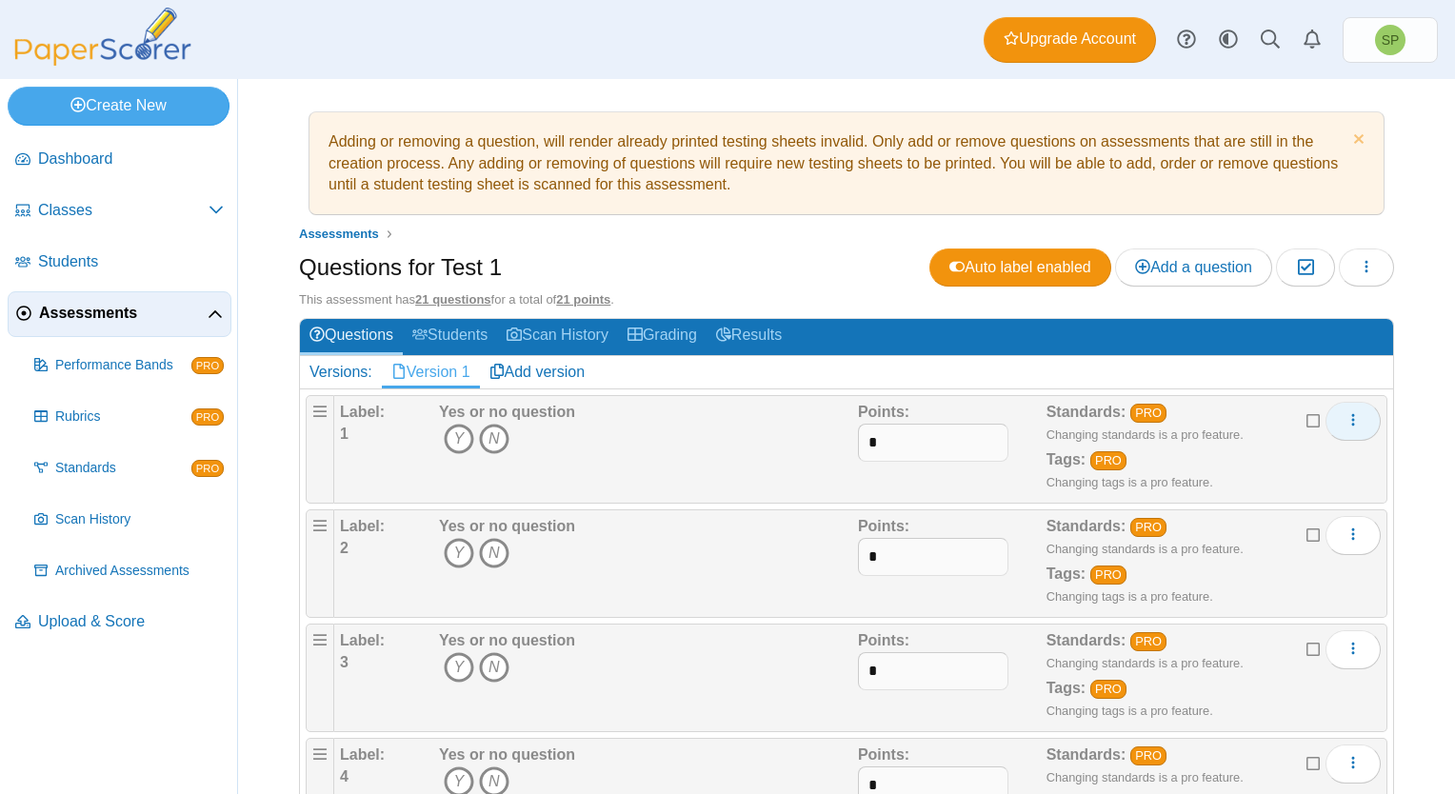
click at [1346, 415] on icon "More options" at bounding box center [1353, 419] width 15 height 15
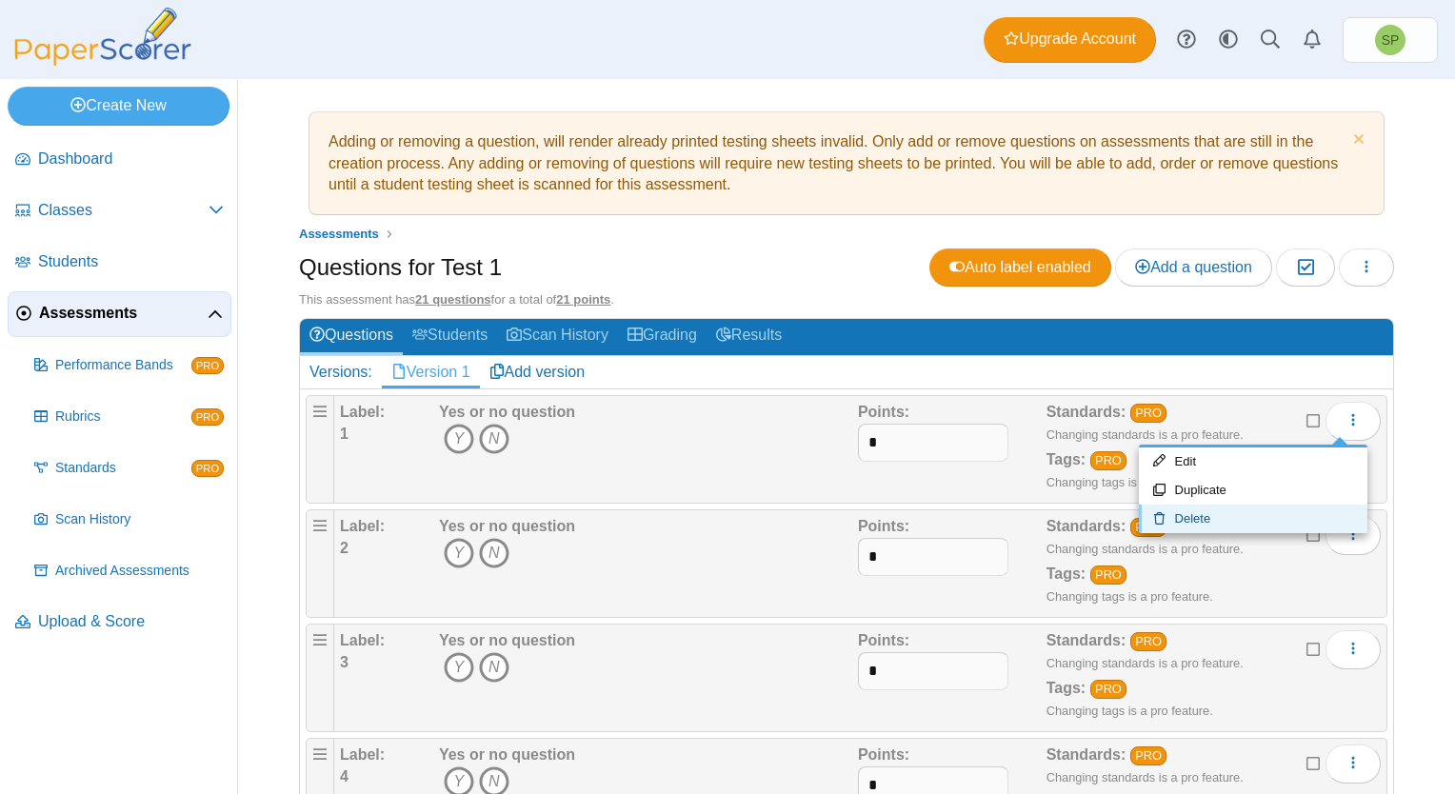
click at [1219, 520] on link "Delete" at bounding box center [1253, 519] width 229 height 29
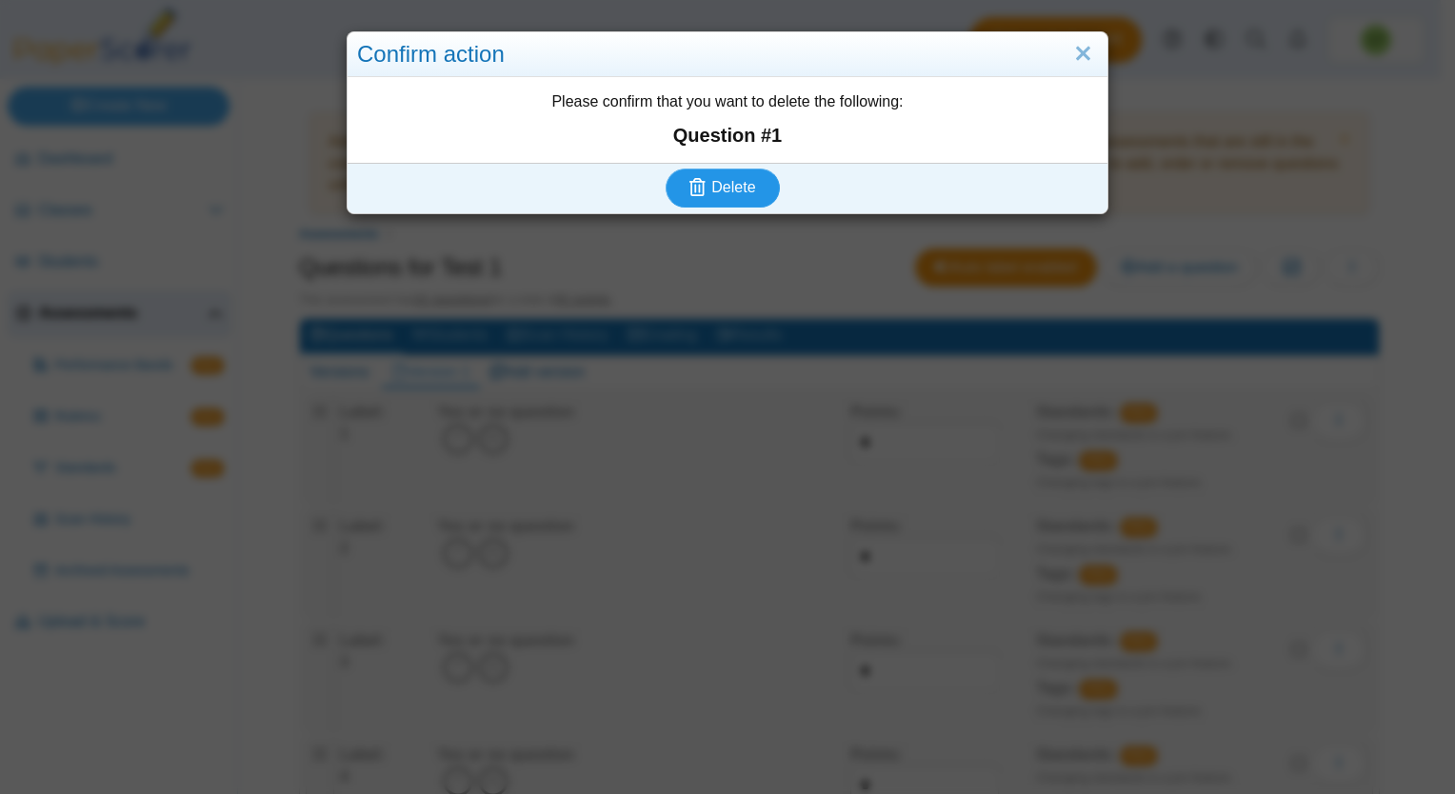
click at [736, 197] on button "Delete" at bounding box center [723, 188] width 114 height 38
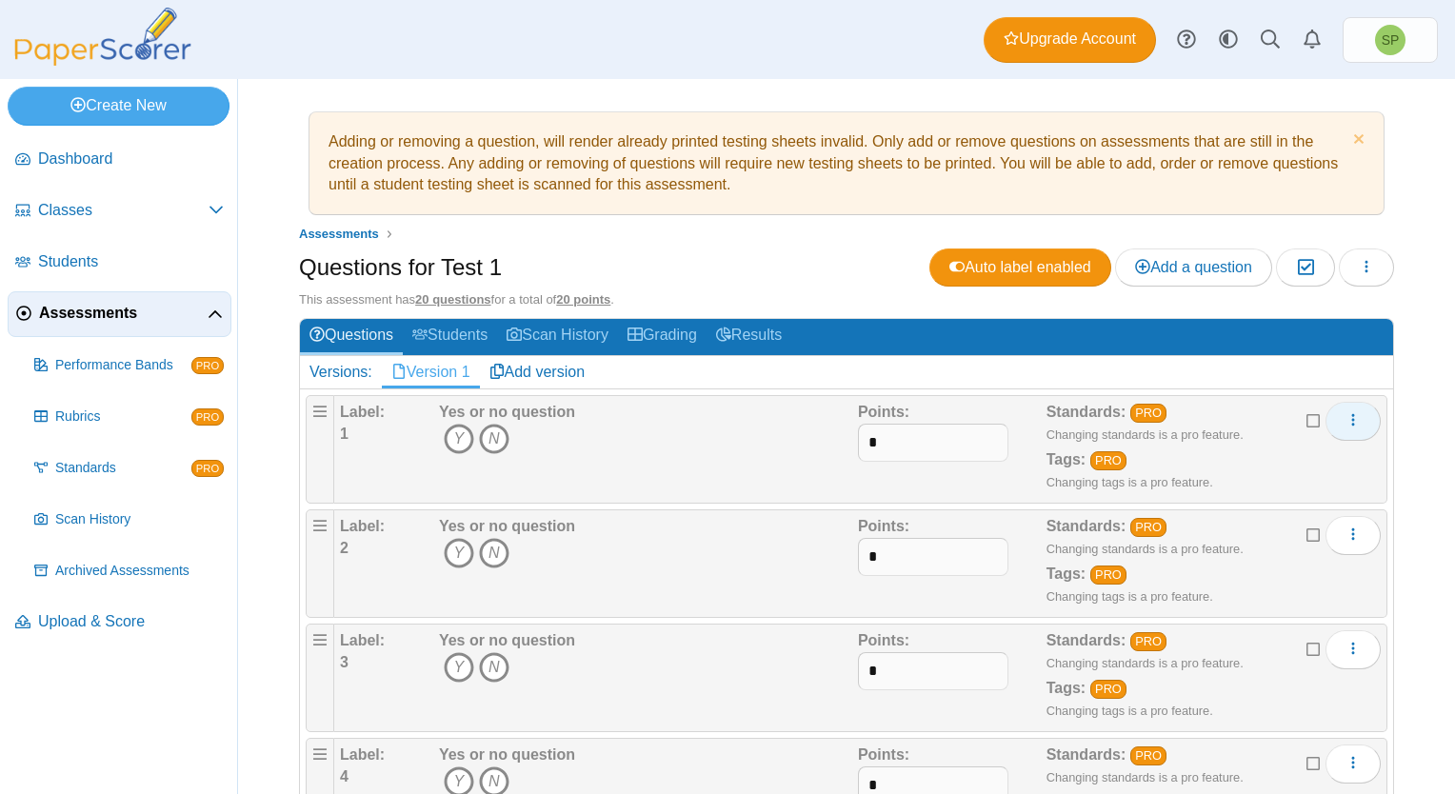
click at [1352, 416] on use "More options" at bounding box center [1353, 420] width 3 height 12
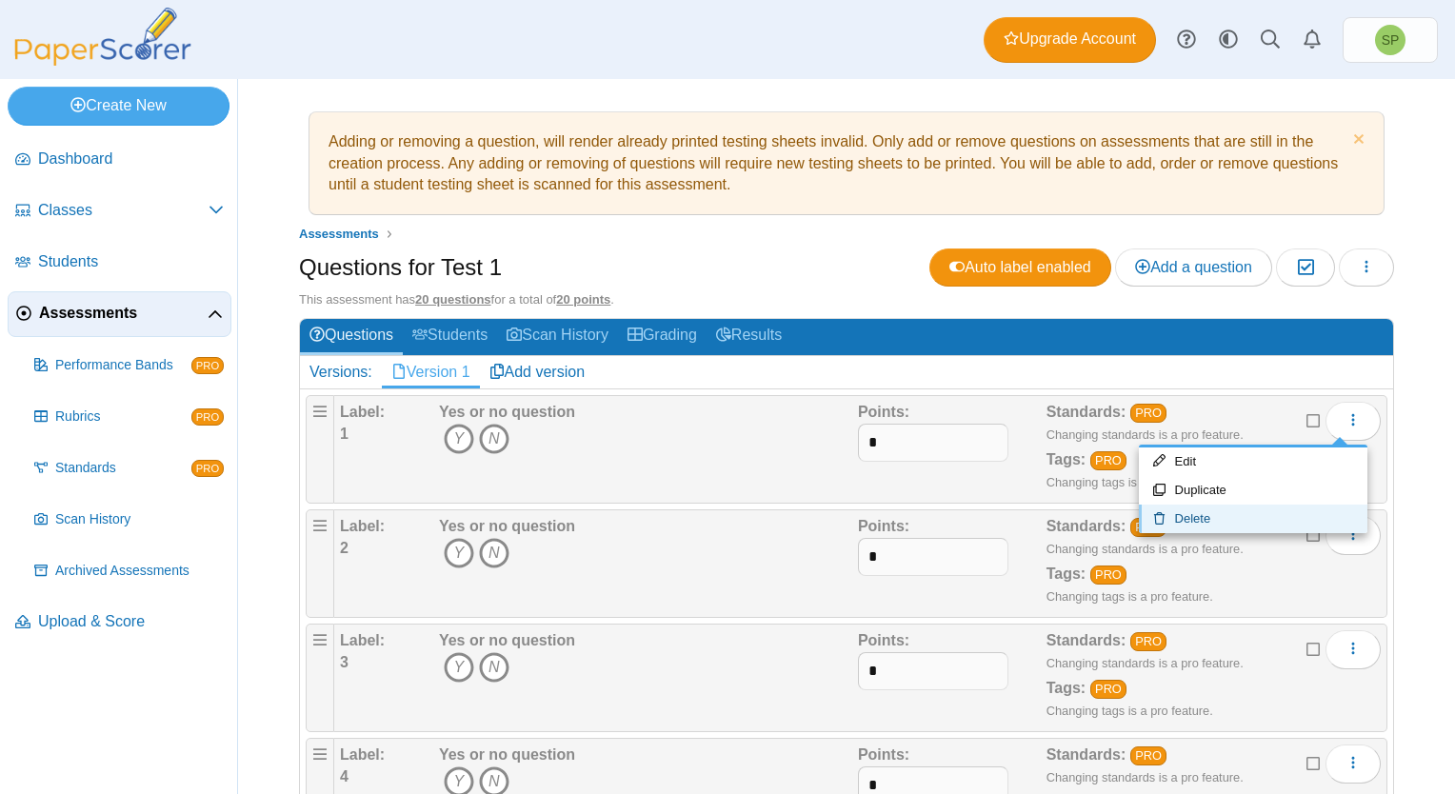
click at [1249, 517] on link "Delete" at bounding box center [1253, 519] width 229 height 29
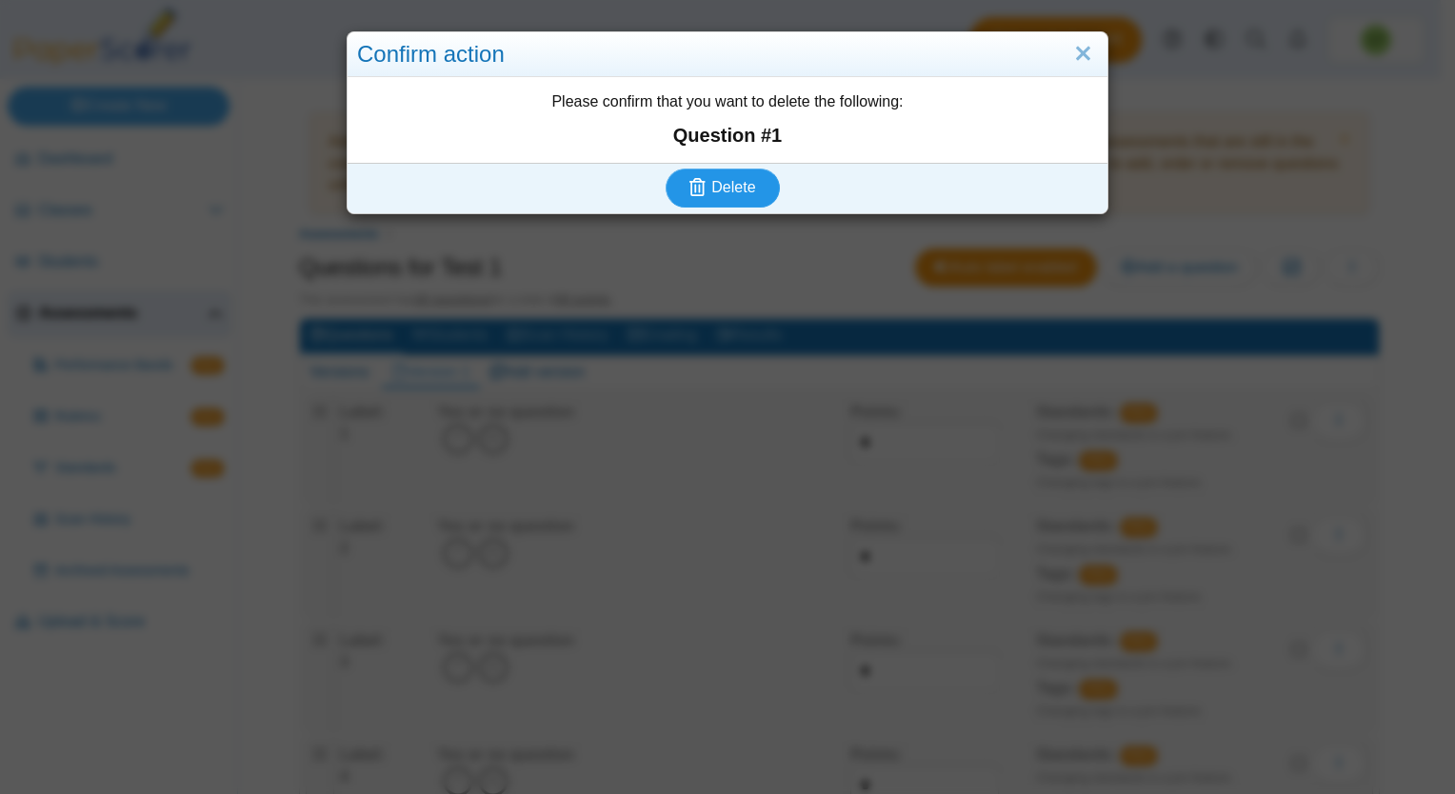
click at [703, 200] on button "Delete" at bounding box center [723, 188] width 114 height 38
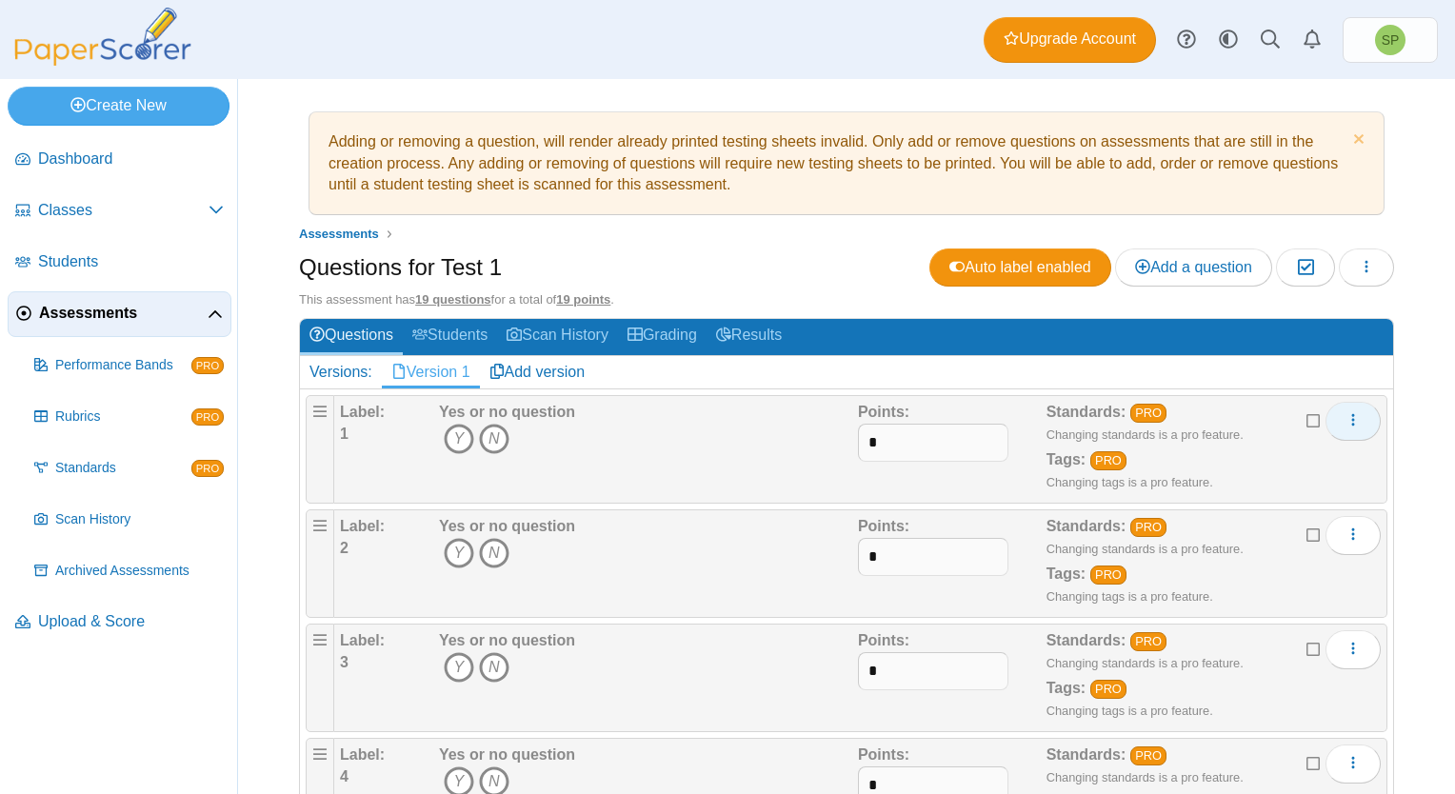
click at [1326, 417] on button "More options" at bounding box center [1353, 421] width 55 height 38
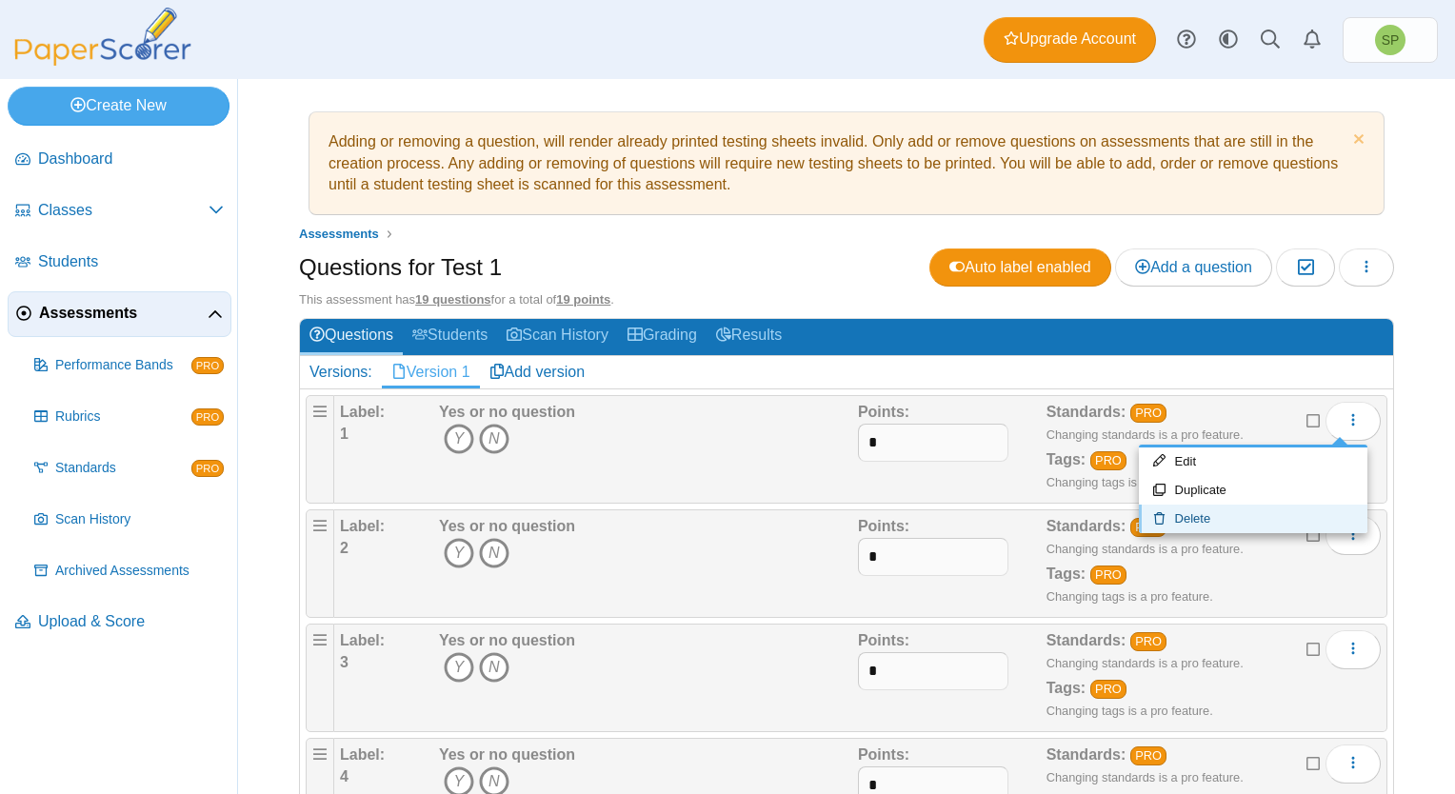
click at [1238, 519] on link "Delete" at bounding box center [1253, 519] width 229 height 29
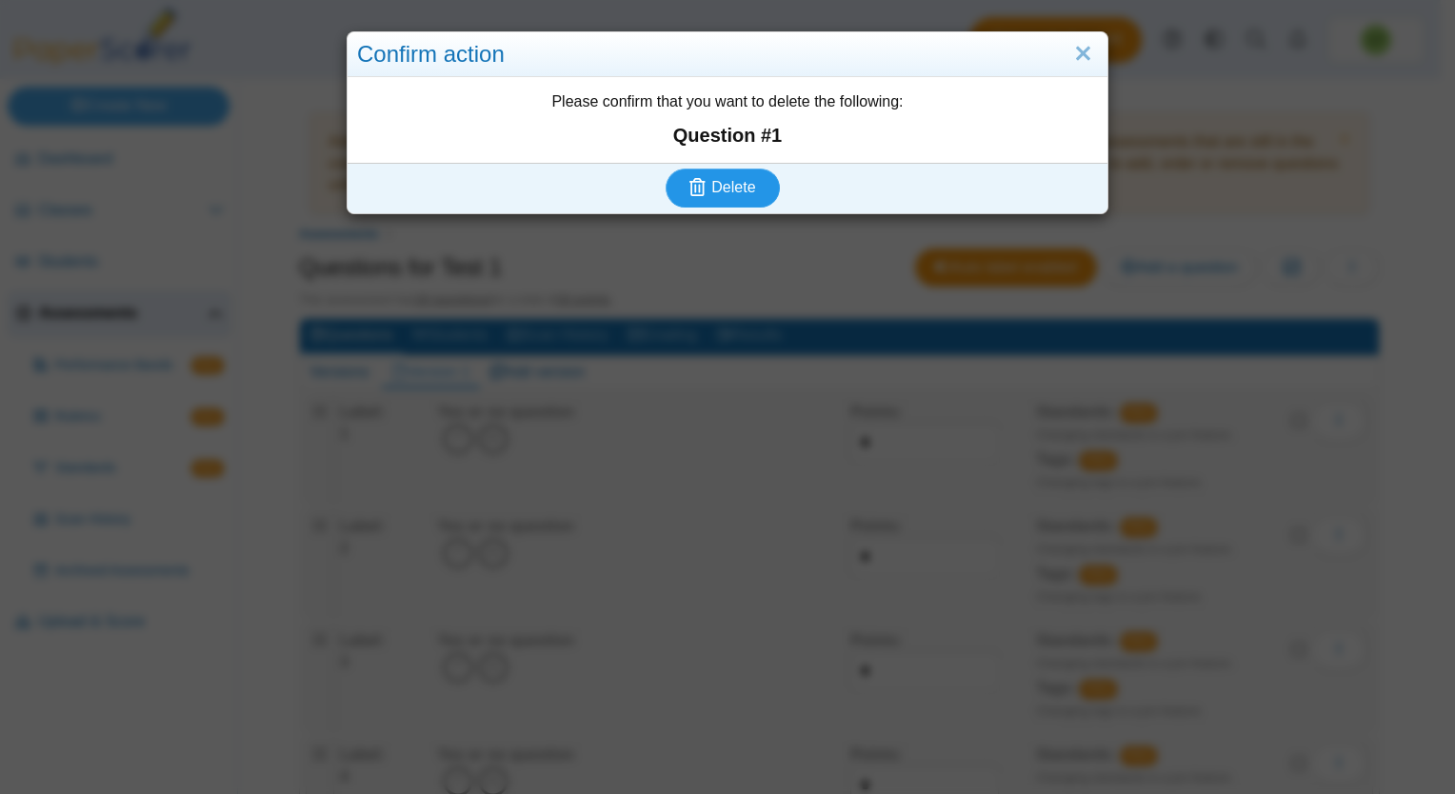
click at [718, 188] on span "Delete" at bounding box center [733, 187] width 44 height 16
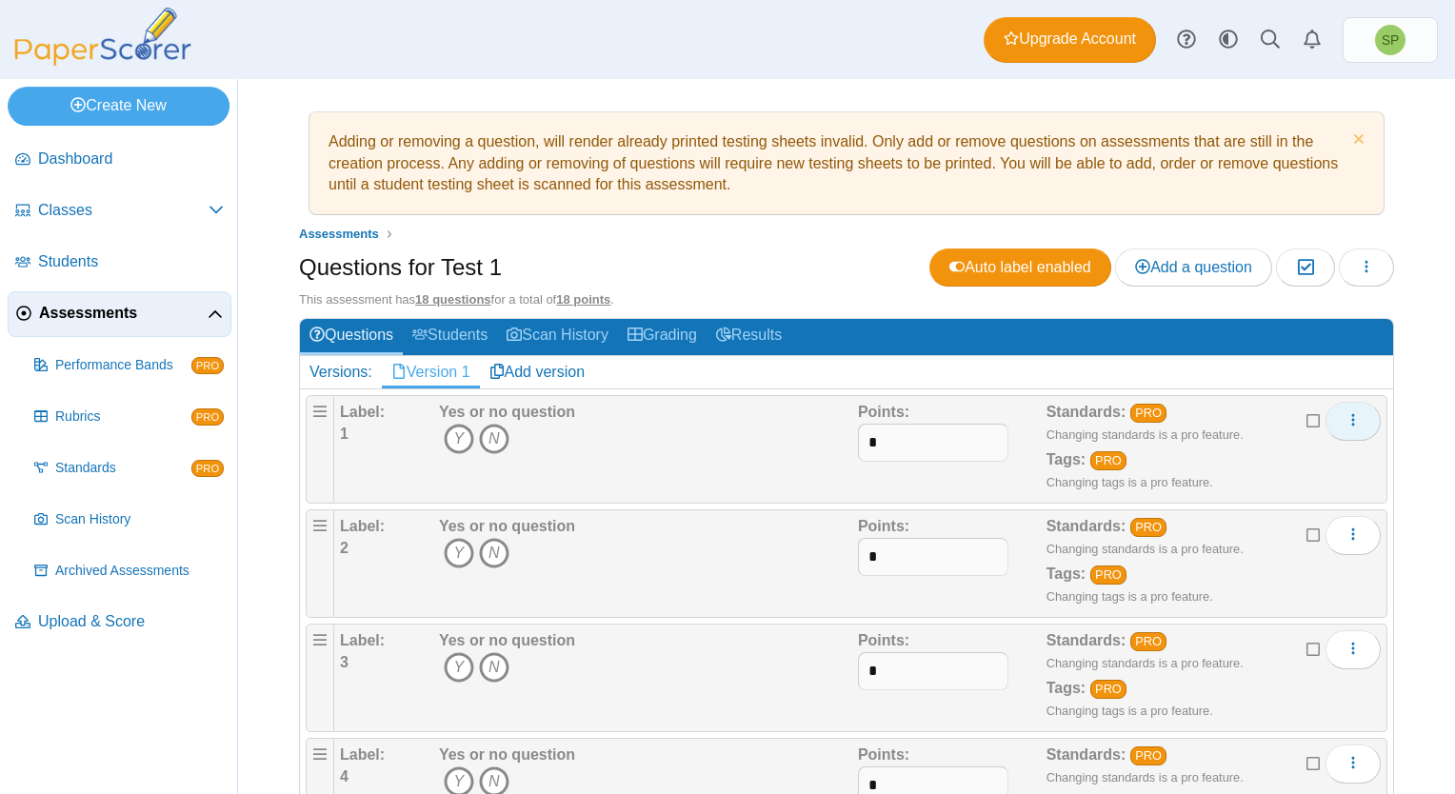
click at [1346, 415] on icon "More options" at bounding box center [1353, 419] width 15 height 15
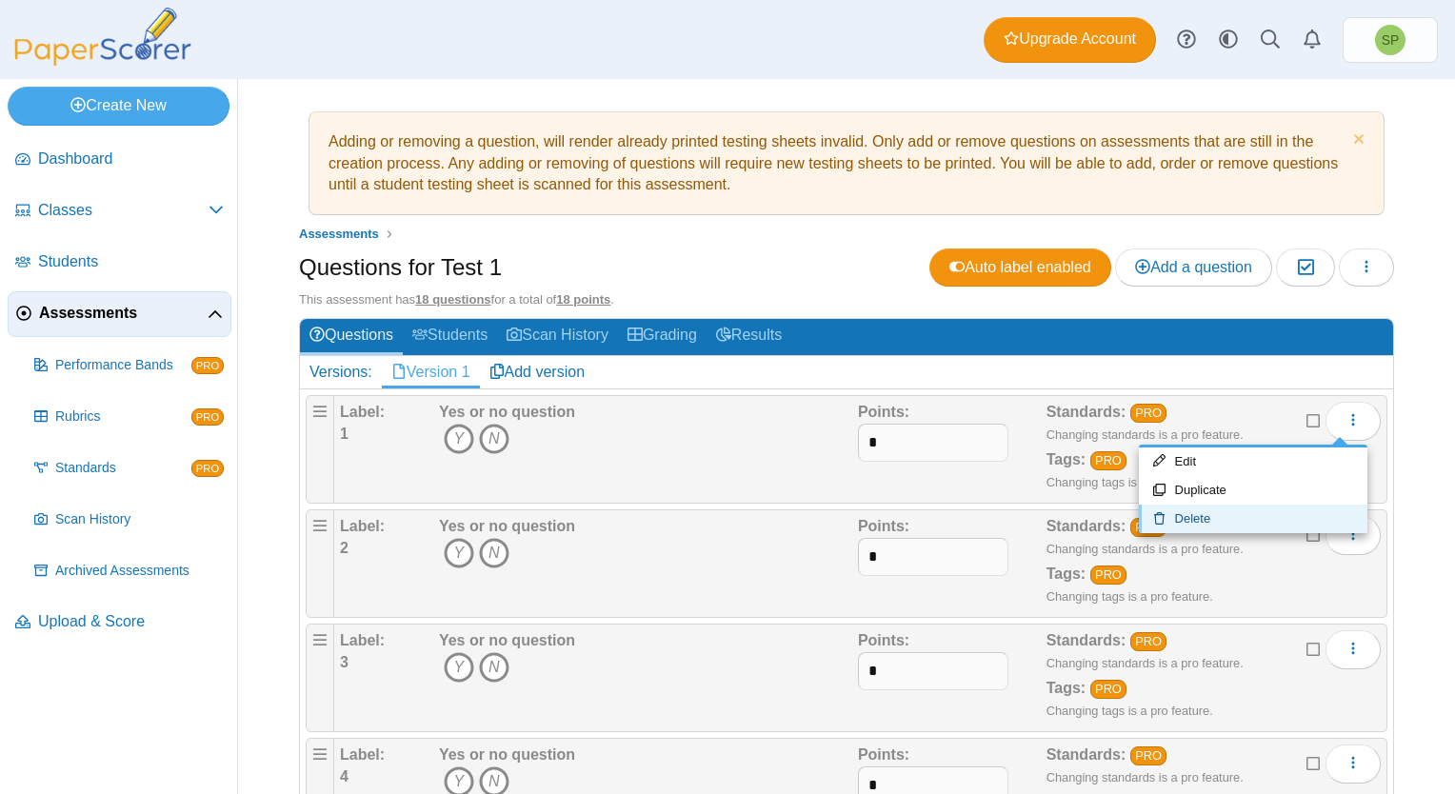
click at [1219, 512] on link "Delete" at bounding box center [1253, 519] width 229 height 29
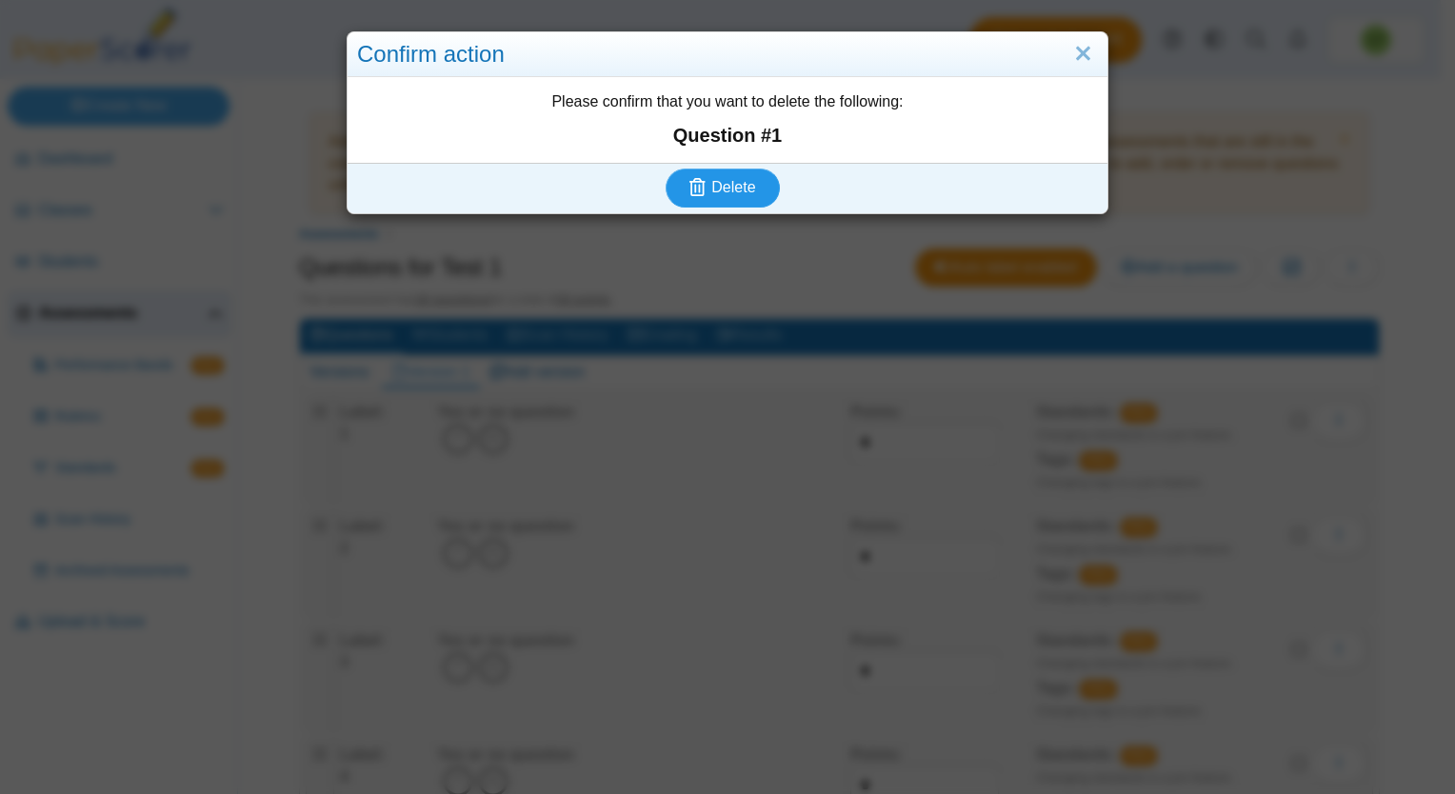
click at [717, 177] on button "Delete" at bounding box center [723, 188] width 114 height 38
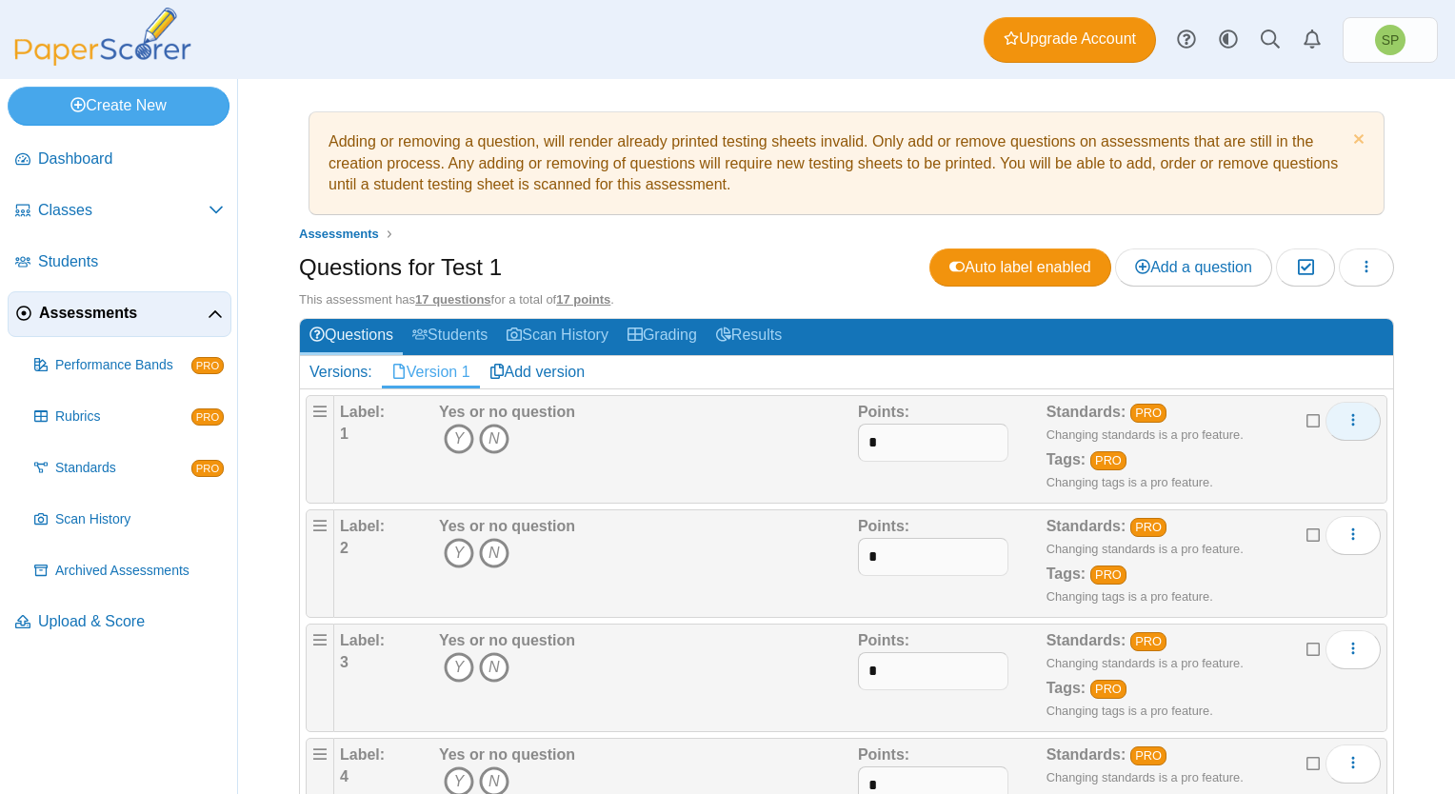
click at [1346, 418] on icon "More options" at bounding box center [1353, 419] width 15 height 15
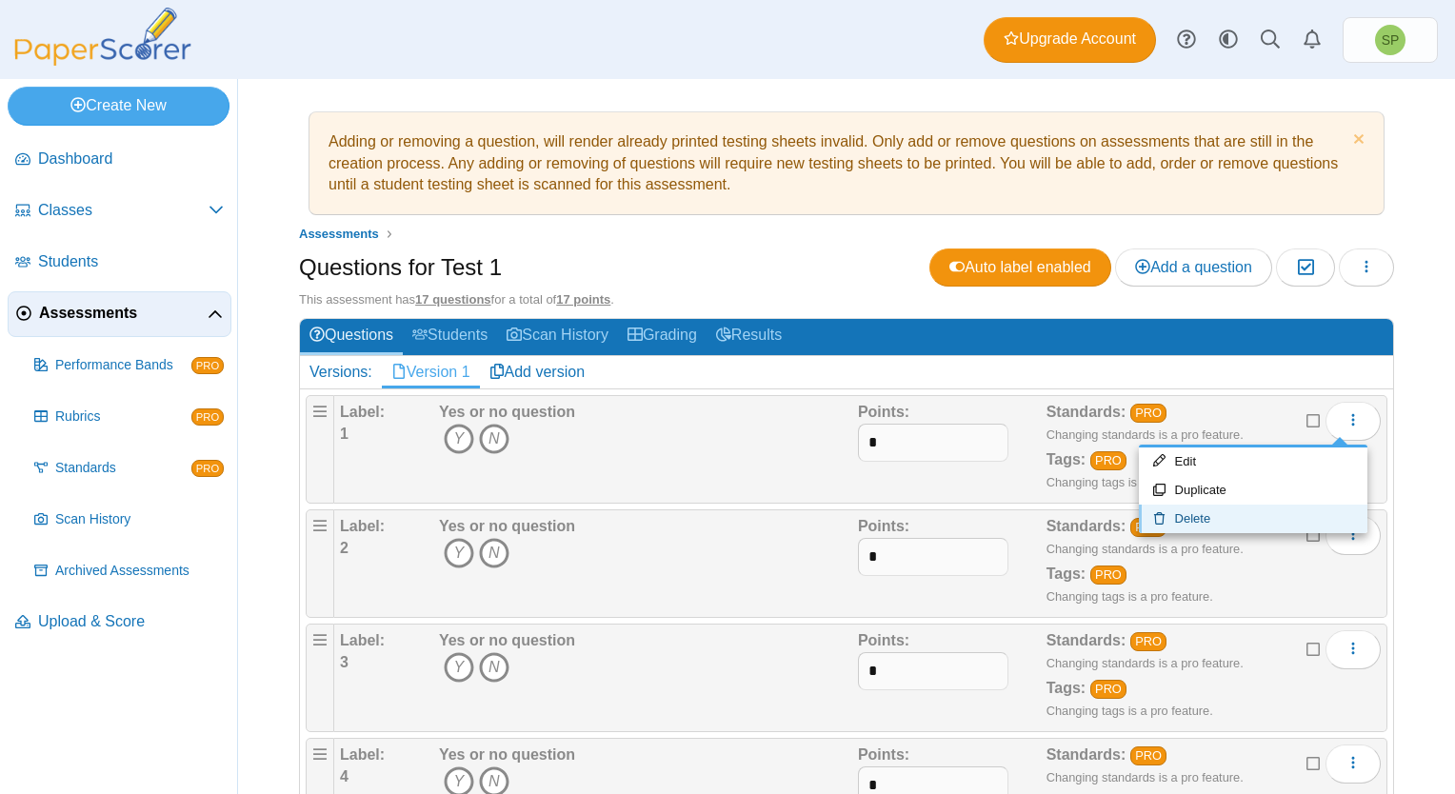
click at [1238, 511] on link "Delete" at bounding box center [1253, 519] width 229 height 29
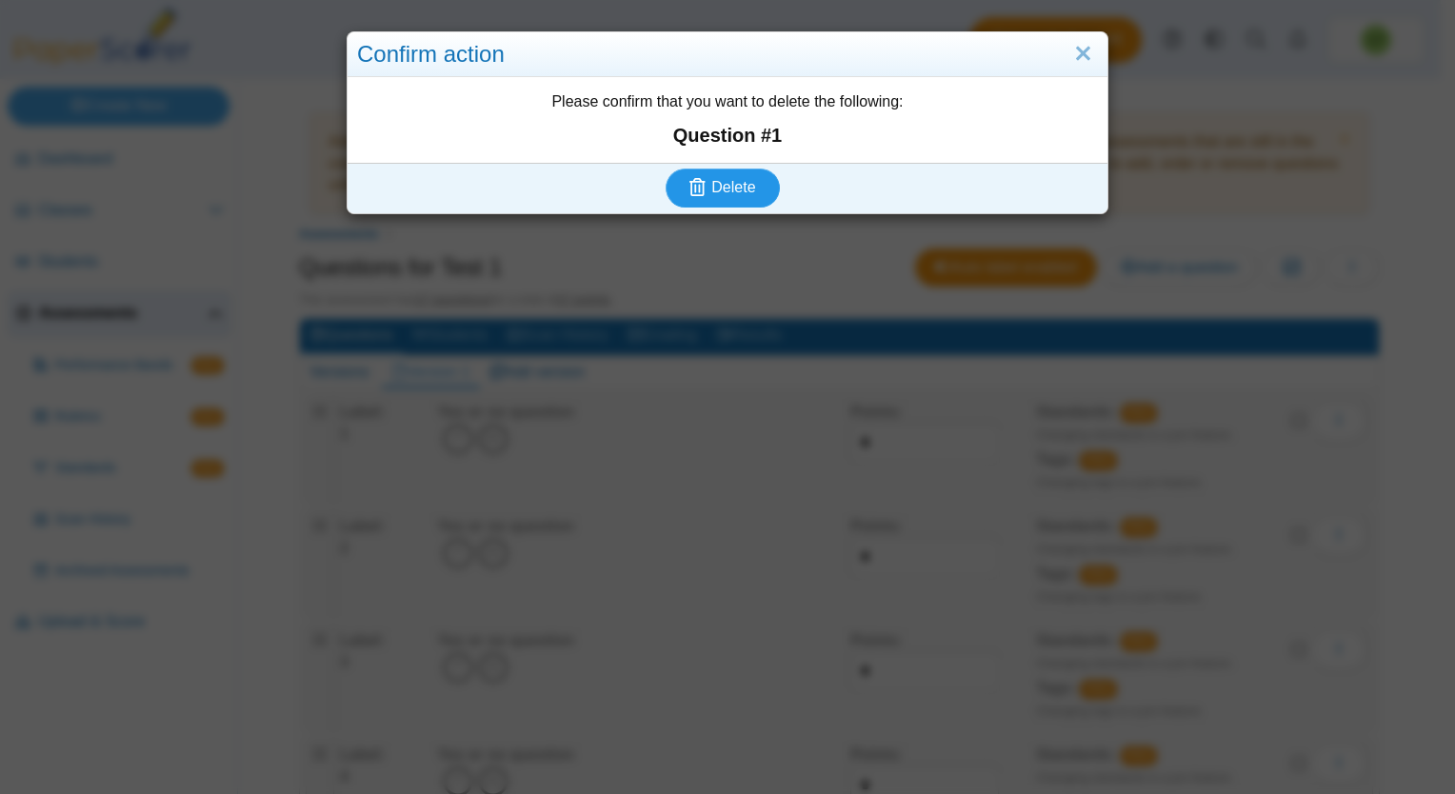
click at [747, 187] on span "Delete" at bounding box center [733, 187] width 44 height 16
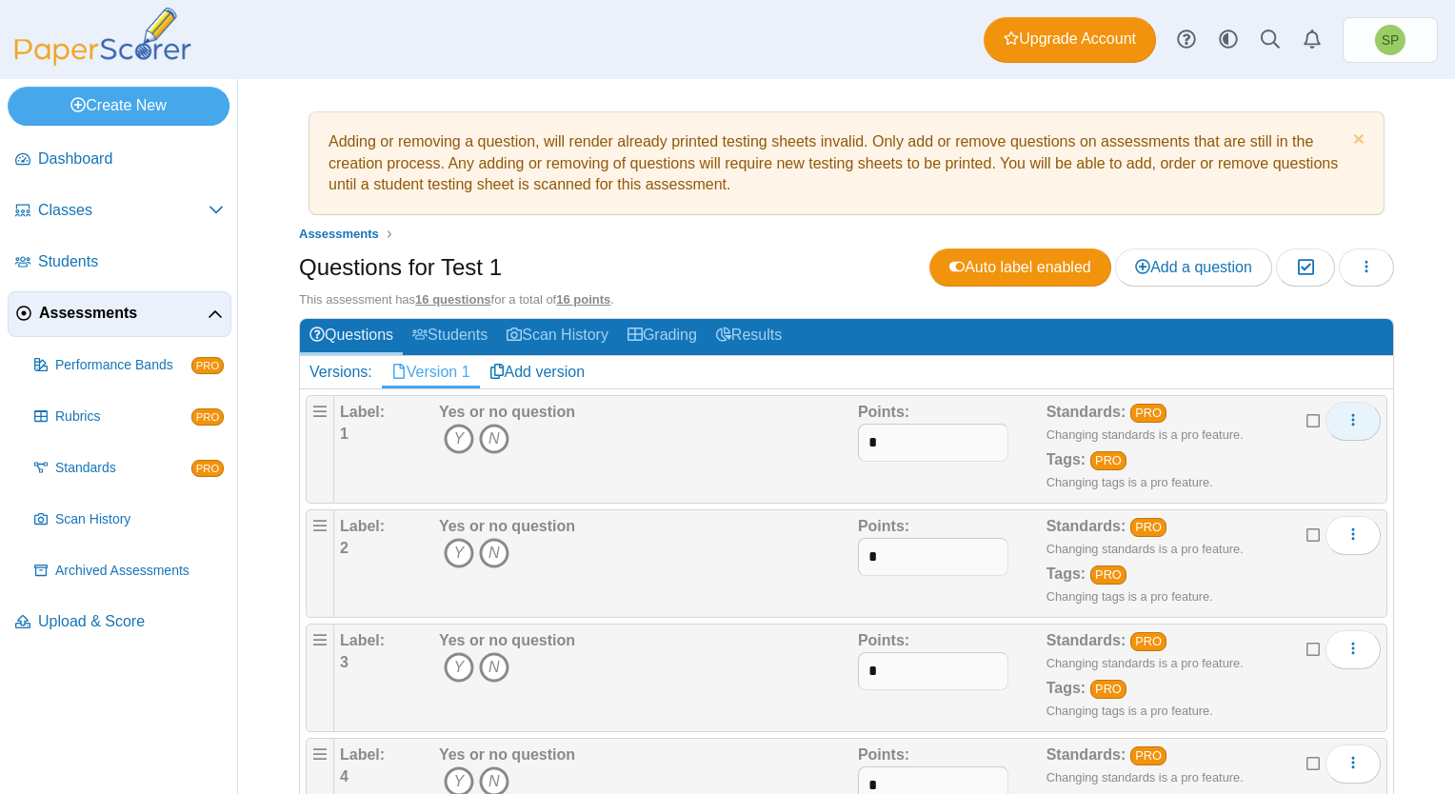
click at [1346, 416] on icon "More options" at bounding box center [1353, 419] width 15 height 15
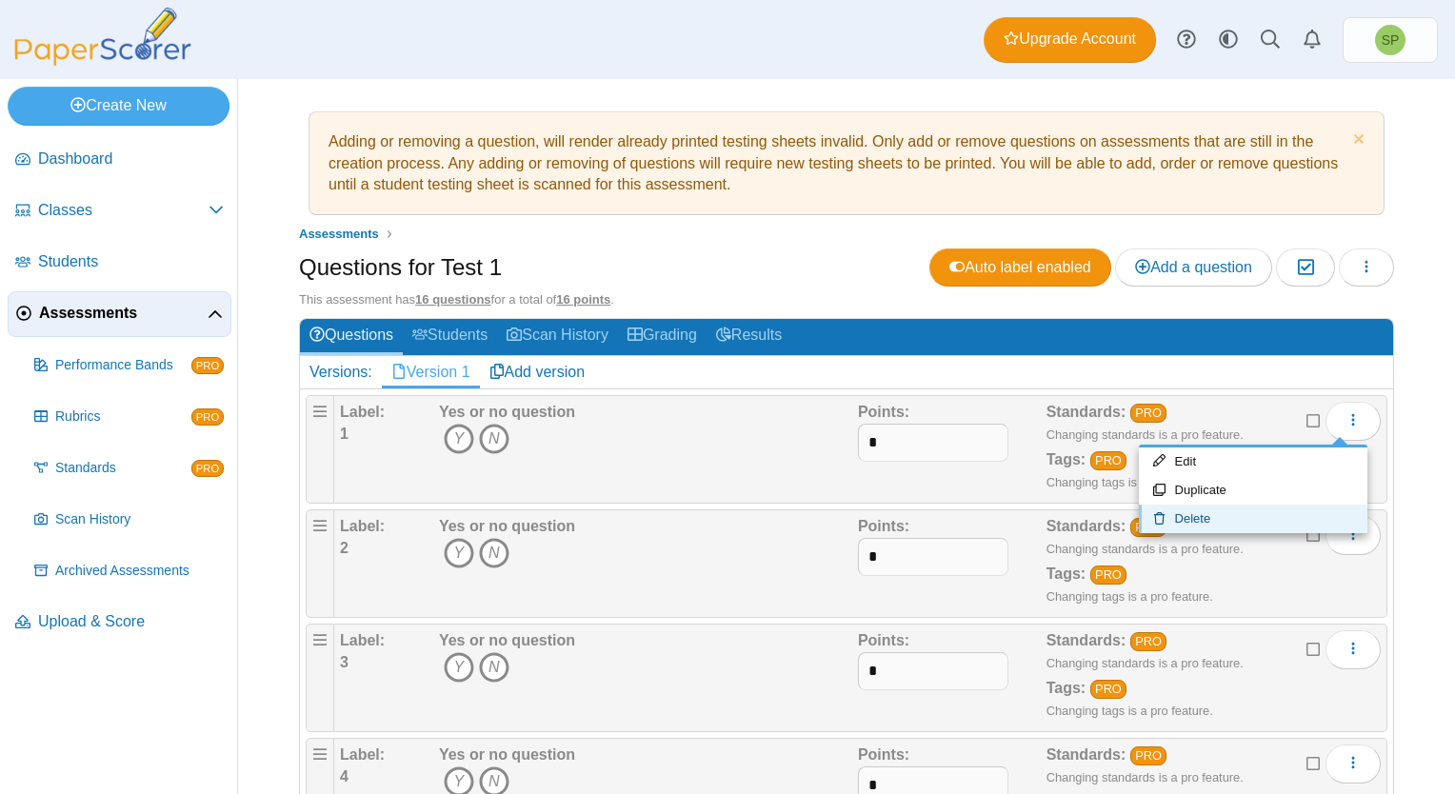
click at [1235, 521] on link "Delete" at bounding box center [1253, 519] width 229 height 29
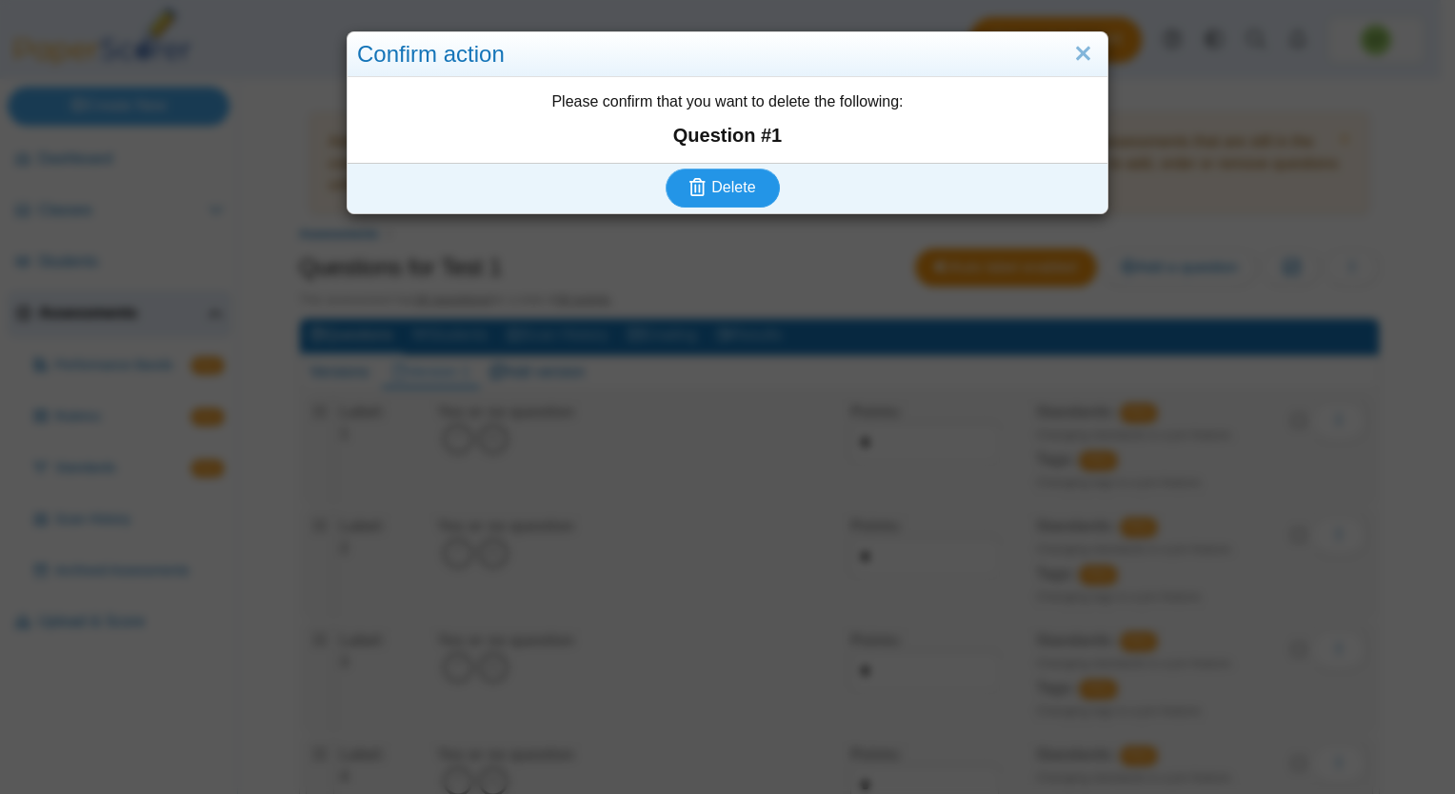
click at [737, 181] on span "Delete" at bounding box center [733, 187] width 44 height 16
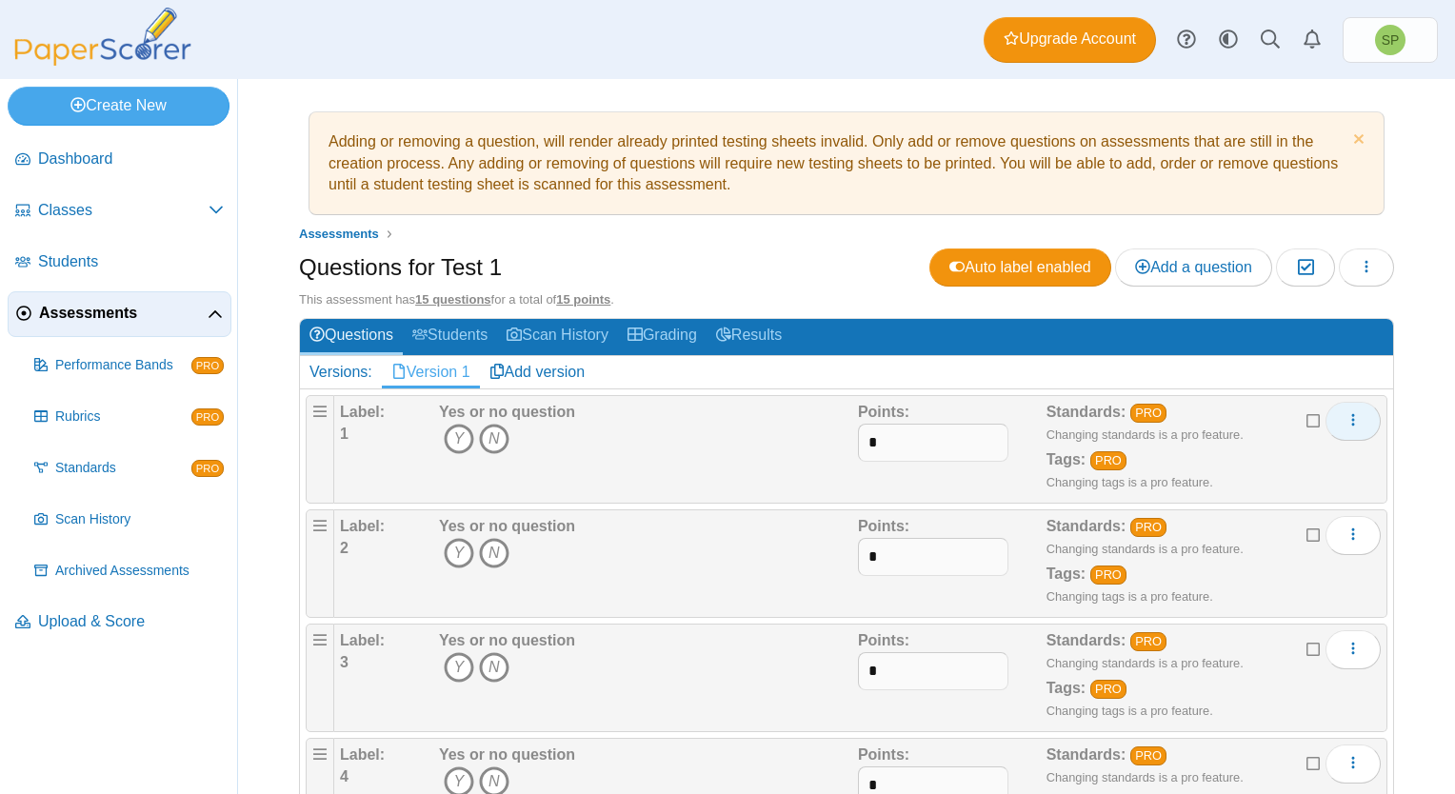
click at [1326, 419] on button "More options" at bounding box center [1353, 421] width 55 height 38
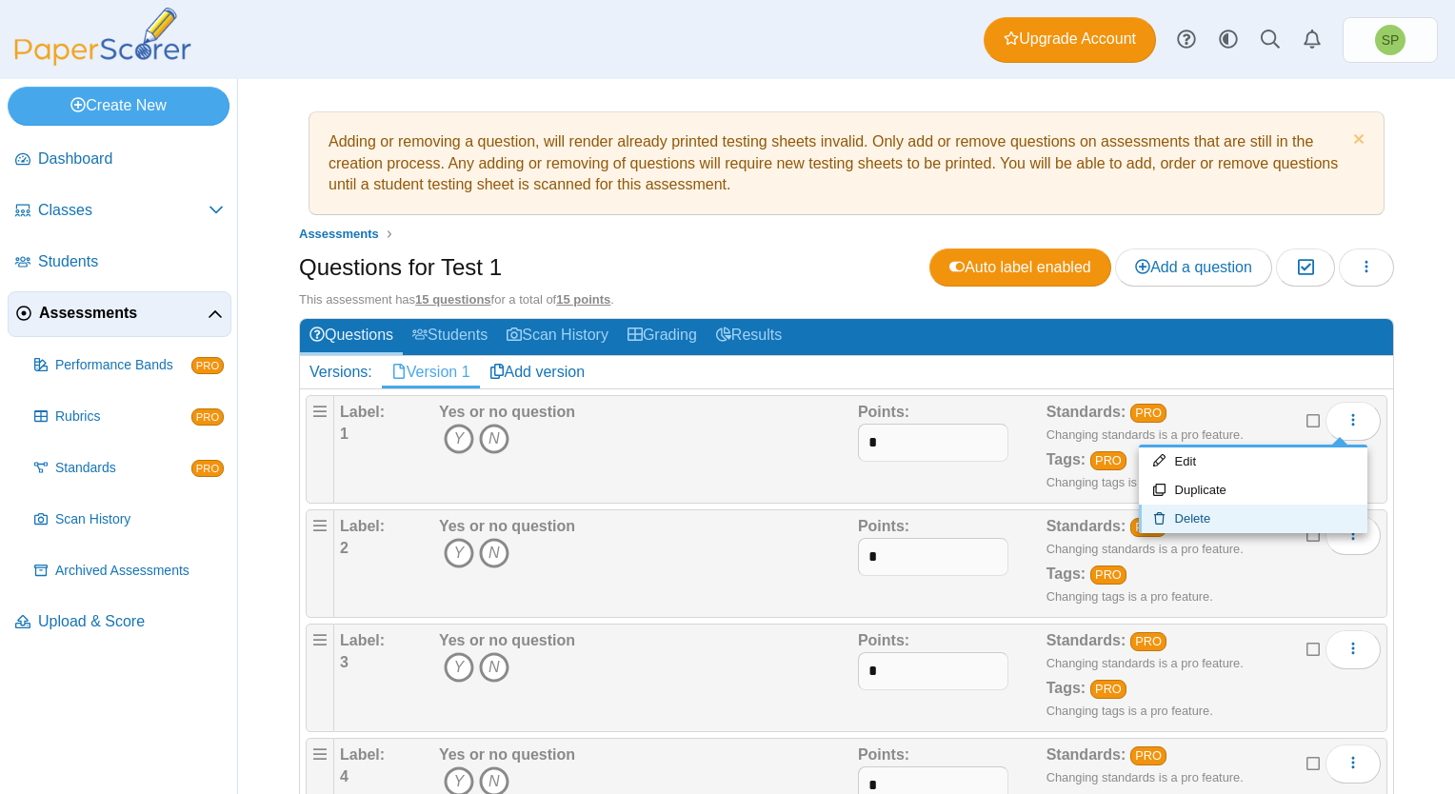
click at [1214, 520] on link "Delete" at bounding box center [1253, 519] width 229 height 29
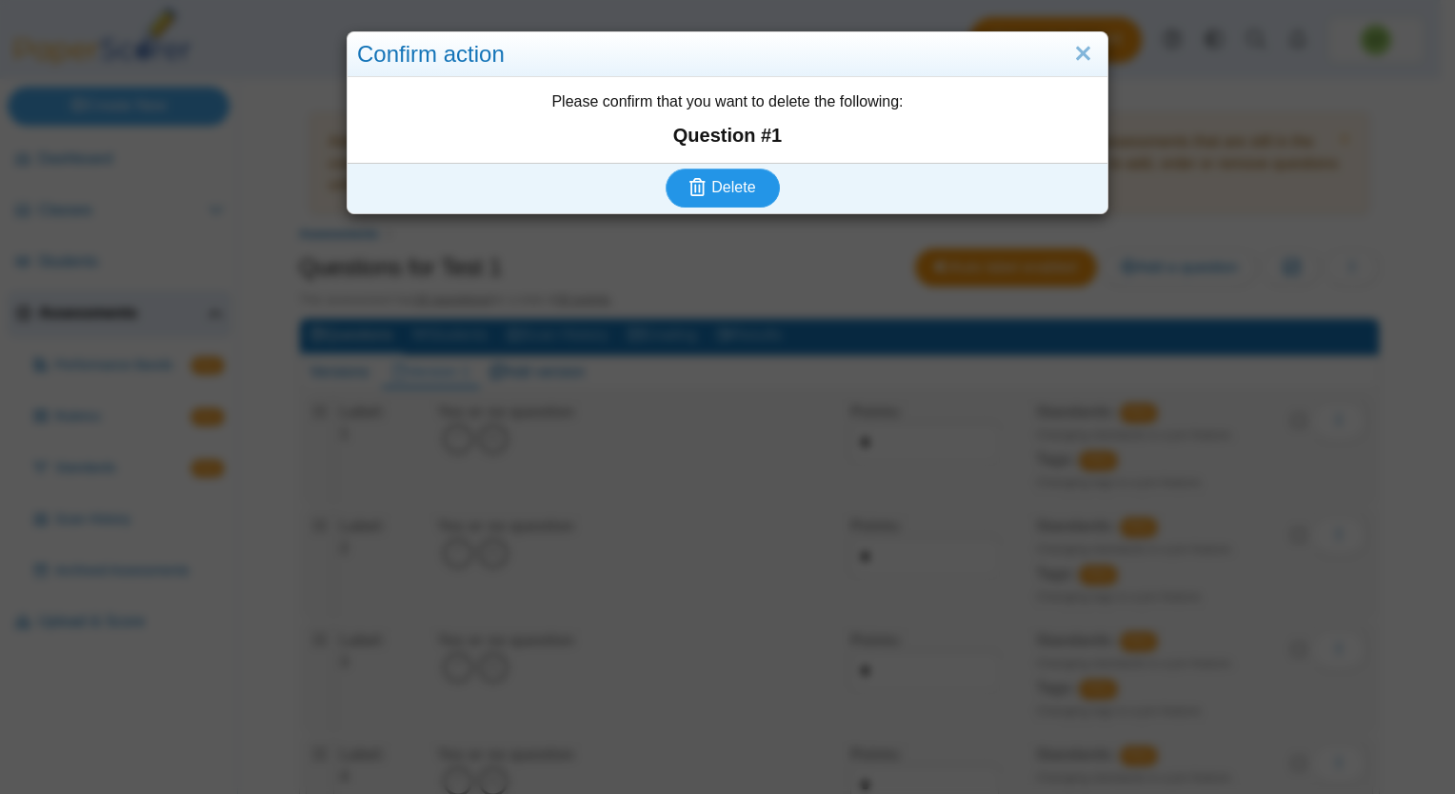
click at [726, 184] on span "Delete" at bounding box center [733, 187] width 44 height 16
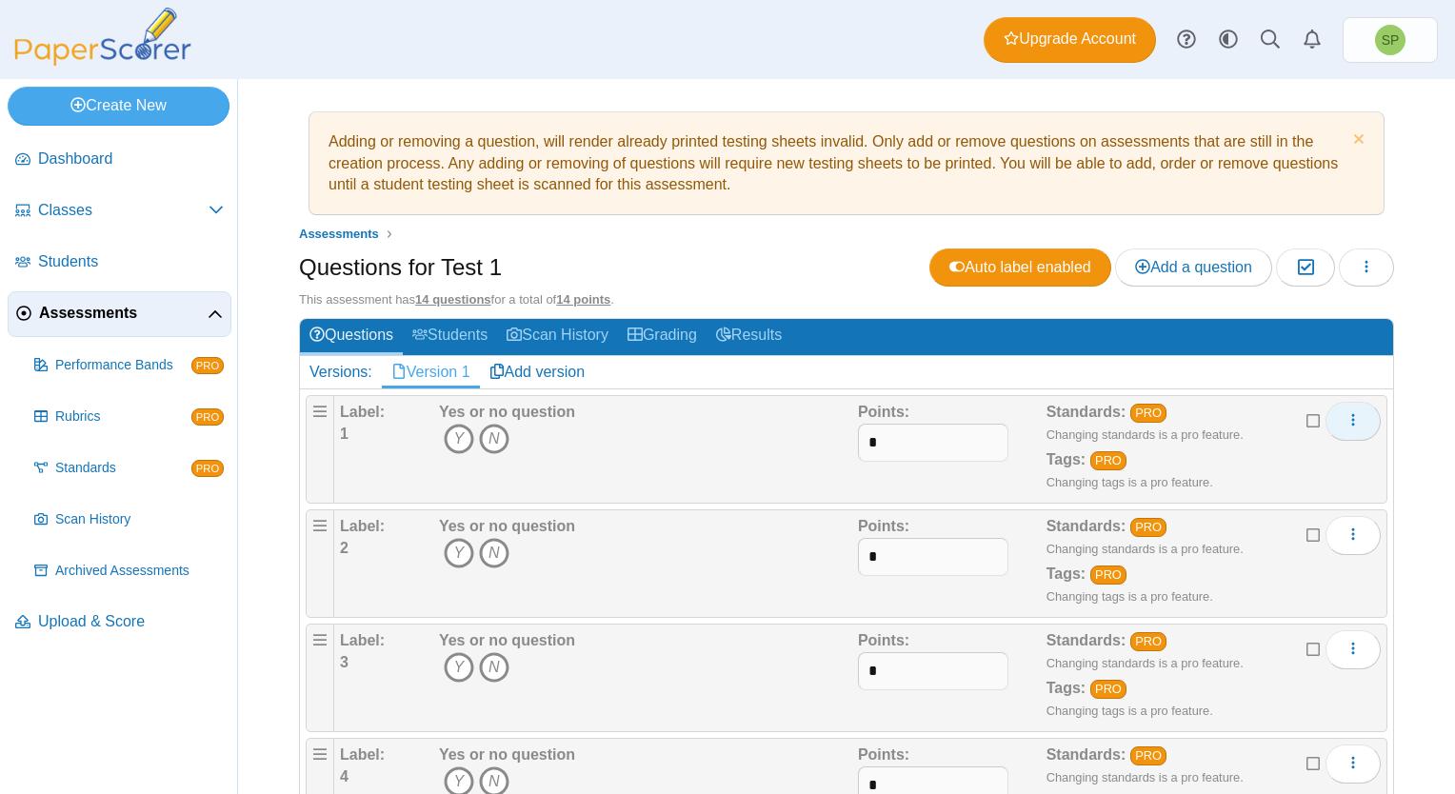
click at [1360, 418] on button "More options" at bounding box center [1353, 421] width 55 height 38
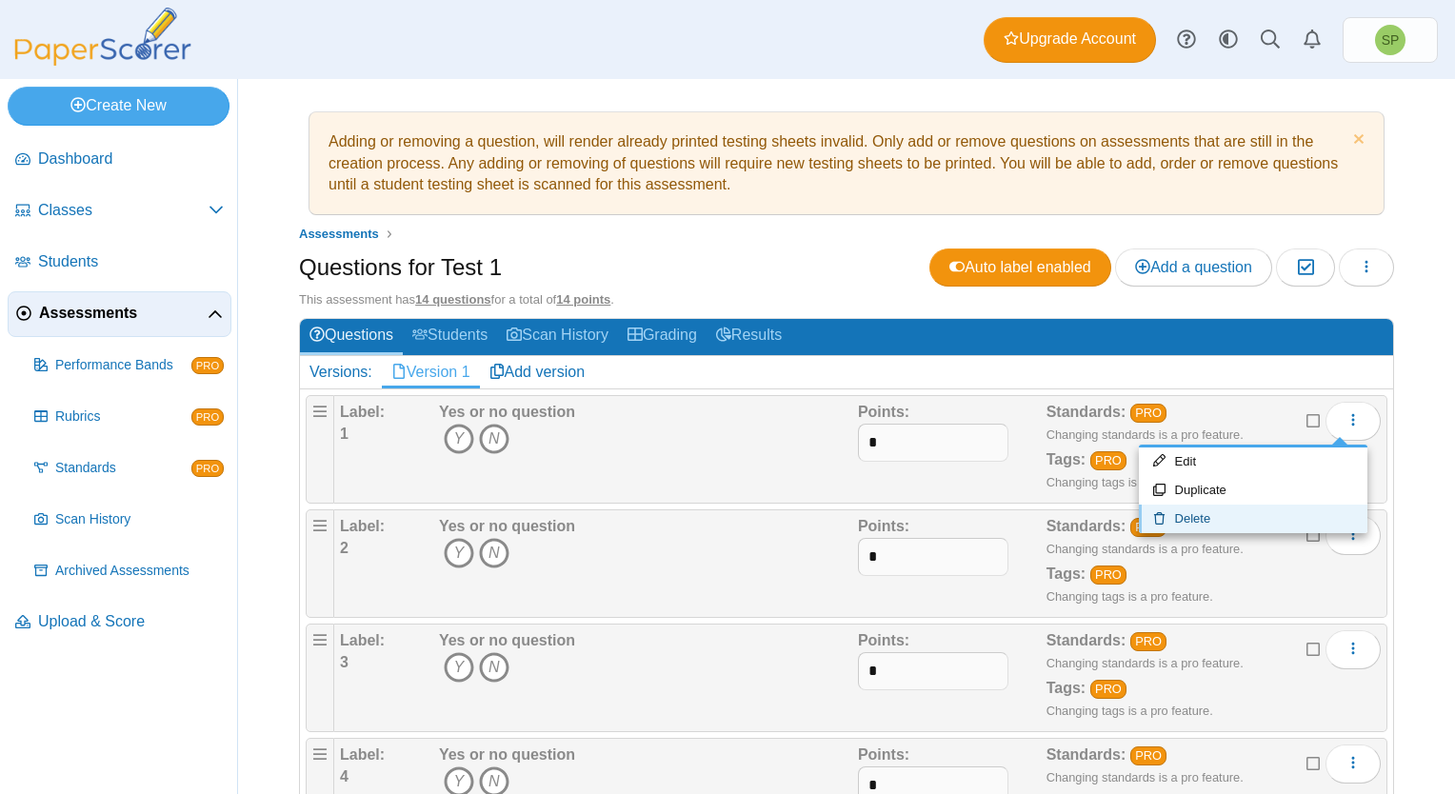
click at [1242, 515] on link "Delete" at bounding box center [1253, 519] width 229 height 29
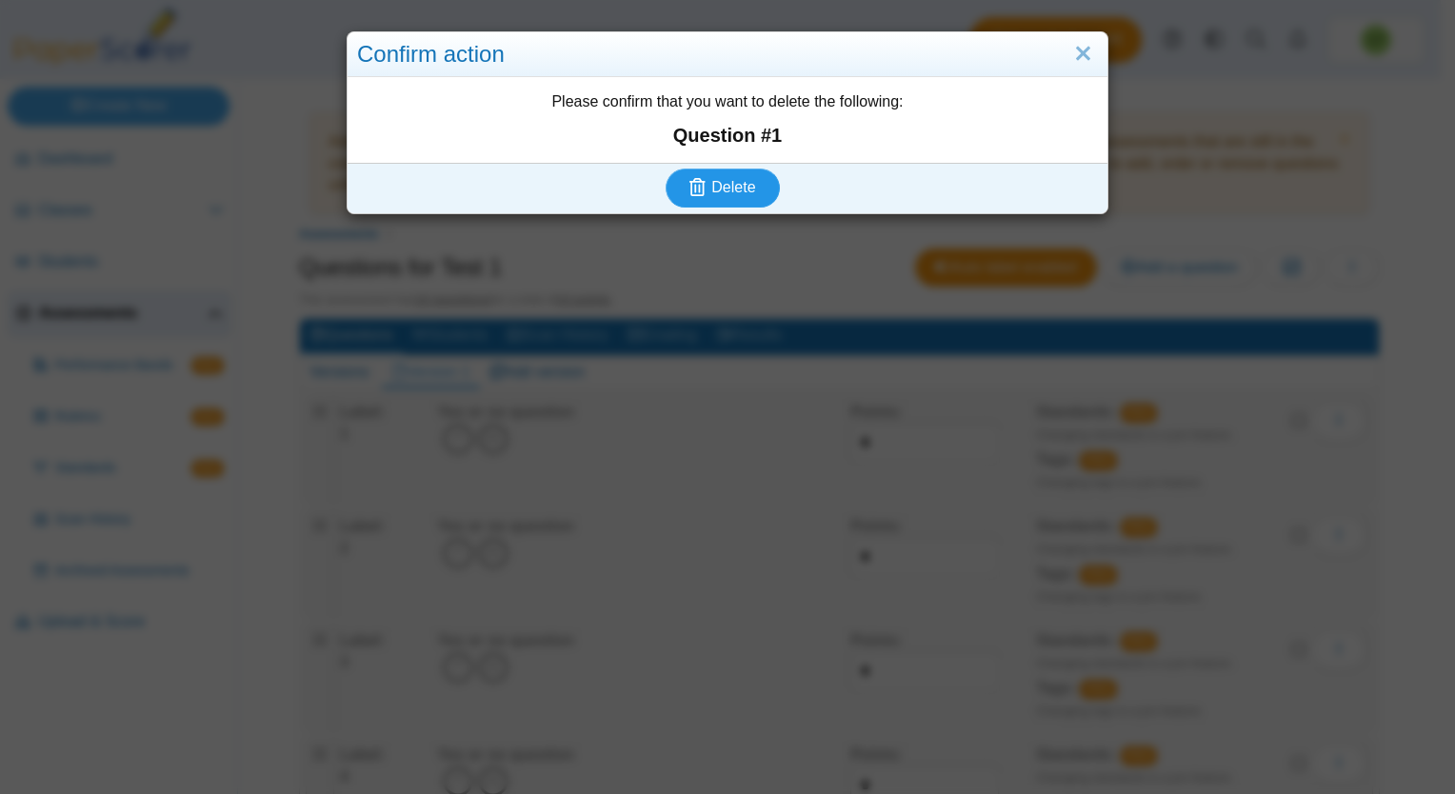
click at [731, 189] on span "Delete" at bounding box center [733, 187] width 44 height 16
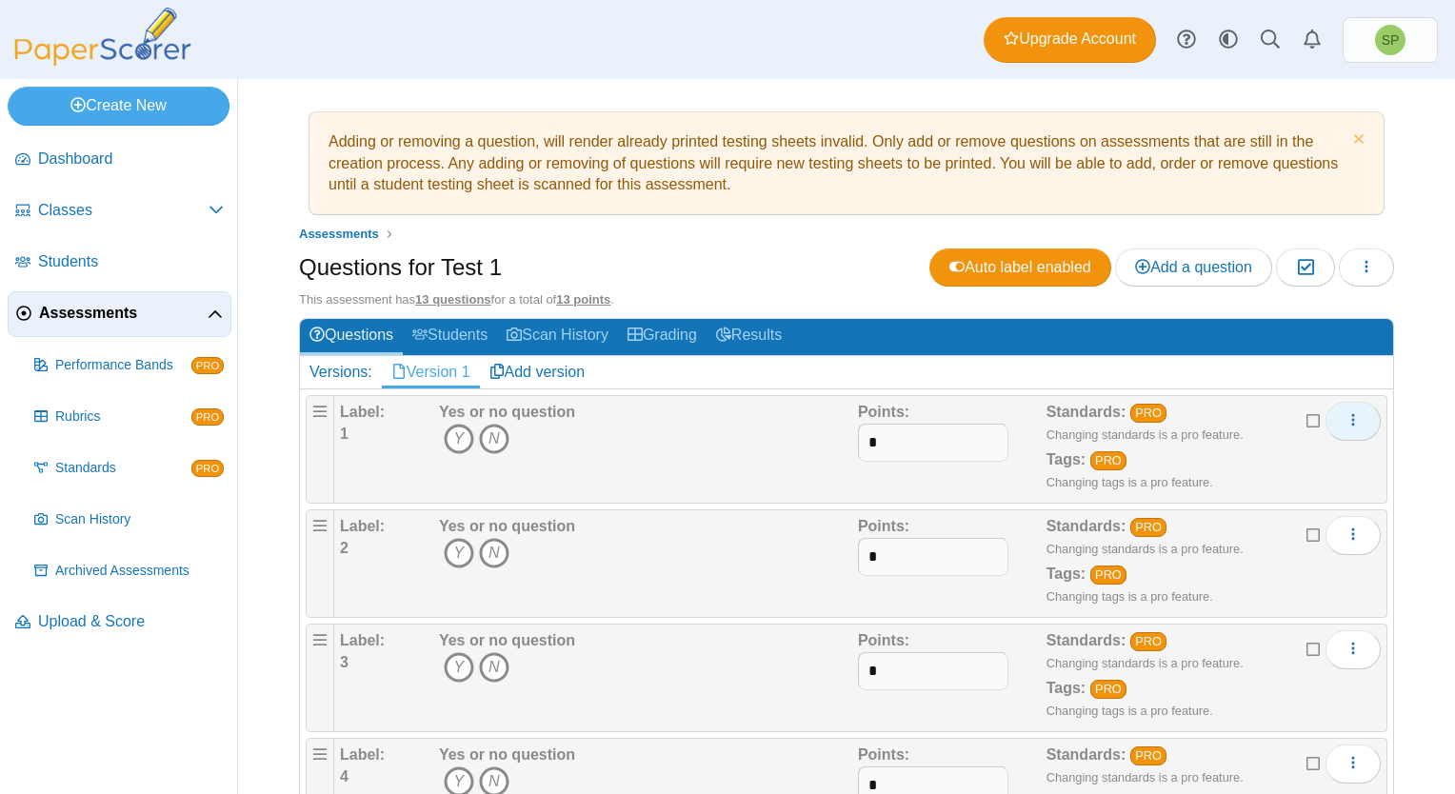
click at [1346, 417] on icon "More options" at bounding box center [1353, 419] width 15 height 15
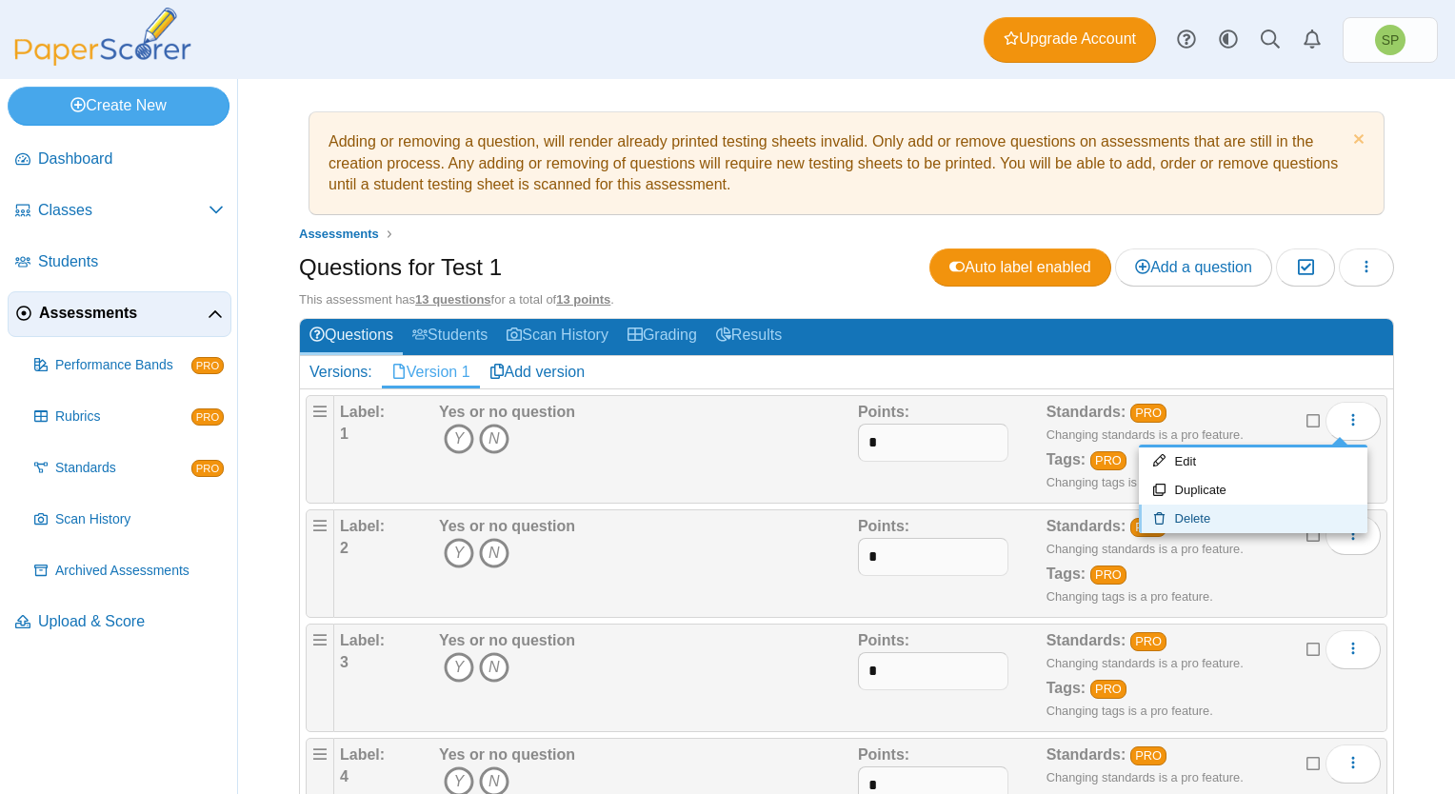
drag, startPoint x: 1198, startPoint y: 517, endPoint x: 1181, endPoint y: 505, distance: 21.1
click at [1199, 517] on link "Delete" at bounding box center [1253, 519] width 229 height 29
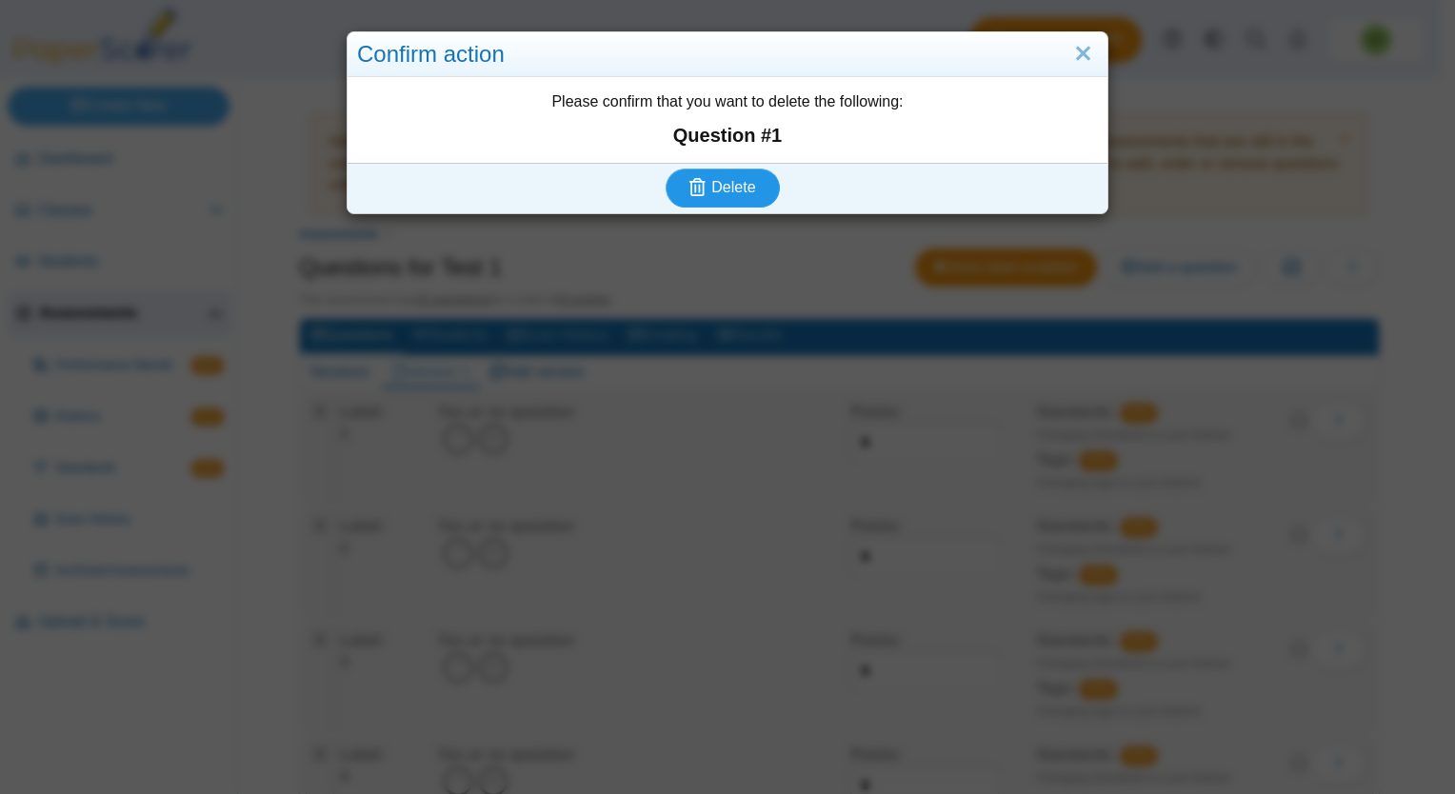
click at [749, 189] on button "Delete" at bounding box center [723, 188] width 114 height 38
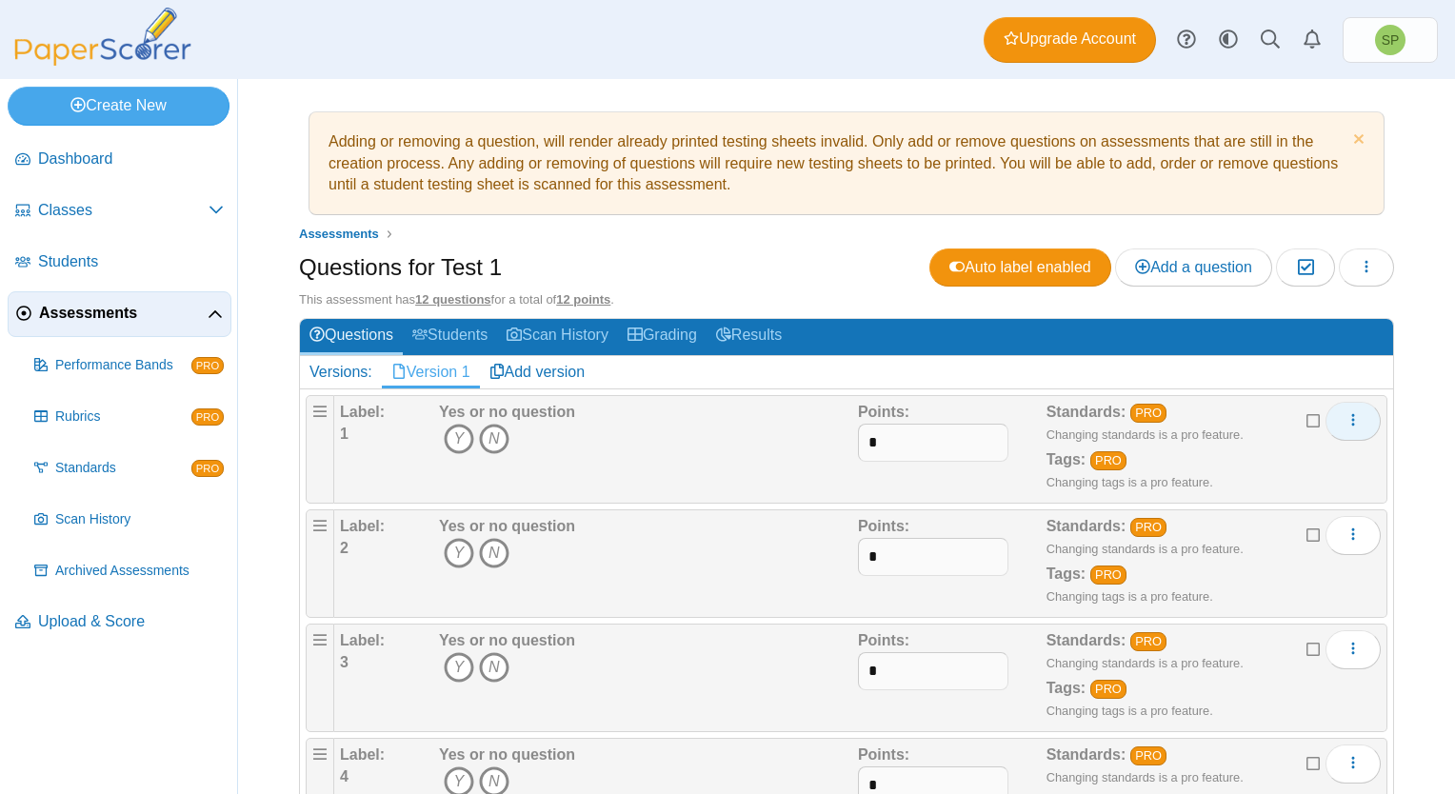
click at [1346, 412] on icon "More options" at bounding box center [1353, 419] width 15 height 15
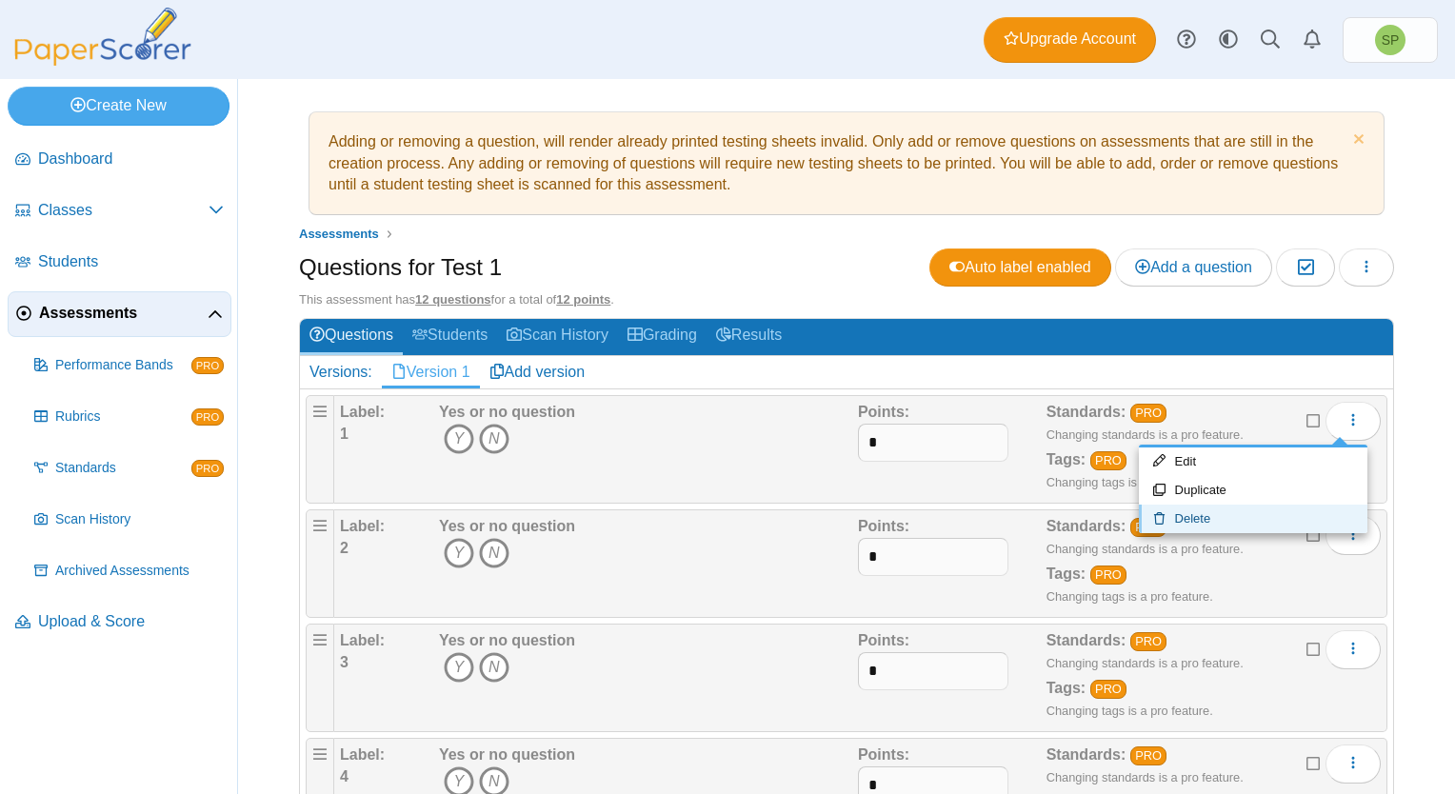
click at [1230, 518] on link "Delete" at bounding box center [1253, 519] width 229 height 29
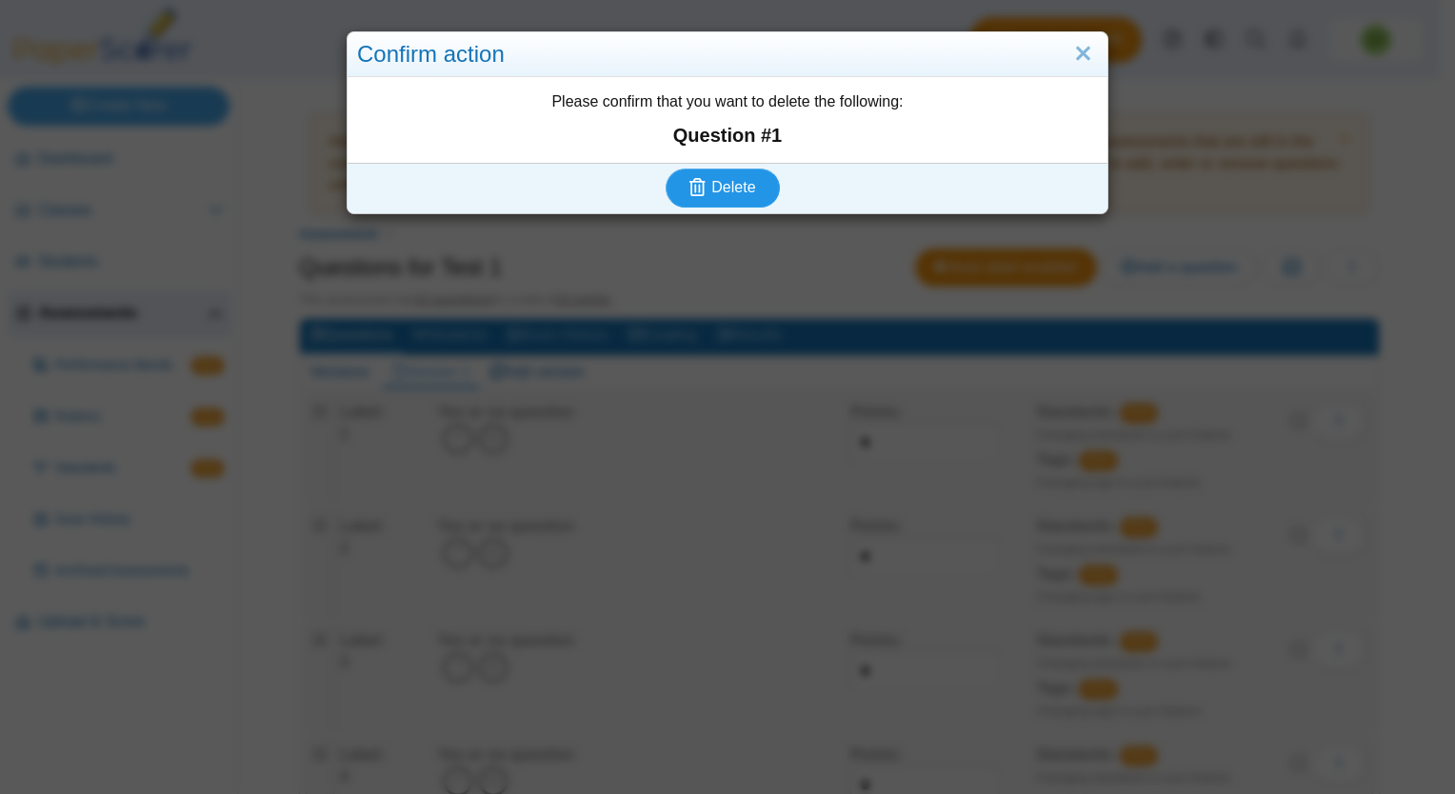
click at [735, 185] on span "Delete" at bounding box center [733, 187] width 44 height 16
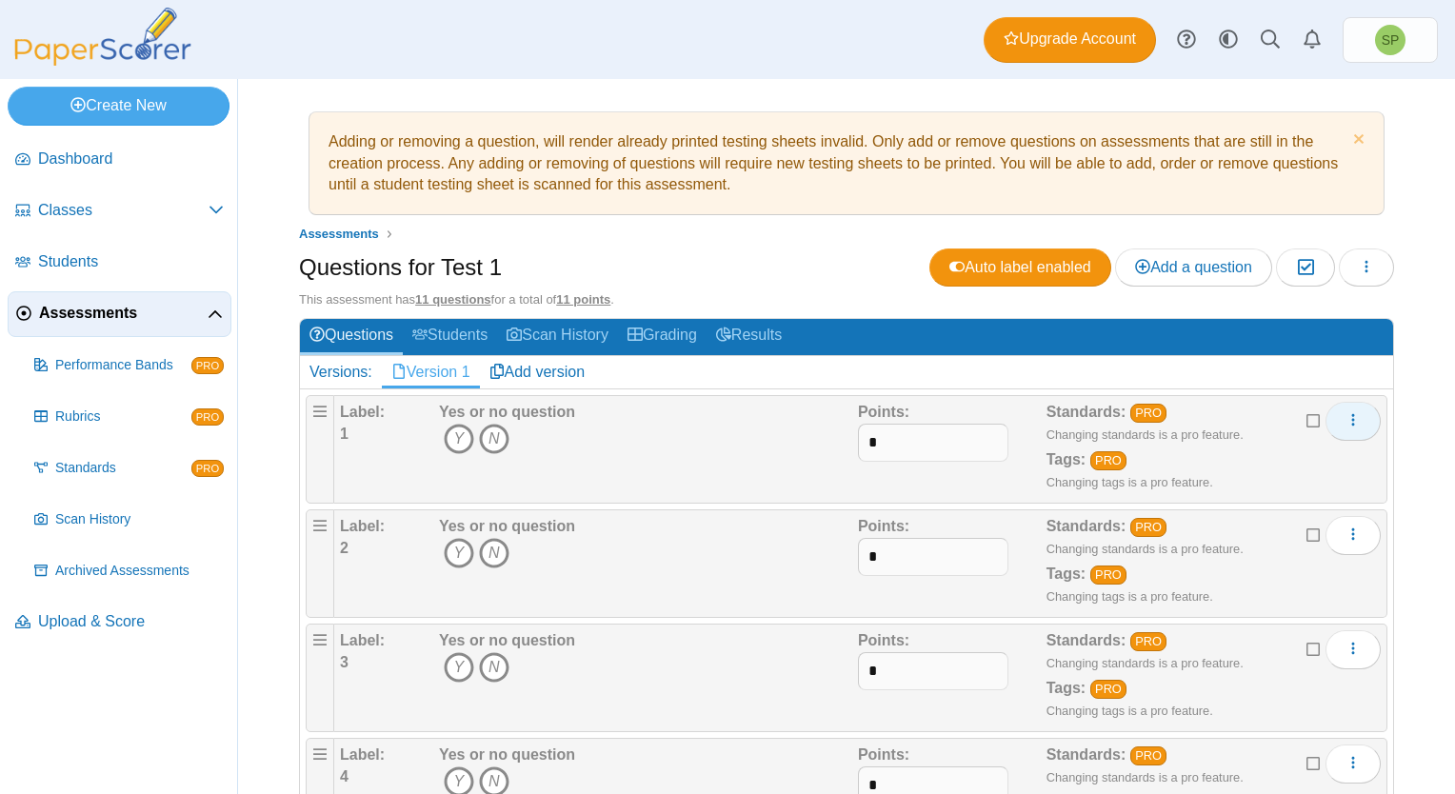
click at [1346, 419] on icon "More options" at bounding box center [1353, 419] width 15 height 15
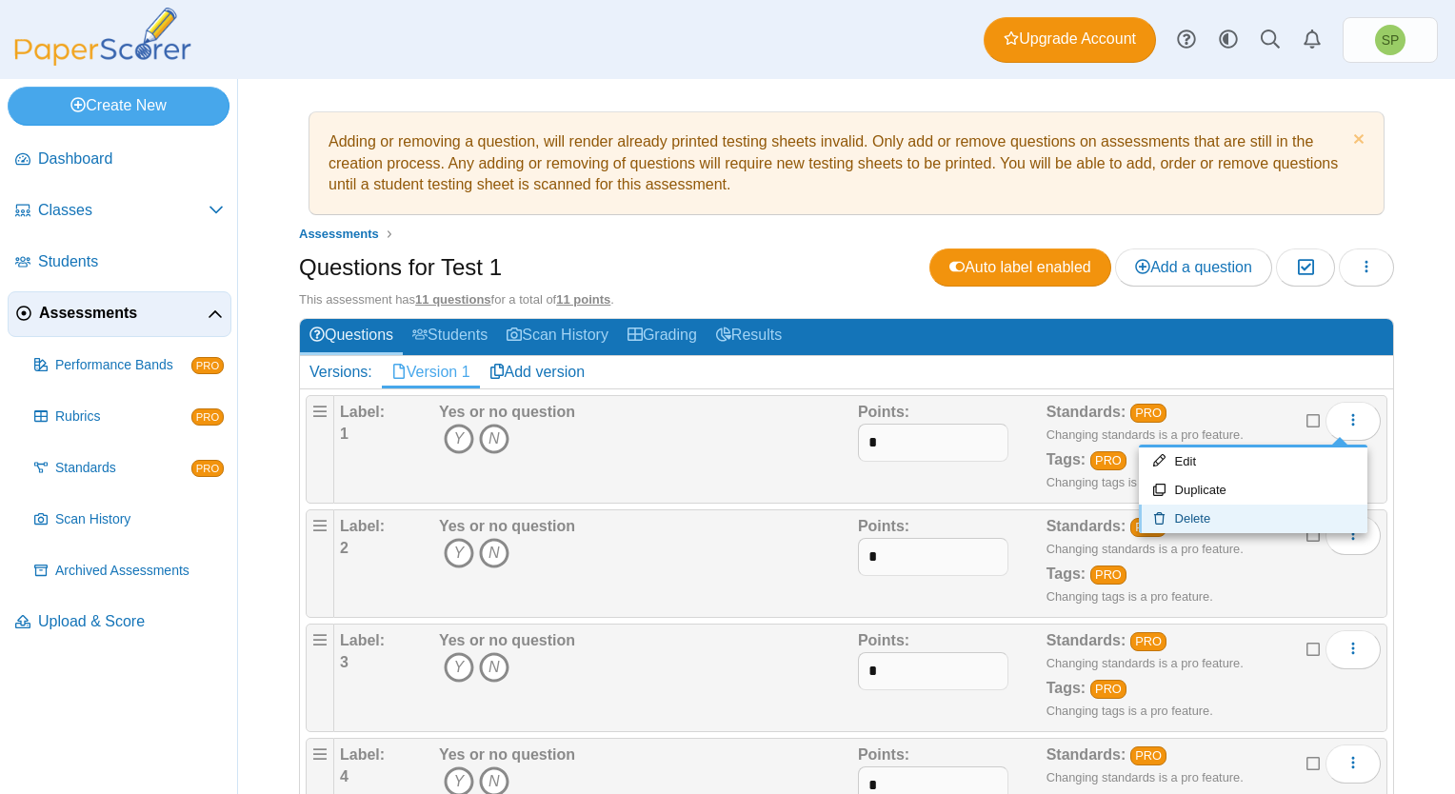
click at [1200, 516] on link "Delete" at bounding box center [1253, 519] width 229 height 29
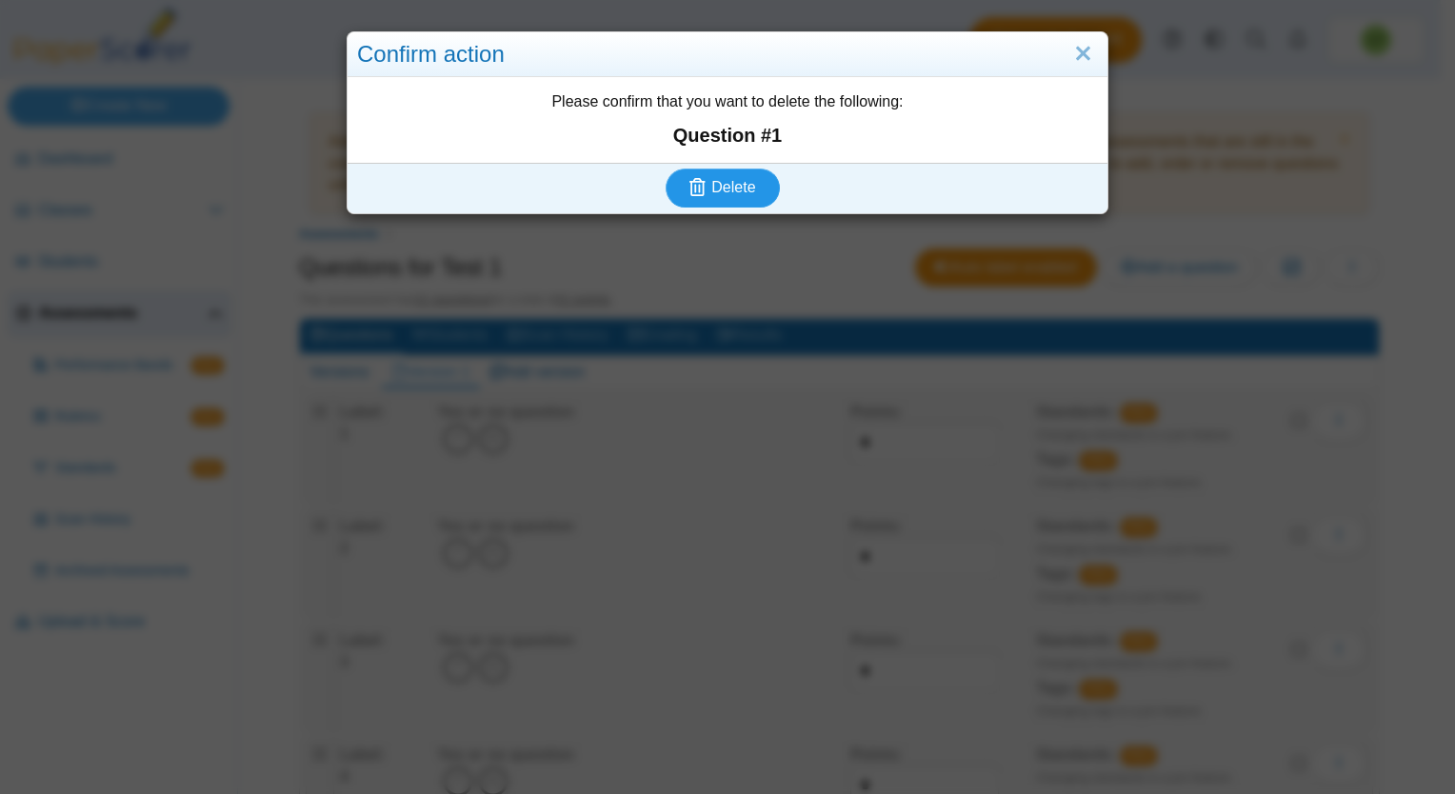
click at [732, 194] on span "Delete" at bounding box center [733, 187] width 44 height 16
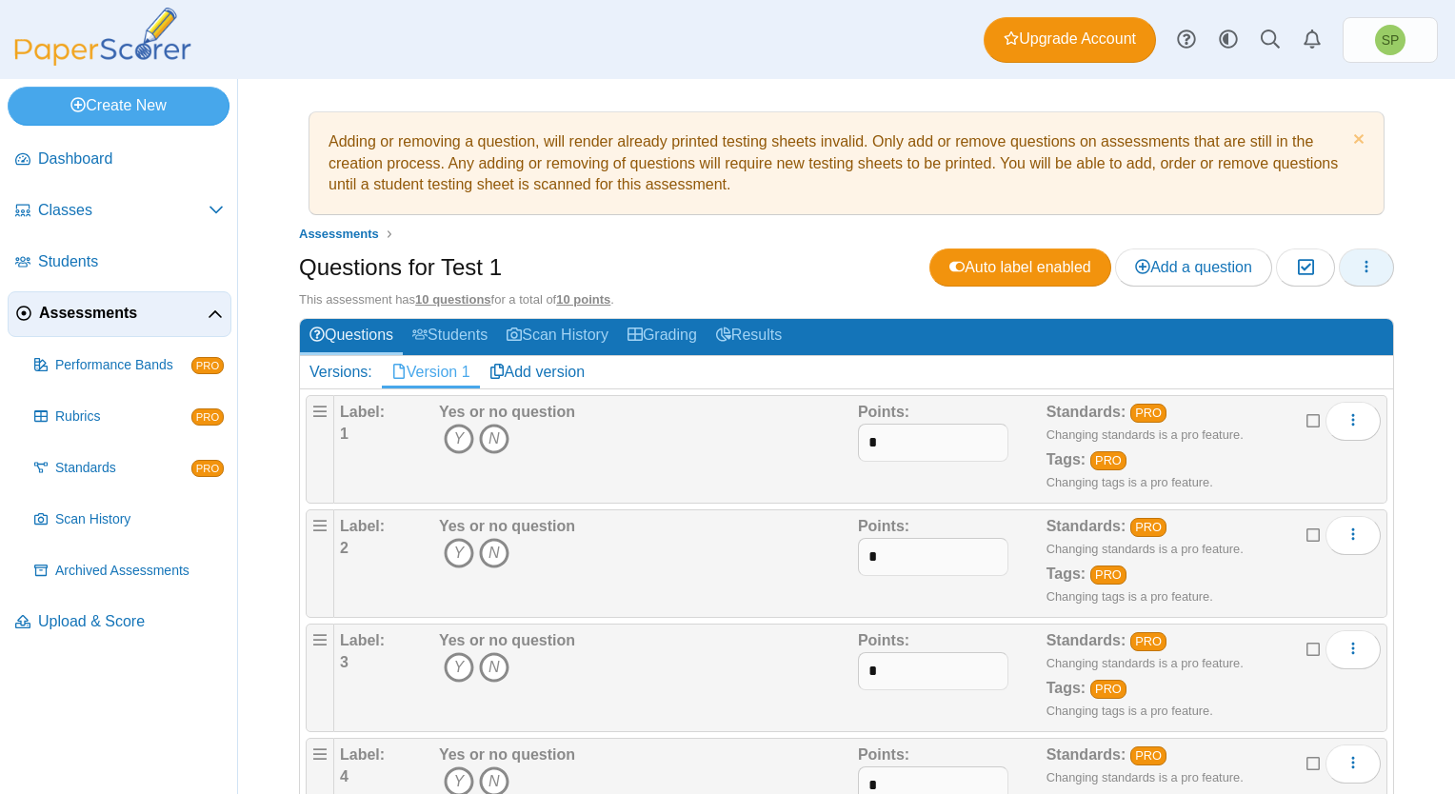
click at [1359, 268] on icon "button" at bounding box center [1366, 266] width 15 height 15
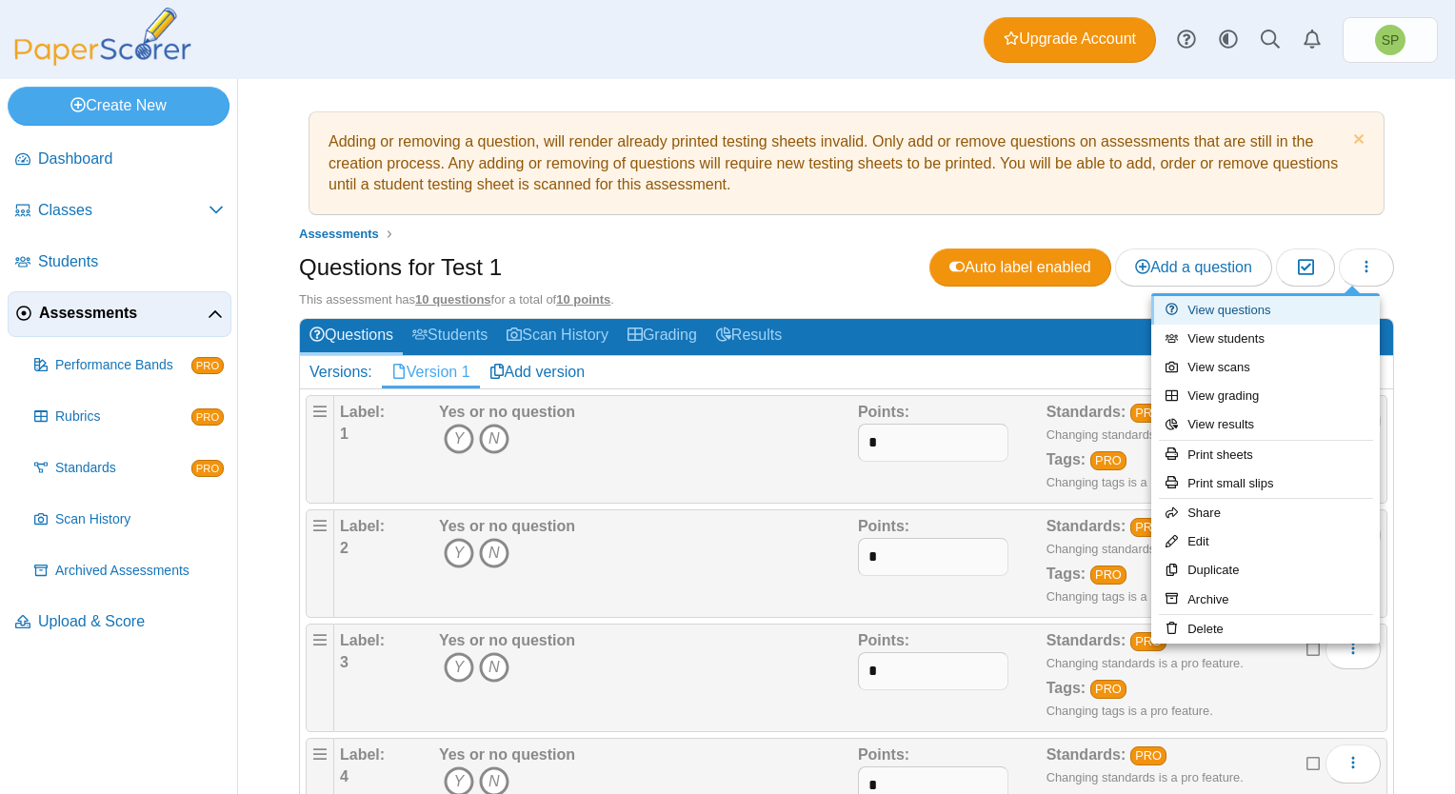
click at [1246, 310] on link "View questions" at bounding box center [1265, 310] width 229 height 29
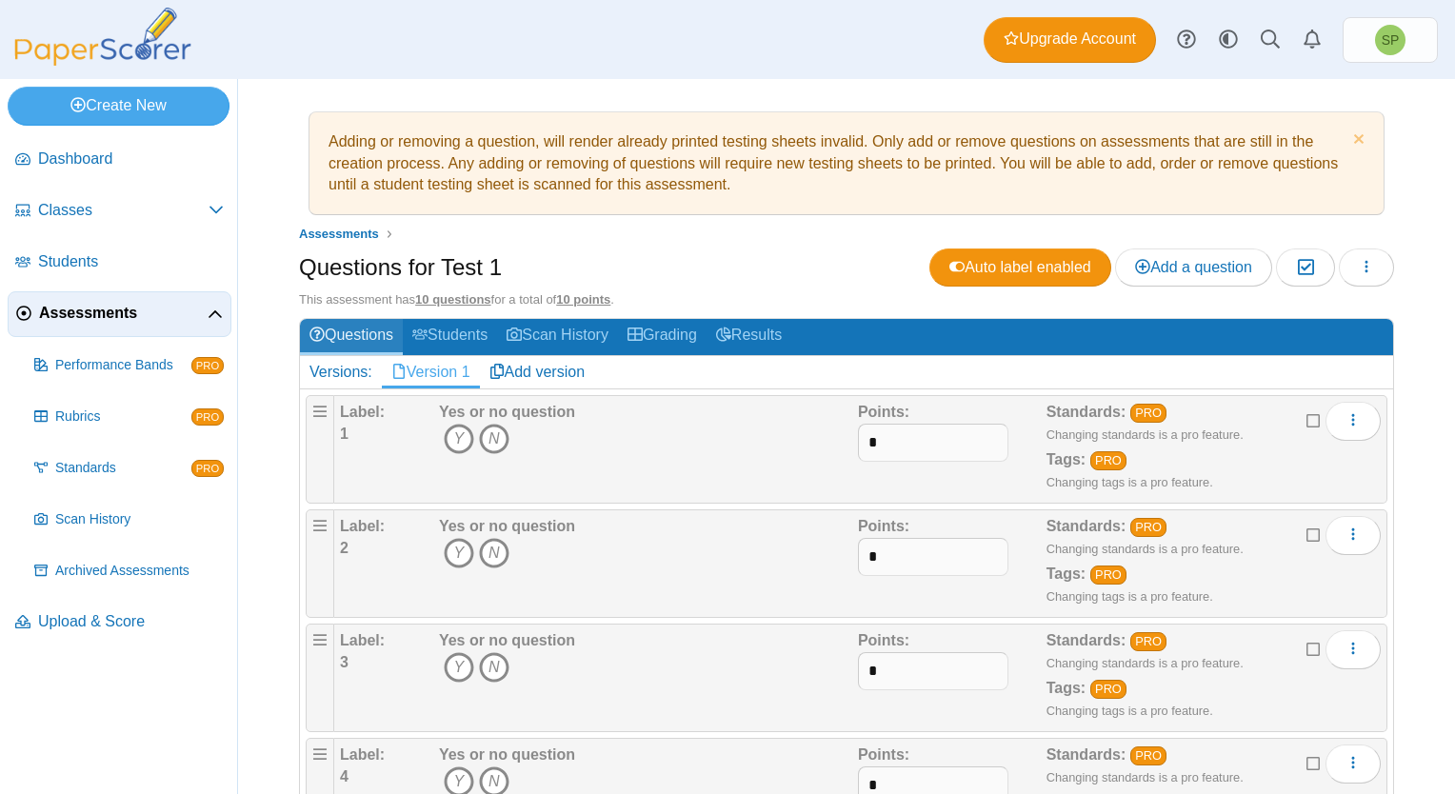
click at [340, 331] on link "Questions" at bounding box center [351, 336] width 103 height 35
click at [311, 333] on icon at bounding box center [316, 334] width 15 height 15
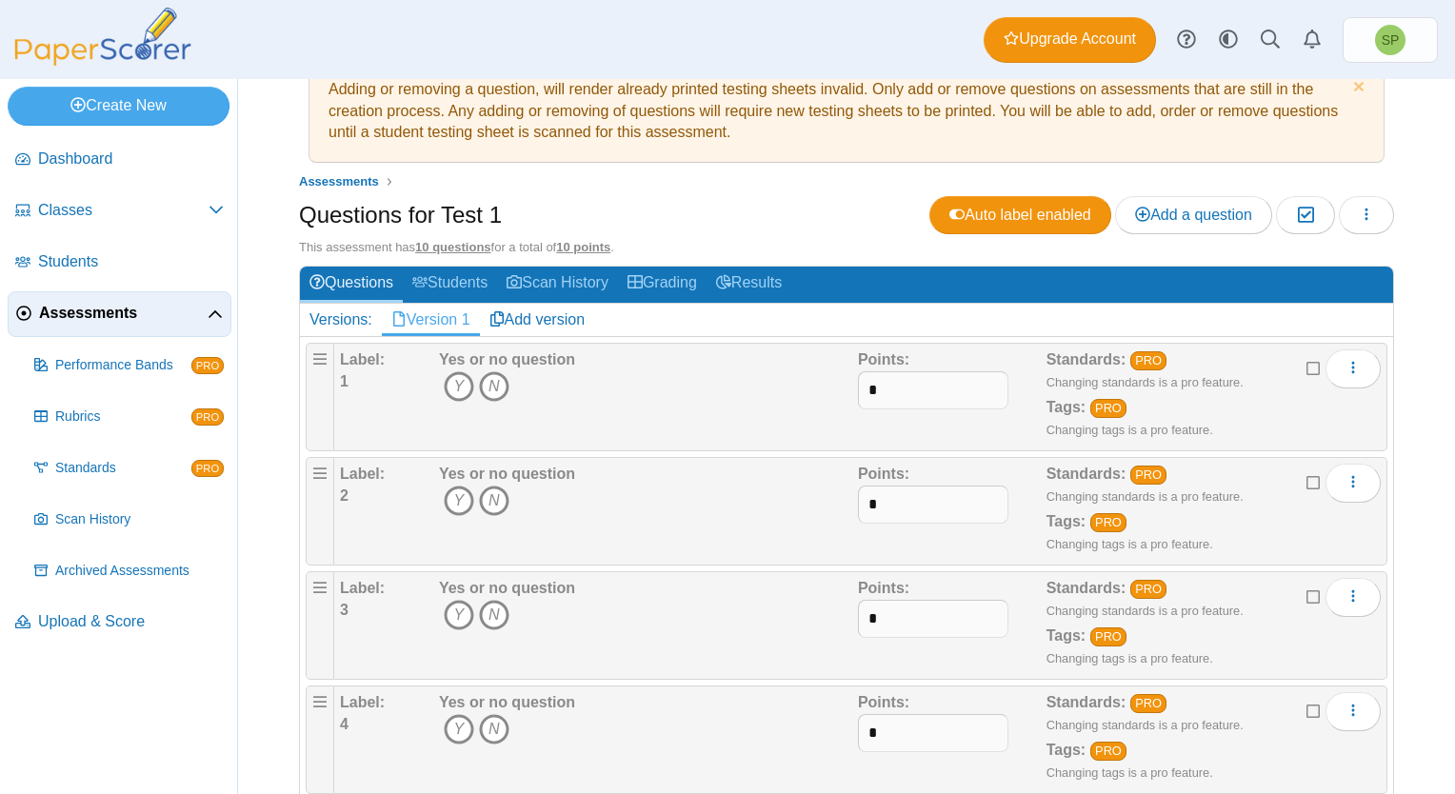
scroll to position [13, 0]
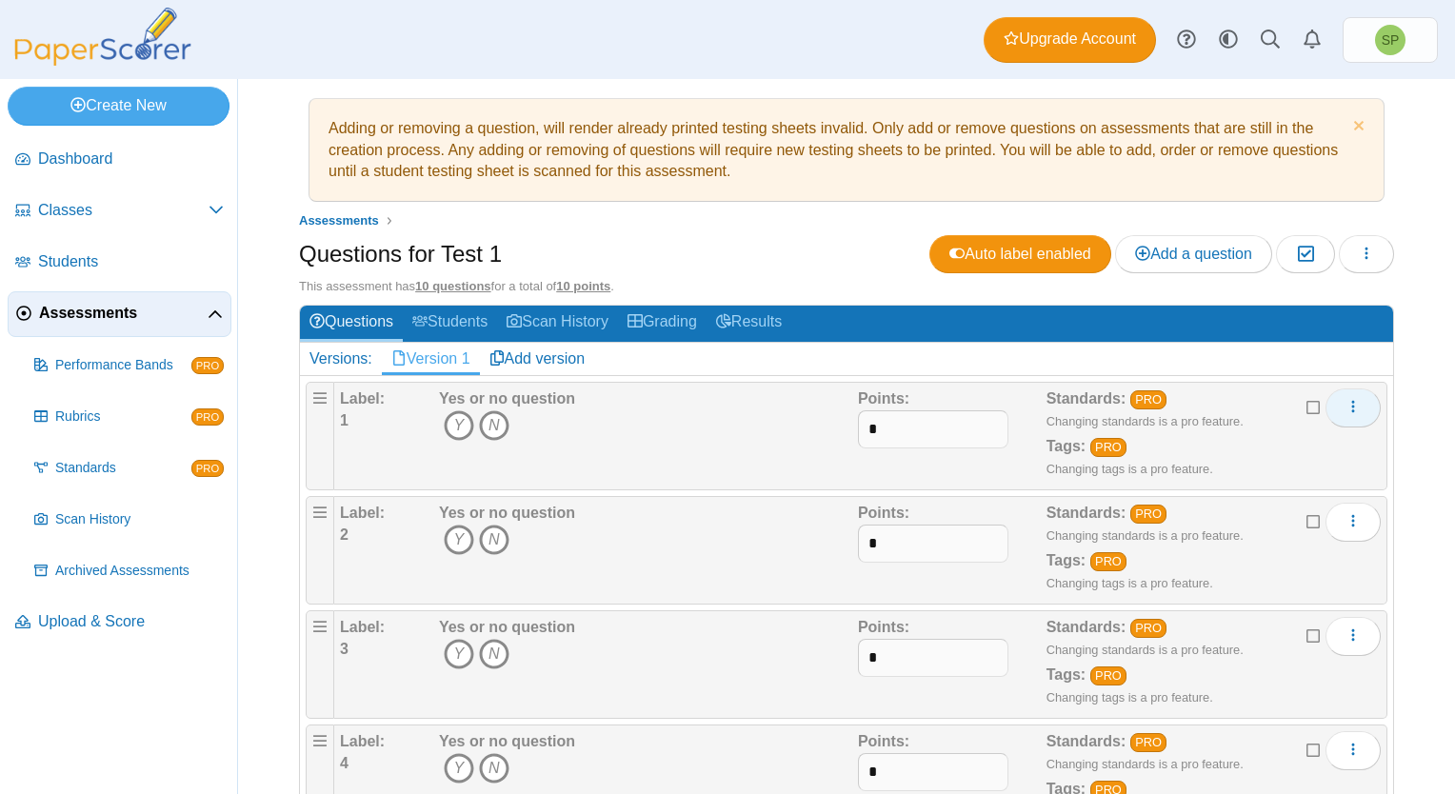
click at [1346, 407] on icon "More options" at bounding box center [1353, 406] width 15 height 15
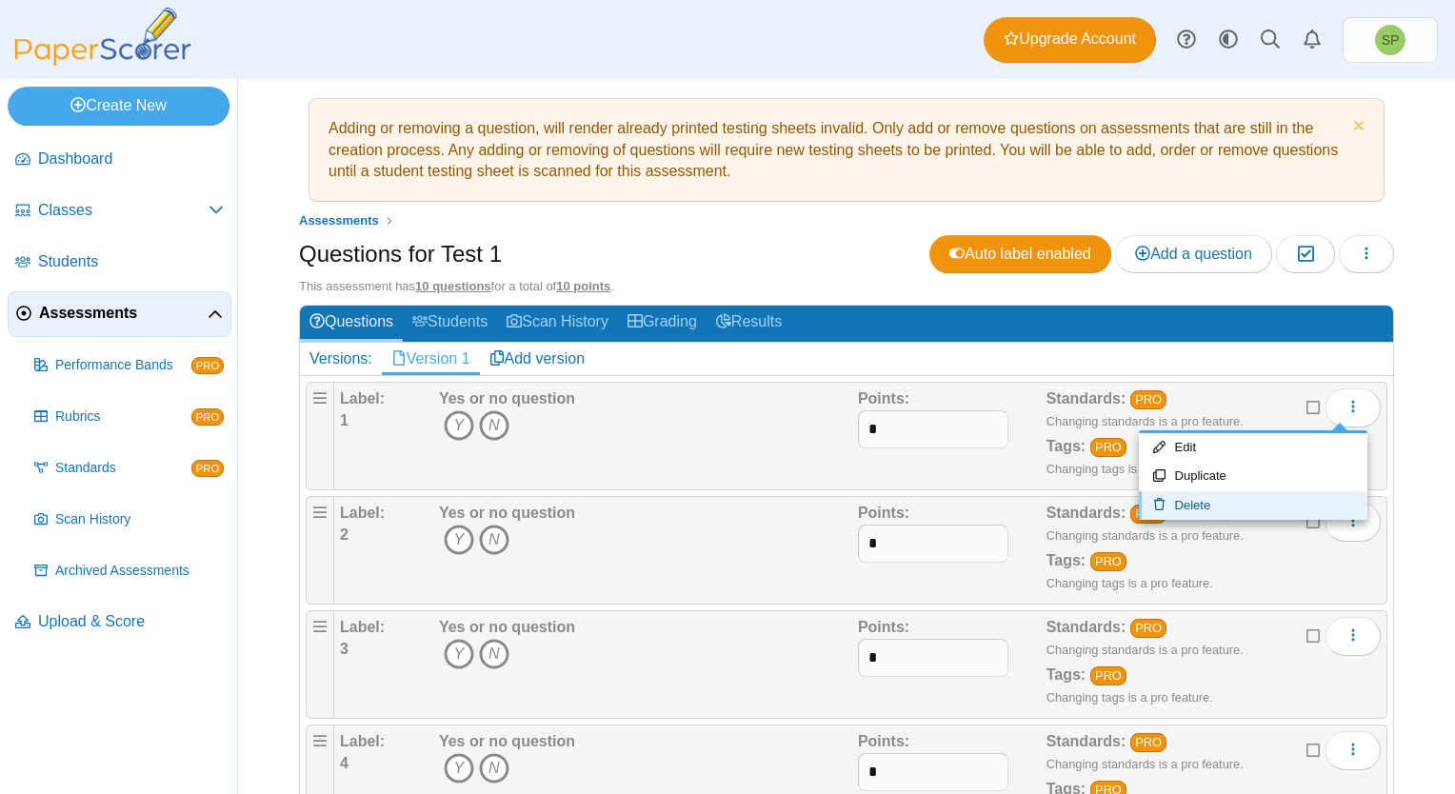
click at [1209, 506] on link "Delete" at bounding box center [1253, 505] width 229 height 29
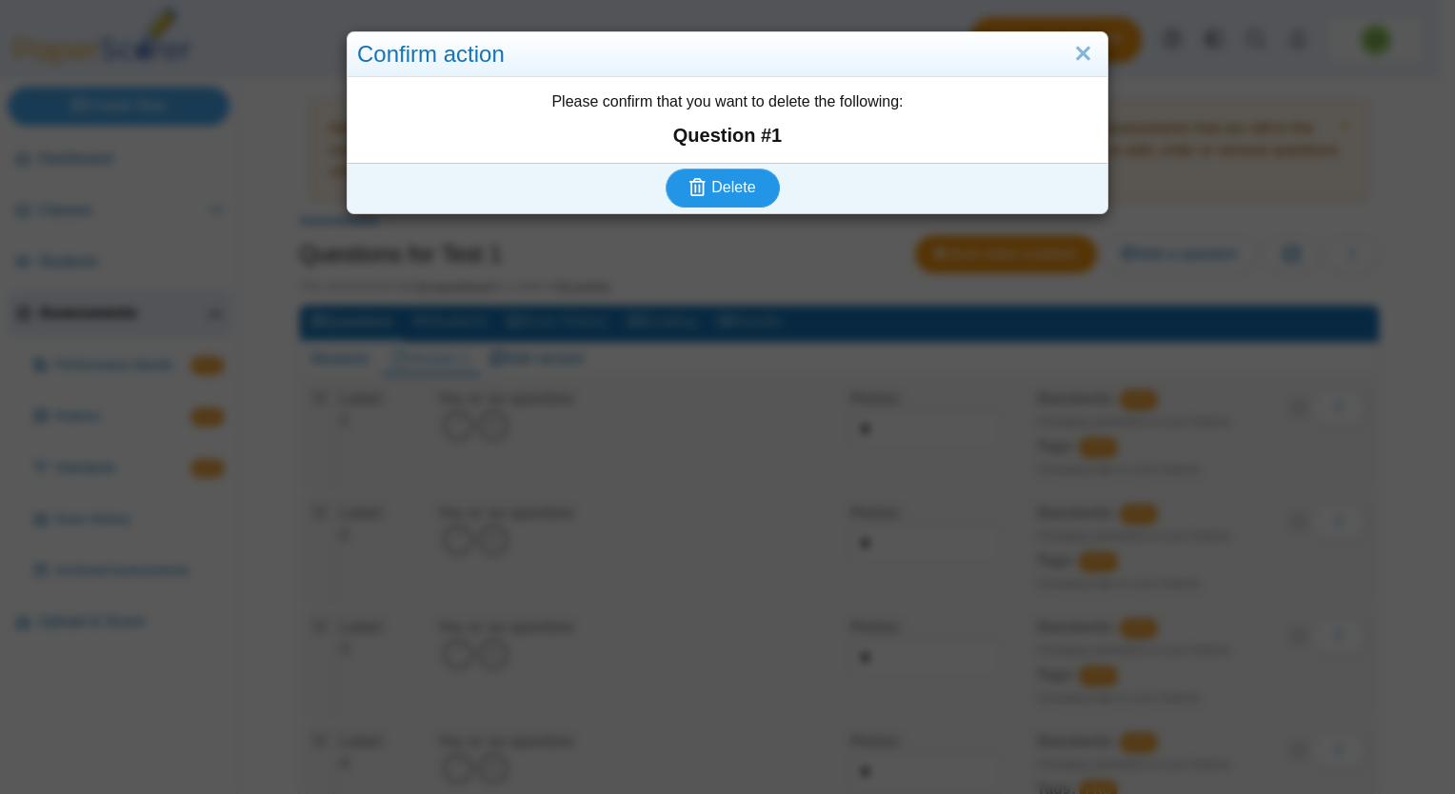
click at [723, 189] on span "Delete" at bounding box center [733, 187] width 44 height 16
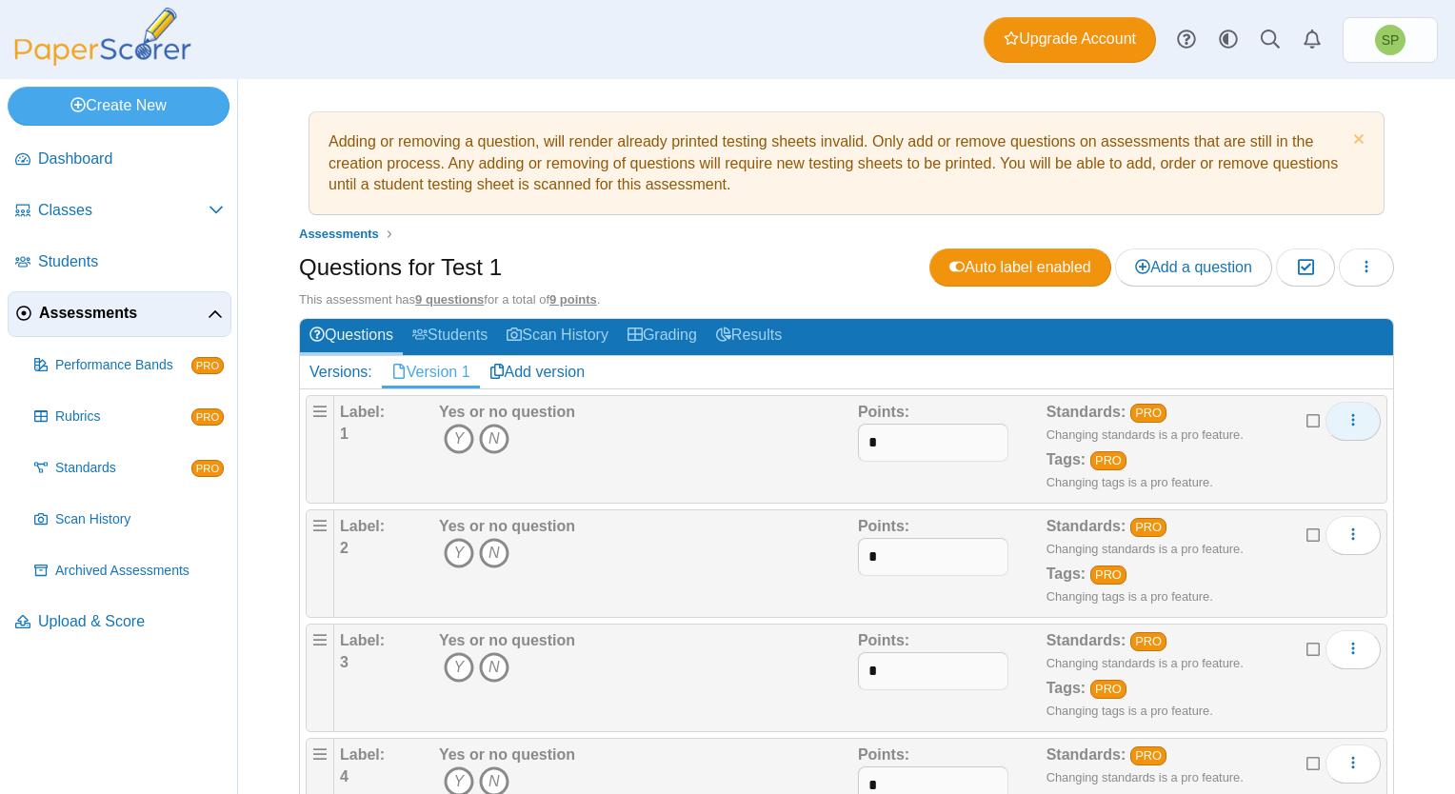
click at [1348, 419] on button "More options" at bounding box center [1353, 421] width 55 height 38
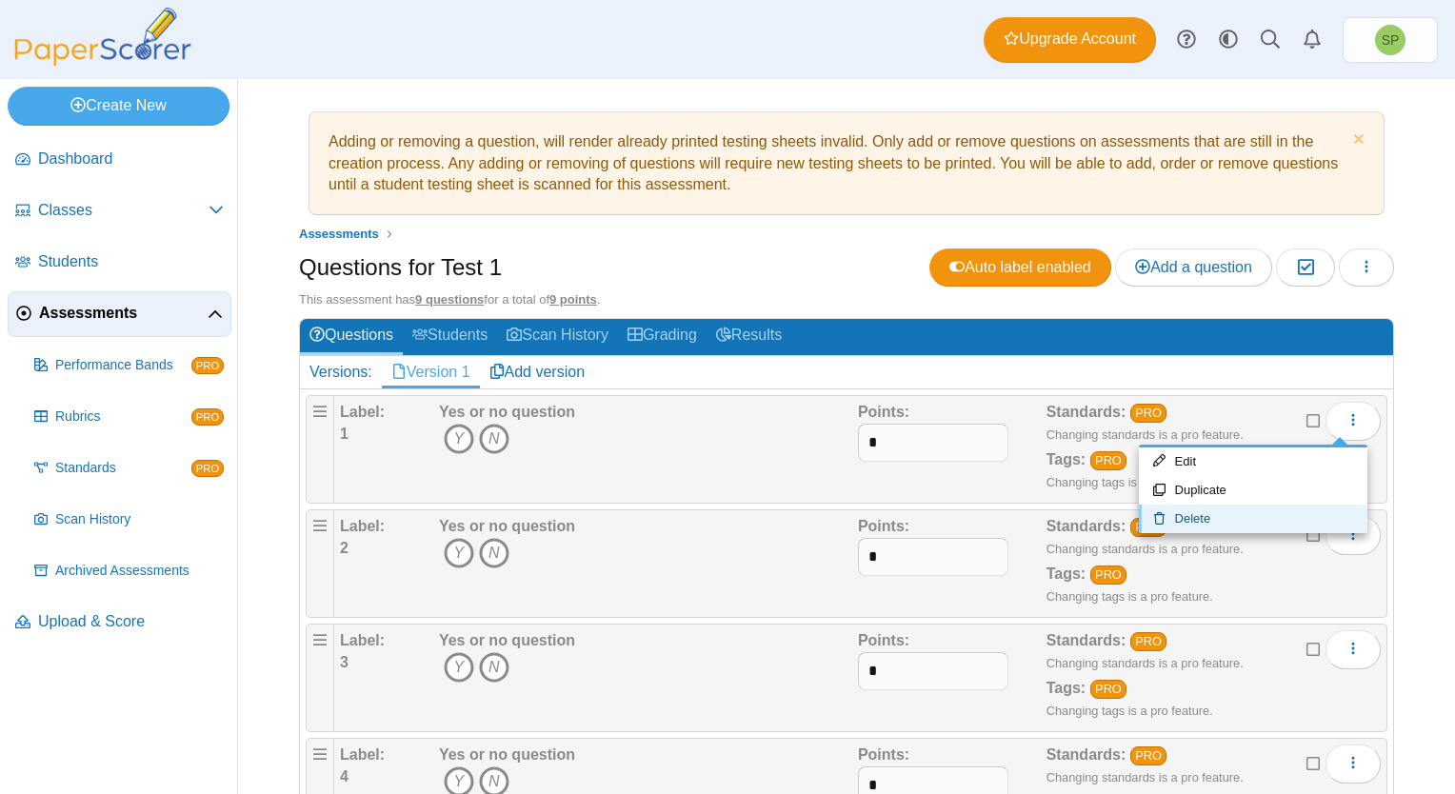
click at [1239, 515] on link "Delete" at bounding box center [1253, 519] width 229 height 29
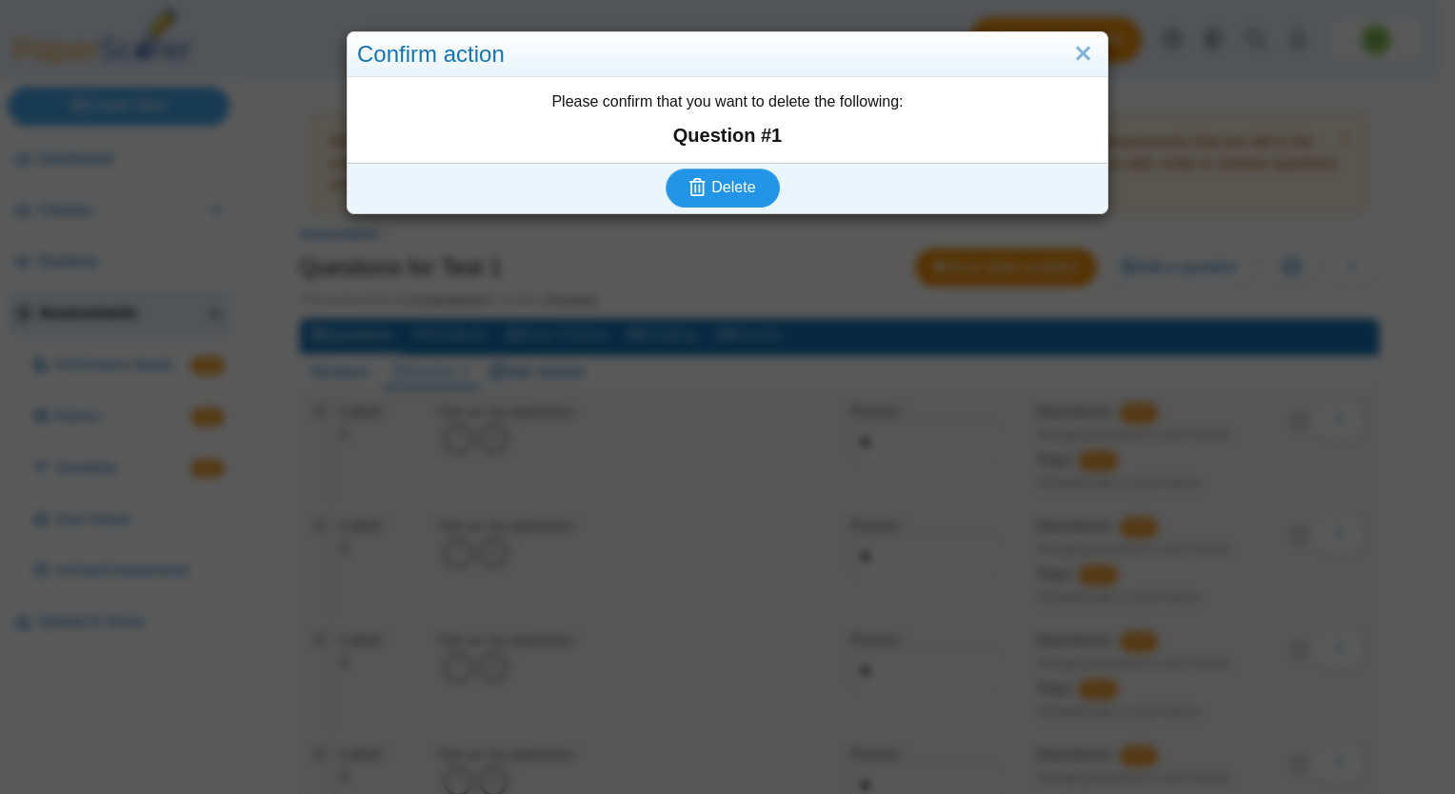
click at [743, 189] on span "Delete" at bounding box center [733, 187] width 44 height 16
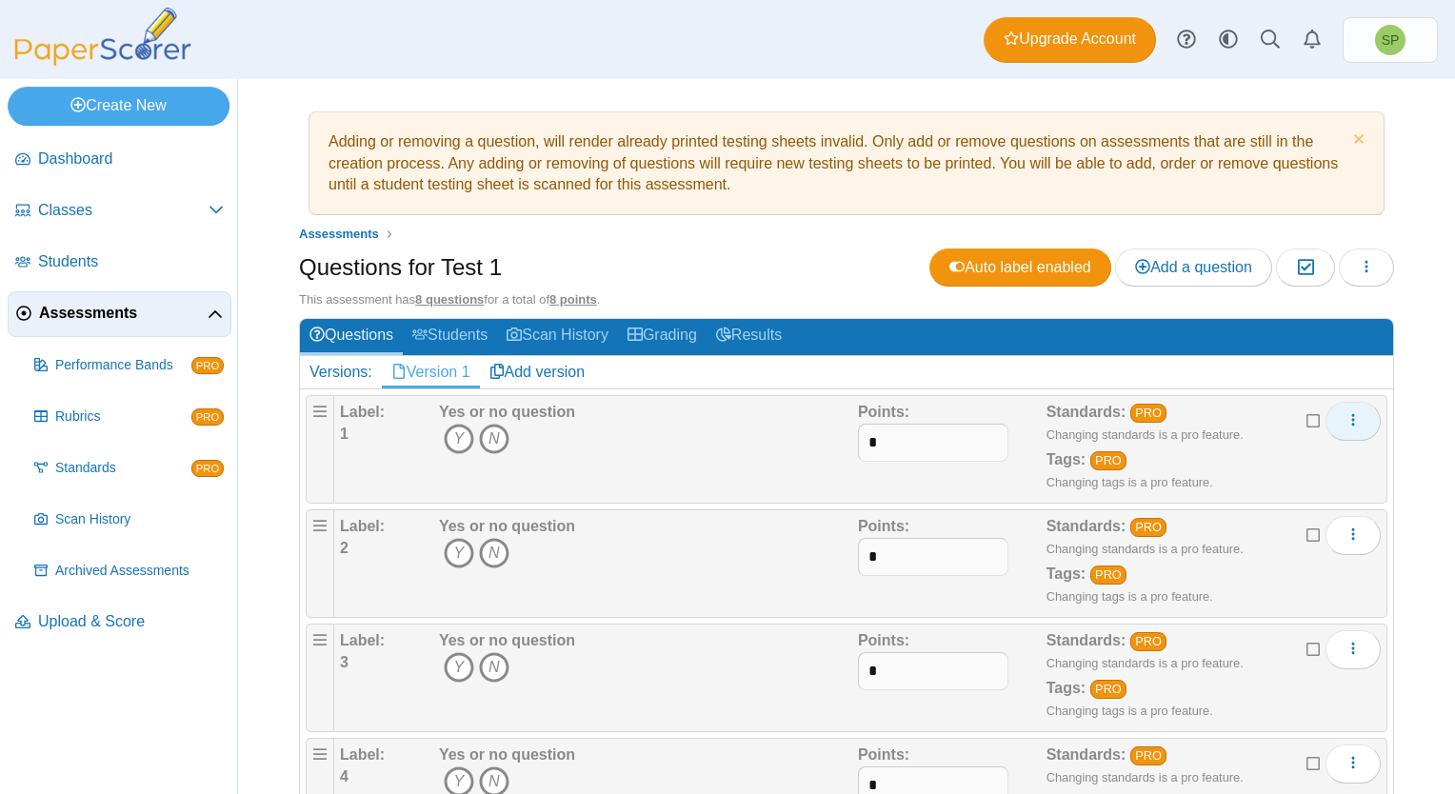
click at [1337, 406] on button "More options" at bounding box center [1353, 421] width 55 height 38
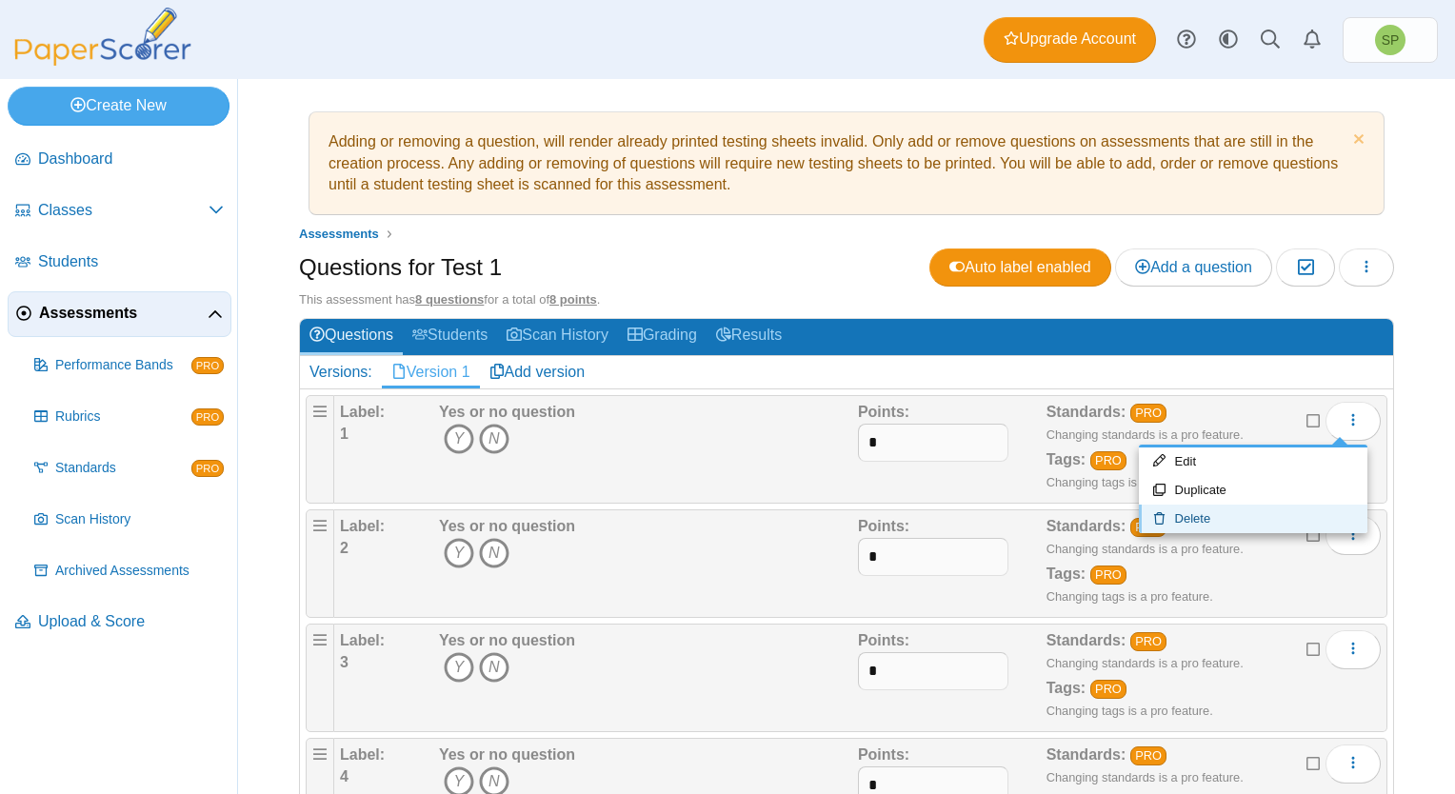
click at [1214, 515] on link "Delete" at bounding box center [1253, 519] width 229 height 29
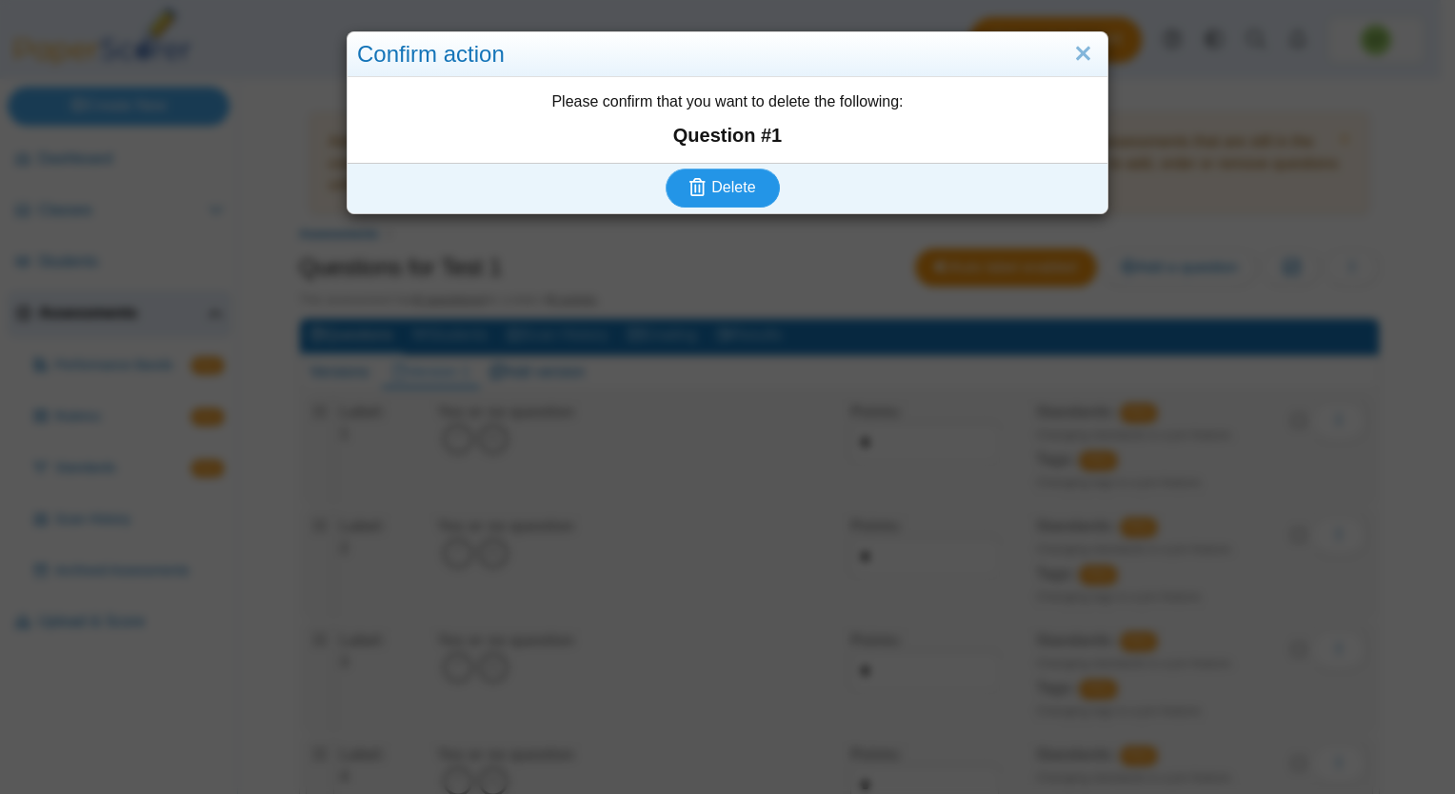
click at [741, 189] on span "Delete" at bounding box center [733, 187] width 44 height 16
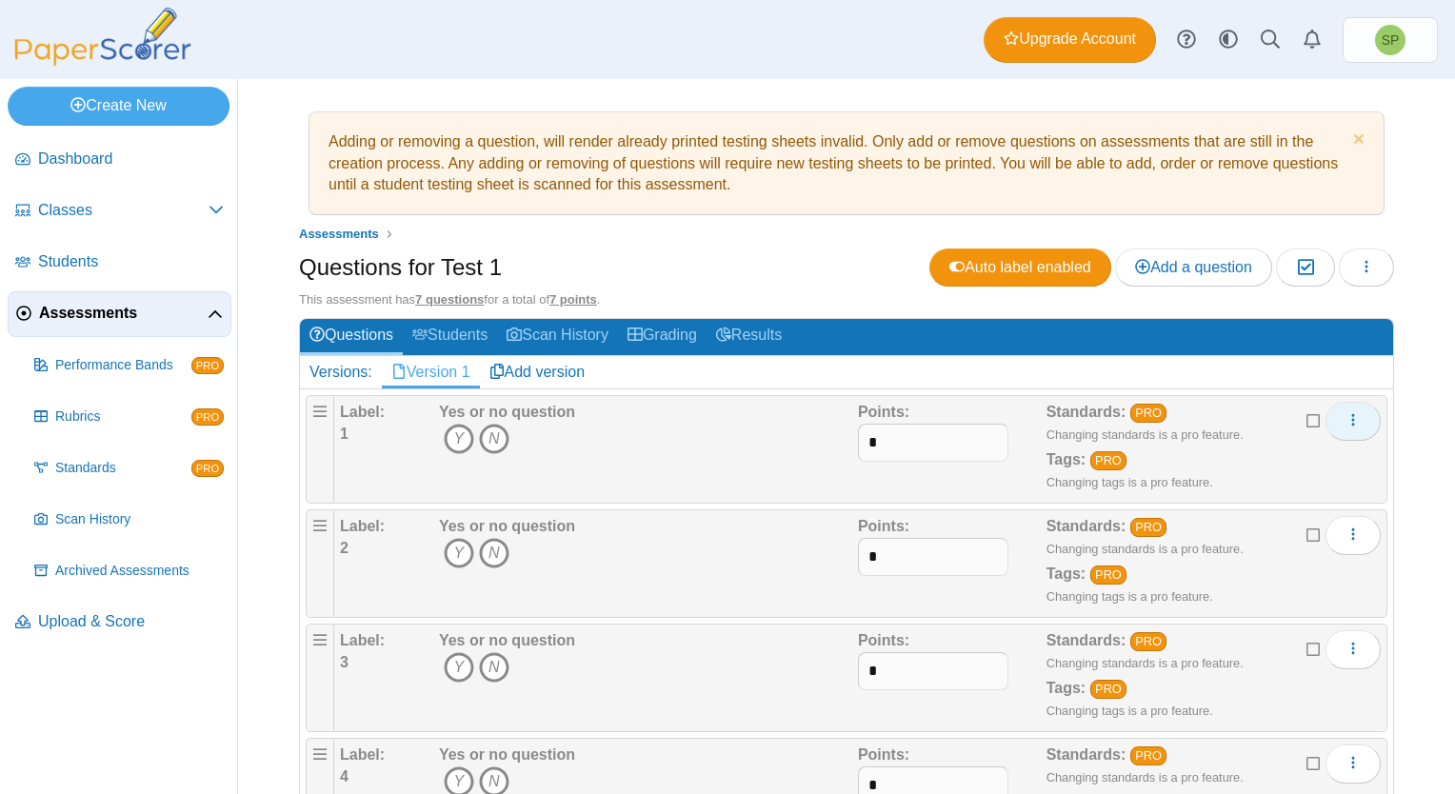
click at [1346, 416] on icon "More options" at bounding box center [1353, 419] width 15 height 15
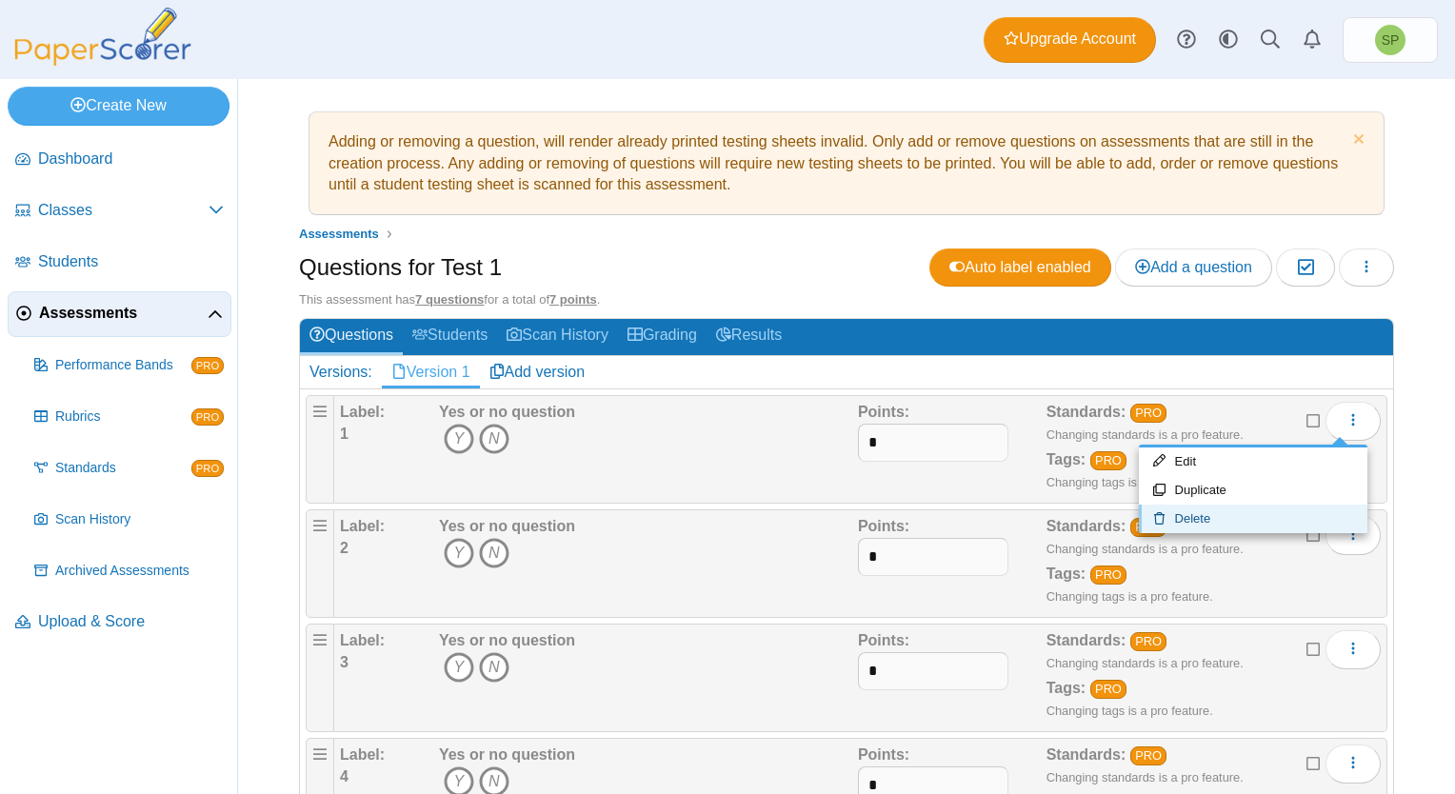
click at [1226, 508] on link "Delete" at bounding box center [1253, 519] width 229 height 29
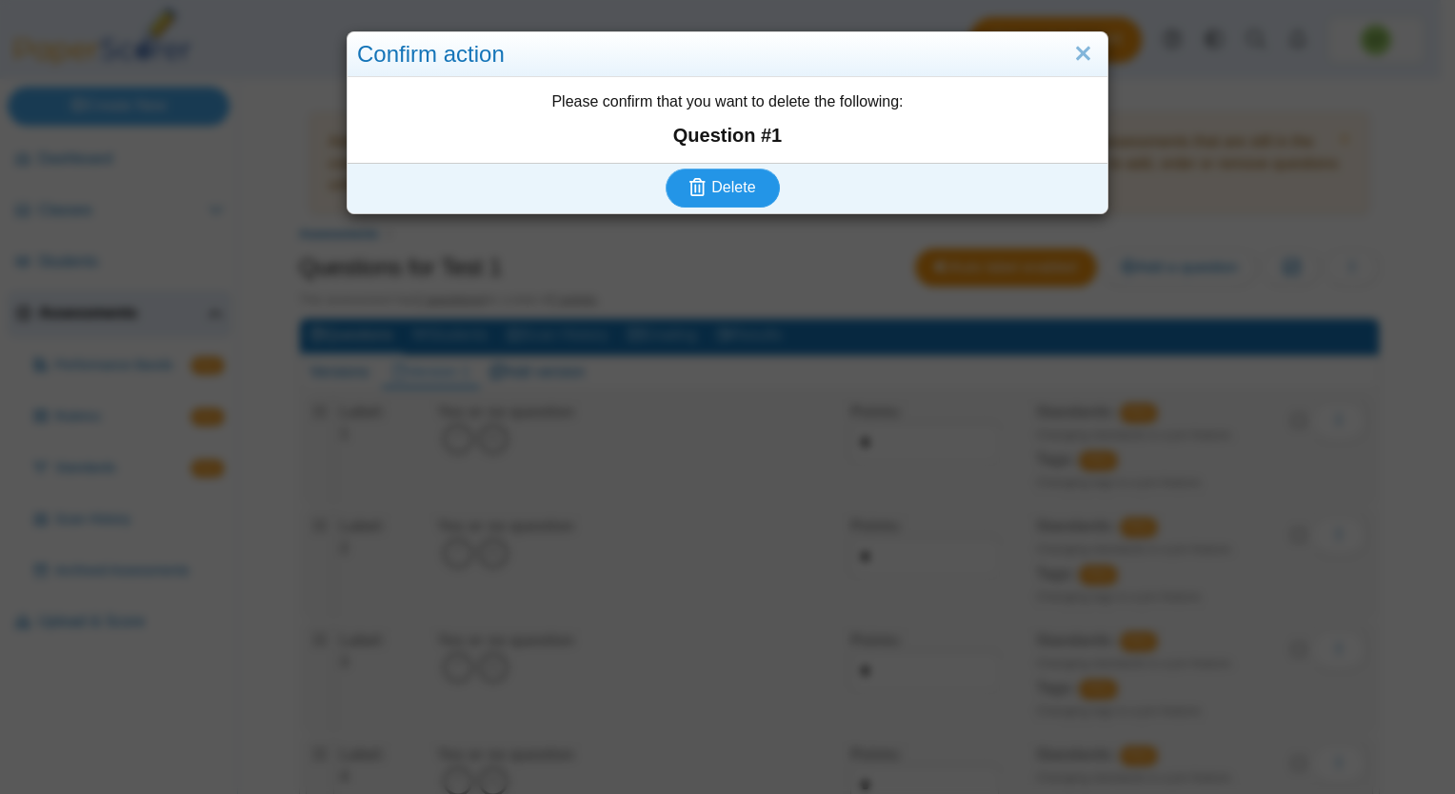
click at [729, 190] on span "Delete" at bounding box center [733, 187] width 44 height 16
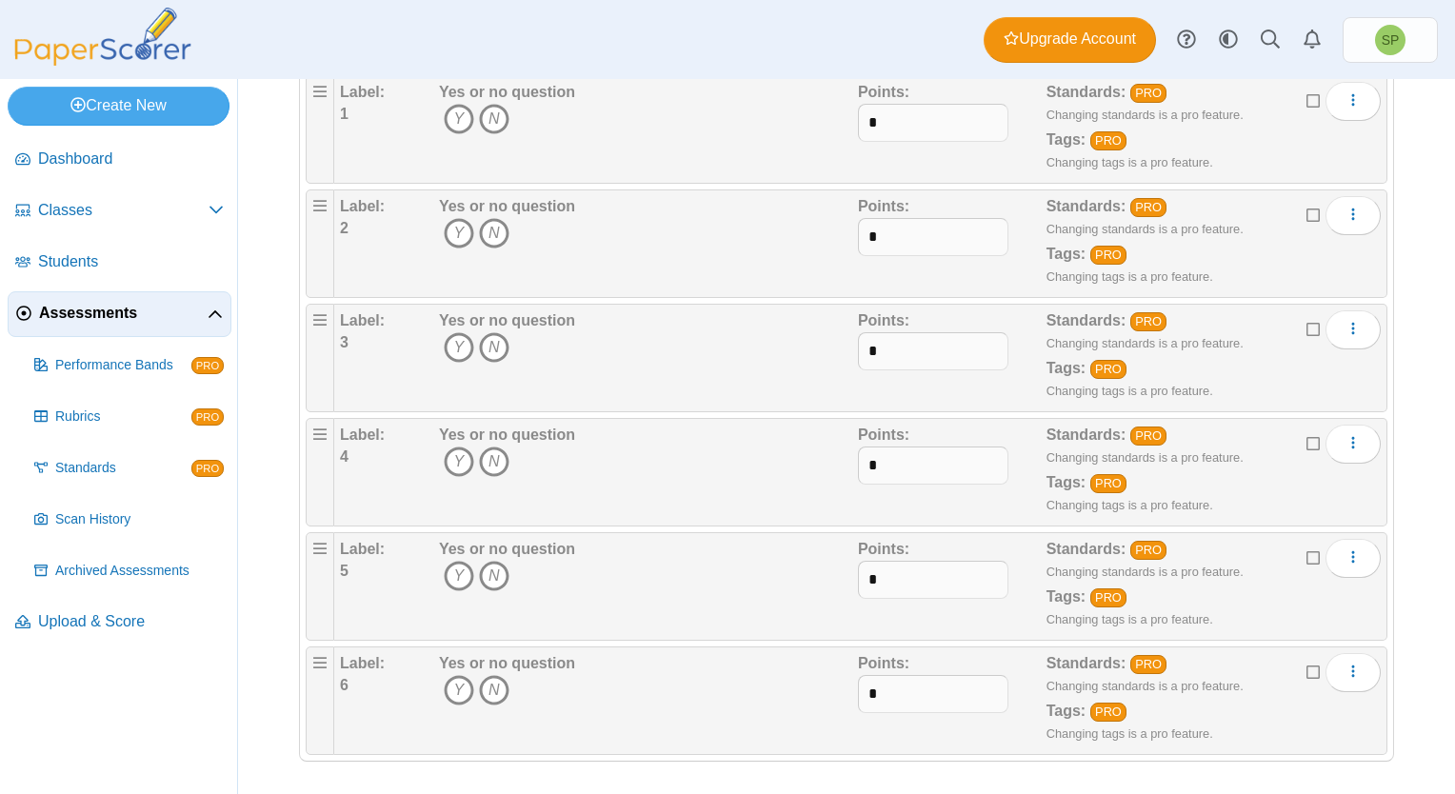
scroll to position [225, 0]
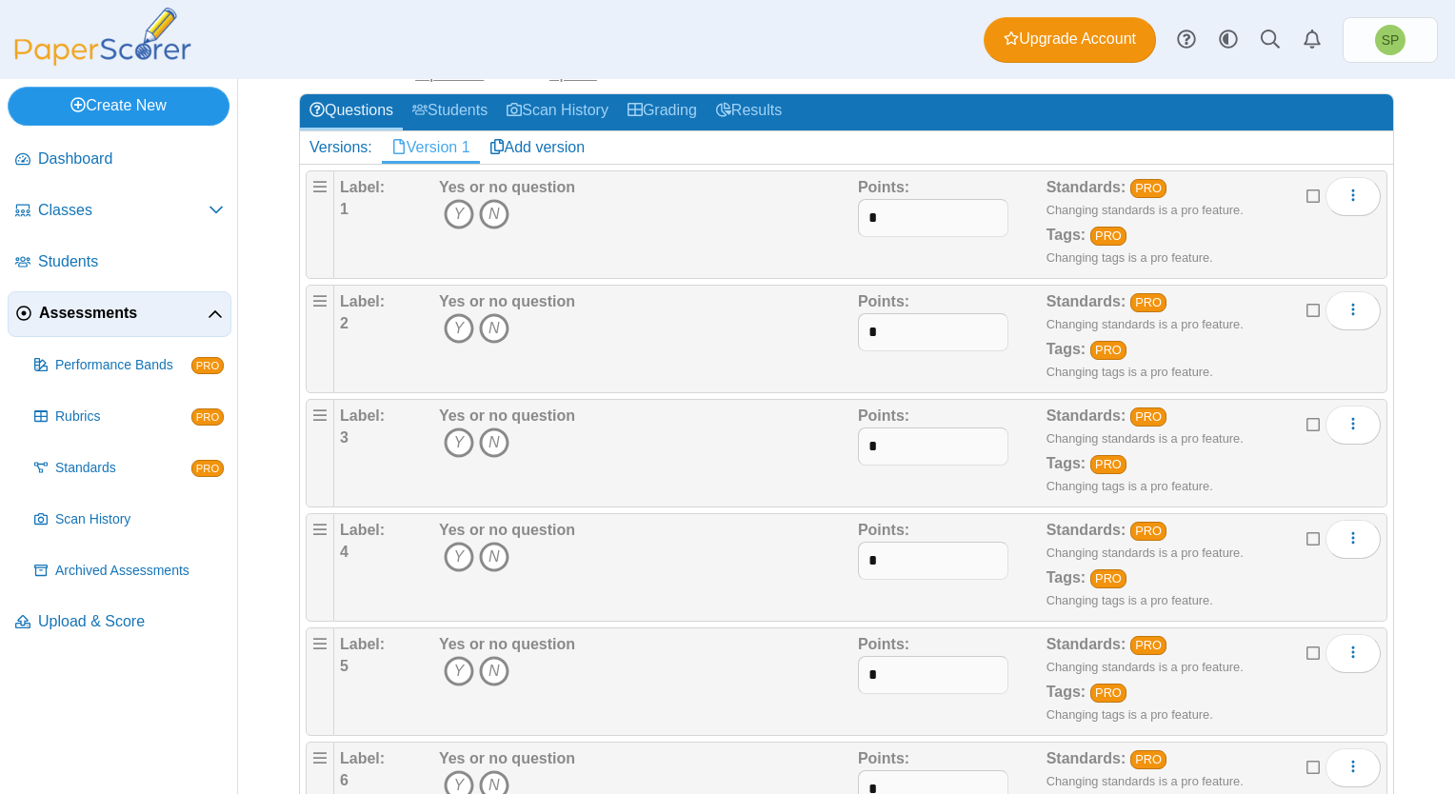
click at [141, 102] on link "Create New" at bounding box center [119, 106] width 222 height 38
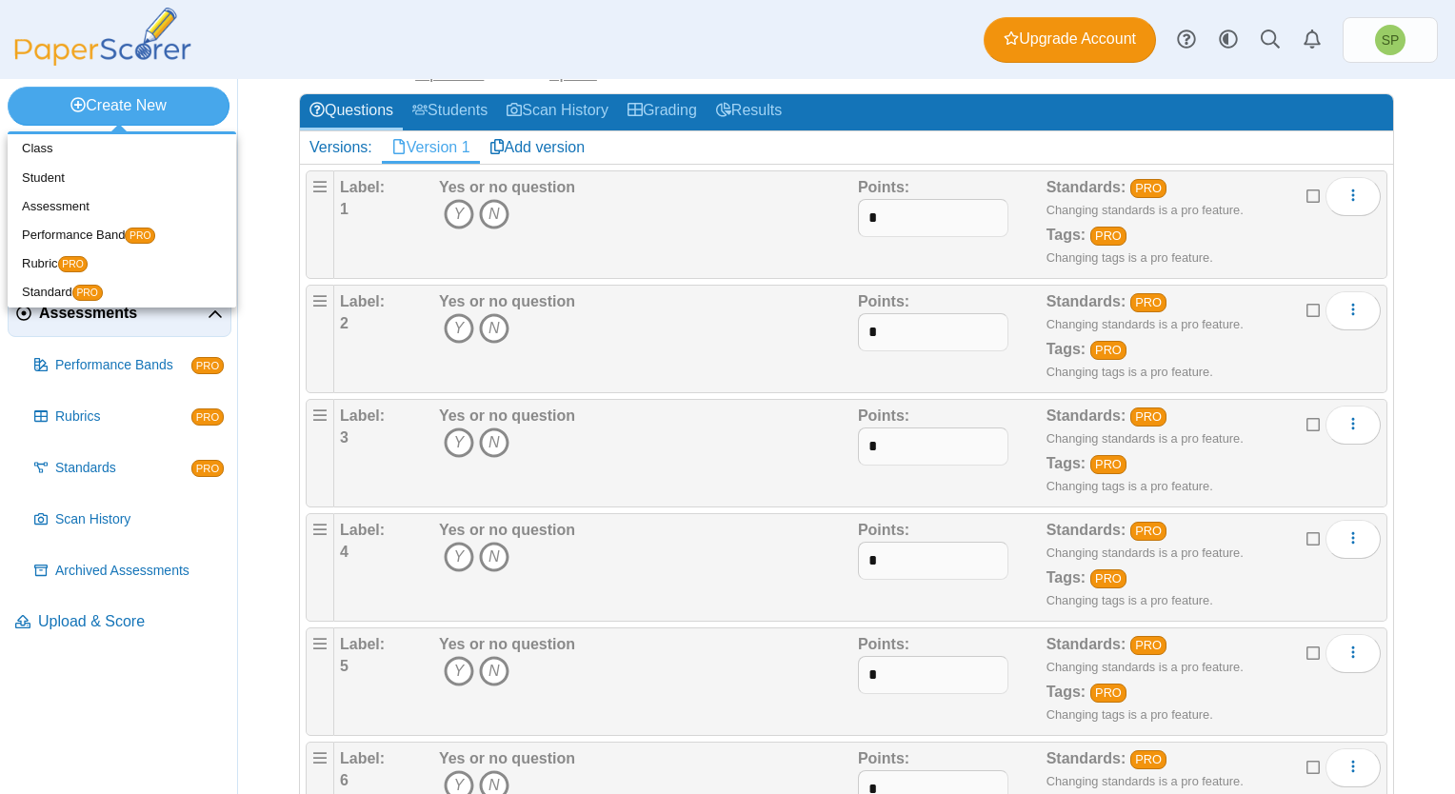
click at [260, 553] on div "Adding or removing a question, will render already printed testing sheets inval…" at bounding box center [846, 211] width 1217 height 715
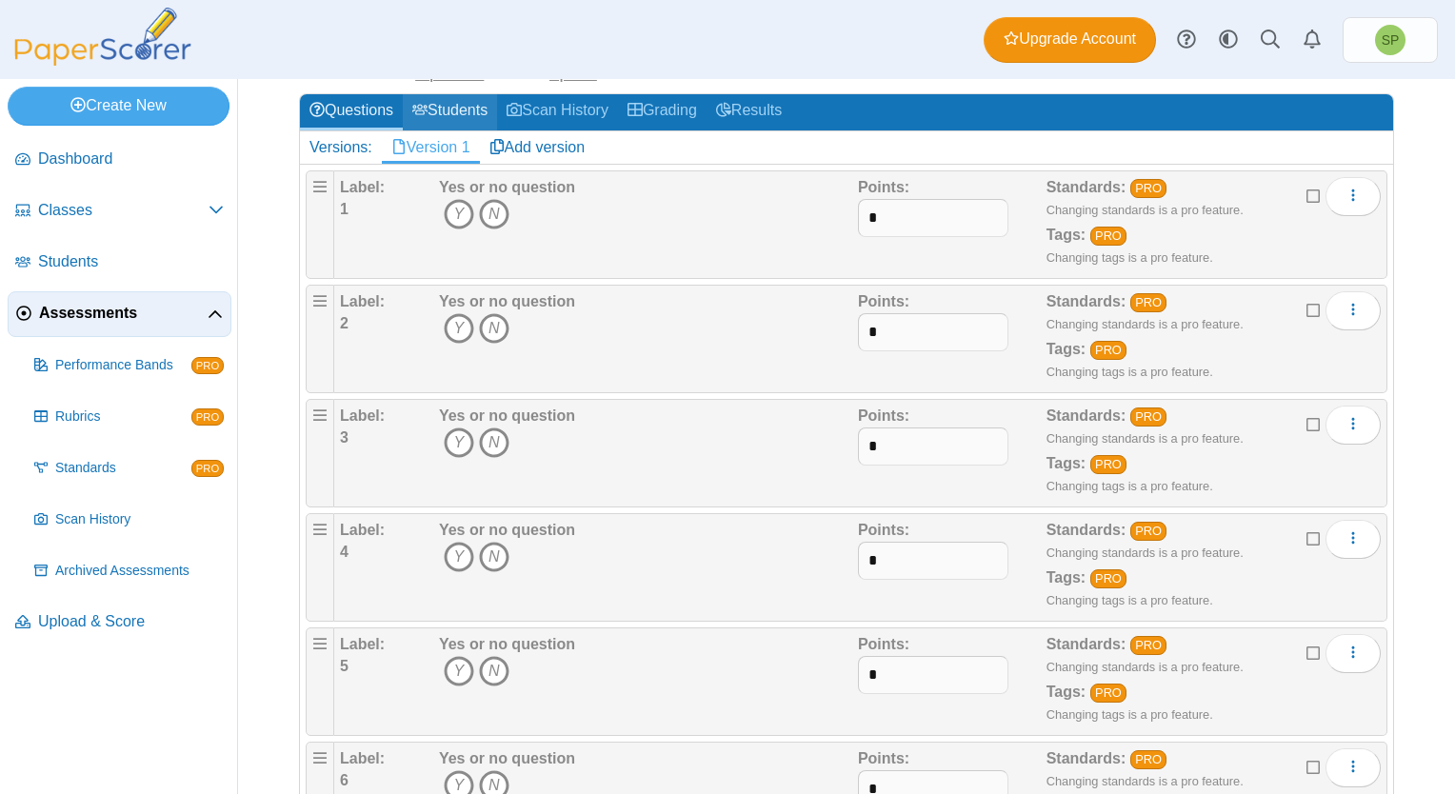
click at [449, 110] on link "Students" at bounding box center [450, 111] width 94 height 35
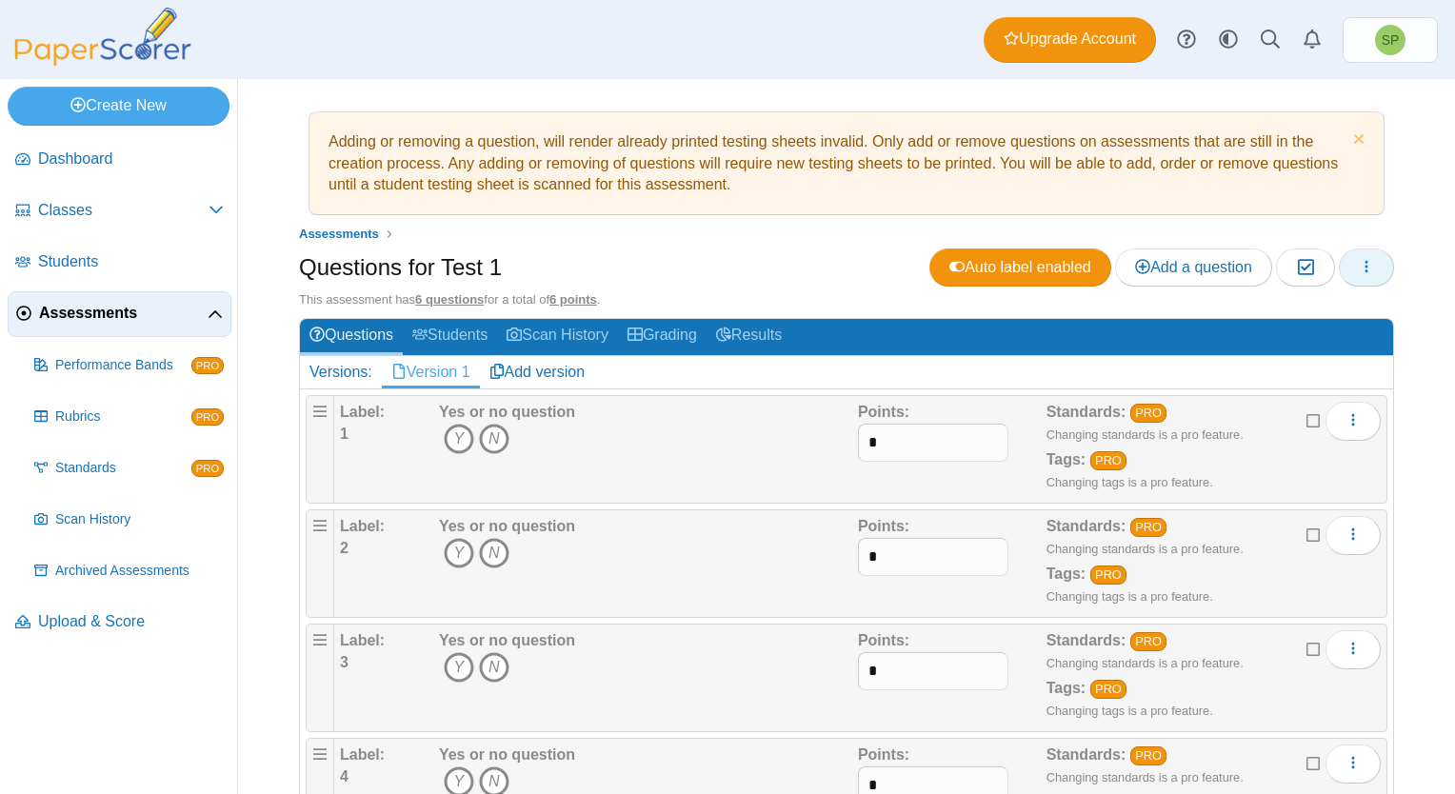
click at [1359, 263] on icon "button" at bounding box center [1366, 266] width 15 height 15
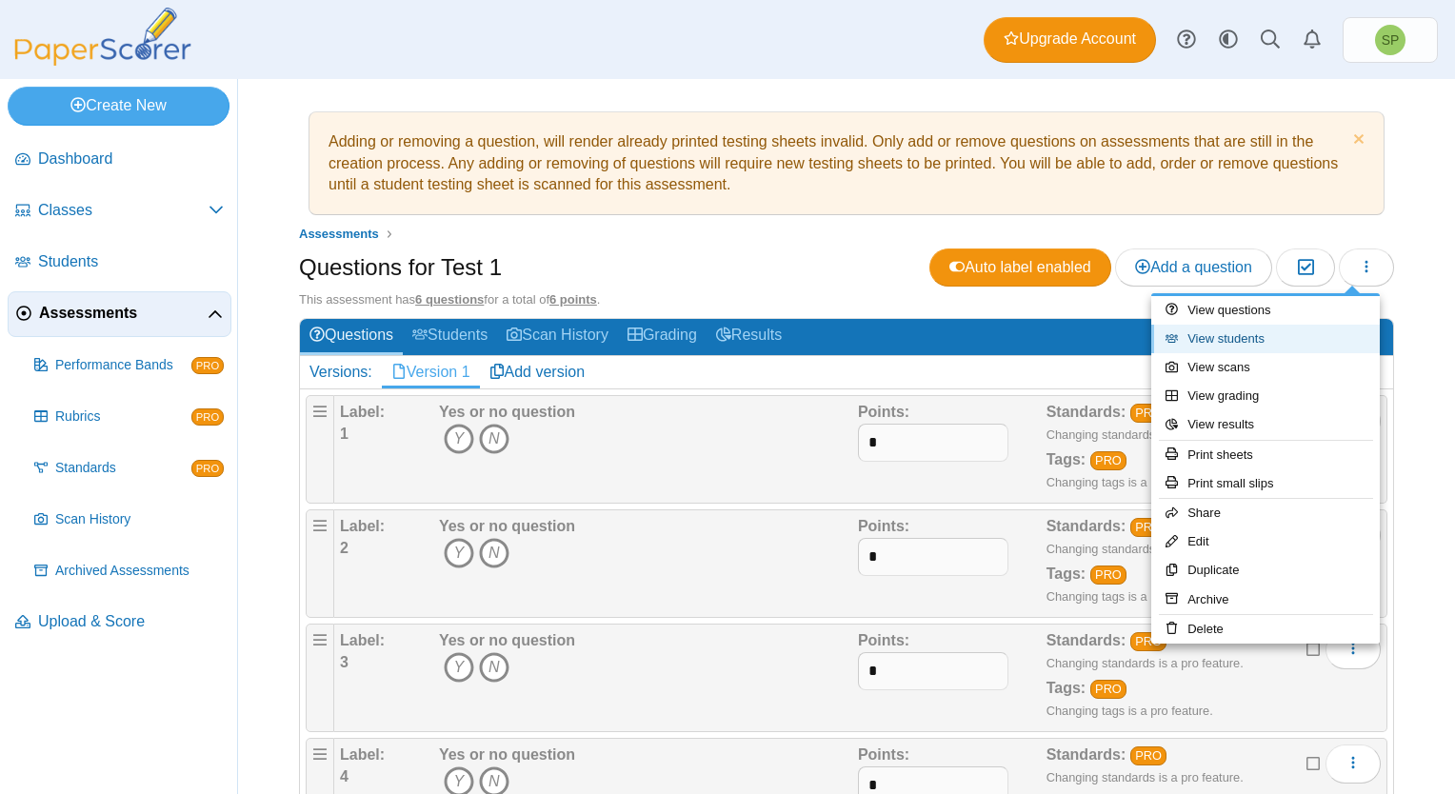
click at [1293, 331] on link "View students" at bounding box center [1265, 339] width 229 height 29
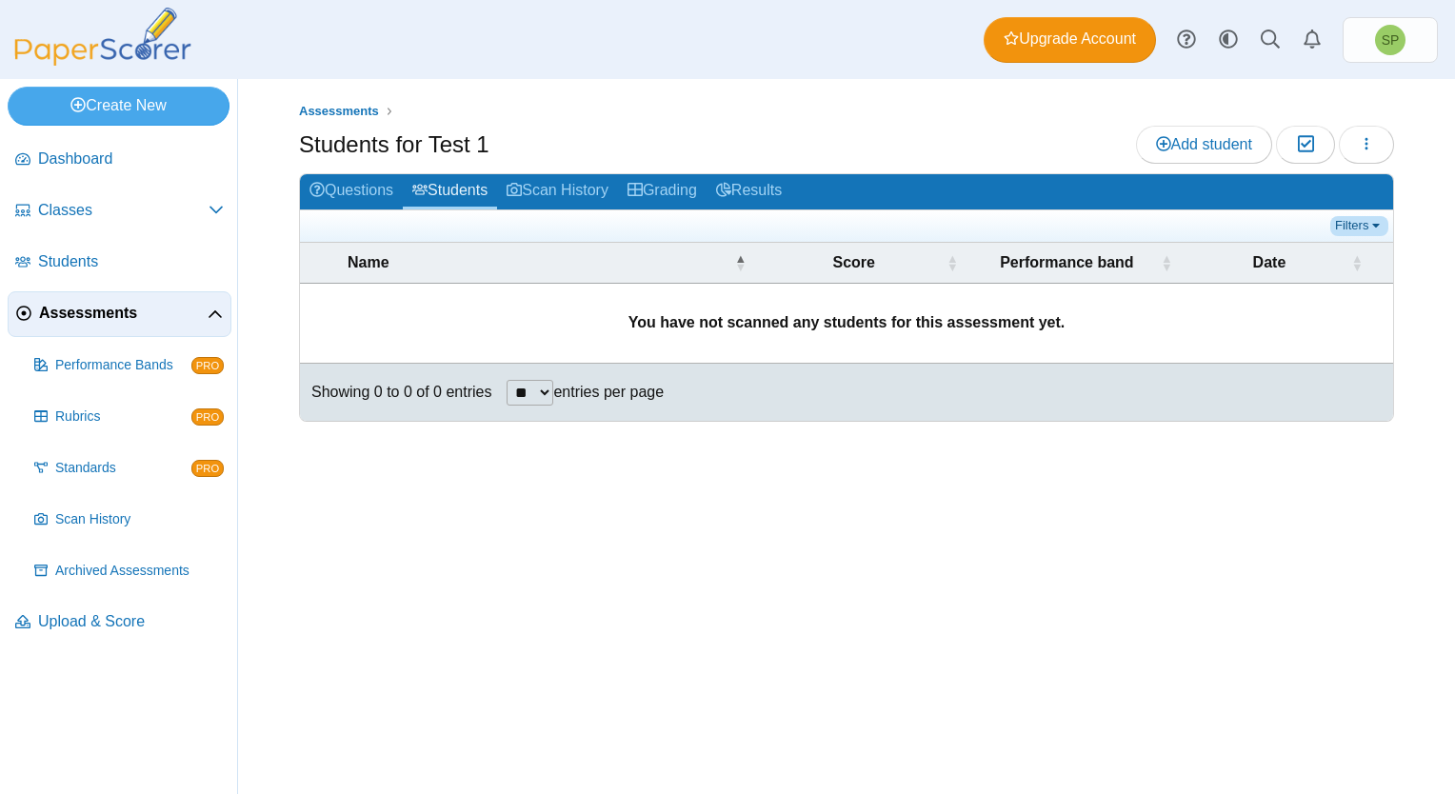
click at [1357, 220] on link "Filters" at bounding box center [1359, 225] width 58 height 19
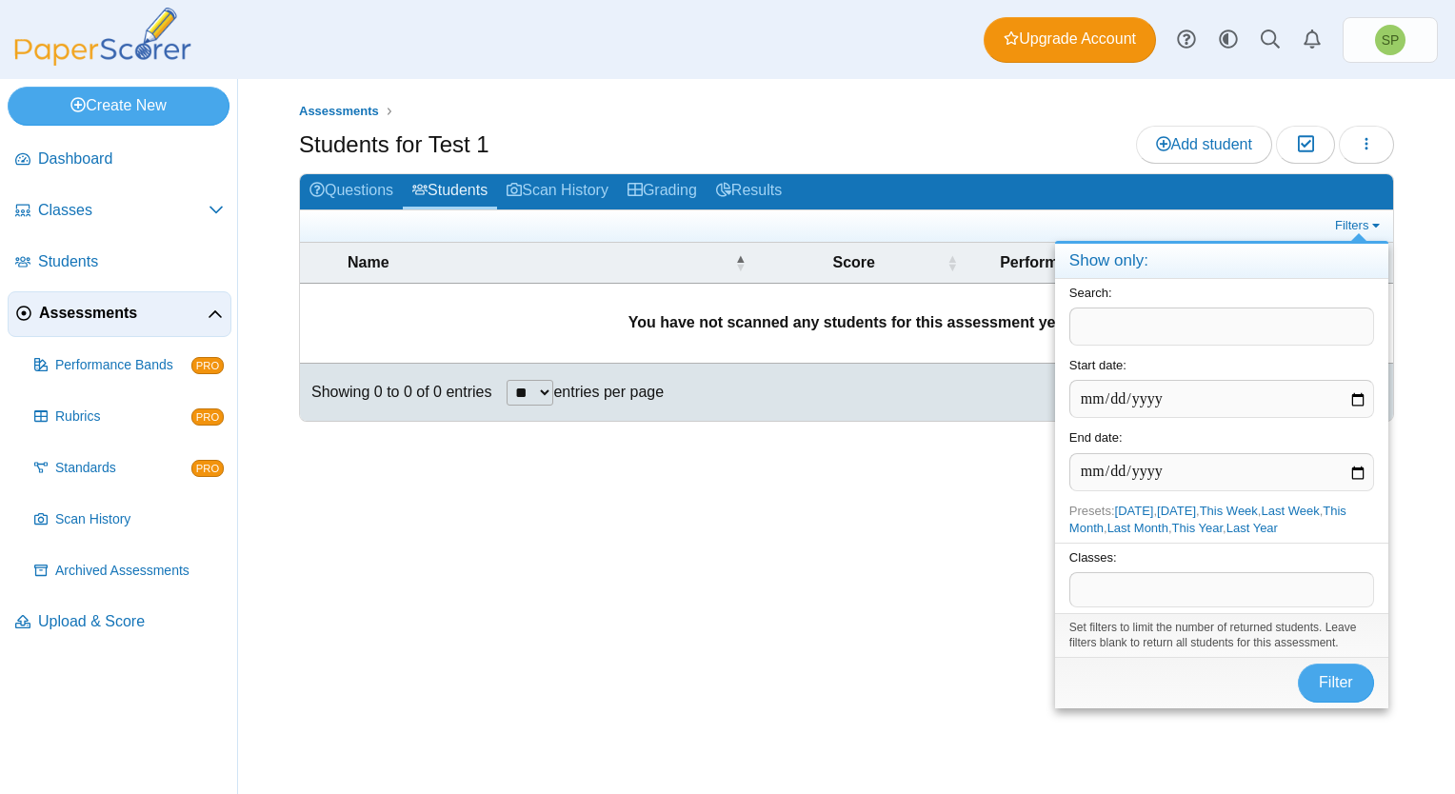
click at [959, 494] on div "Assessments Students for Test 1 Add student Moderation 0 Loading… **" at bounding box center [846, 436] width 1217 height 715
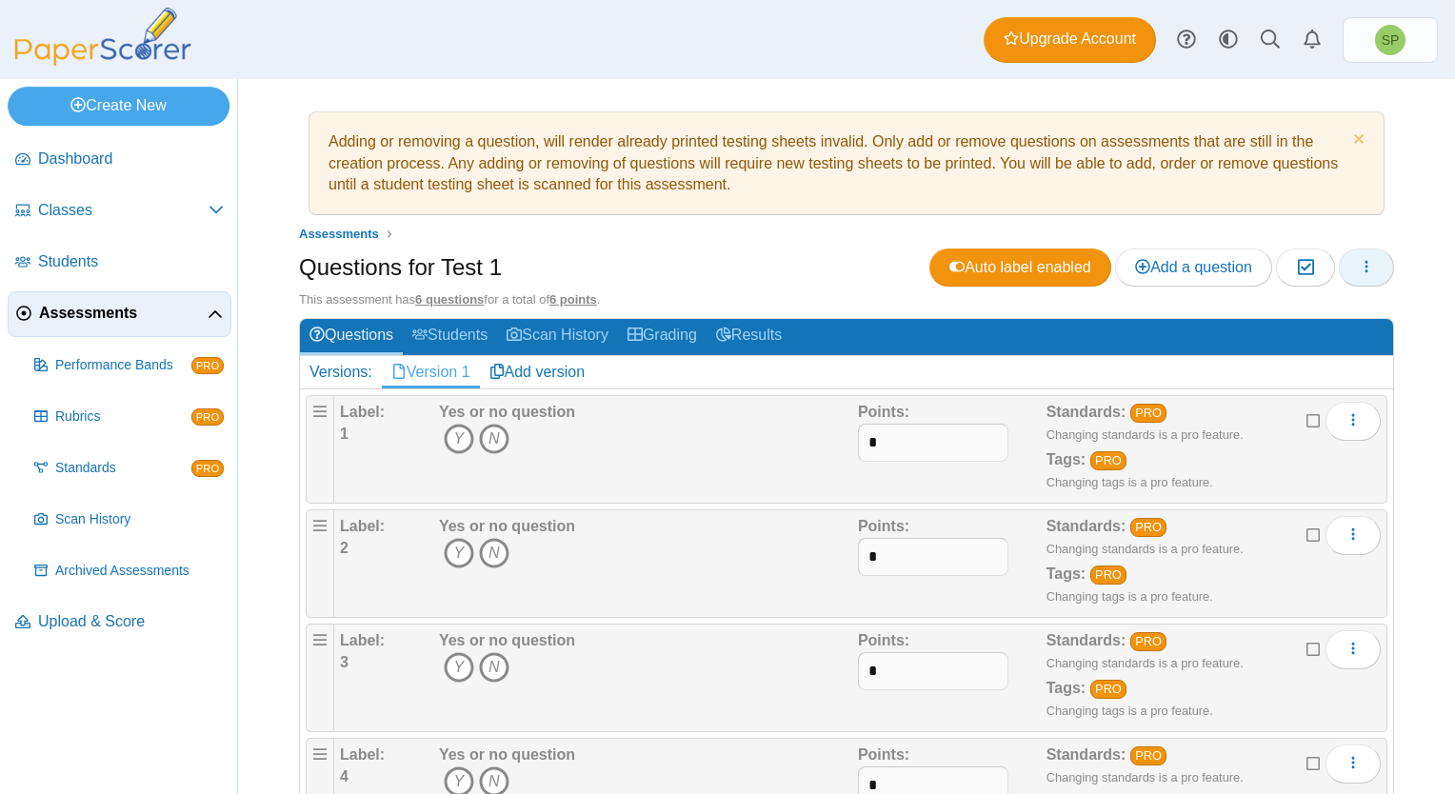
click at [1359, 266] on icon "button" at bounding box center [1366, 266] width 15 height 15
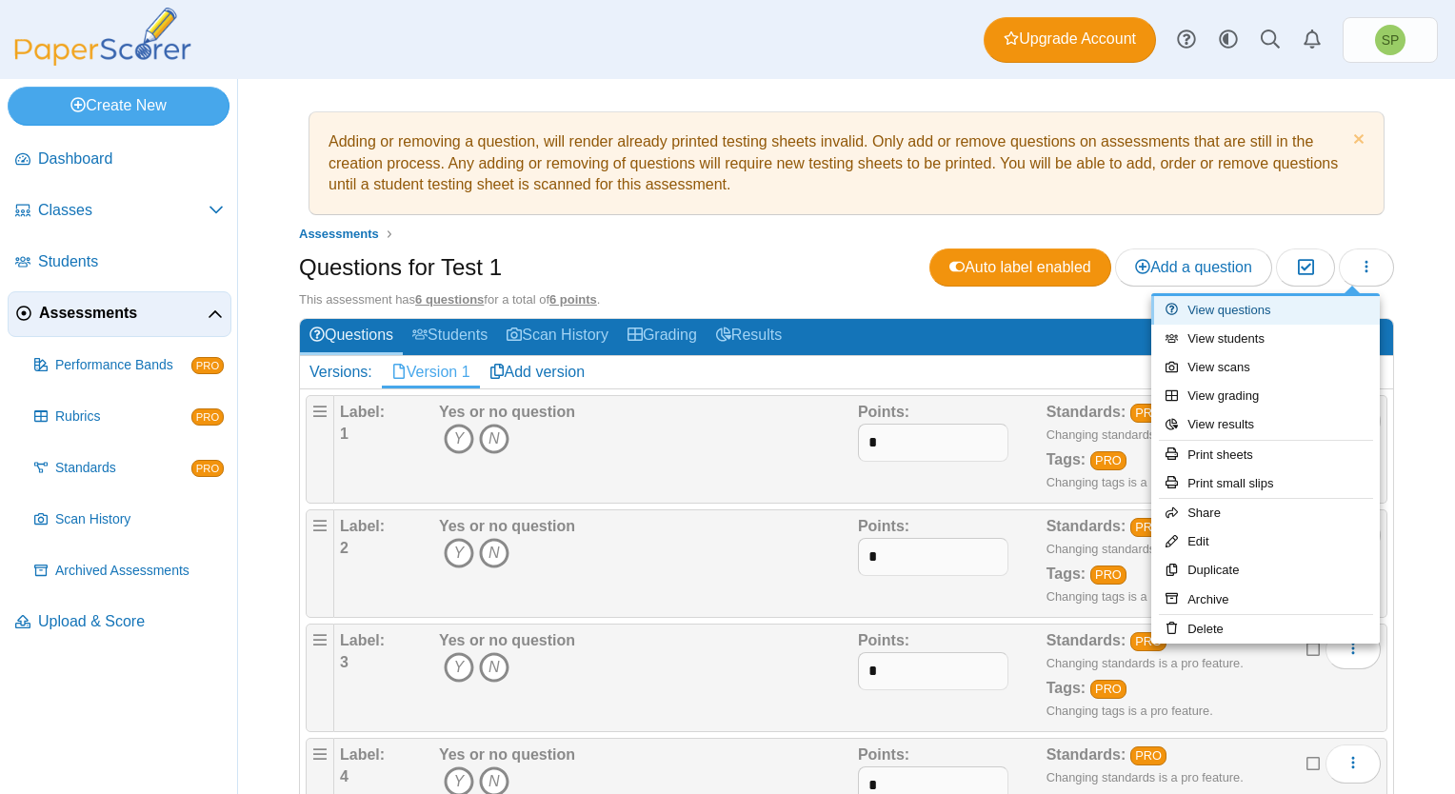
click at [1295, 307] on link "View questions" at bounding box center [1265, 310] width 229 height 29
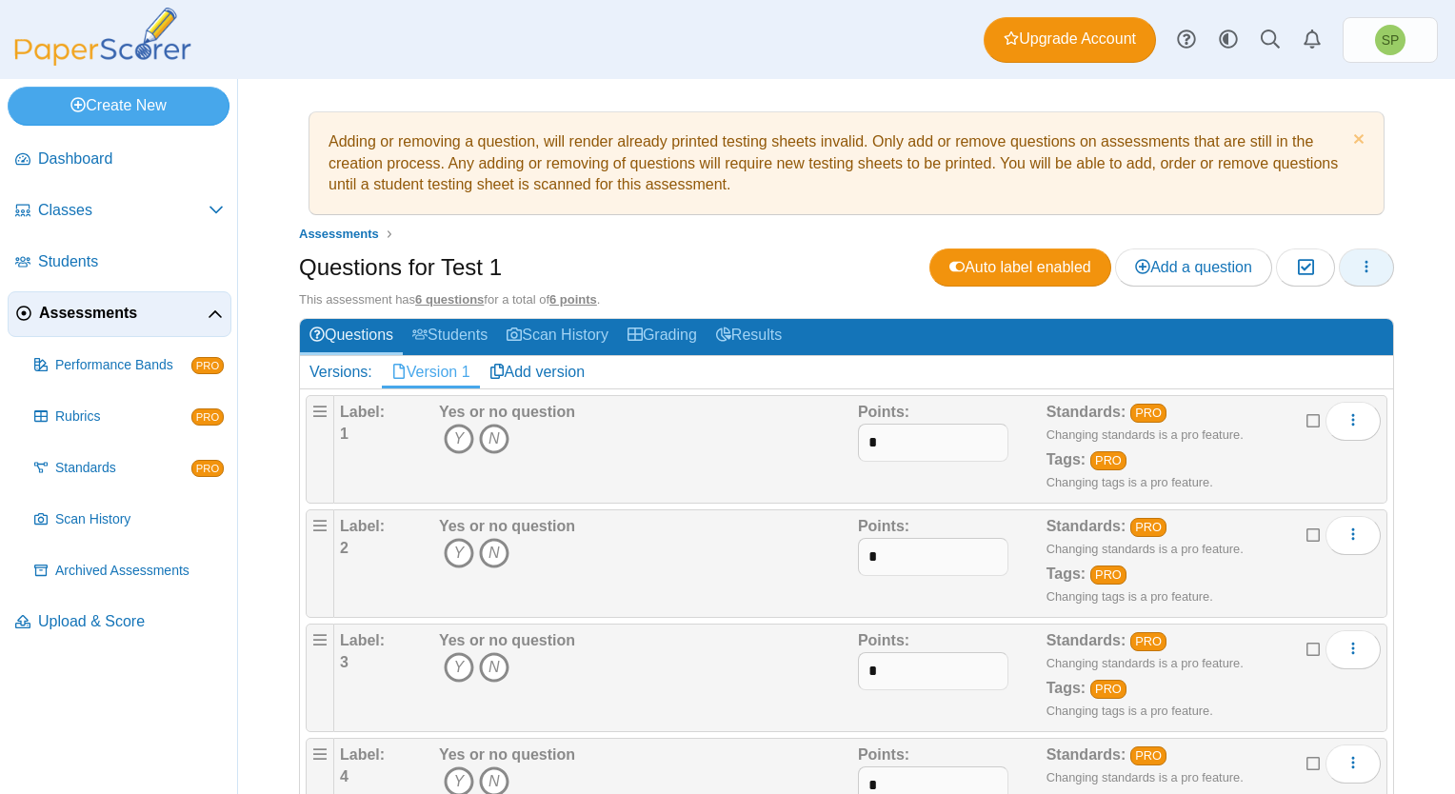
click at [1341, 271] on button "button" at bounding box center [1366, 268] width 55 height 38
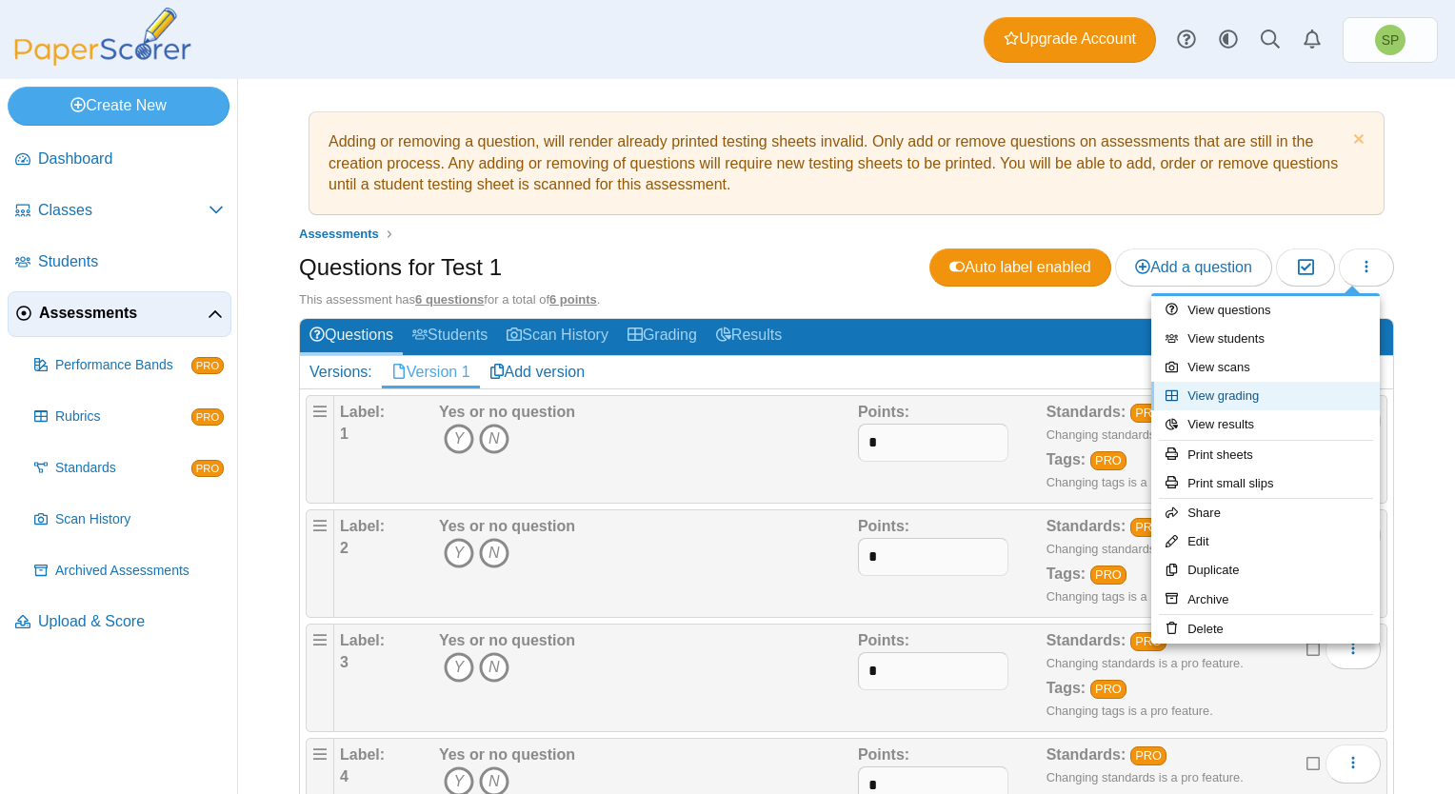
click at [1277, 394] on link "View grading" at bounding box center [1265, 396] width 229 height 29
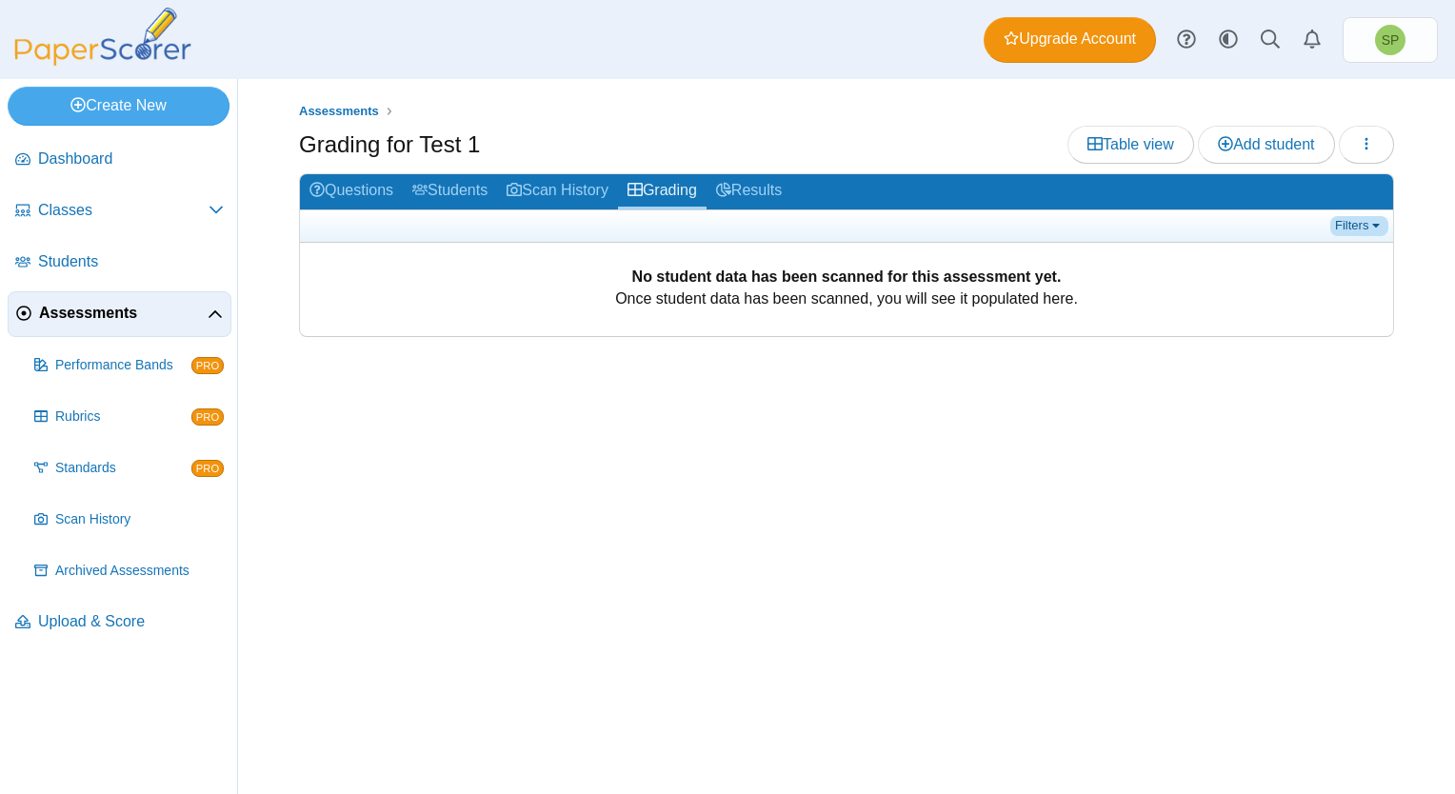
click at [1383, 225] on link "Filters" at bounding box center [1359, 225] width 58 height 19
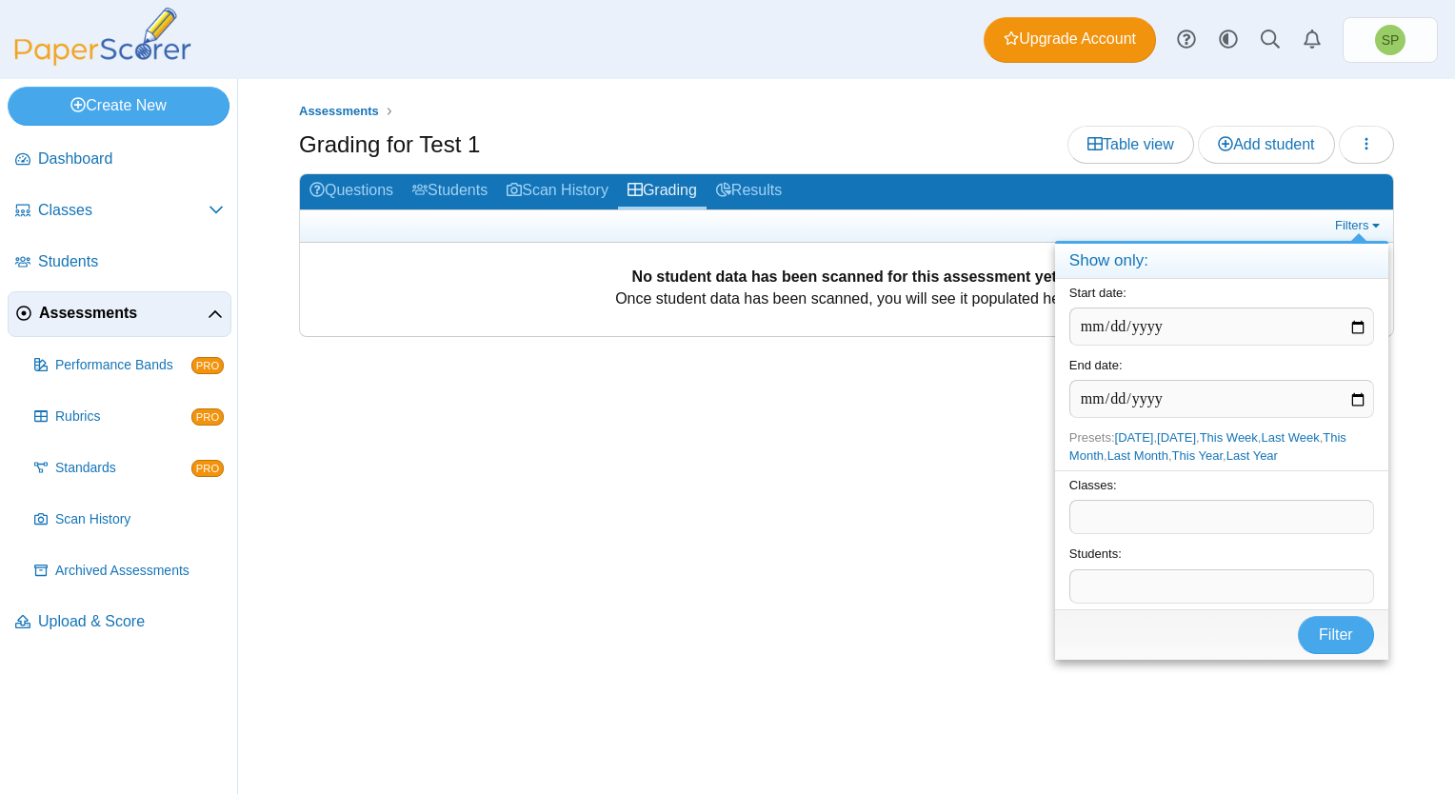
click at [880, 443] on div "Assessments Grading for Test 1 Table view Add student Loading…" at bounding box center [846, 436] width 1217 height 715
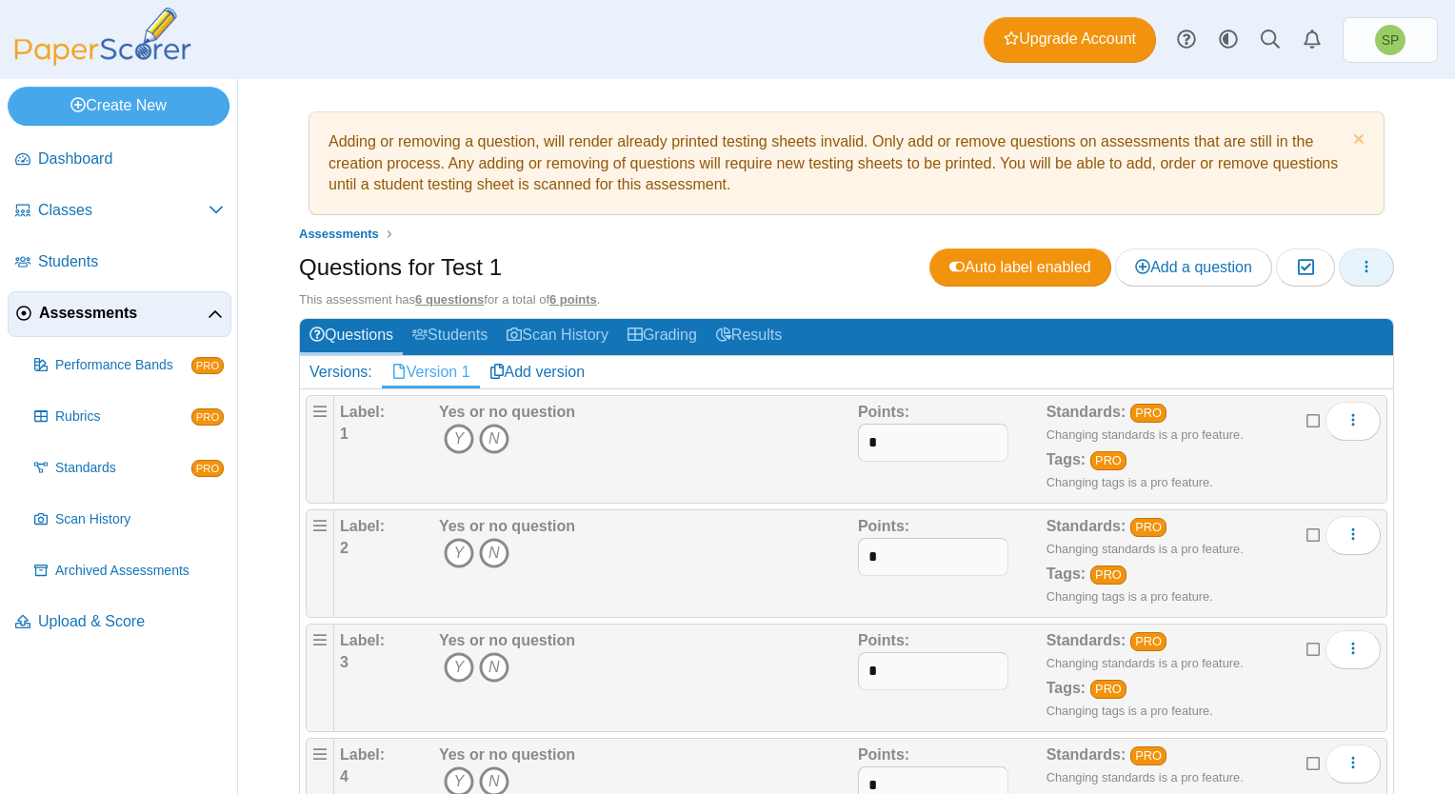
click at [1363, 263] on button "button" at bounding box center [1366, 268] width 55 height 38
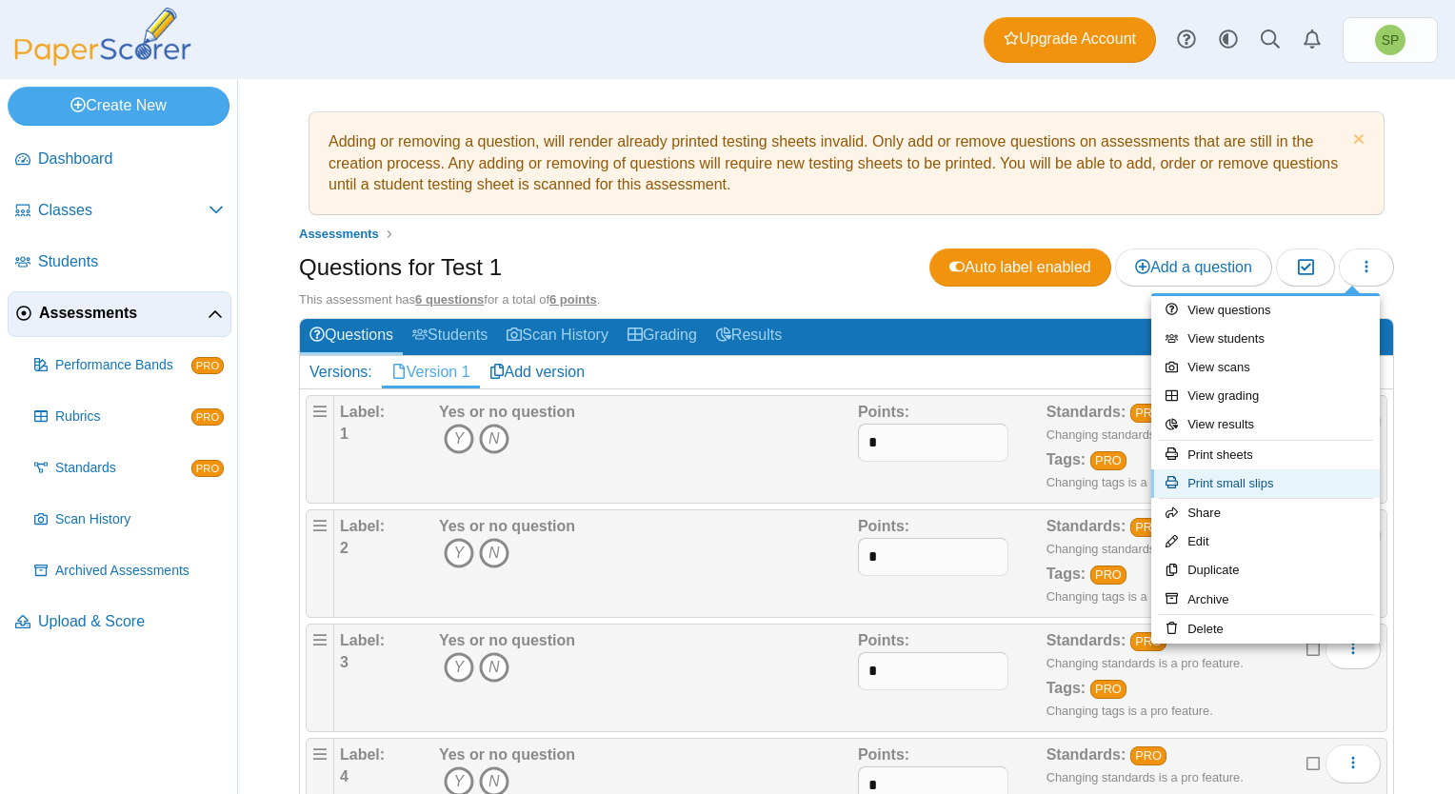
click at [1246, 485] on link "Print small slips" at bounding box center [1265, 483] width 229 height 29
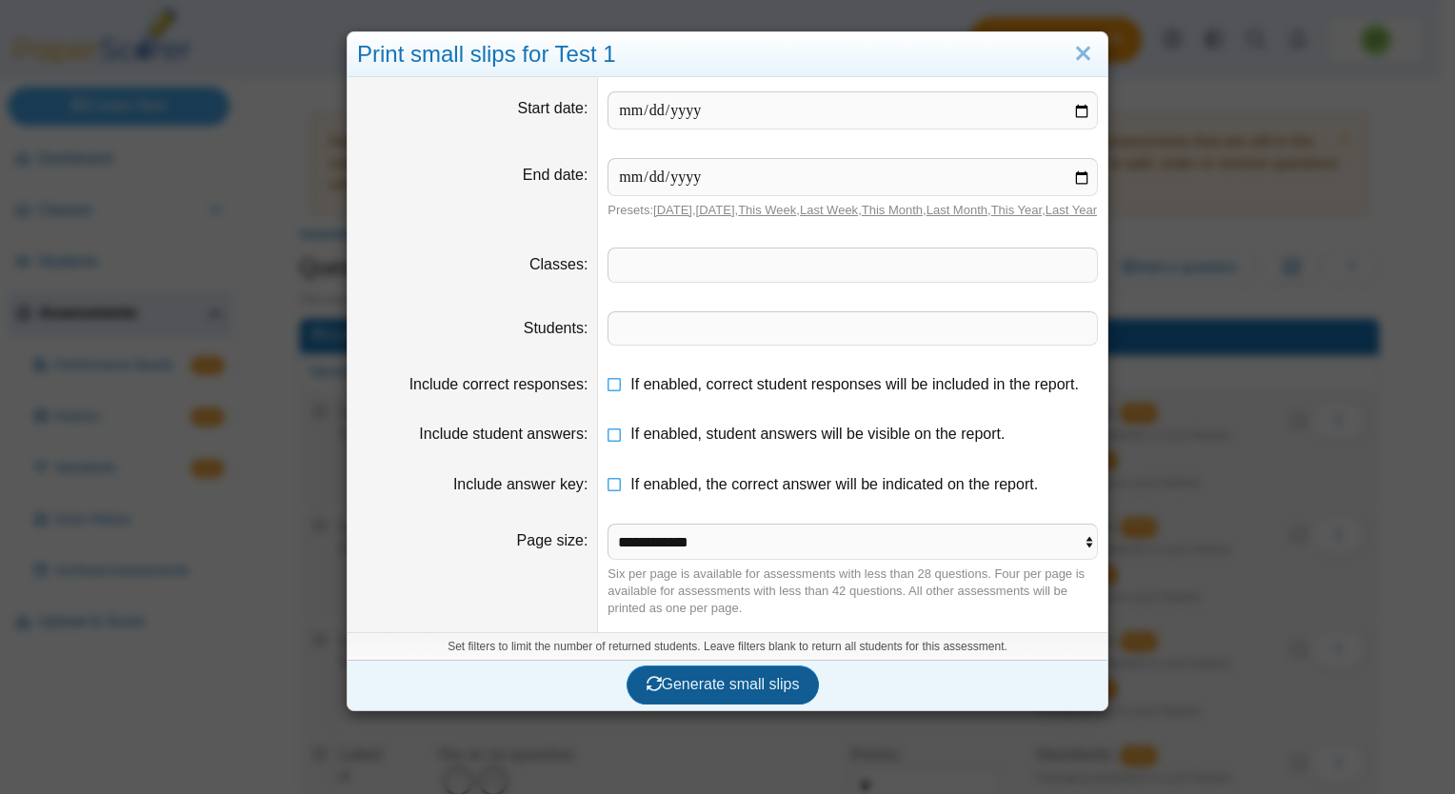
click at [685, 692] on span "Generate small slips" at bounding box center [723, 684] width 153 height 16
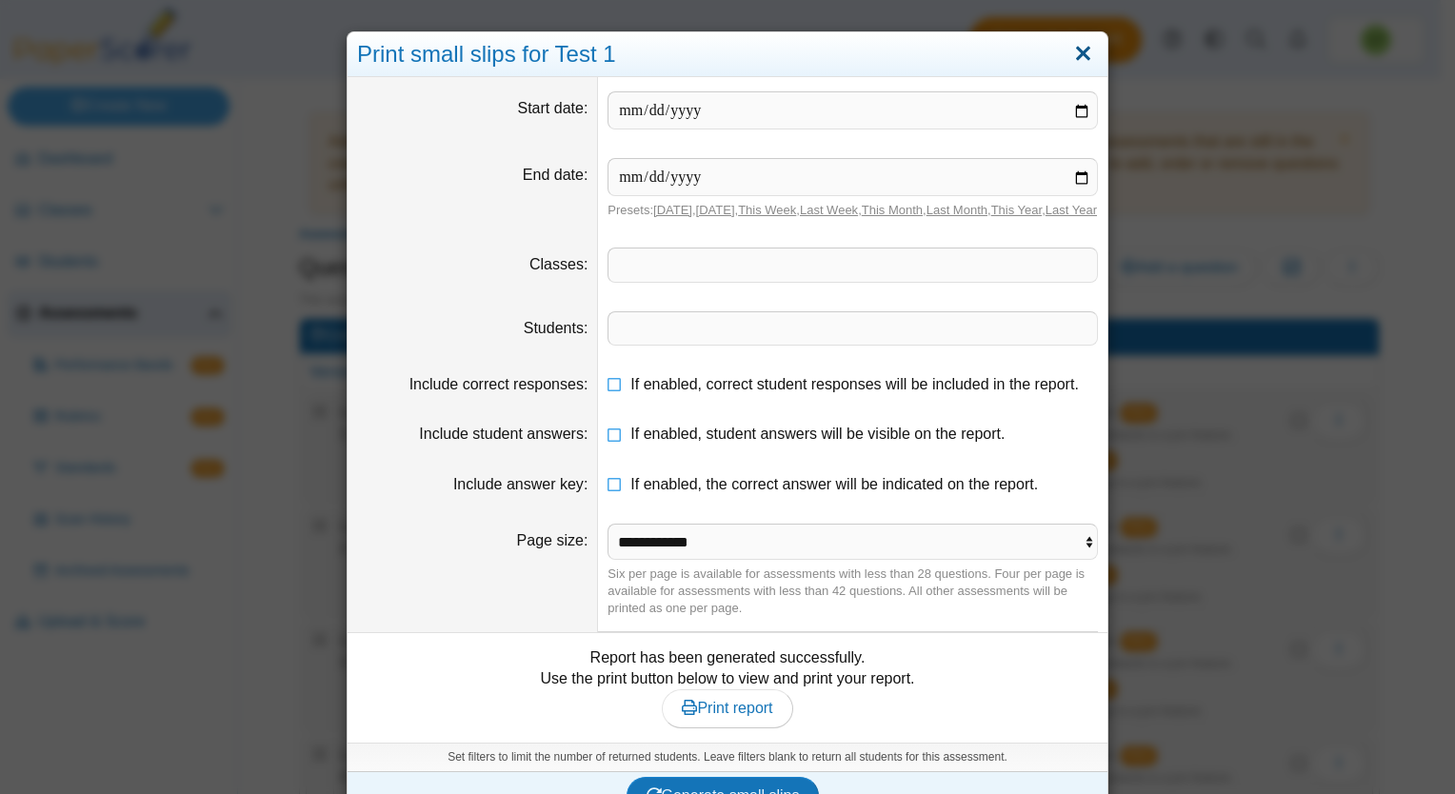
click at [1071, 47] on link "Close" at bounding box center [1083, 54] width 30 height 32
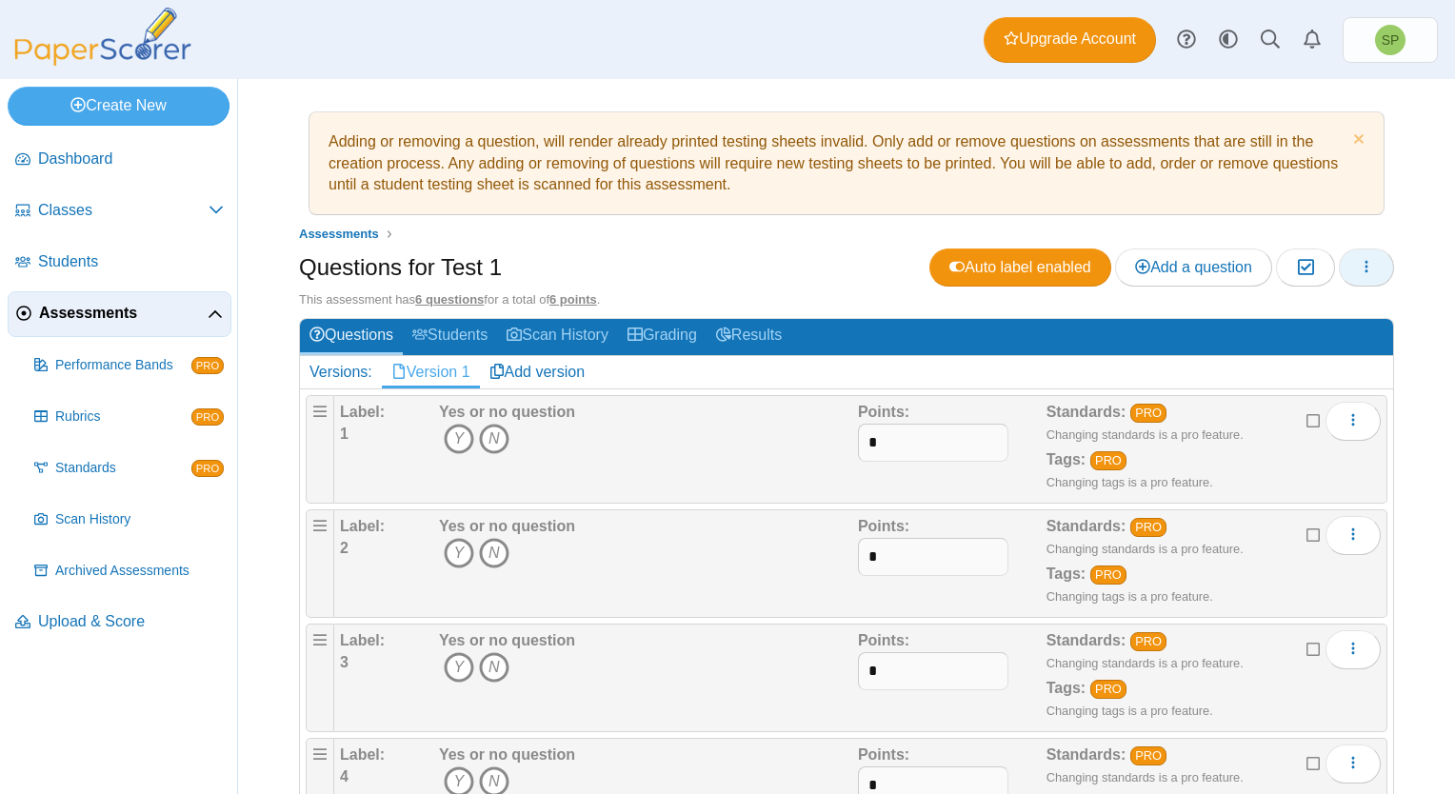
click at [1360, 260] on button "button" at bounding box center [1366, 268] width 55 height 38
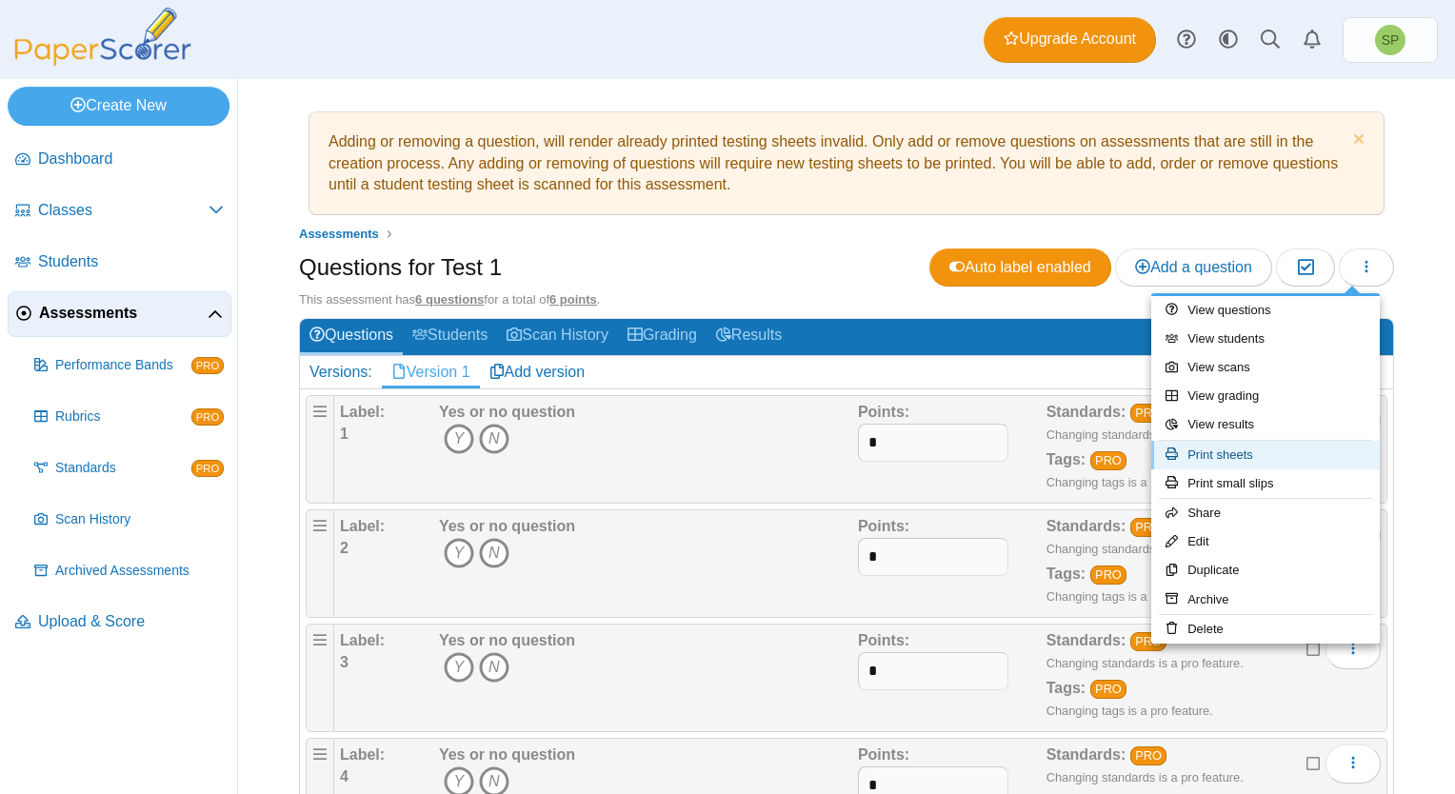
click at [1291, 449] on link "Print sheets" at bounding box center [1265, 455] width 229 height 29
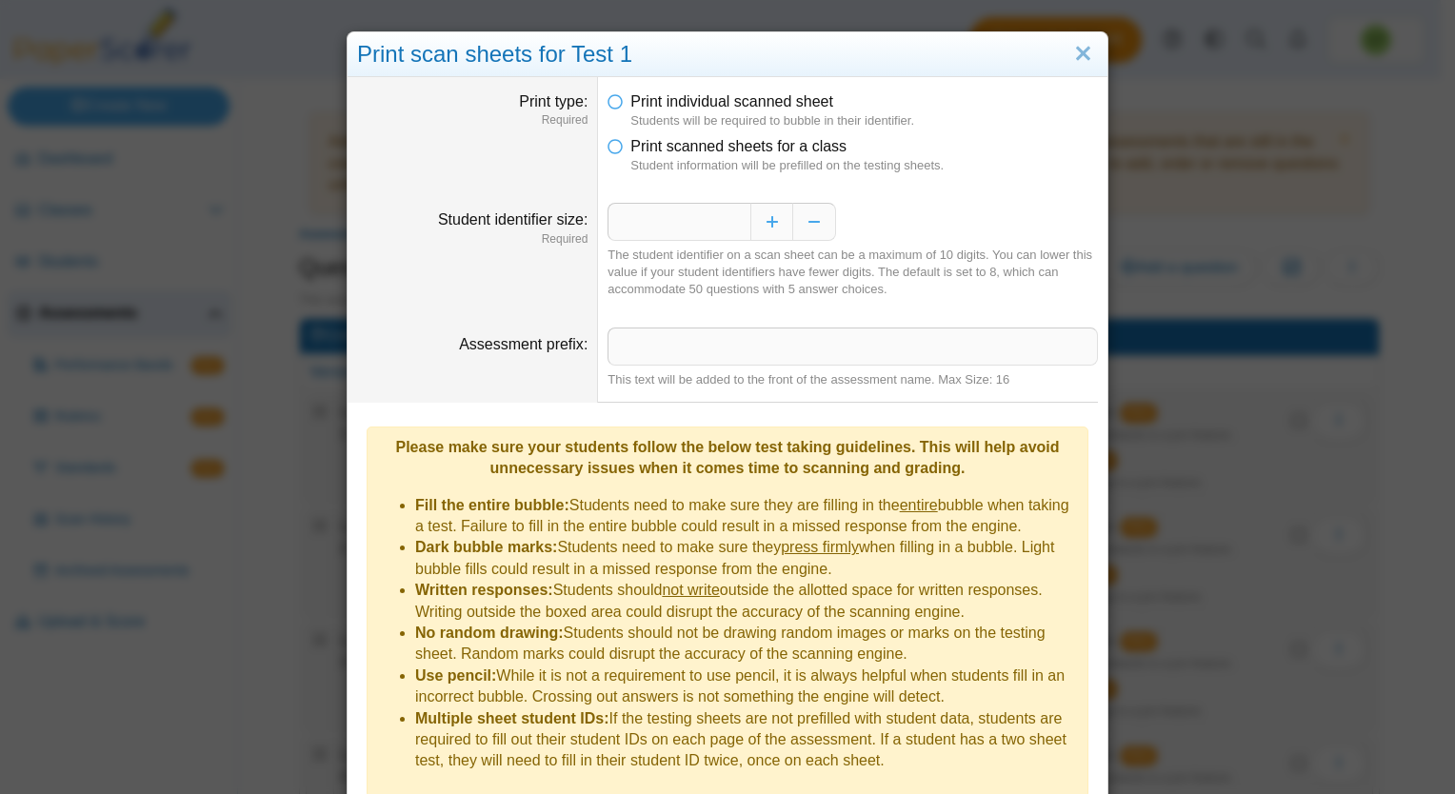
scroll to position [55, 0]
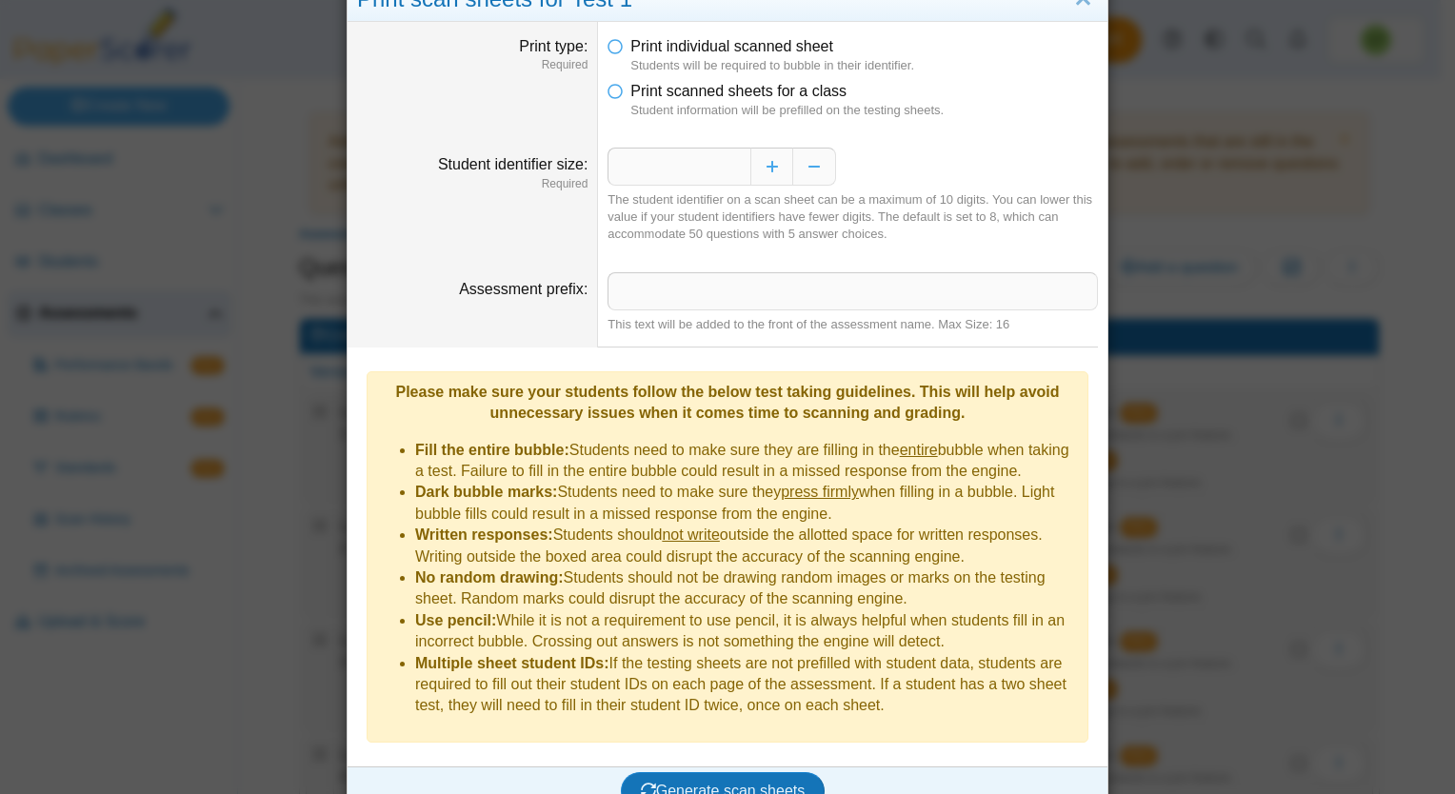
drag, startPoint x: 875, startPoint y: 691, endPoint x: 398, endPoint y: 389, distance: 564.6
click at [398, 389] on div "Please make sure your students follow the below test taking guidelines. This wi…" at bounding box center [728, 556] width 722 height 371
copy div "Please make sure your students follow the below test taking guidelines. This wi…"
click at [1088, 767] on div "Generate scan sheets" at bounding box center [723, 792] width 750 height 50
click at [762, 783] on span "Generate scan sheets" at bounding box center [723, 791] width 165 height 16
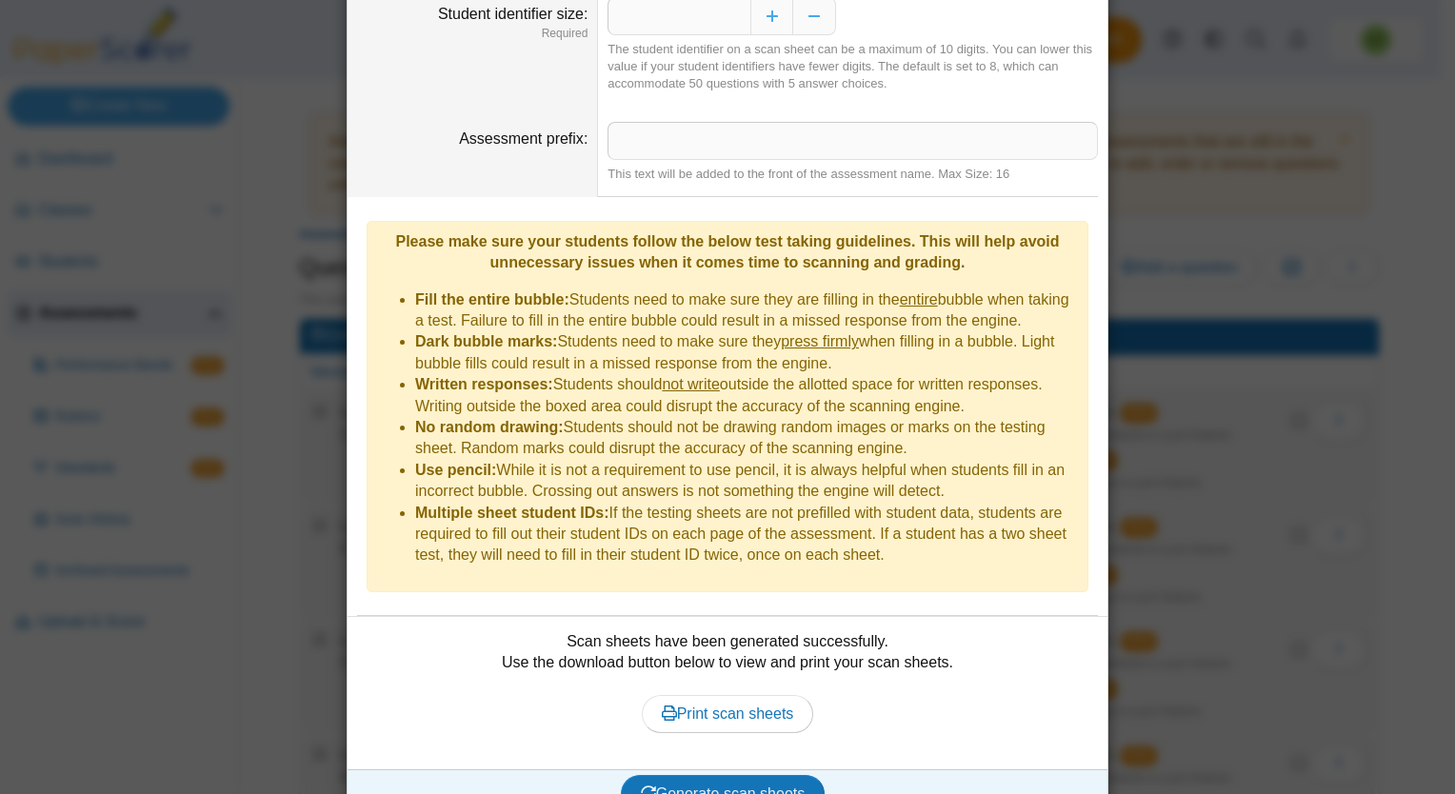
scroll to position [208, 0]
click at [758, 704] on span "Print scan sheets" at bounding box center [728, 712] width 132 height 16
